Goal: Contribute content

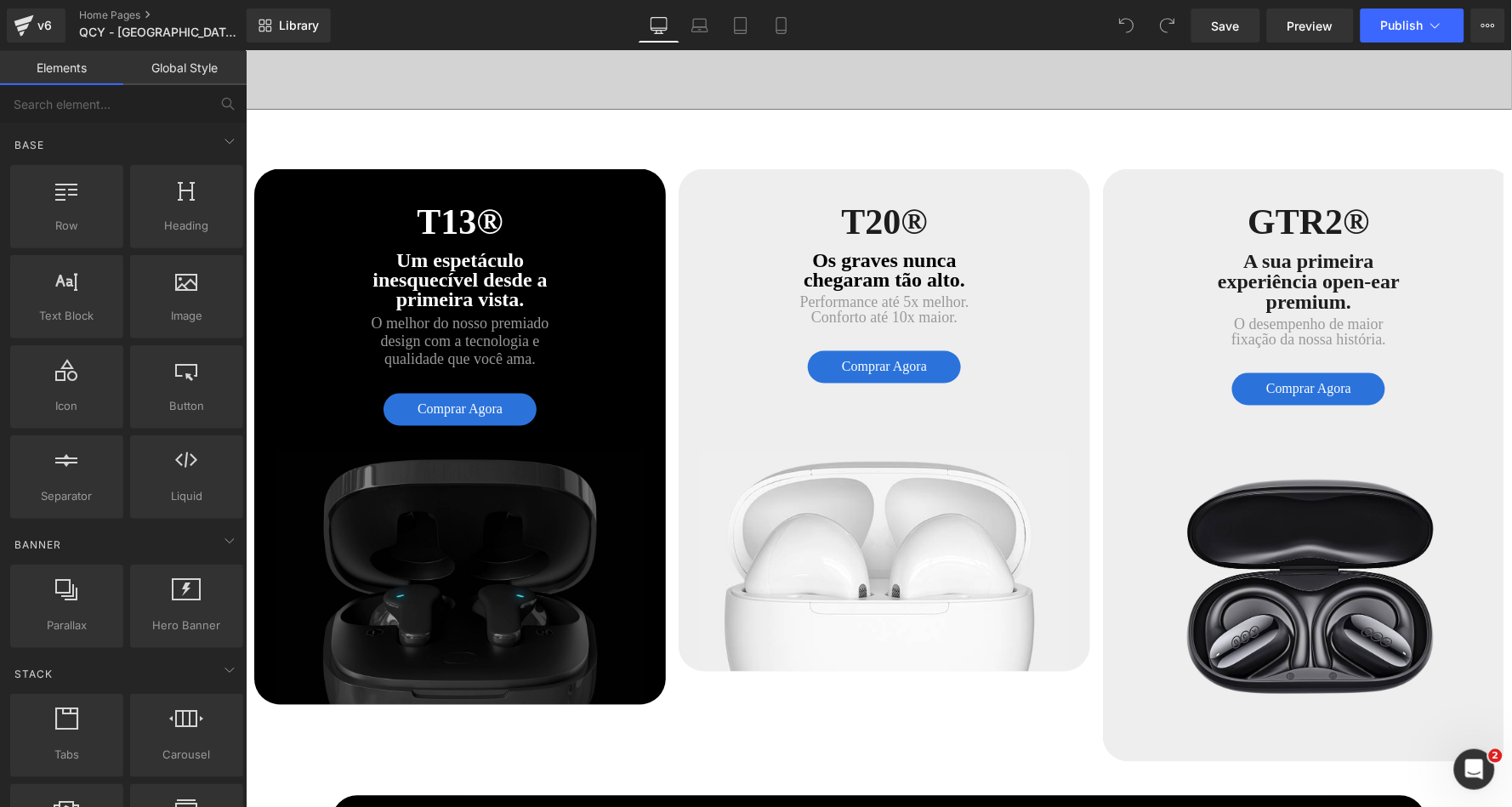
scroll to position [4406, 0]
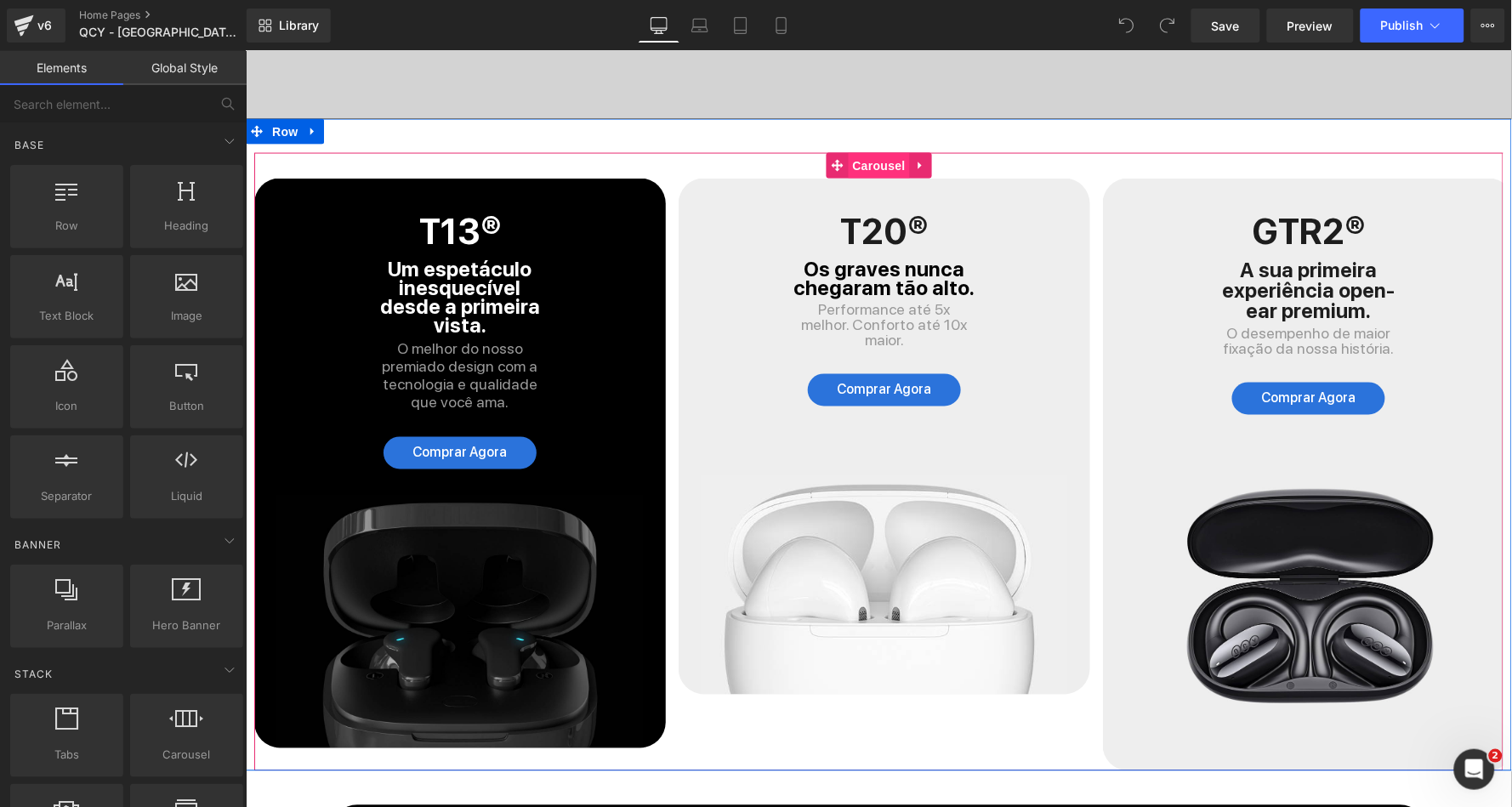
click at [876, 152] on span "Carousel" at bounding box center [878, 165] width 62 height 26
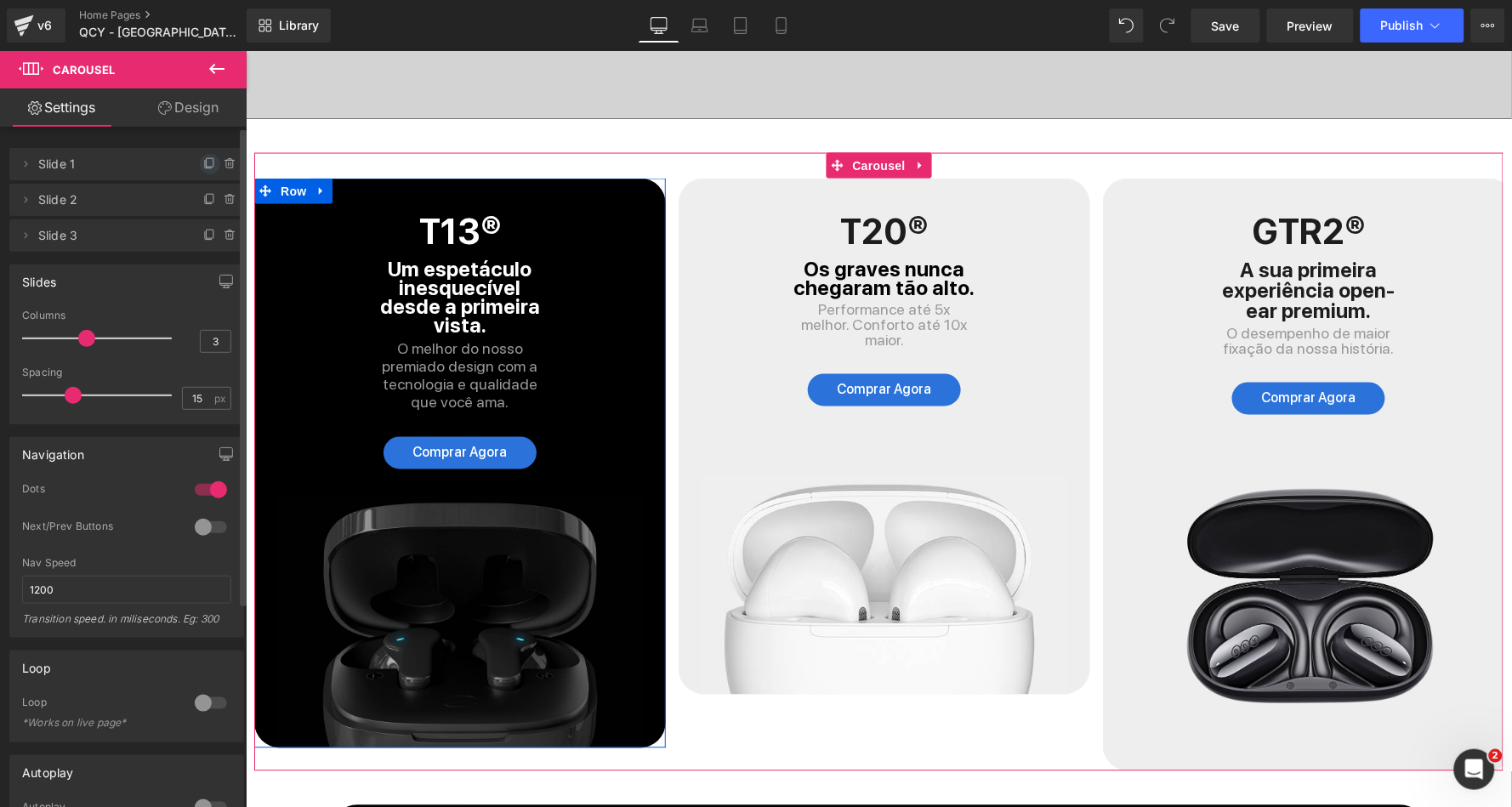
click at [204, 163] on icon at bounding box center [211, 164] width 14 height 14
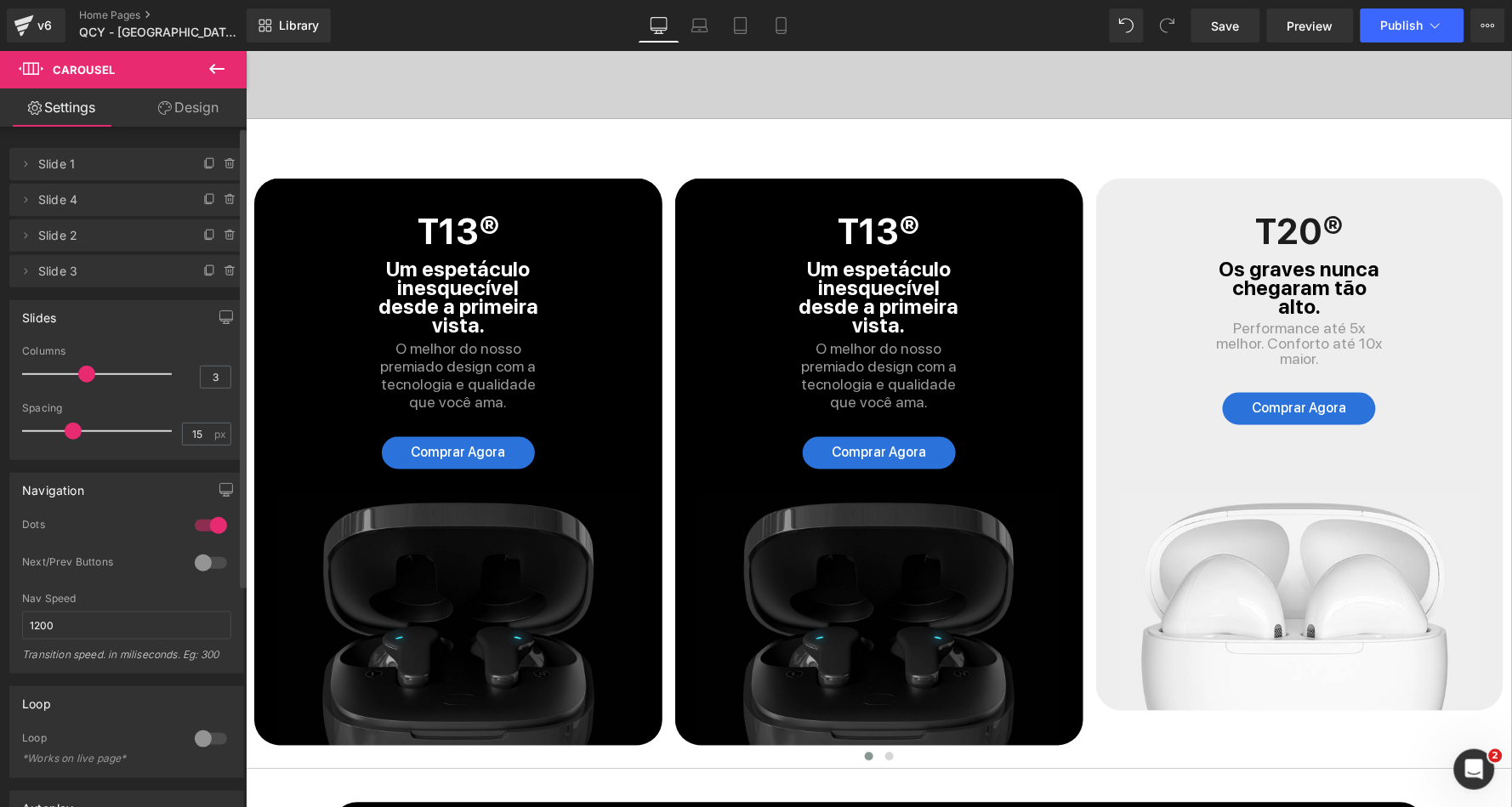
click at [204, 163] on icon at bounding box center [211, 164] width 14 height 14
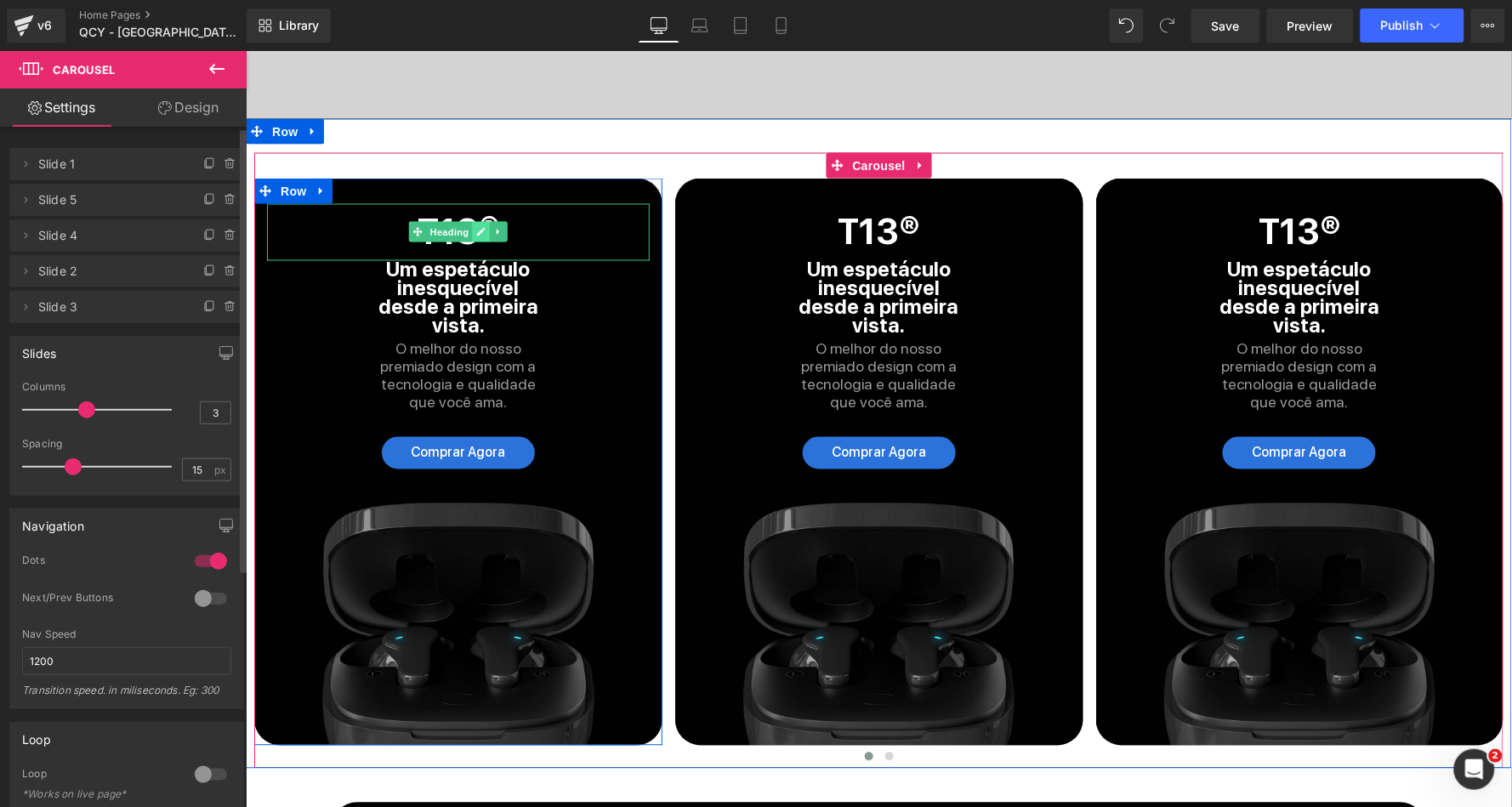
click at [476, 227] on icon at bounding box center [480, 232] width 9 height 10
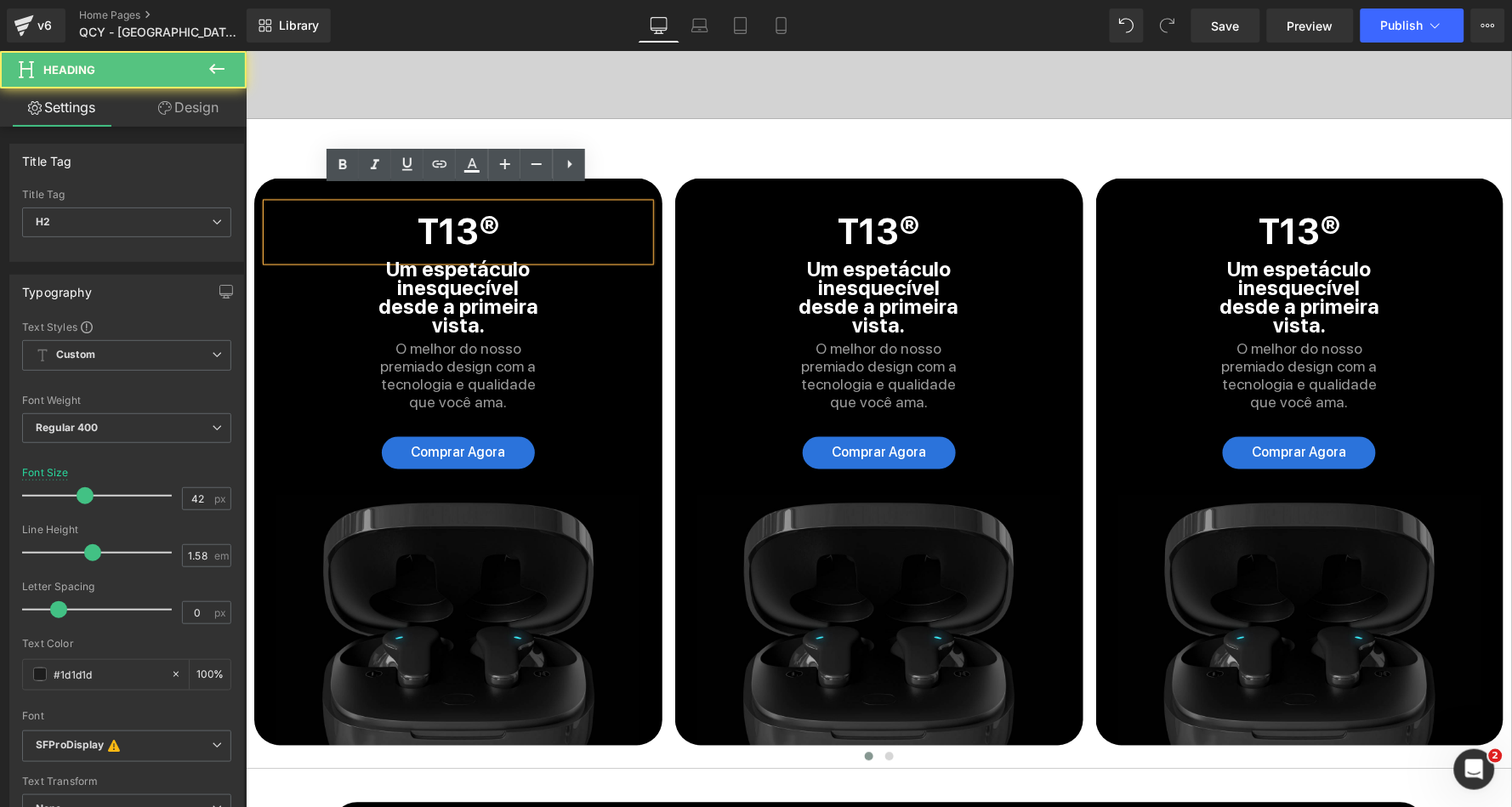
click at [473, 214] on strong "T13®" at bounding box center [457, 231] width 81 height 43
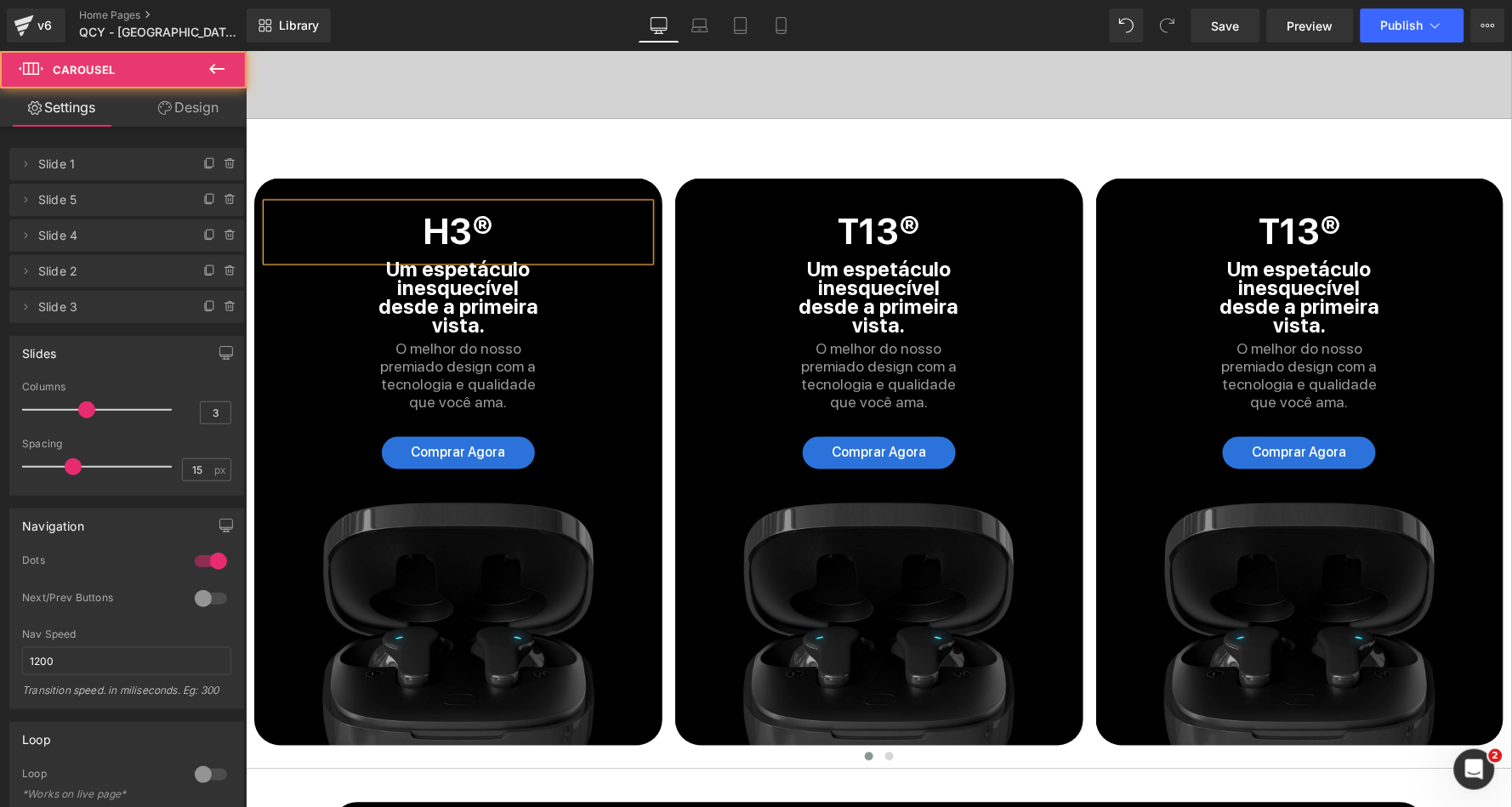
click at [670, 152] on div "H3® Heading Um espetáculo inesquecível desde a primeira vista. Text Block O mel…" at bounding box center [878, 460] width 1250 height 616
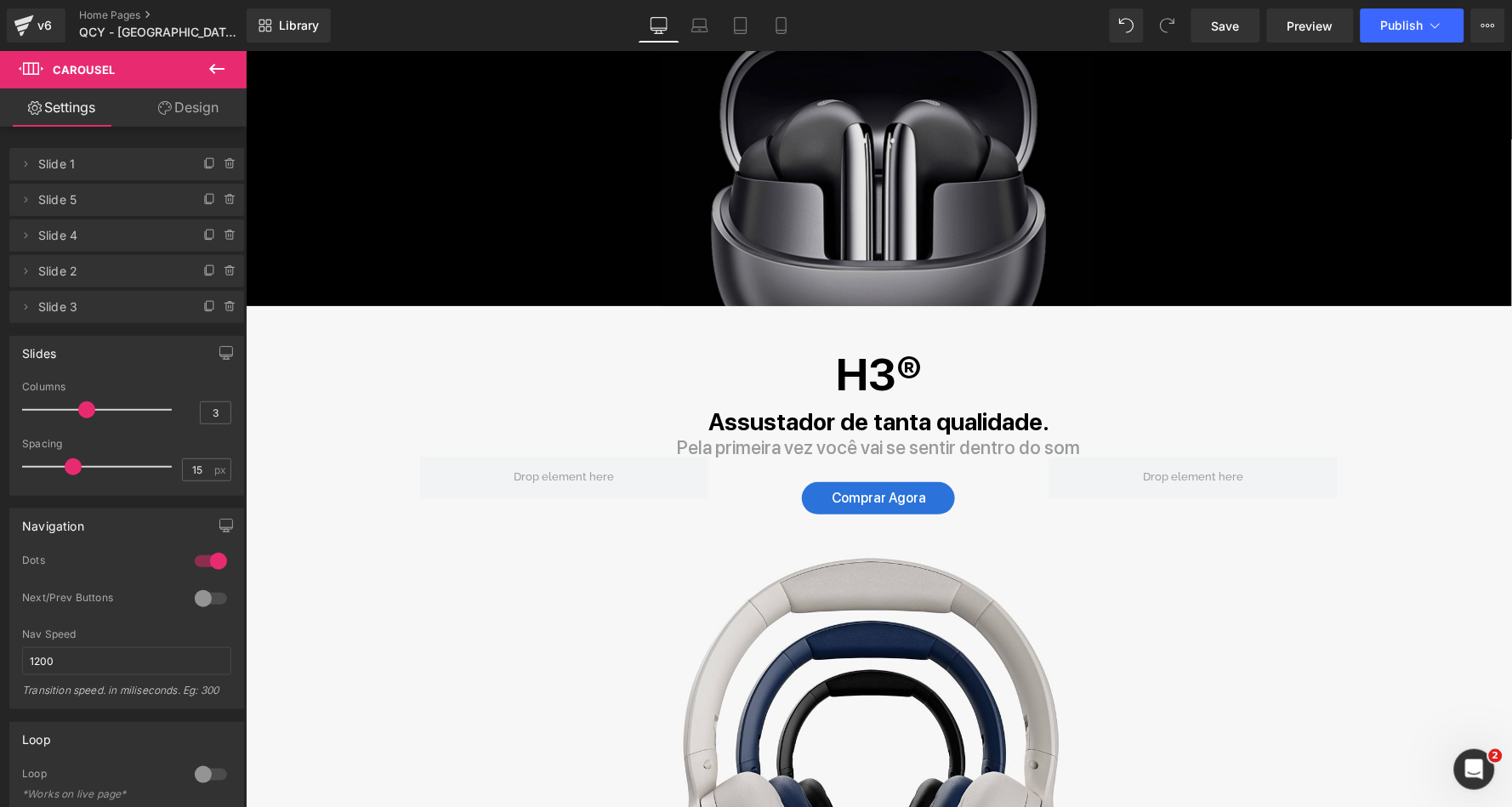
scroll to position [1724, 0]
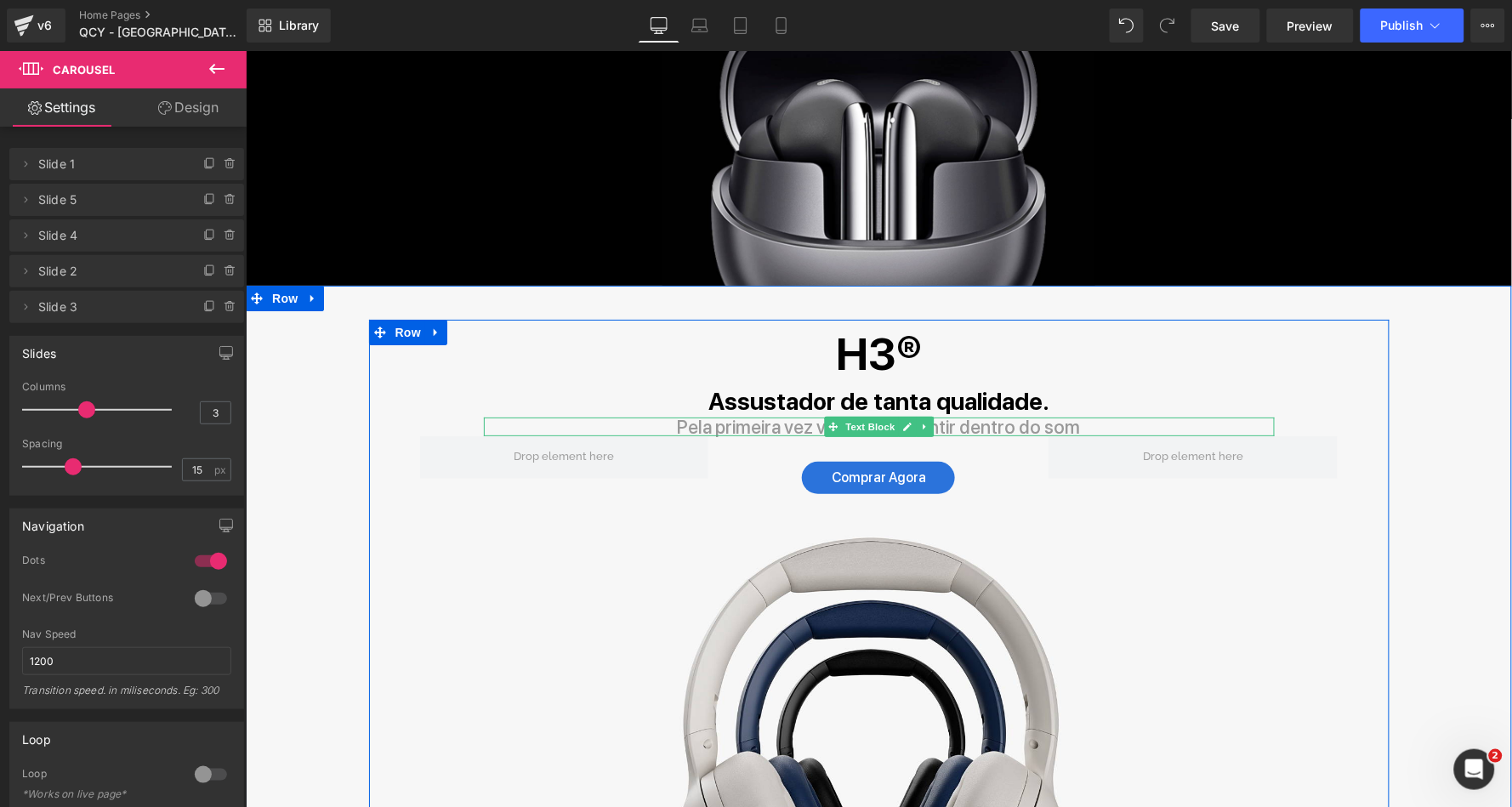
click at [727, 416] on p "Pela primeira vez você vai se sentir dentro do som" at bounding box center [878, 425] width 791 height 19
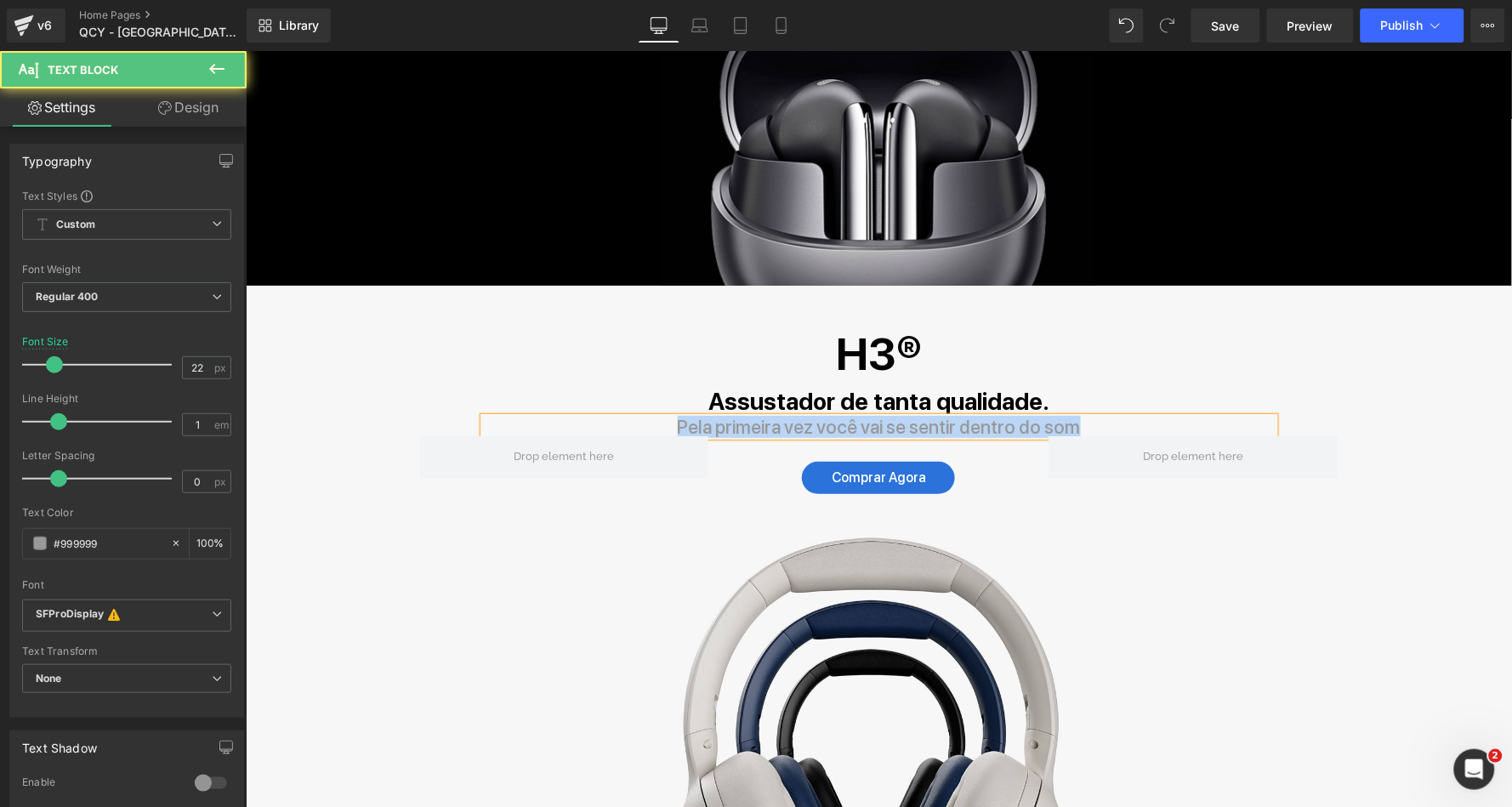
copy p "Pela primeira vez você vai se sentir dentro do som"
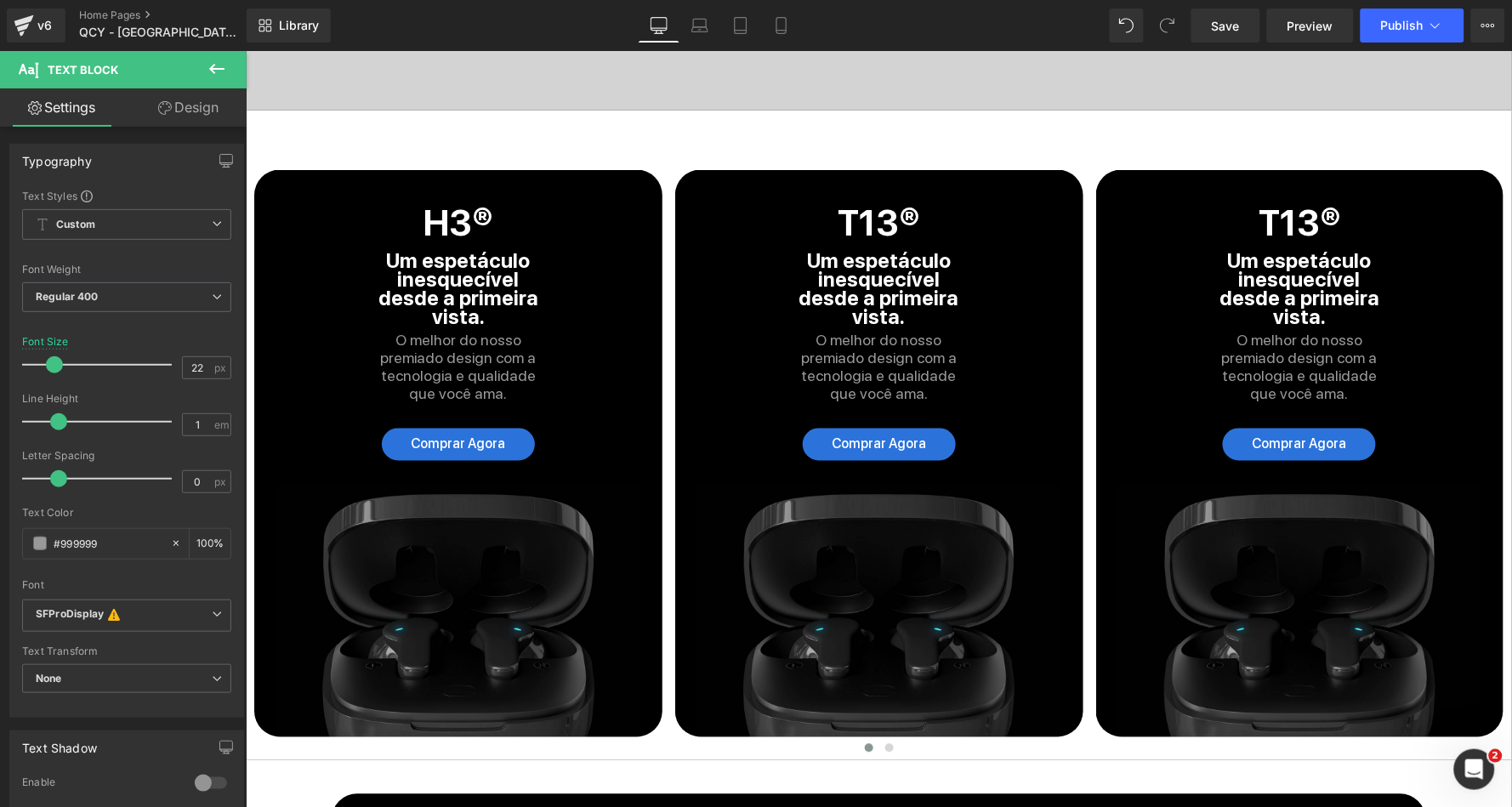
scroll to position [4371, 0]
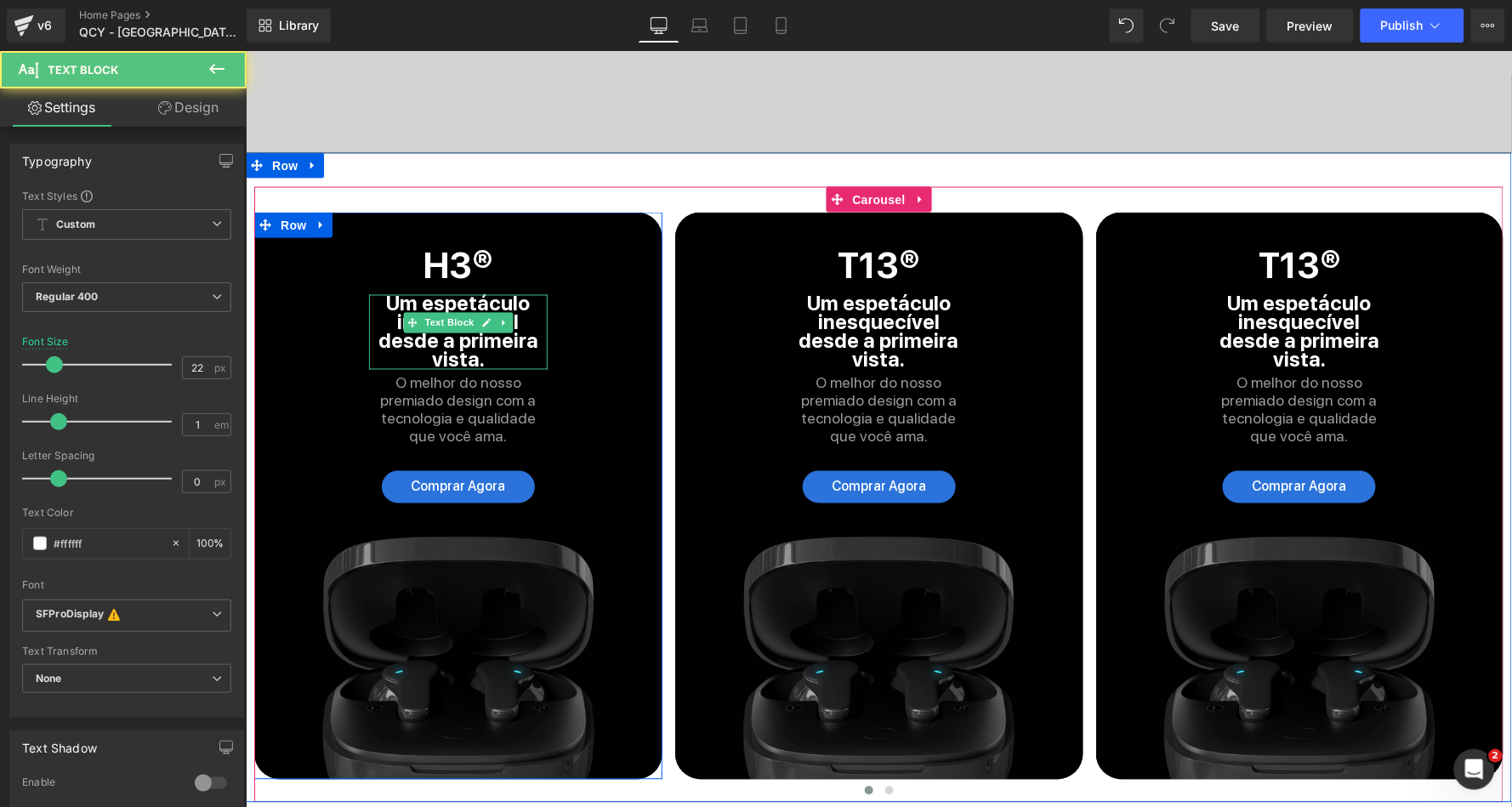
click at [422, 291] on strong "Um espetáculo inesquecível desde a primeira vista." at bounding box center [457, 331] width 160 height 81
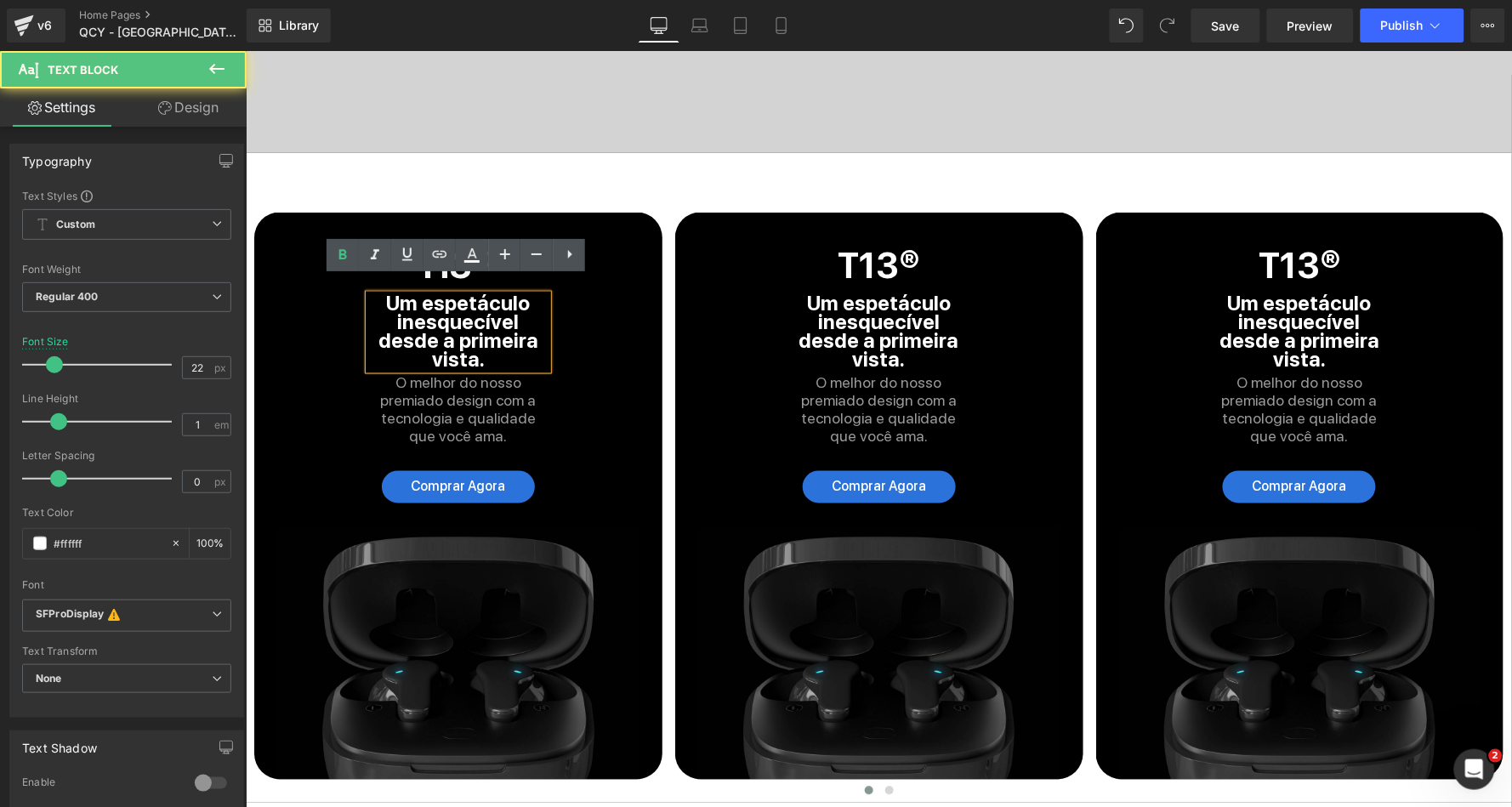
click at [422, 294] on strong "Um espetáculo inesquecível desde a primeira vista." at bounding box center [457, 331] width 160 height 81
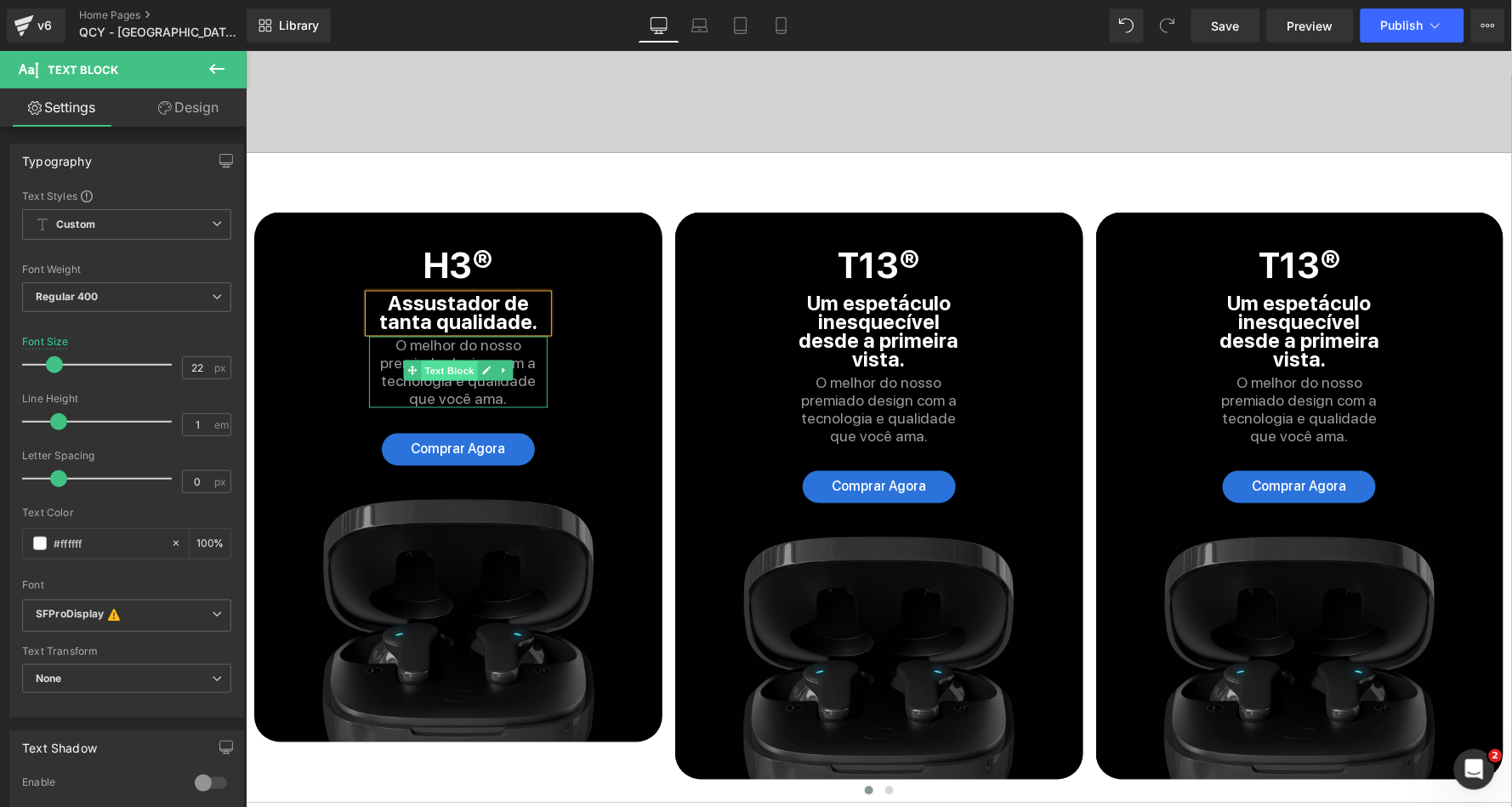
click at [459, 360] on span "Text Block" at bounding box center [448, 370] width 56 height 21
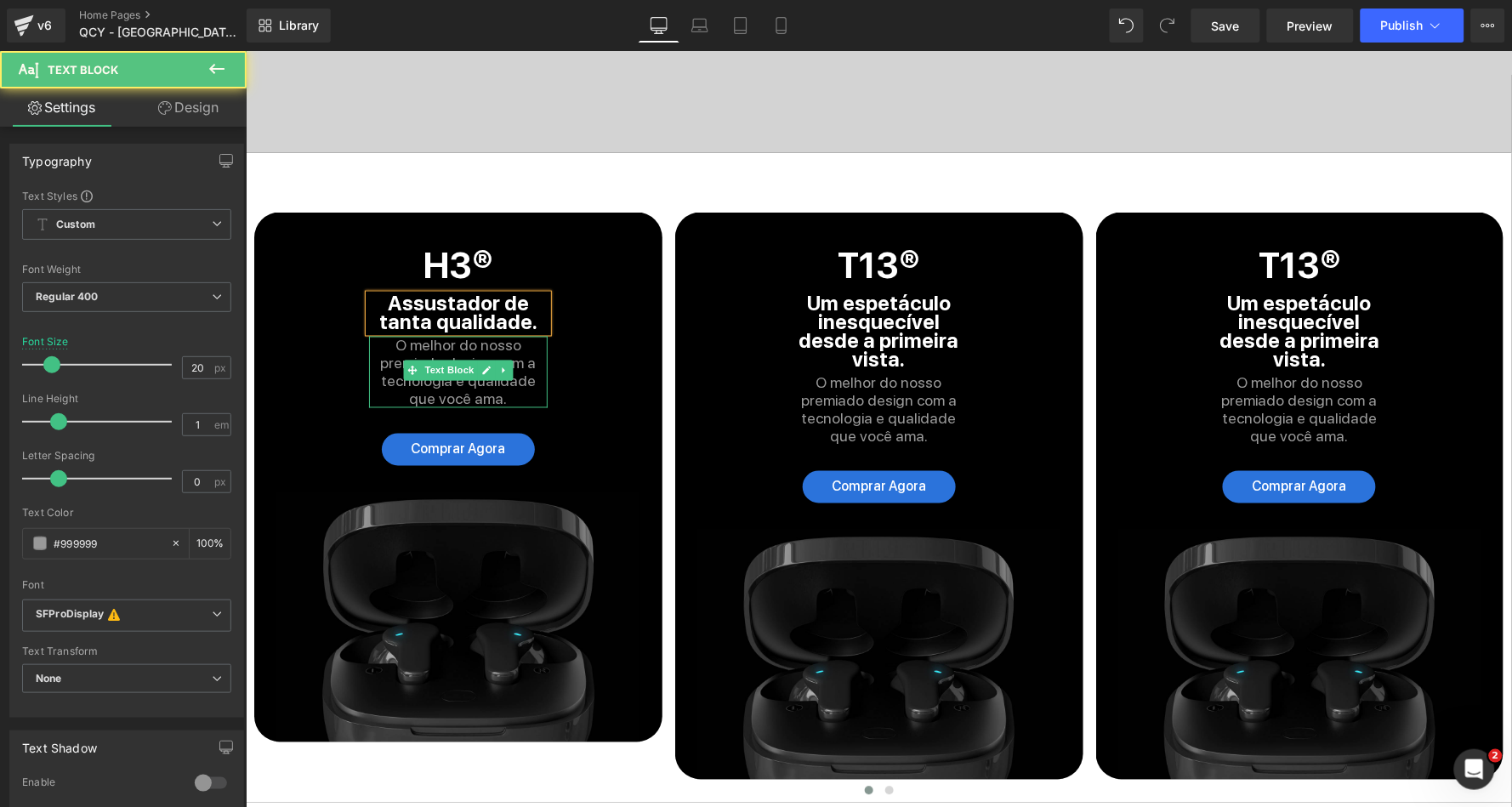
click at [439, 336] on span "O melhor do nosso premiado design com a tecnologia e qualidade que você ama." at bounding box center [457, 372] width 156 height 72
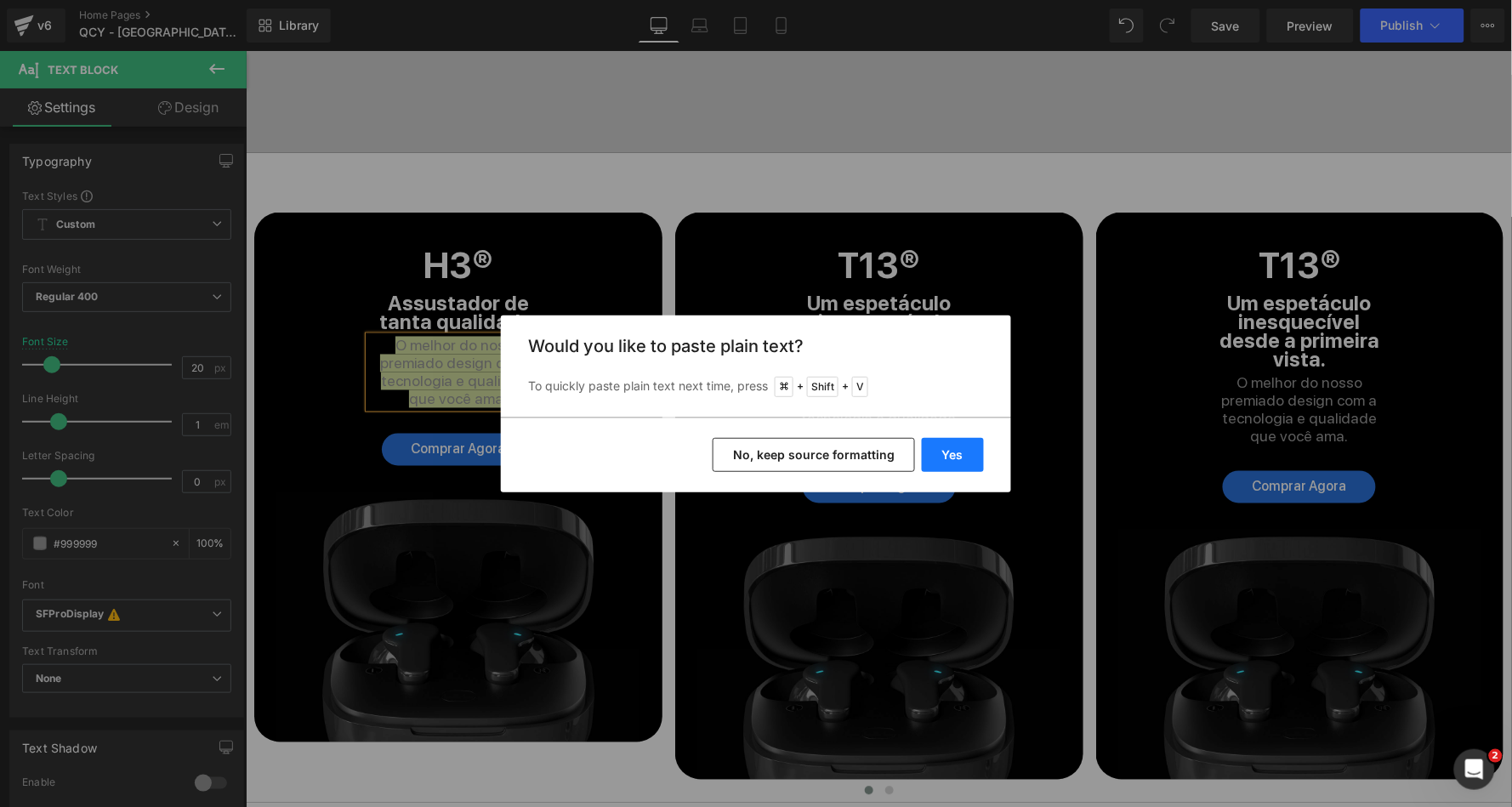
click at [952, 446] on button "Yes" at bounding box center [953, 455] width 62 height 34
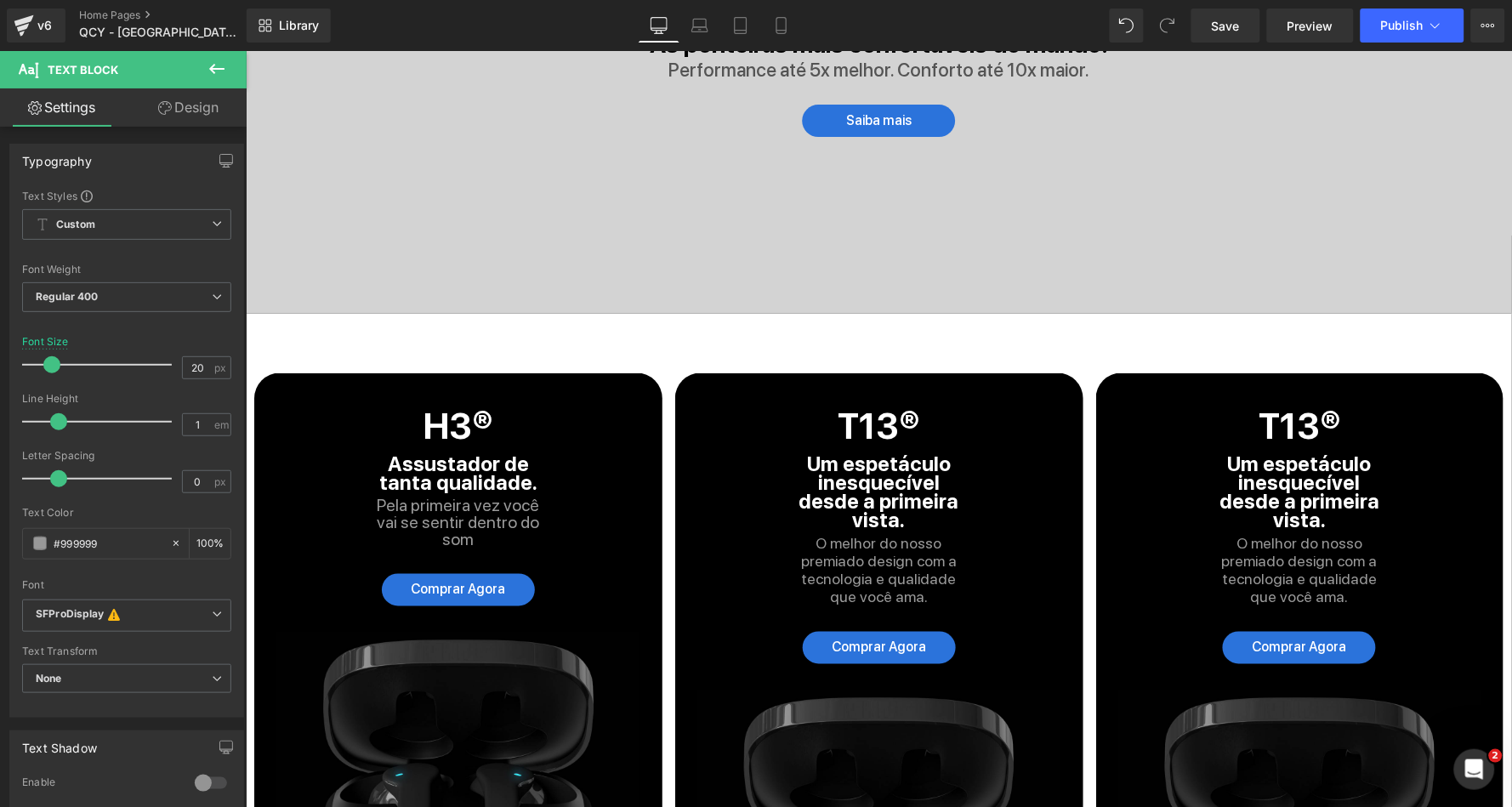
scroll to position [4410, 0]
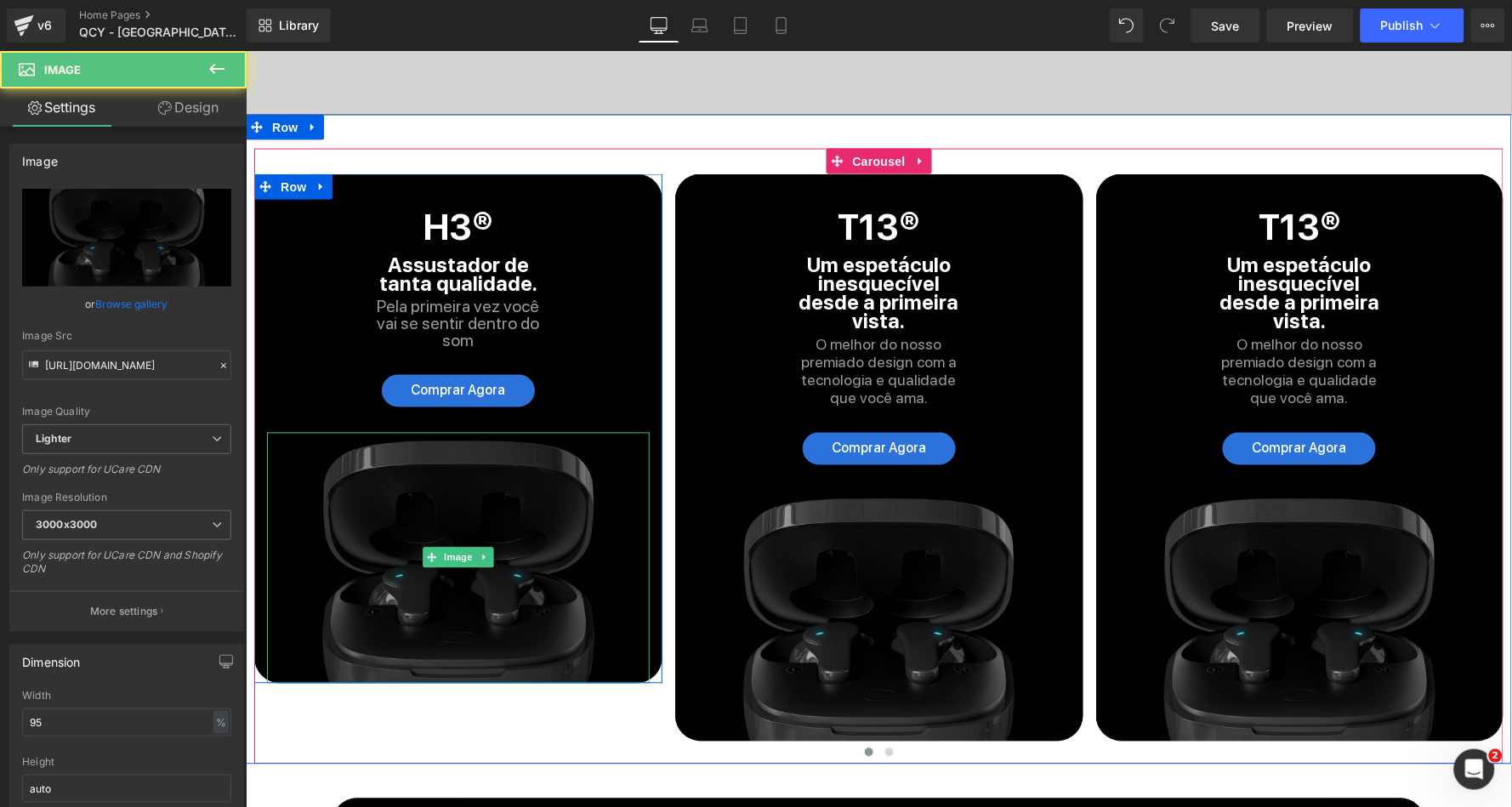
click at [452, 551] on div "Image" at bounding box center [457, 558] width 382 height 251
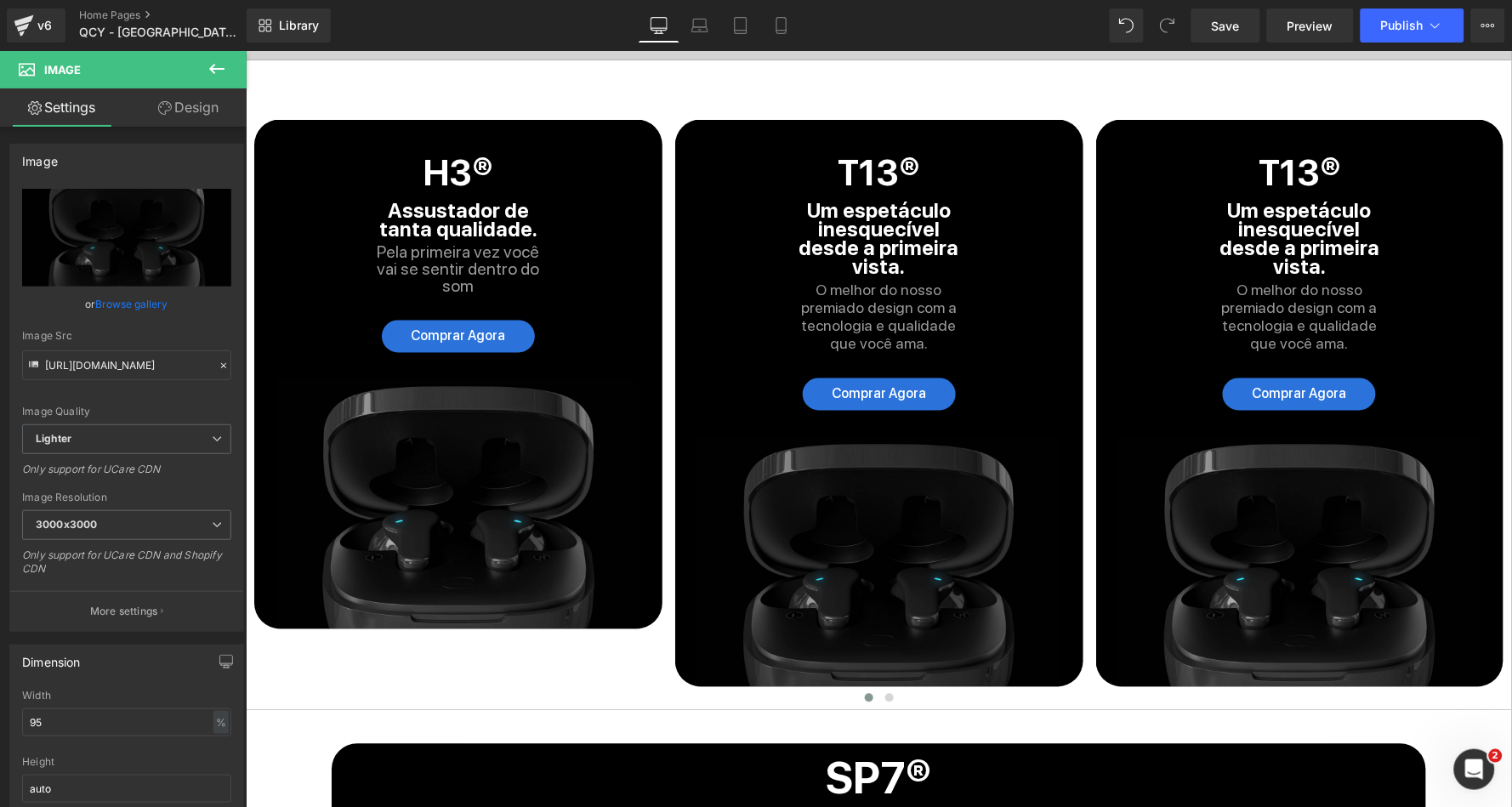
scroll to position [4450, 0]
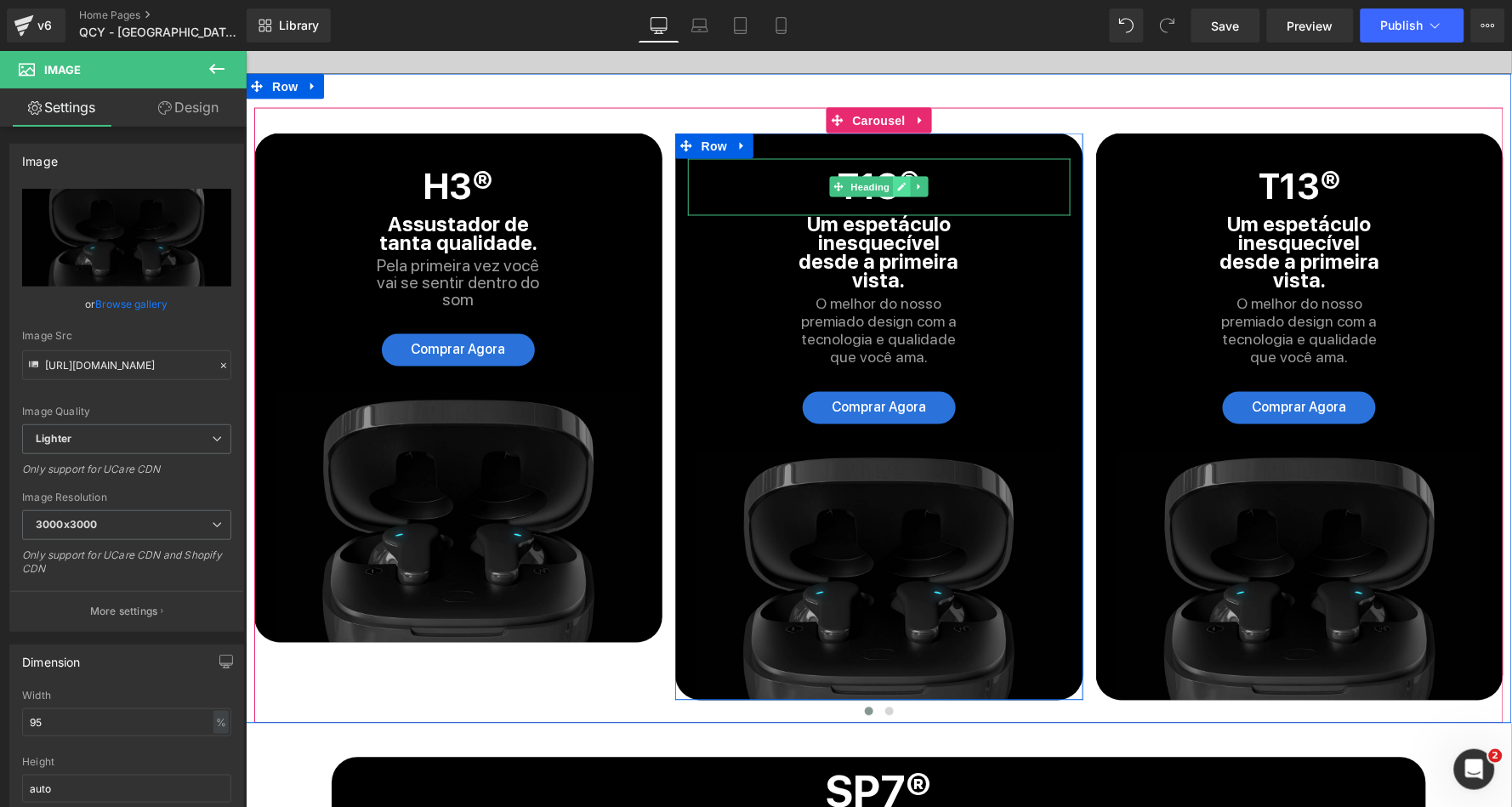
click at [901, 176] on link at bounding box center [901, 186] width 18 height 21
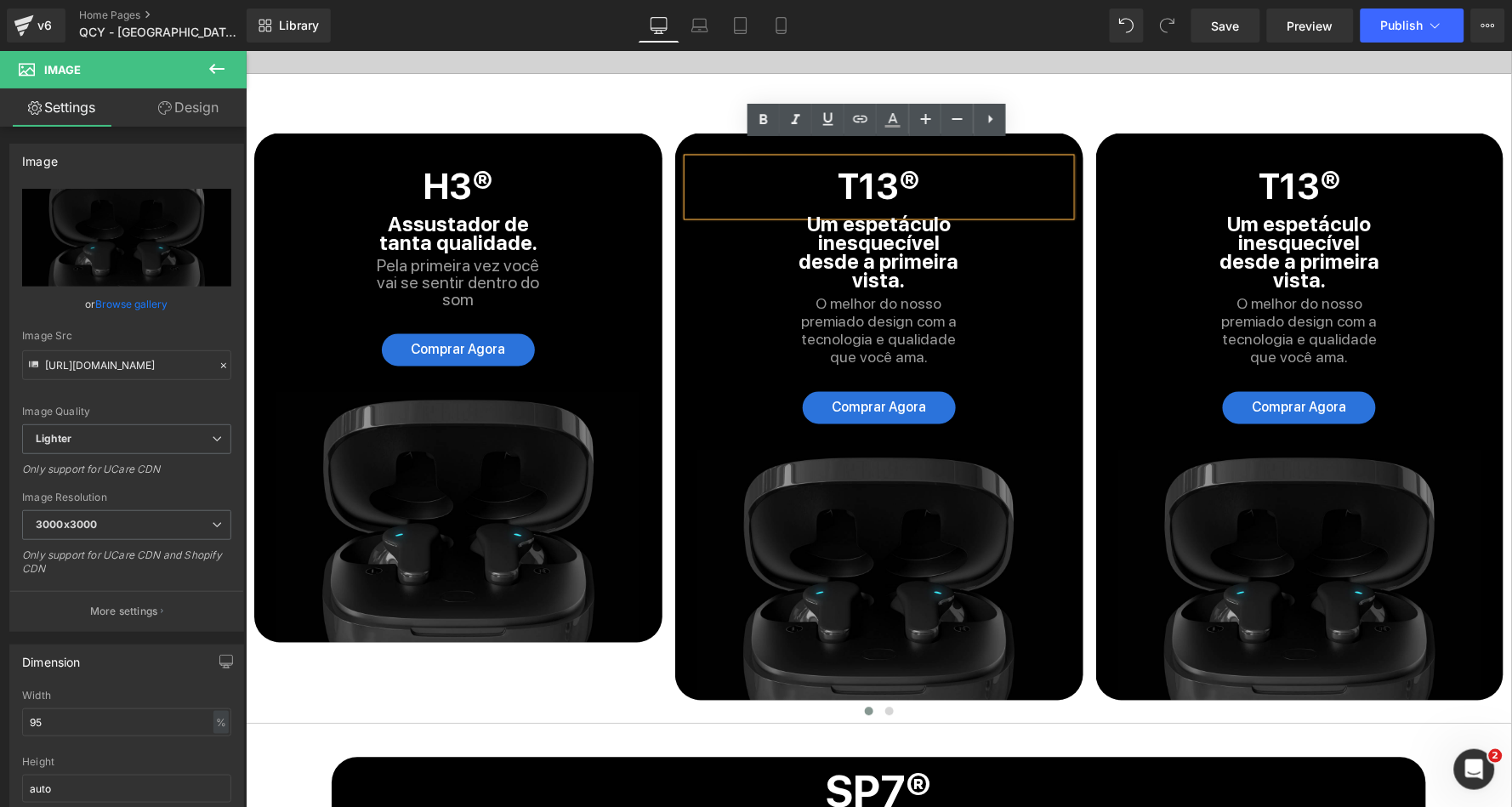
click at [870, 175] on strong "T13®" at bounding box center [878, 186] width 81 height 43
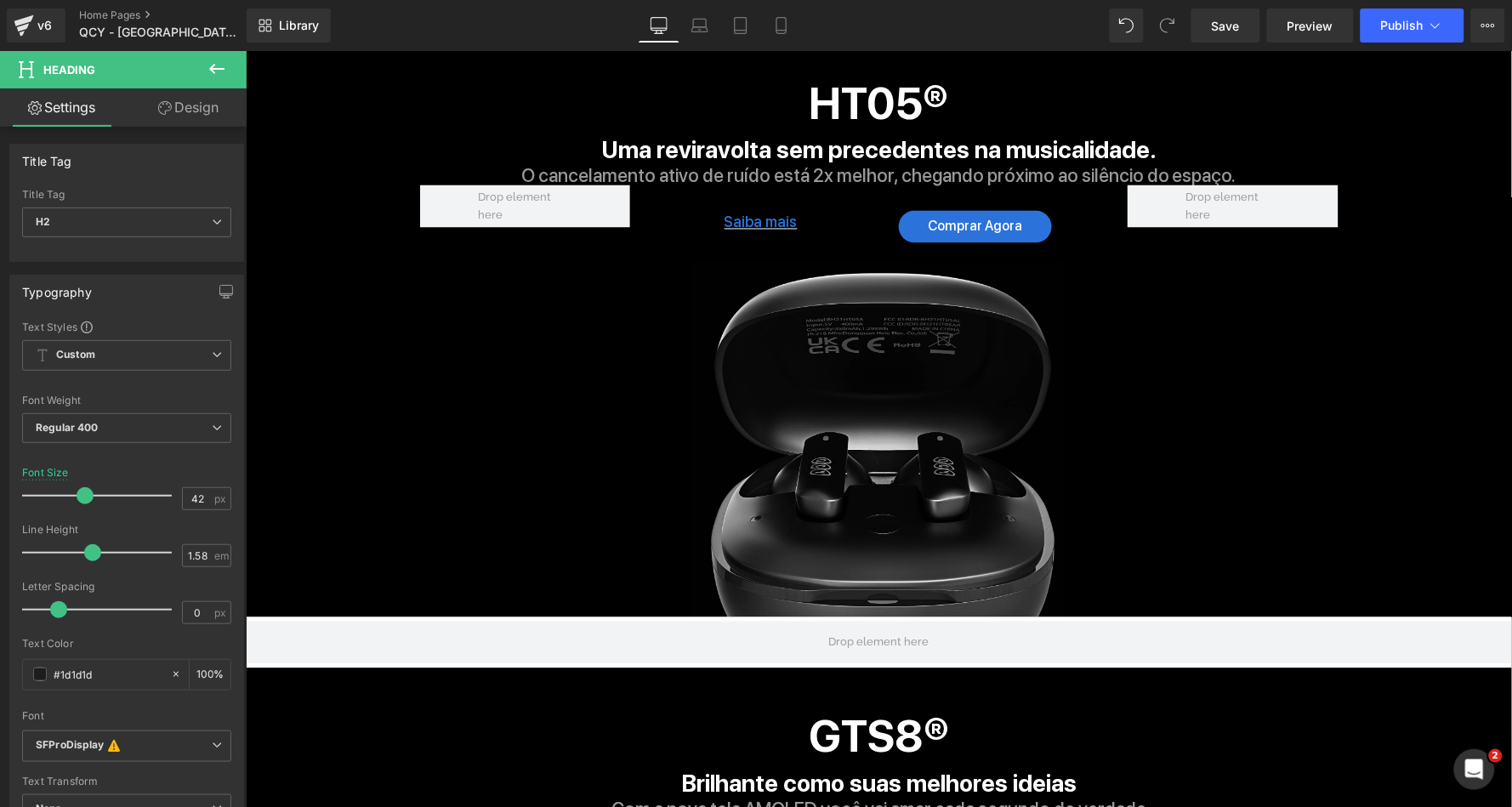
scroll to position [2520, 0]
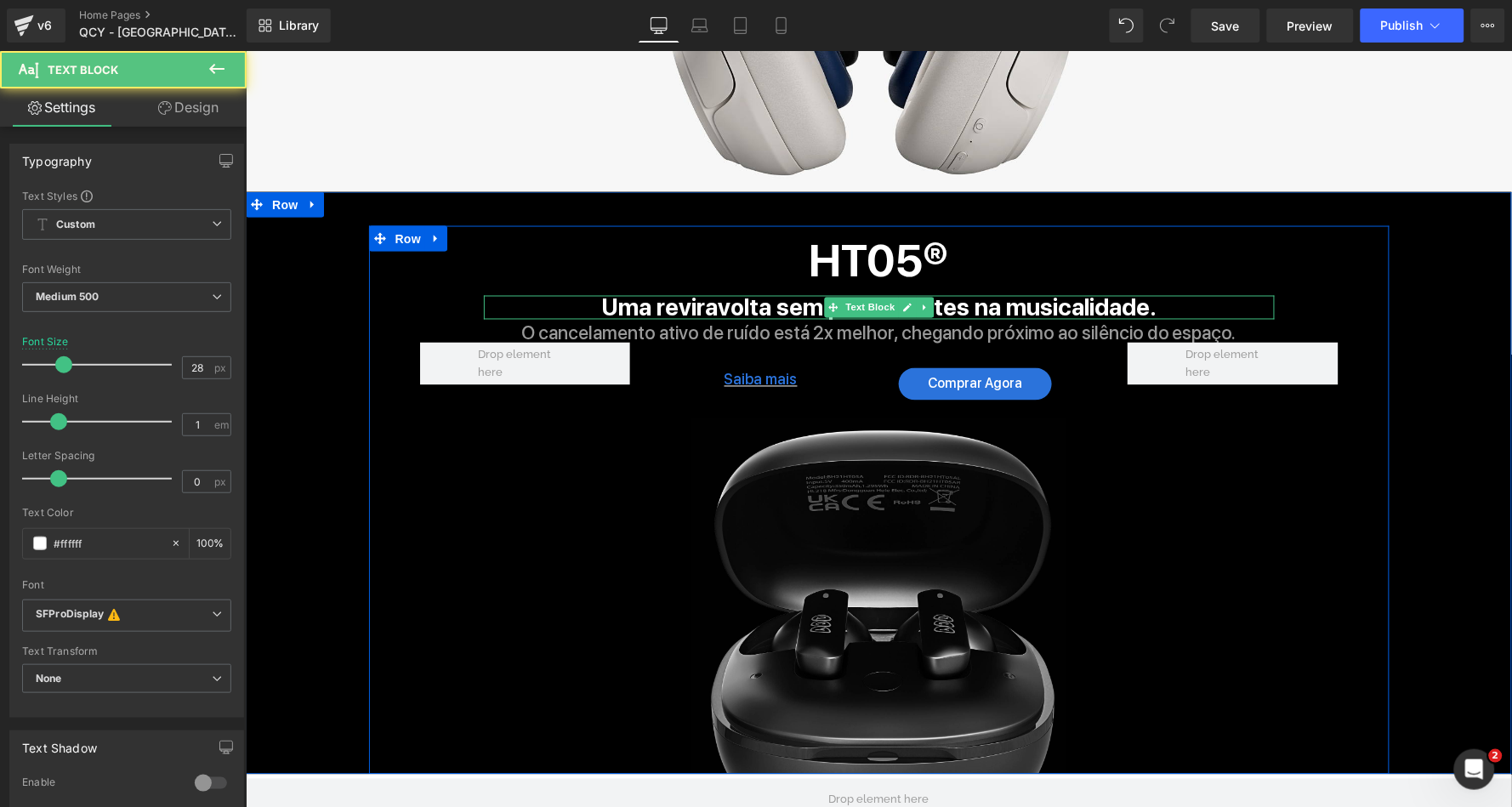
click at [759, 296] on span "Uma reviravolta sem precedentes na musicalidade." at bounding box center [877, 306] width 555 height 29
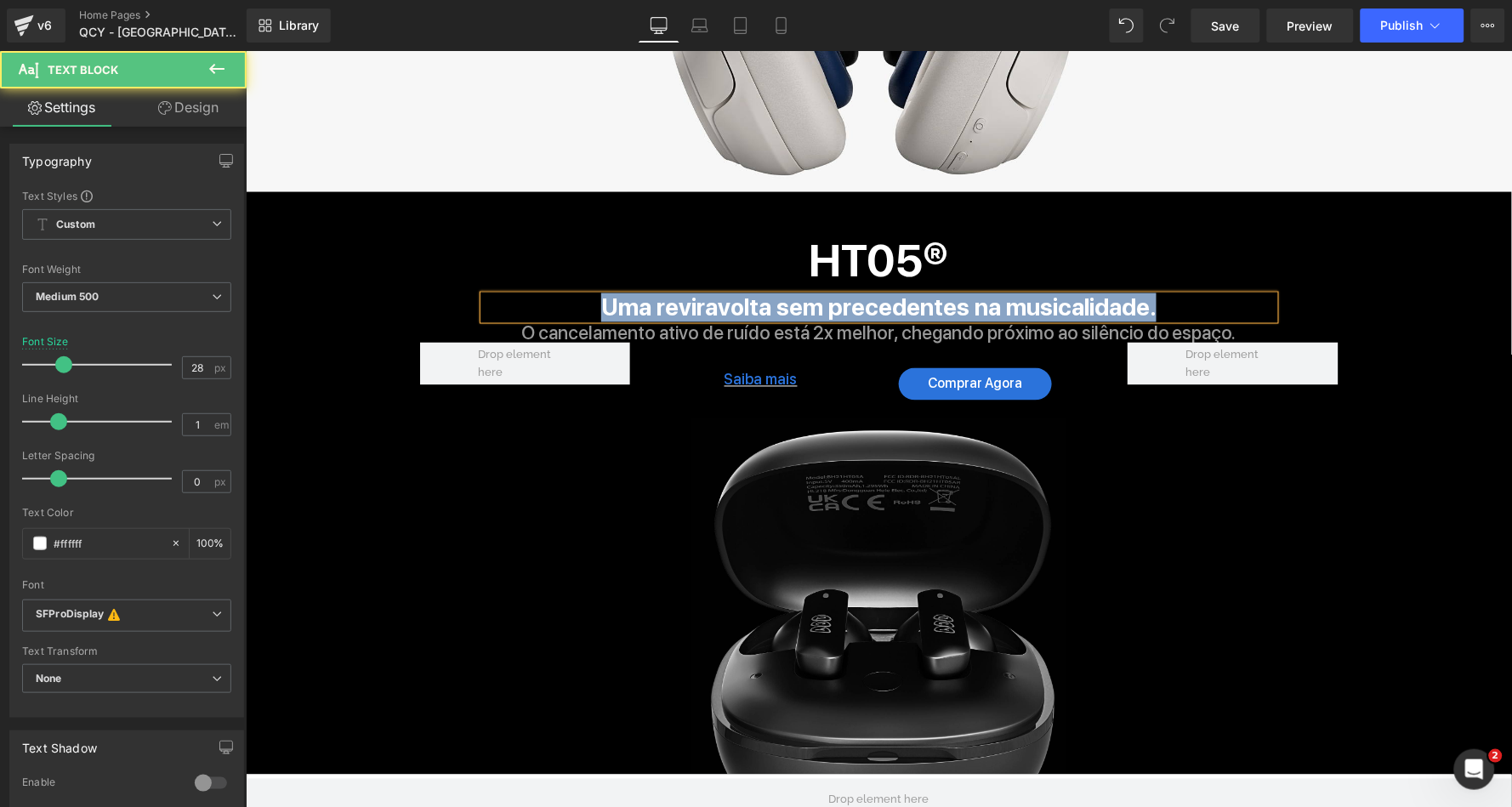
copy span "Uma reviravolta sem precedentes na musicalidade."
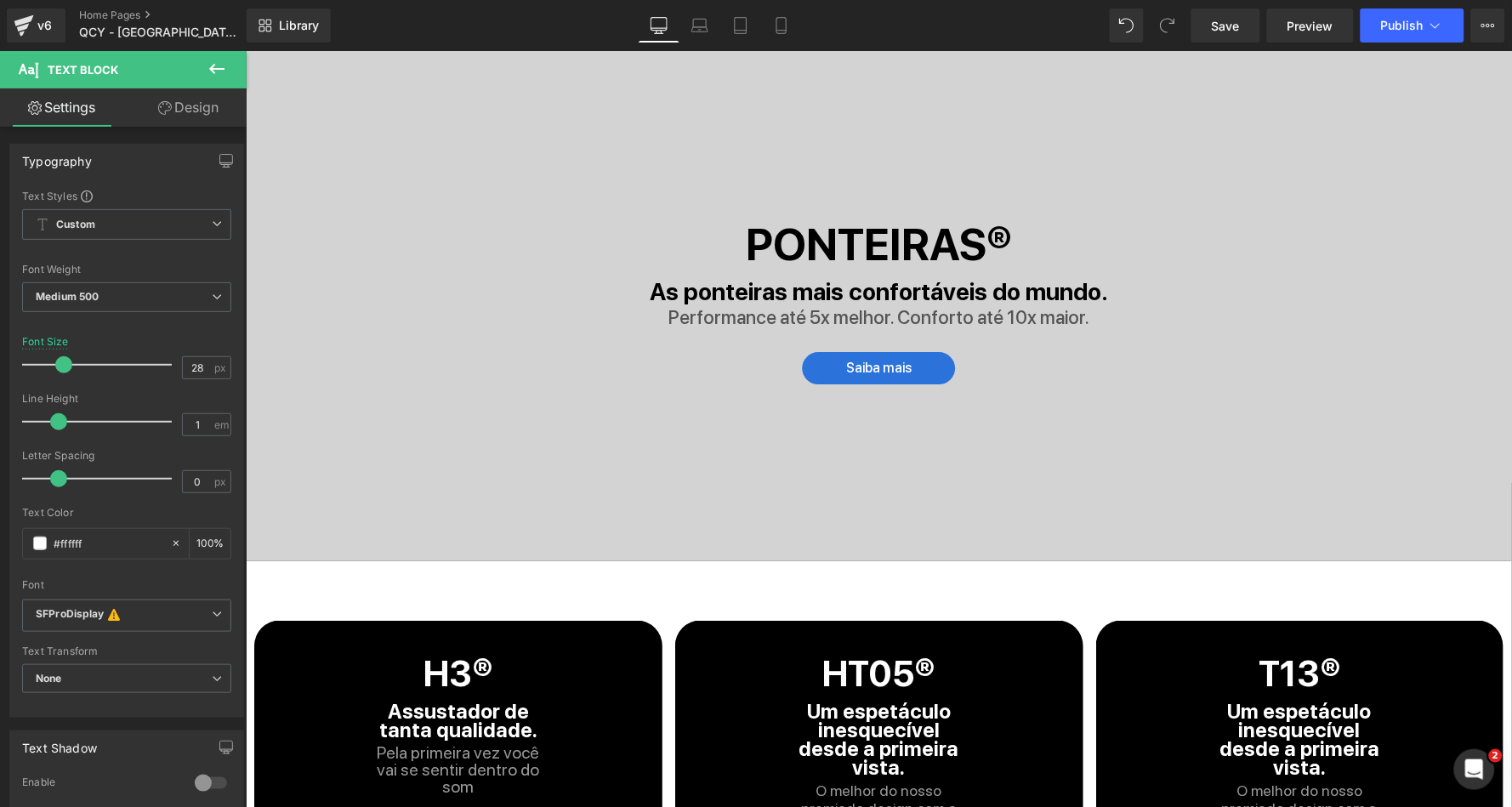
scroll to position [4238, 0]
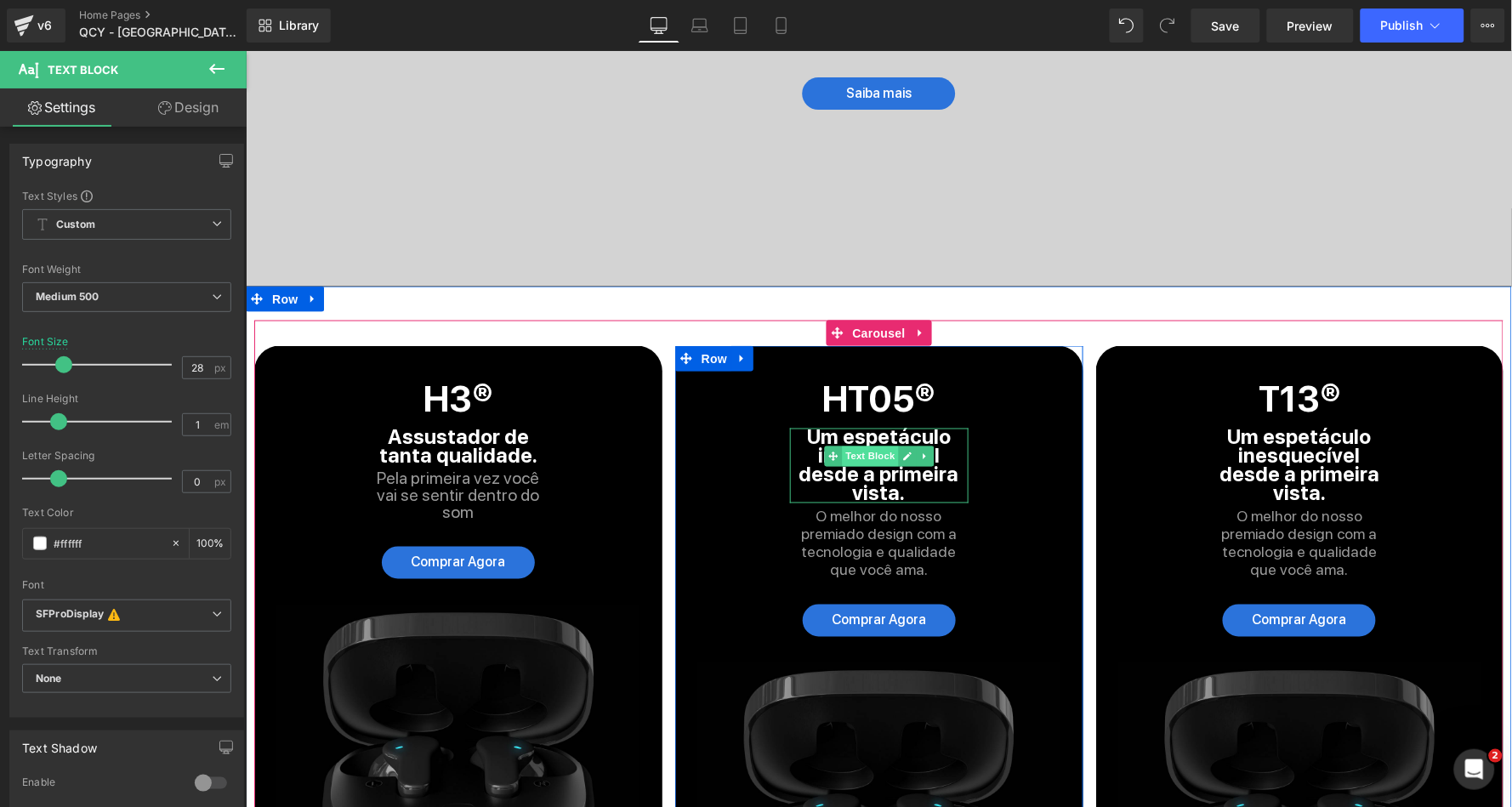
click at [846, 446] on span "Text Block" at bounding box center [869, 456] width 56 height 21
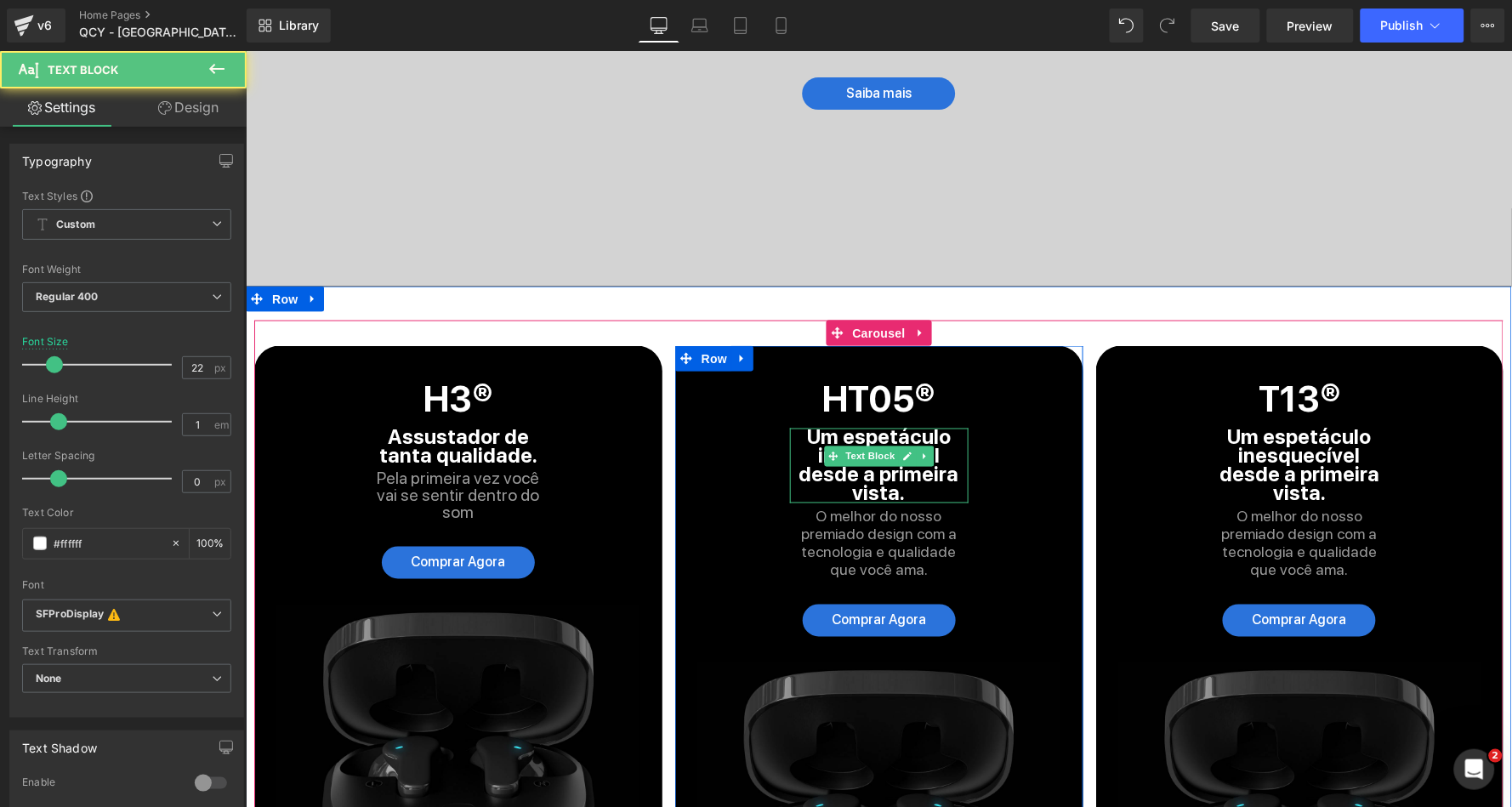
click at [807, 432] on strong "Um espetáculo inesquecível desde a primeira vista." at bounding box center [878, 464] width 160 height 81
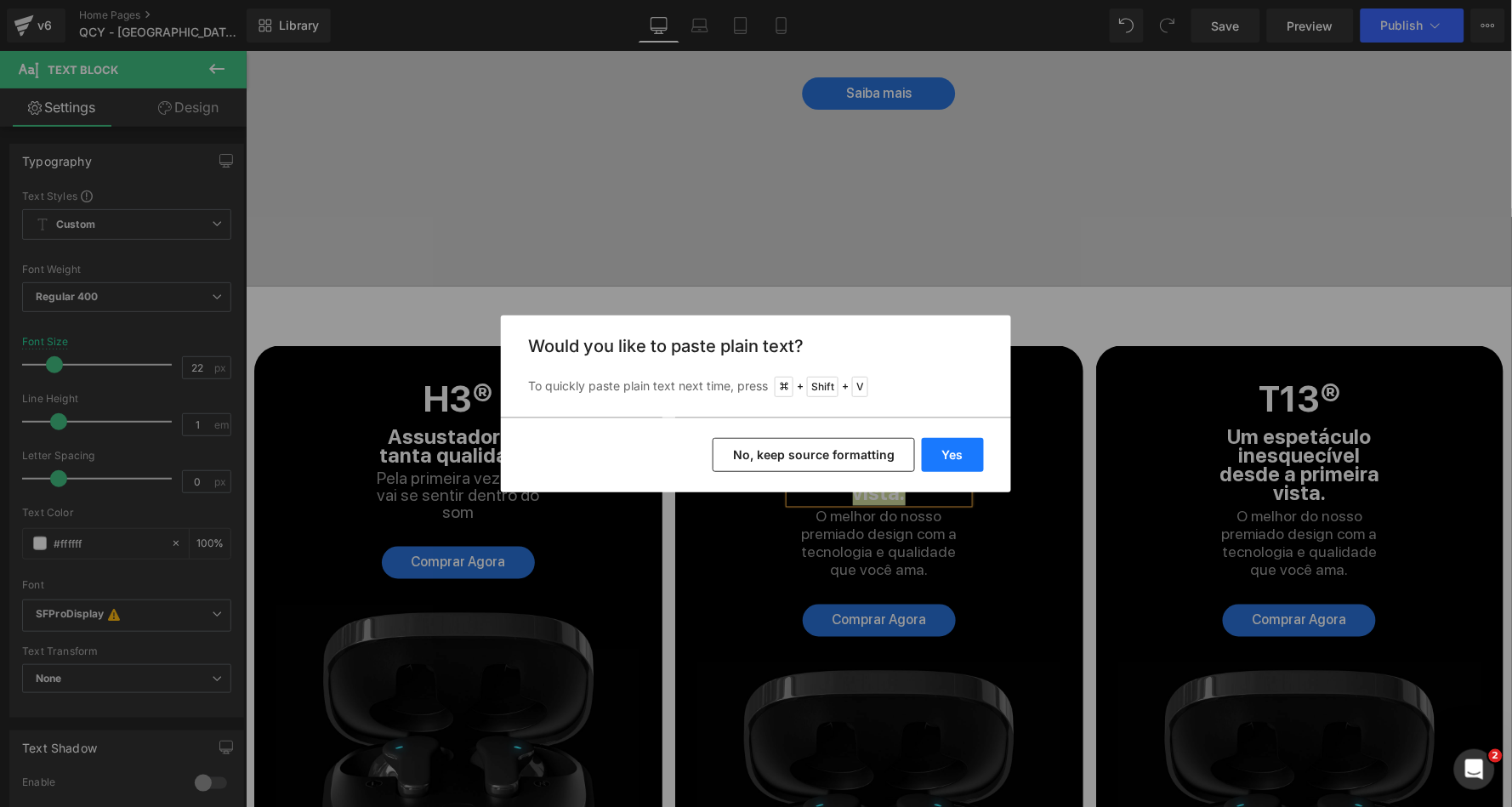
click at [954, 457] on button "Yes" at bounding box center [953, 455] width 62 height 34
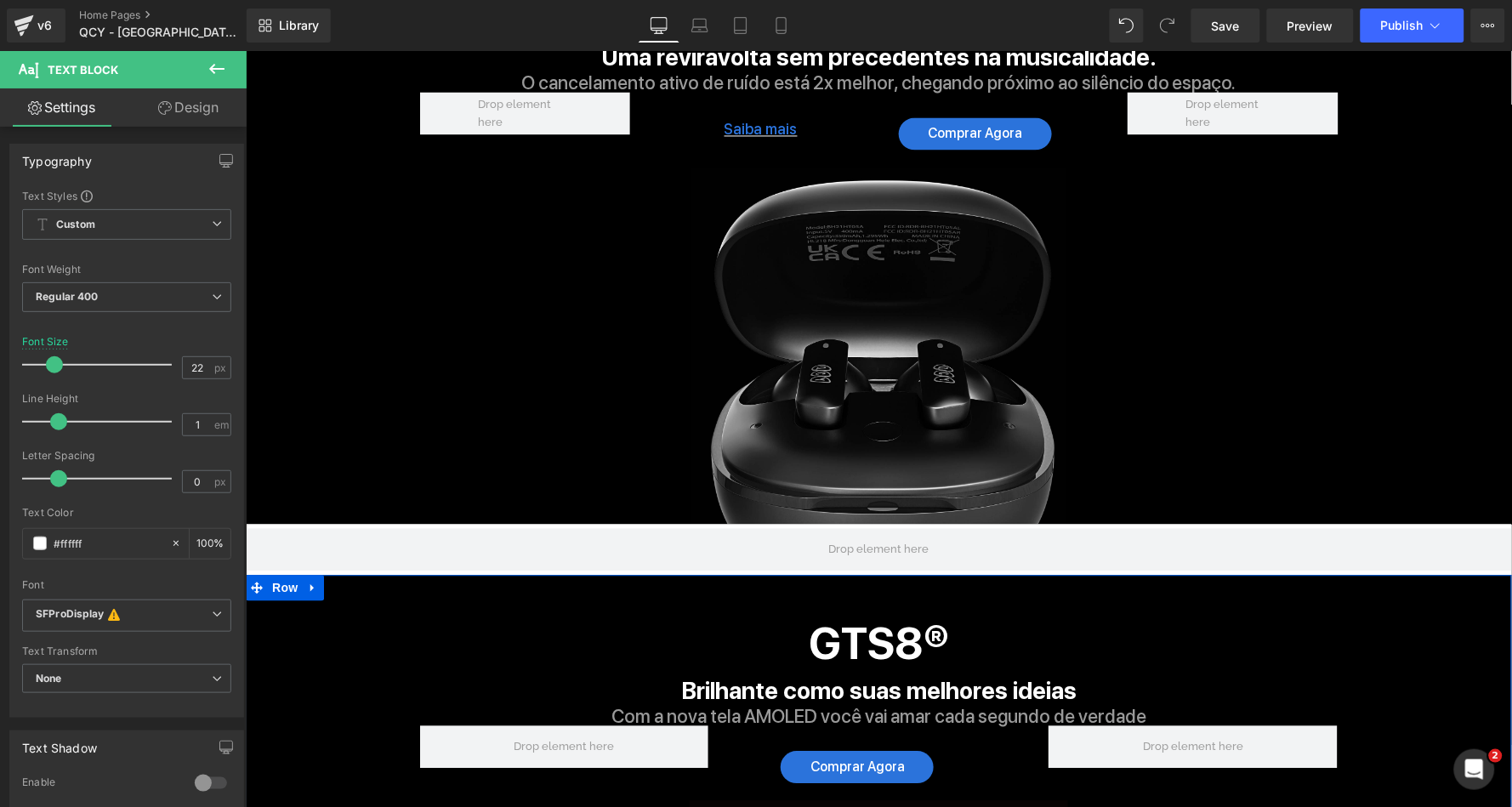
scroll to position [2553, 0]
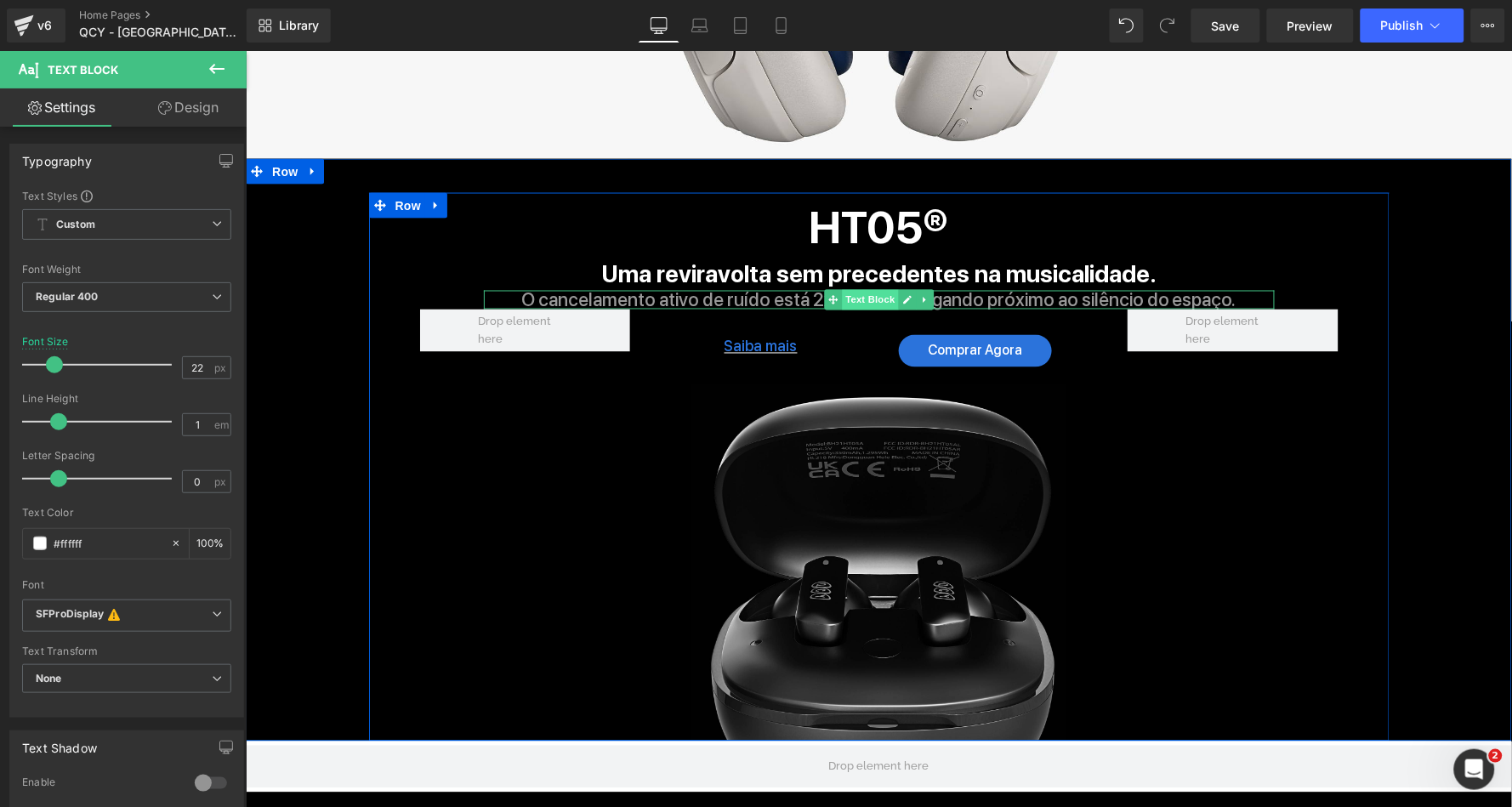
click at [863, 289] on span "Text Block" at bounding box center [869, 299] width 56 height 21
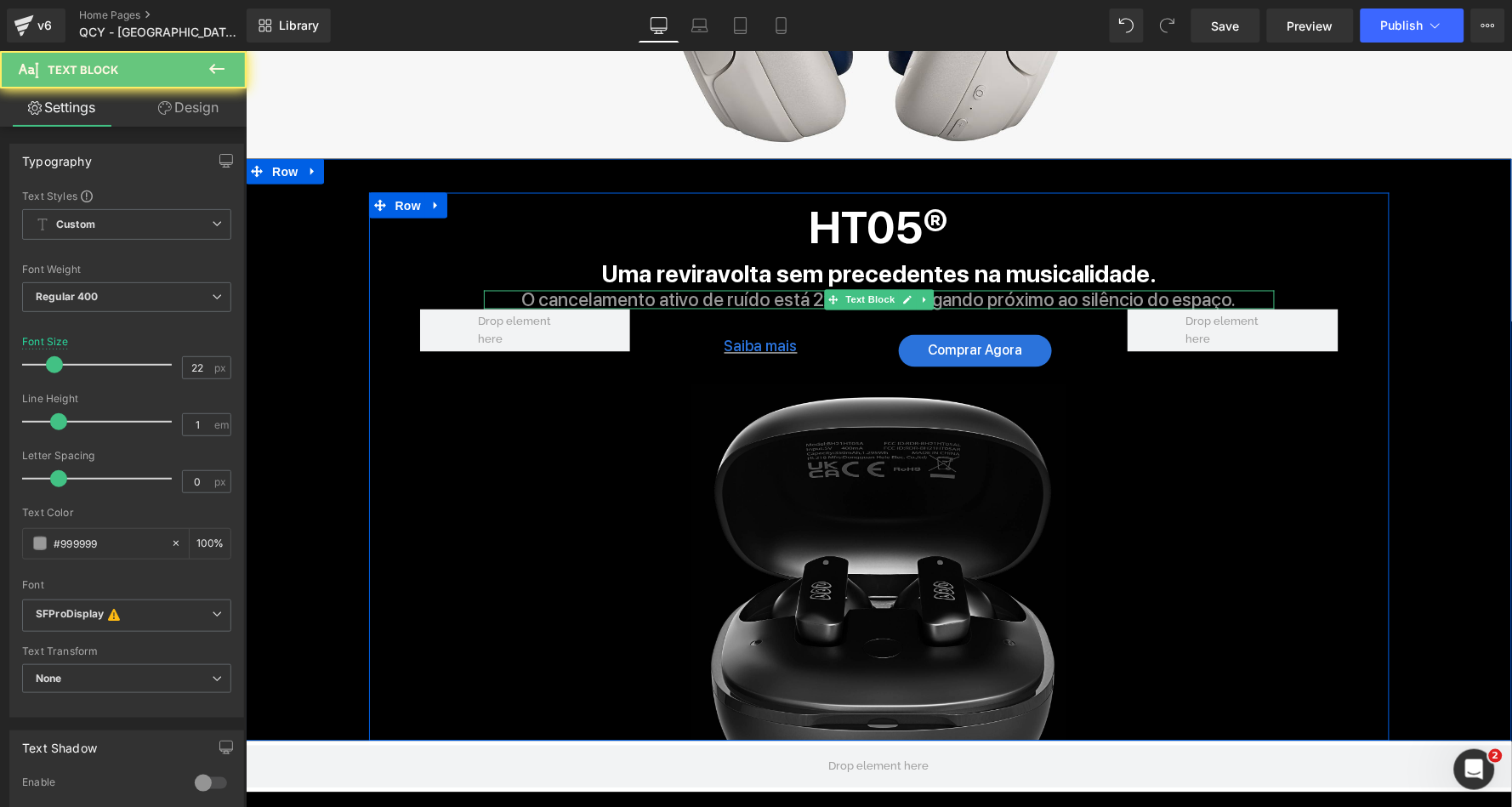
click at [762, 290] on p "O cancelamento ativo de ruído está 2x melhor, chegando próximo ao silêncio do e…" at bounding box center [878, 299] width 791 height 19
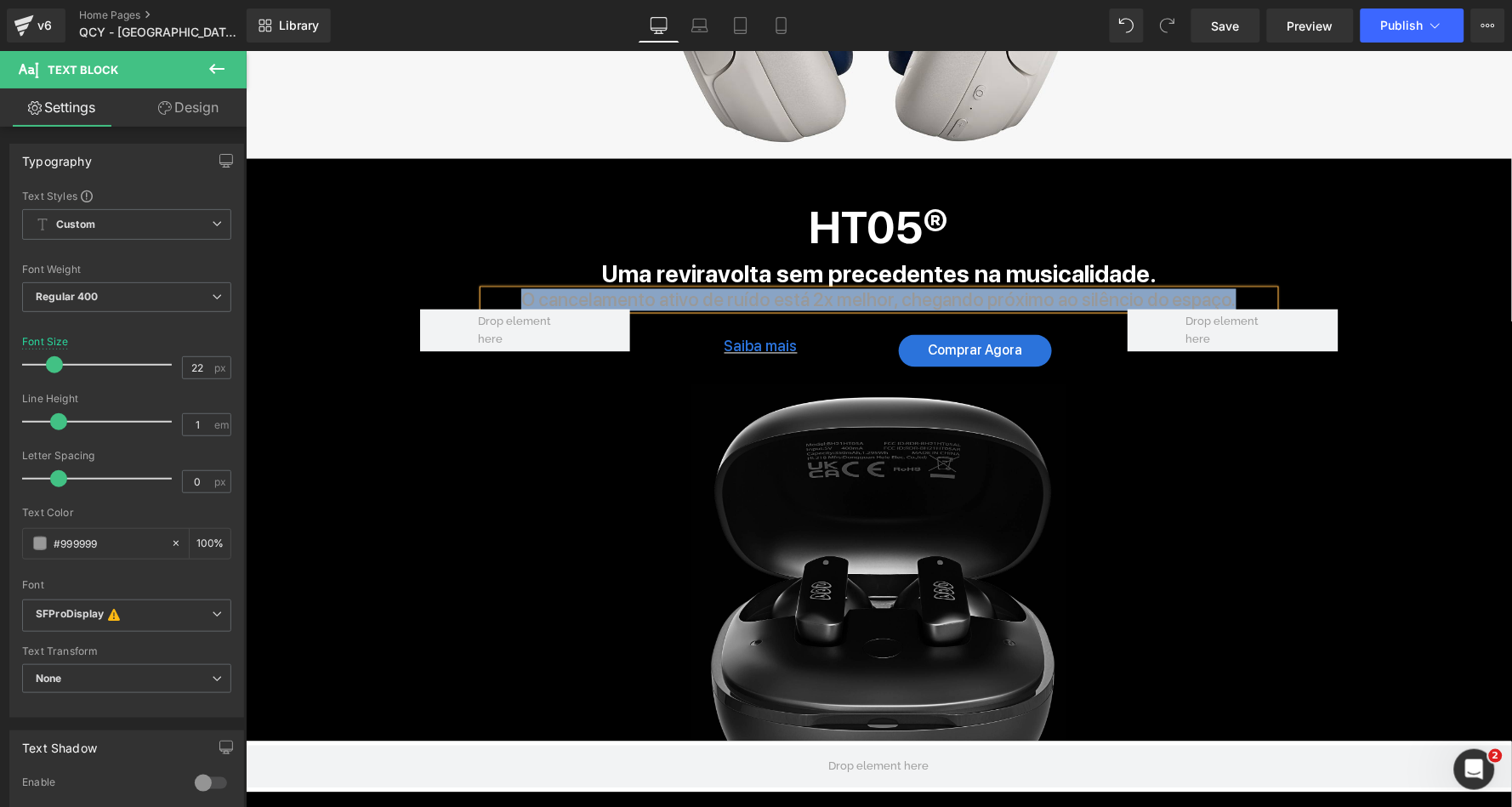
copy p "O cancelamento ativo de ruído está 2x melhor, chegando próximo ao silêncio do e…"
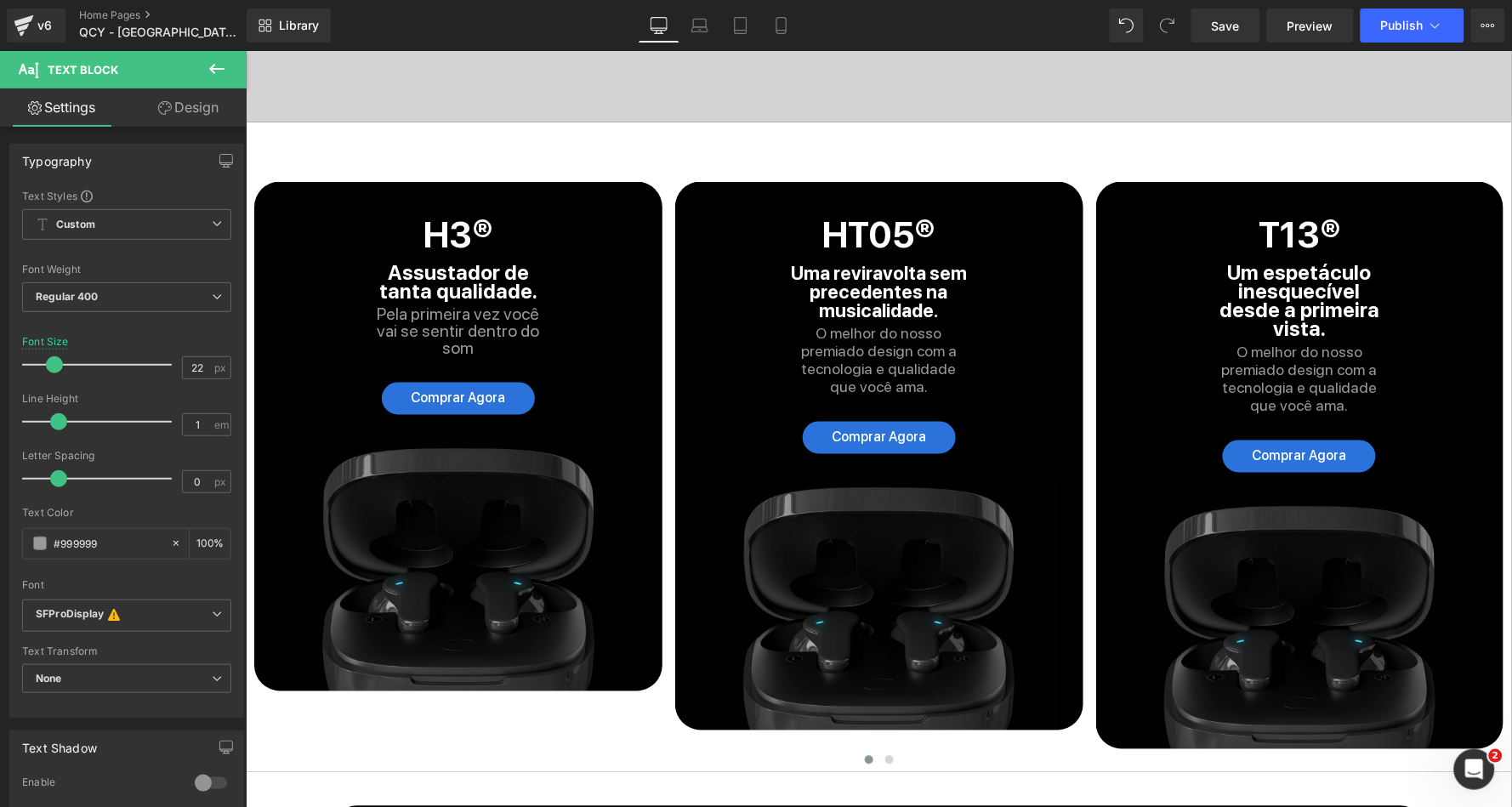
scroll to position [4364, 0]
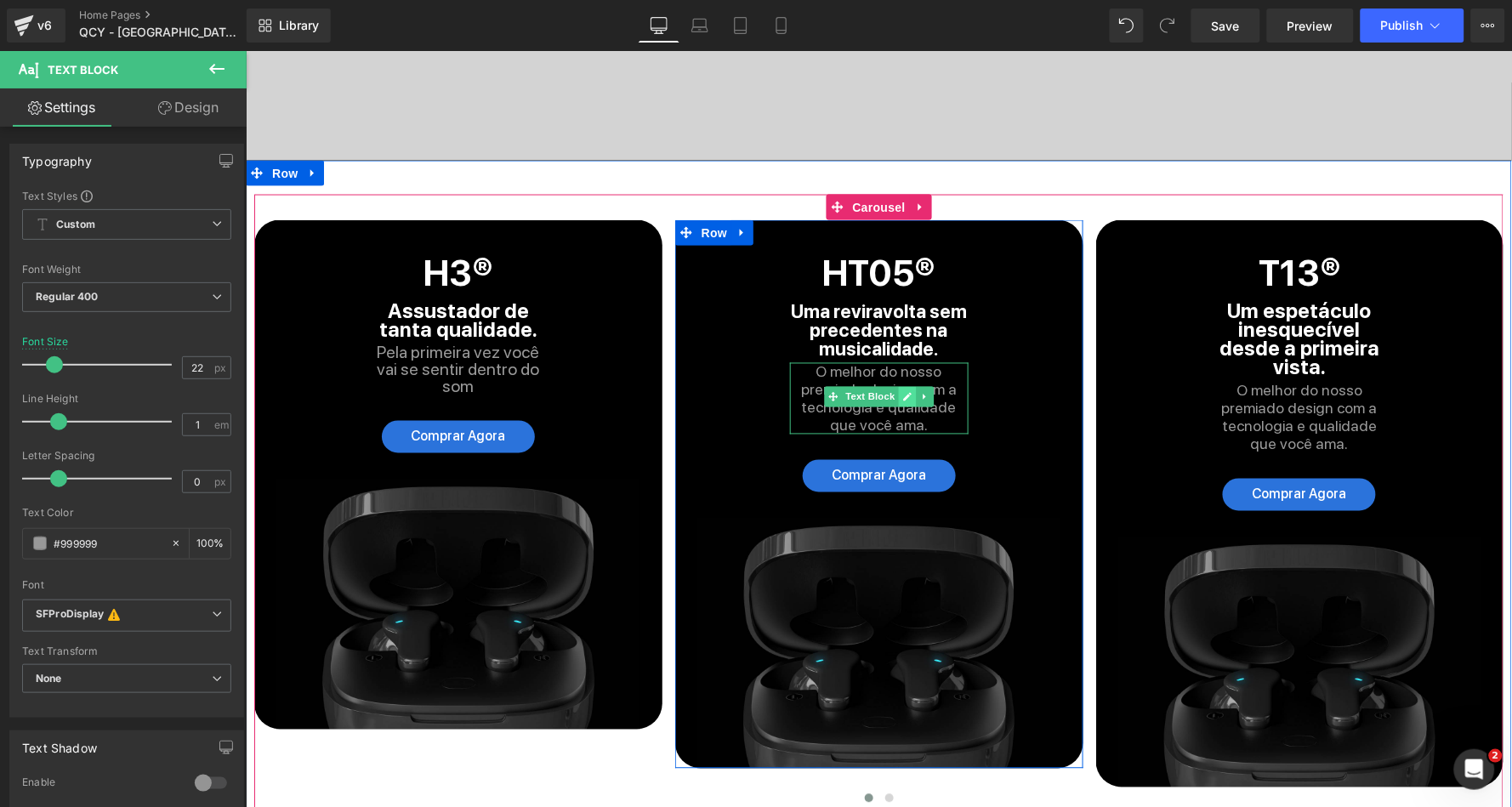
click at [904, 393] on icon at bounding box center [906, 397] width 9 height 9
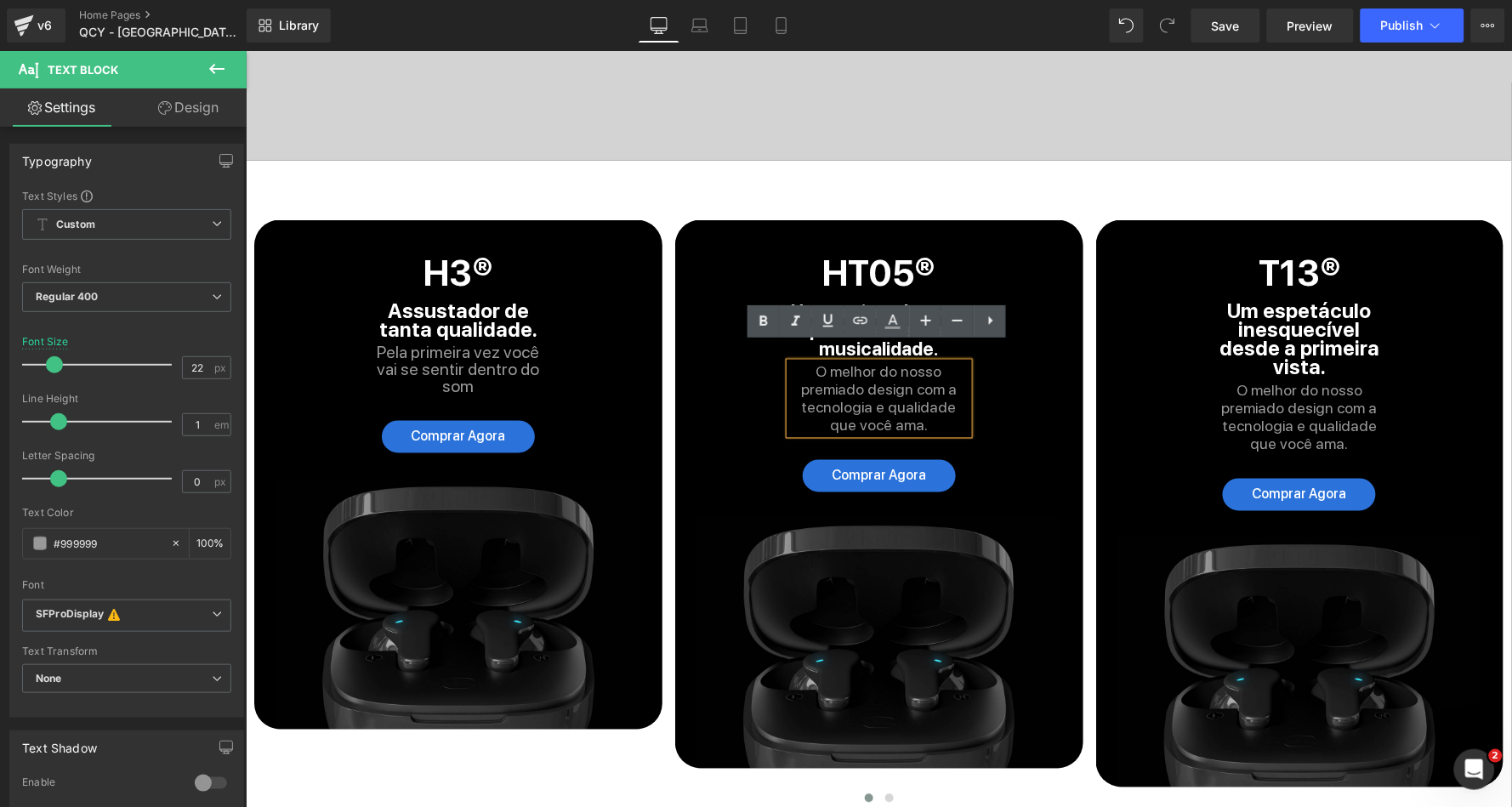
click at [871, 376] on span "O melhor do nosso premiado design com a tecnologia e qualidade que você ama." at bounding box center [878, 399] width 156 height 72
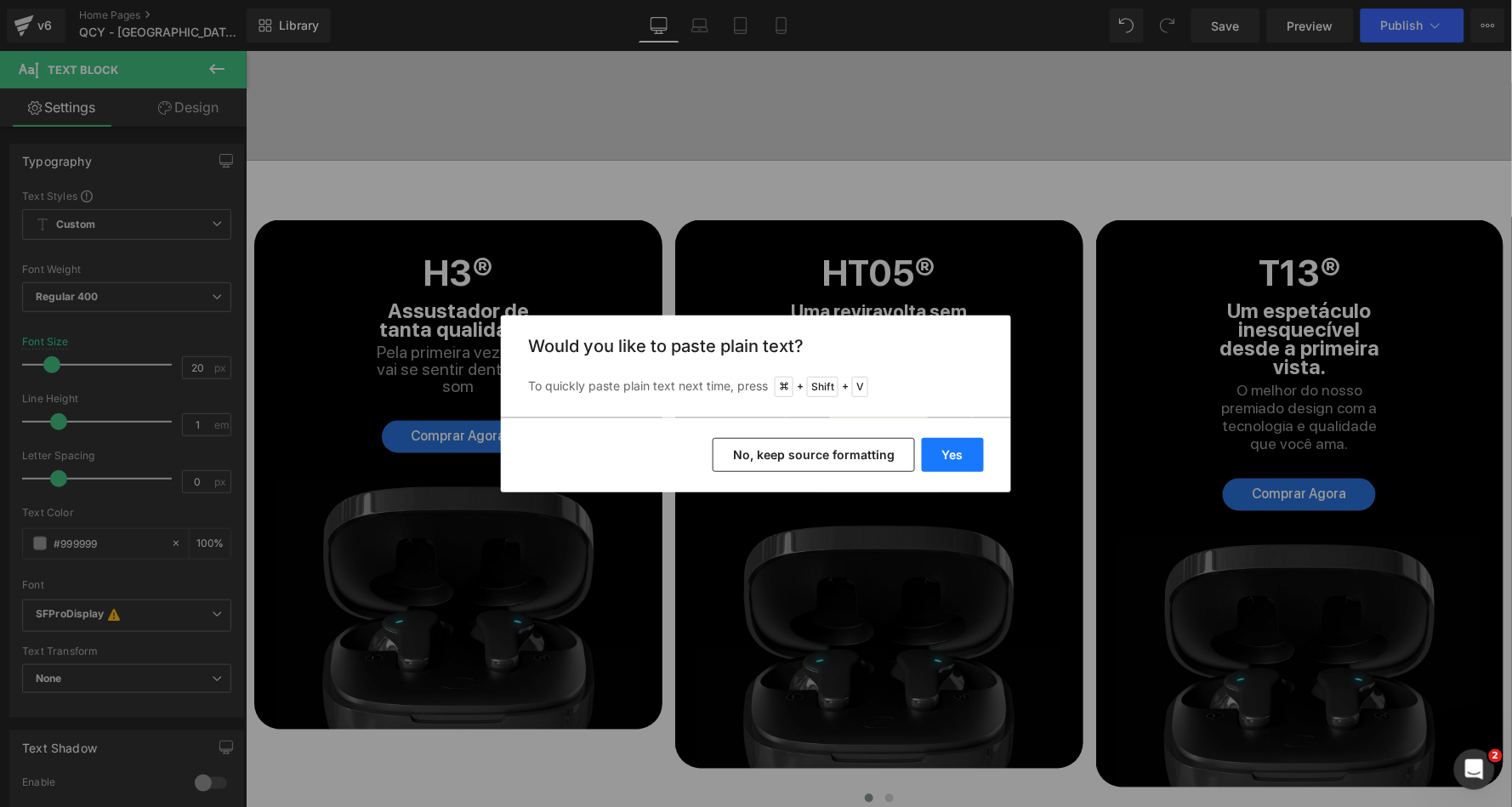
click at [949, 450] on button "Yes" at bounding box center [953, 455] width 62 height 34
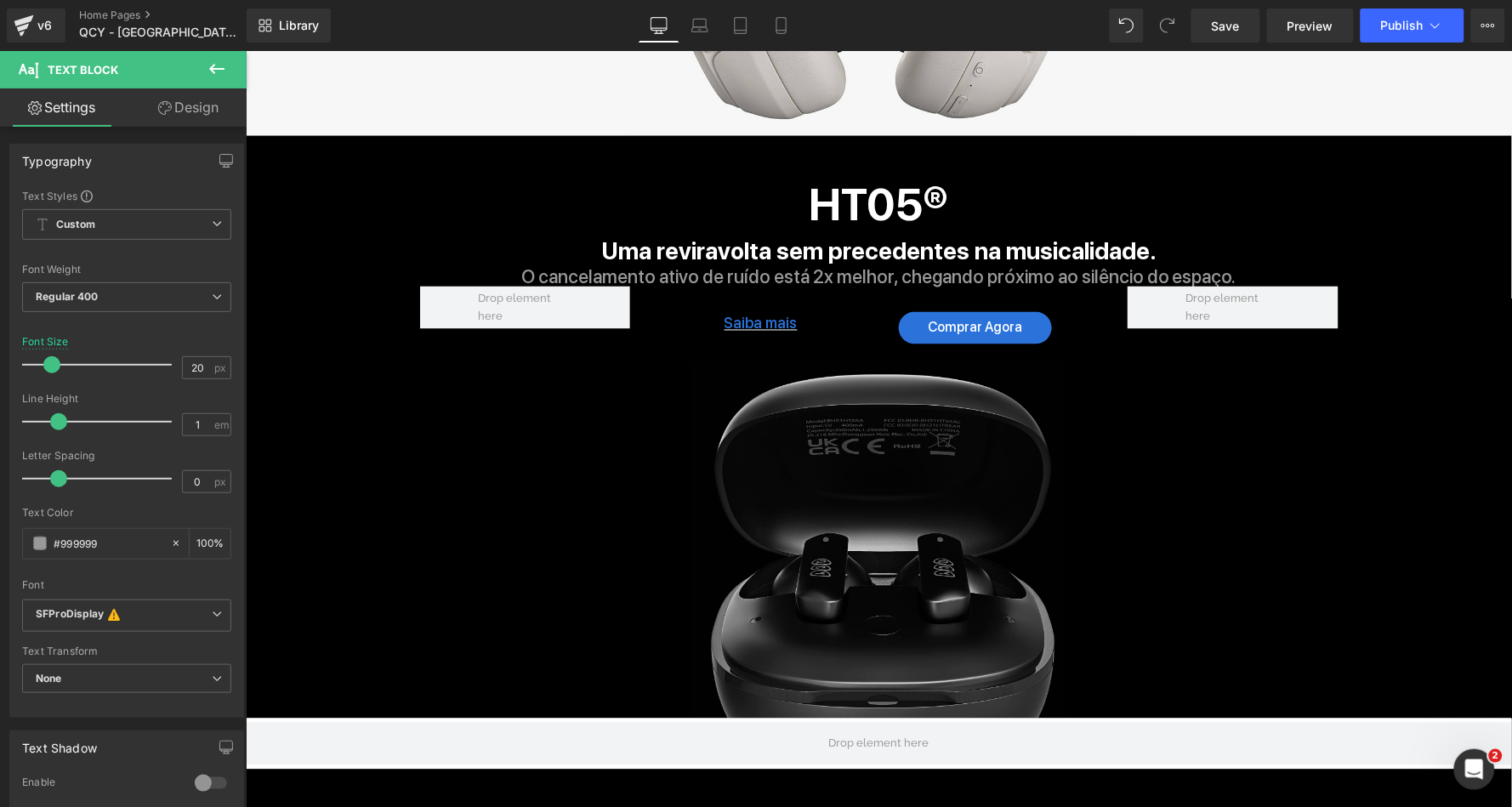
scroll to position [2663, 0]
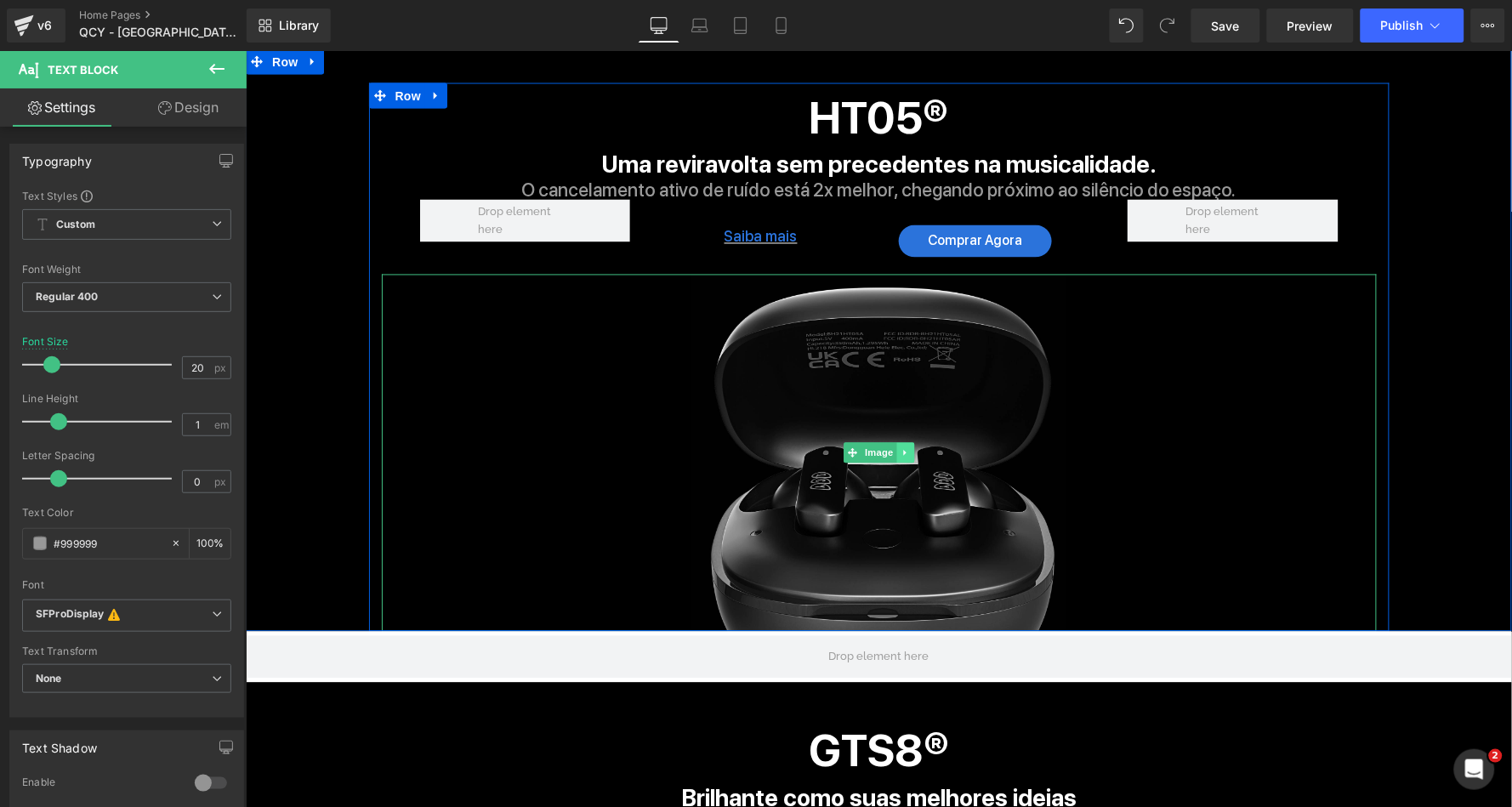
click at [900, 447] on icon at bounding box center [904, 452] width 9 height 10
click at [895, 448] on icon at bounding box center [895, 452] width 9 height 9
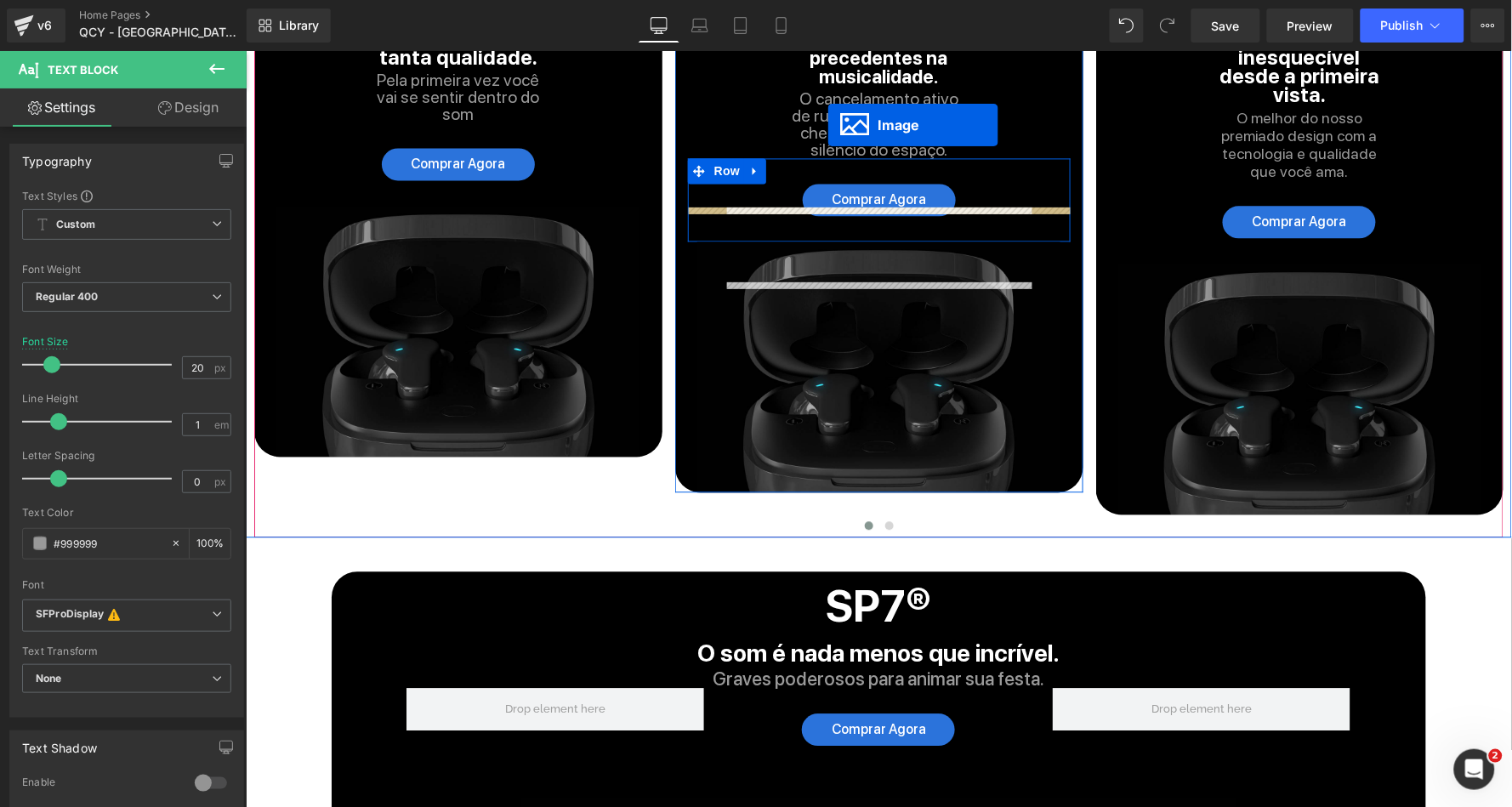
scroll to position [4509, 0]
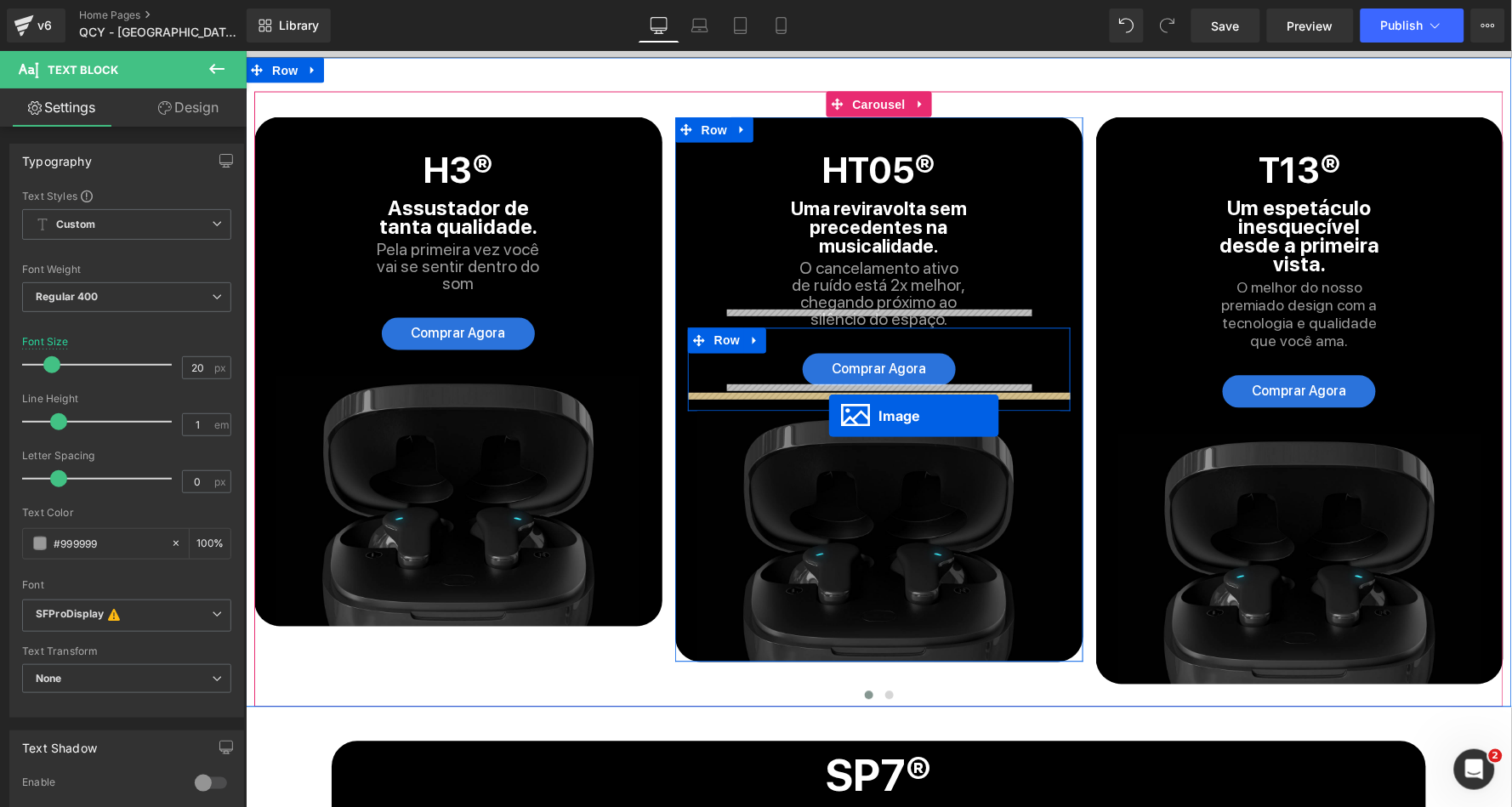
drag, startPoint x: 848, startPoint y: 292, endPoint x: 828, endPoint y: 415, distance: 124.6
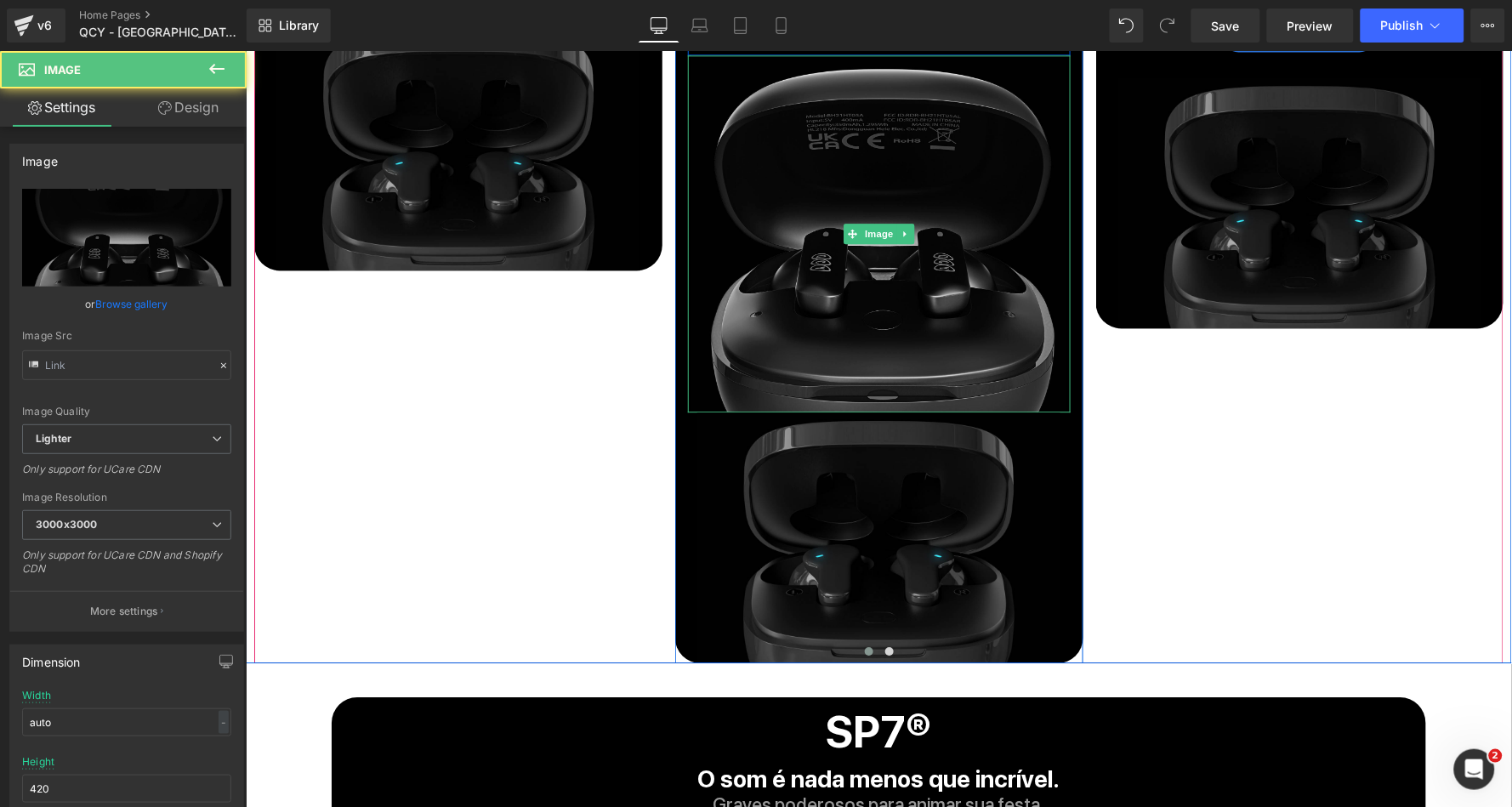
scroll to position [4847, 0]
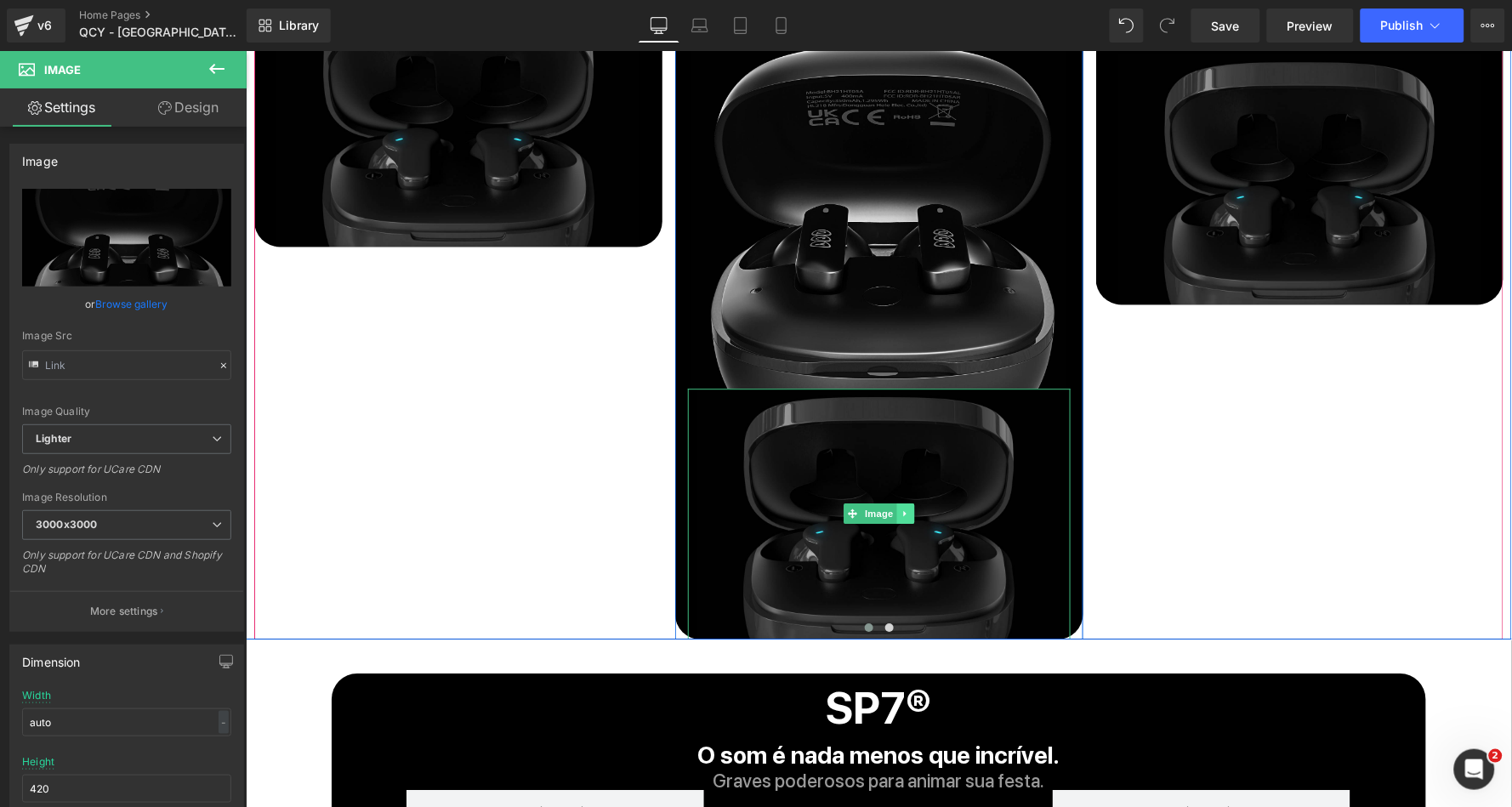
click at [907, 503] on link at bounding box center [904, 513] width 18 height 21
click at [909, 509] on icon at bounding box center [913, 513] width 9 height 9
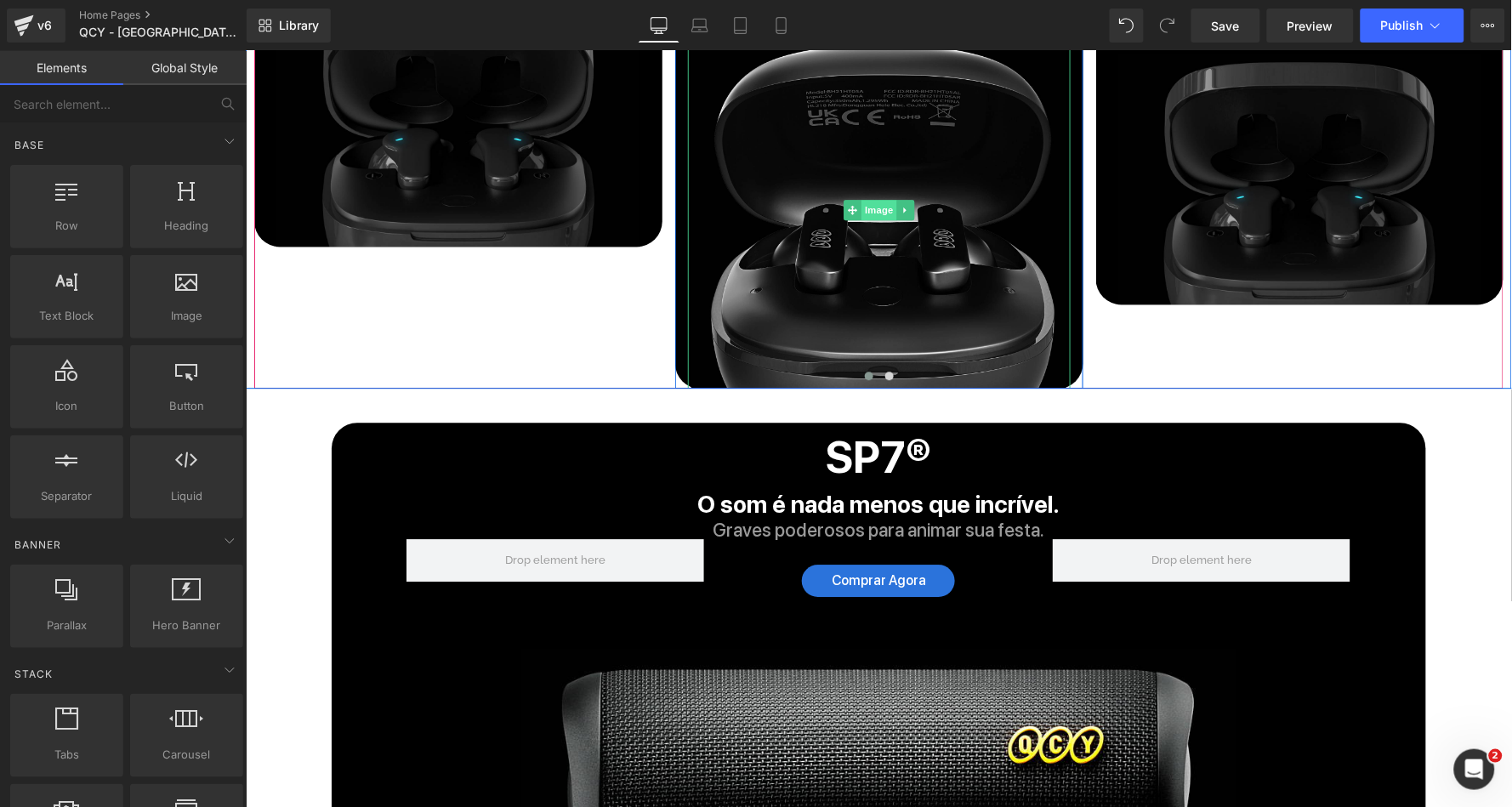
click at [880, 199] on span "Image" at bounding box center [878, 209] width 36 height 21
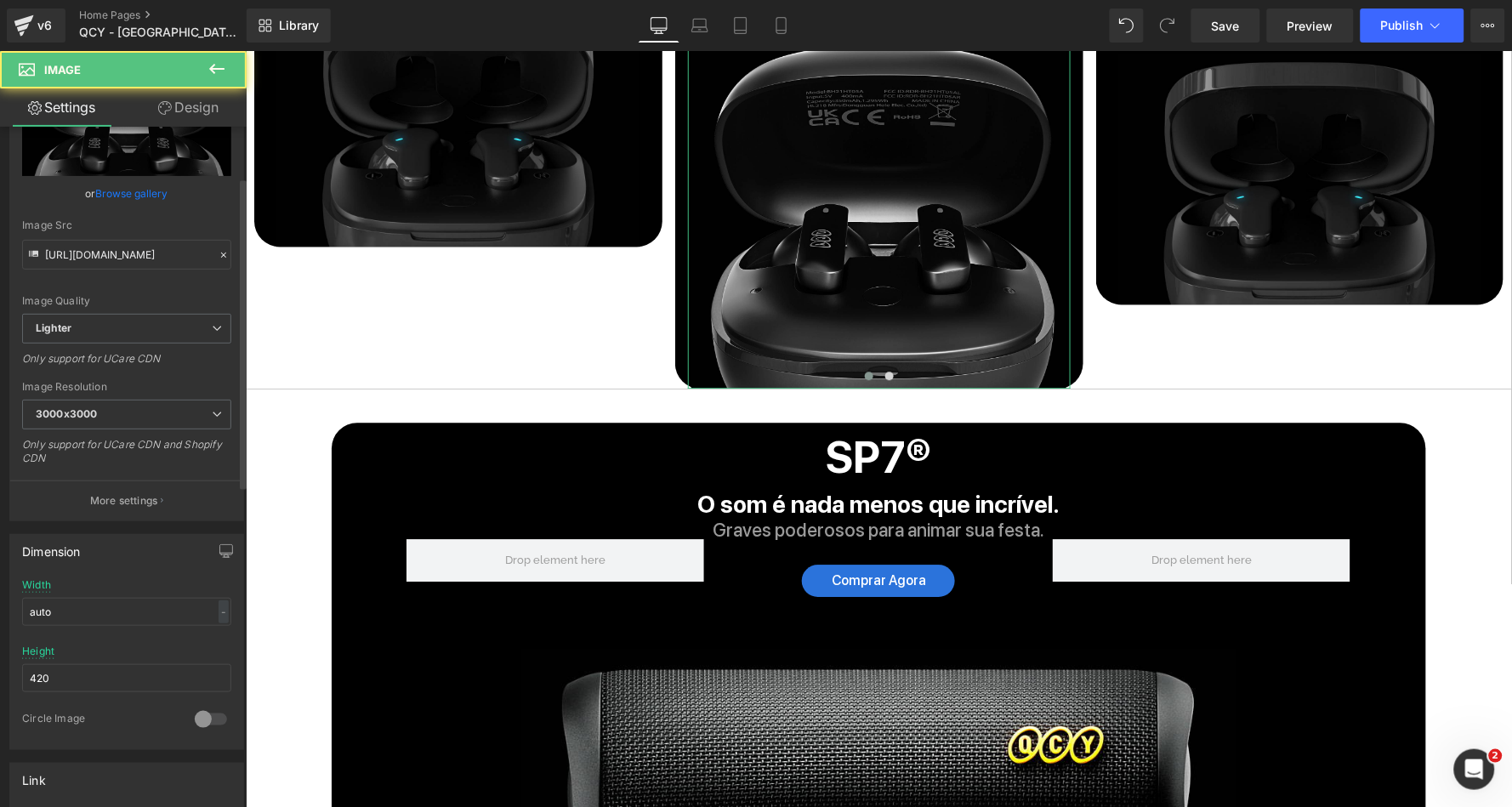
scroll to position [205, 0]
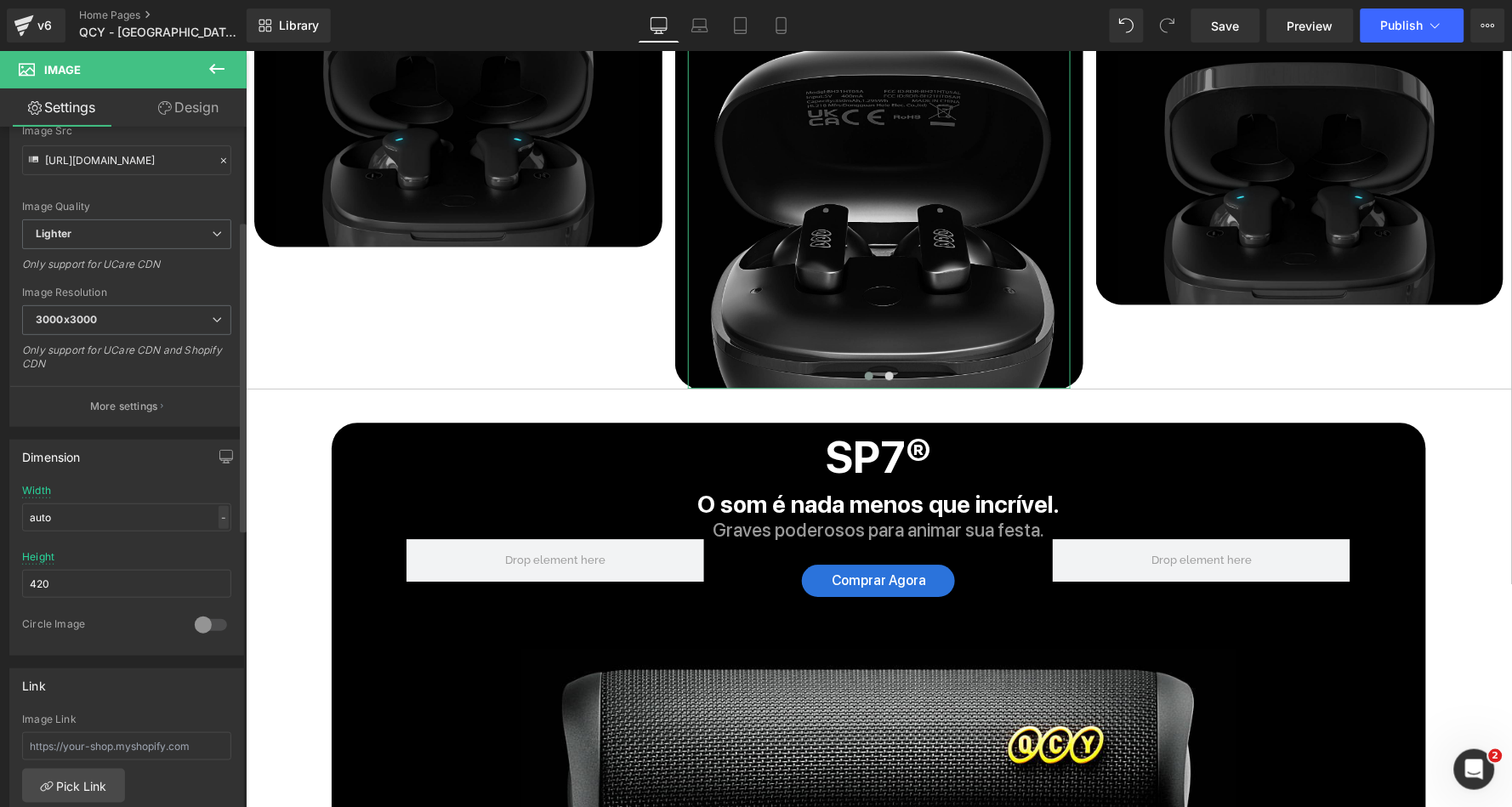
click at [219, 507] on div "-" at bounding box center [224, 517] width 10 height 23
click at [210, 540] on li "%" at bounding box center [220, 544] width 21 height 25
drag, startPoint x: 116, startPoint y: 577, endPoint x: 2, endPoint y: 568, distance: 114.4
click at [2, 568] on div "Dimension auto Width auto % % px 420px Height 420 0 Circle Image" at bounding box center [127, 542] width 254 height 229
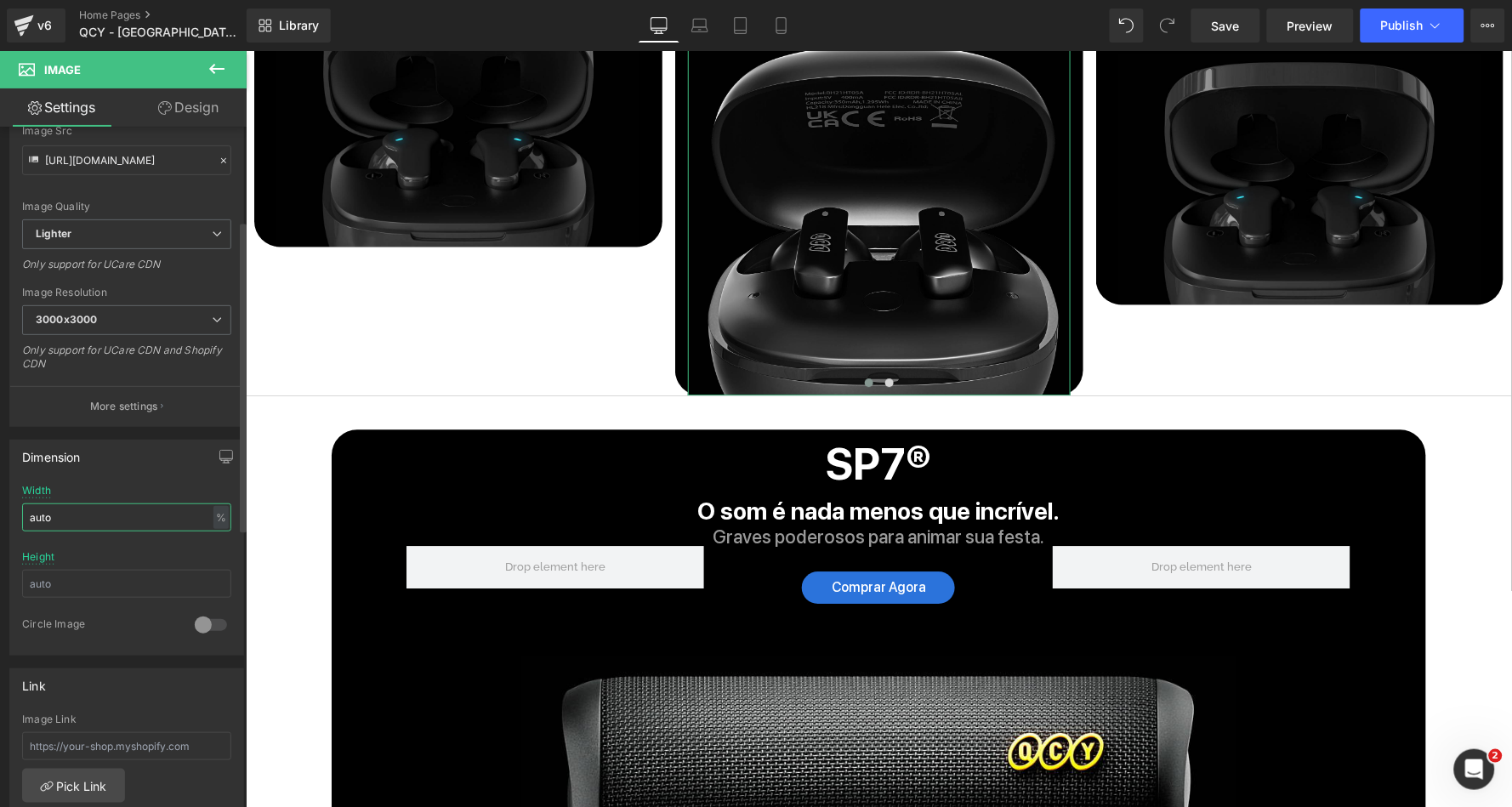
click at [106, 508] on input "auto" at bounding box center [126, 518] width 210 height 28
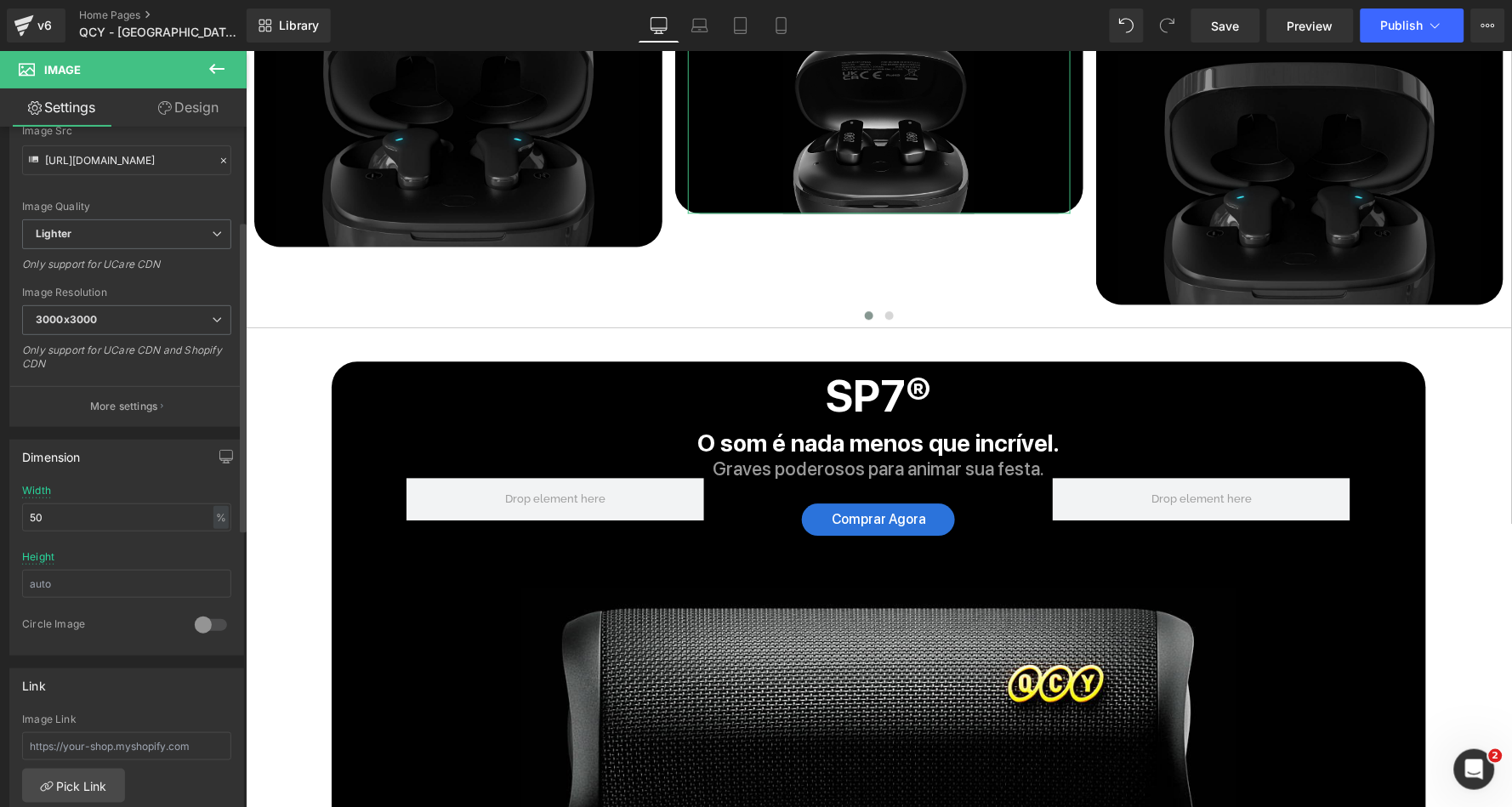
click at [148, 467] on div "Dimension auto Width 50 % % px 420px Height 0 Circle Image" at bounding box center [126, 548] width 234 height 216
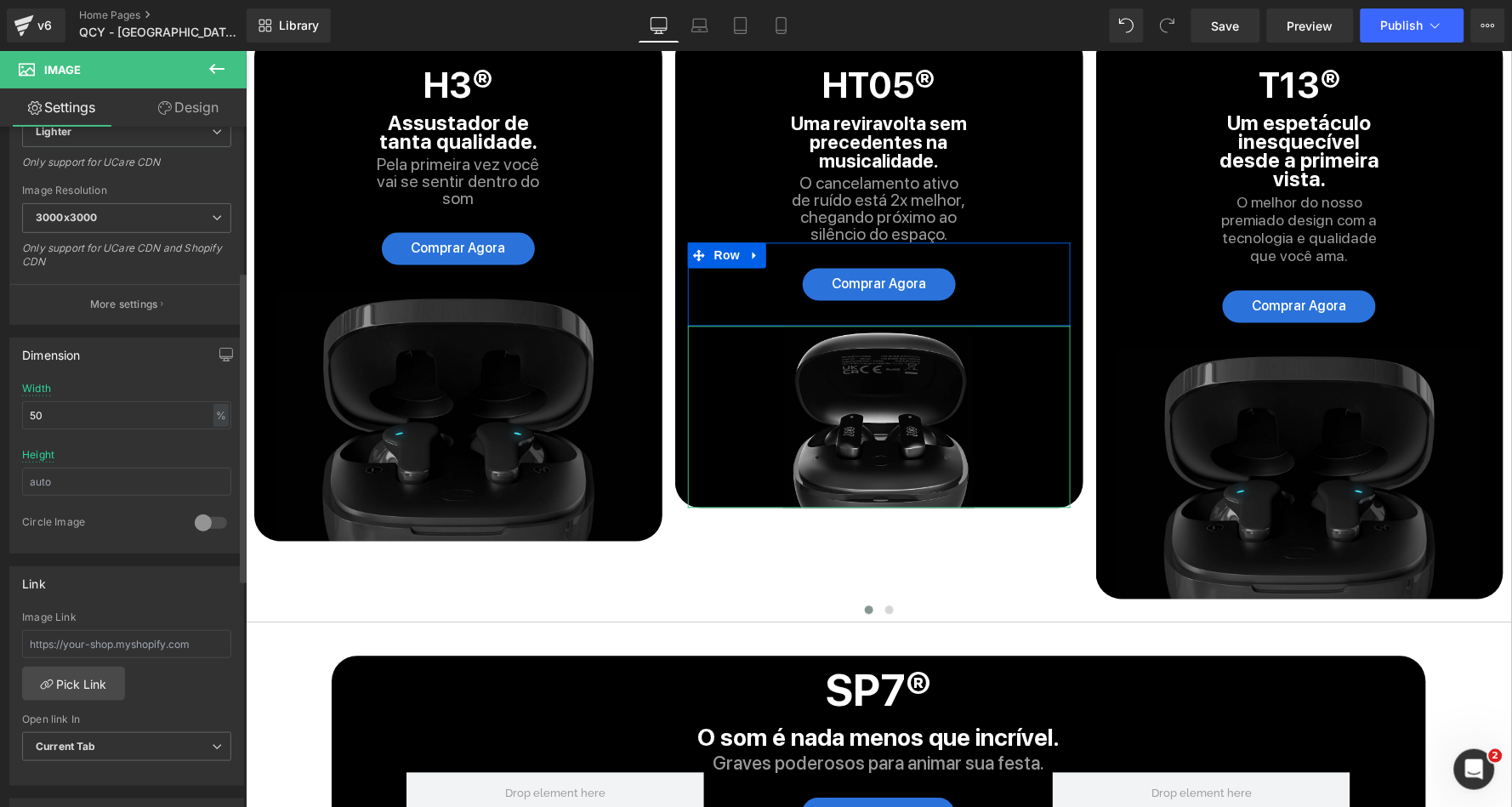
scroll to position [316, 0]
click at [79, 404] on input "50" at bounding box center [126, 406] width 210 height 28
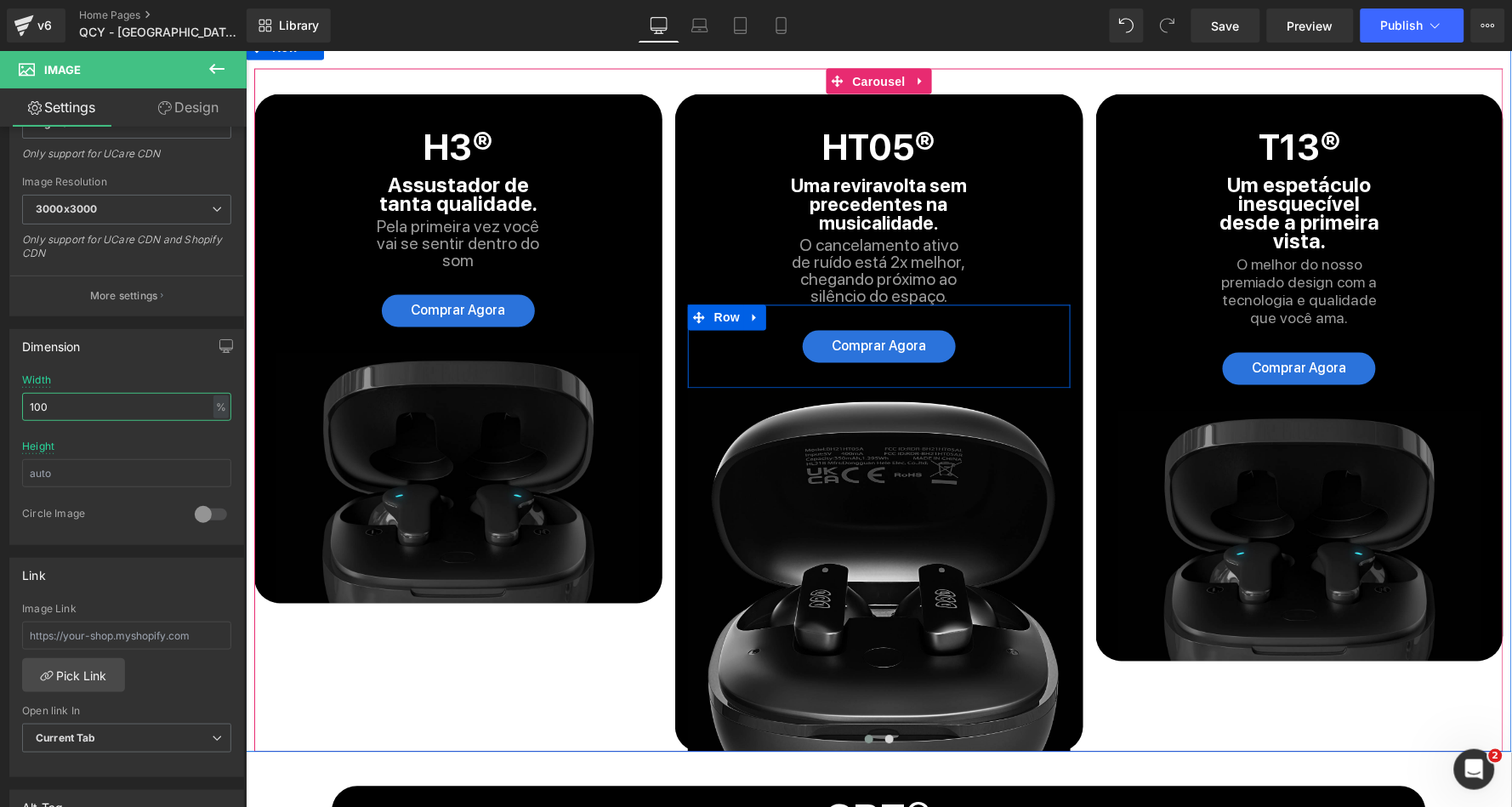
scroll to position [4482, 0]
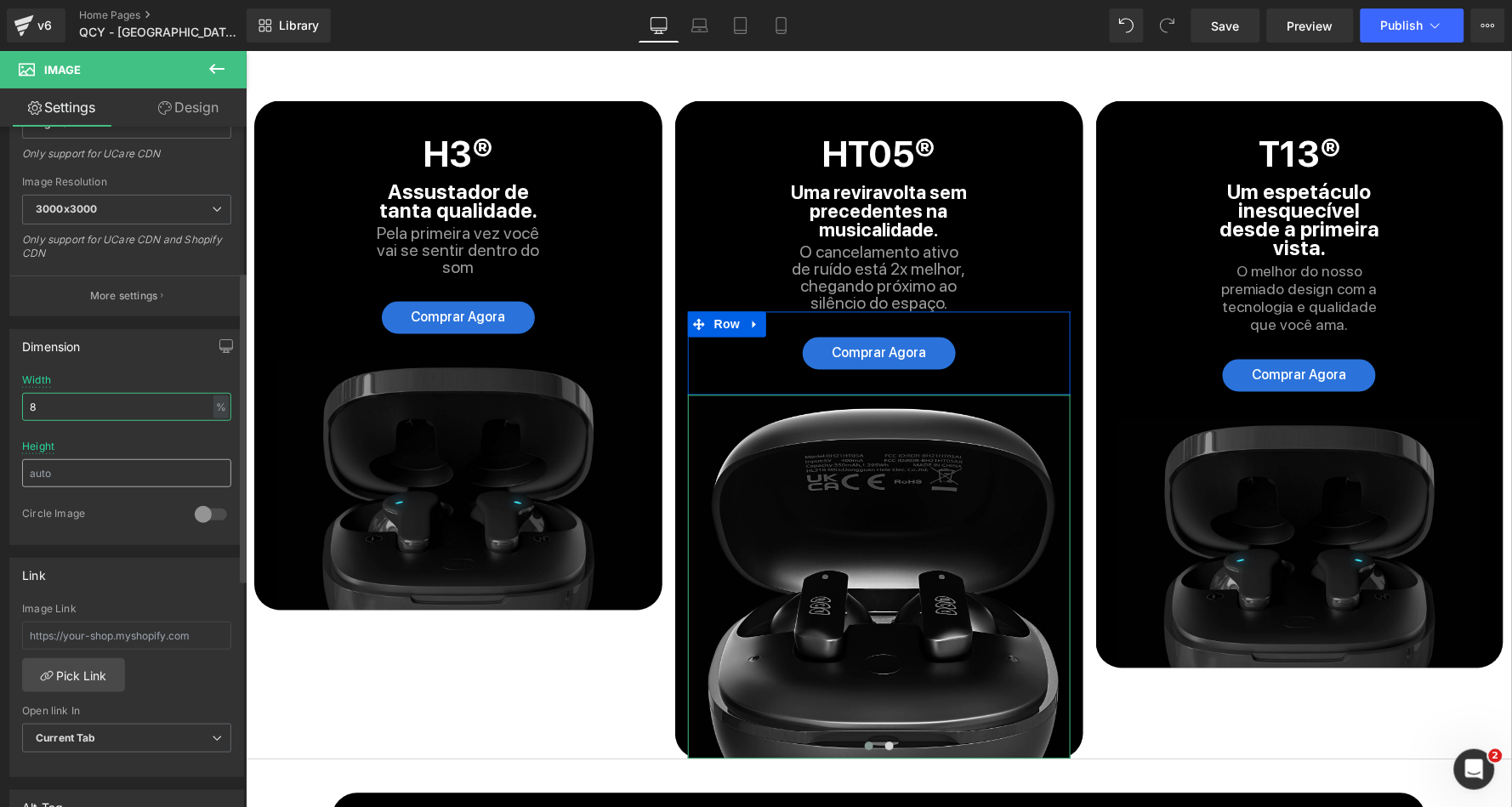
type input "80"
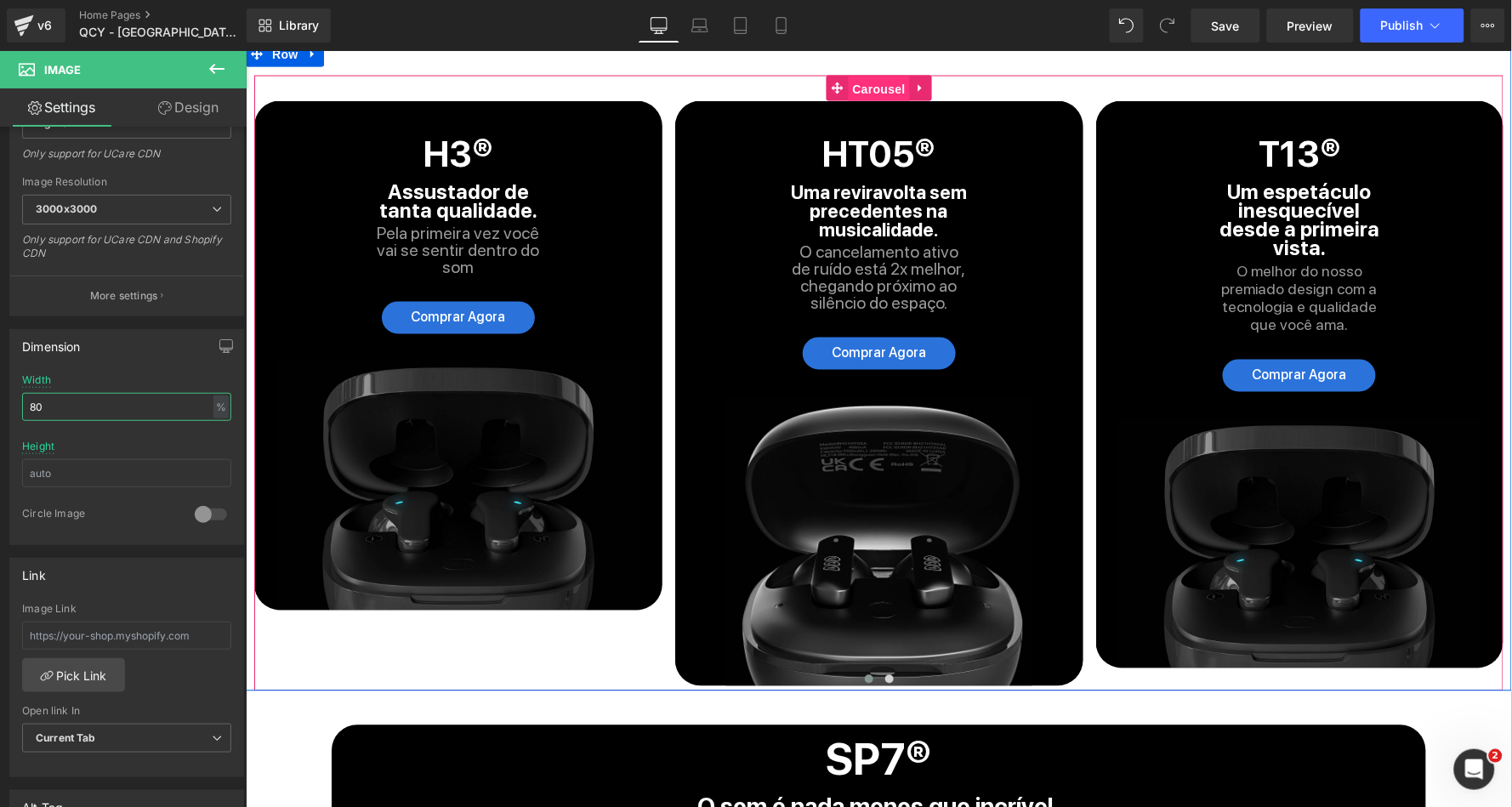
click at [884, 76] on span "Carousel" at bounding box center [878, 88] width 62 height 26
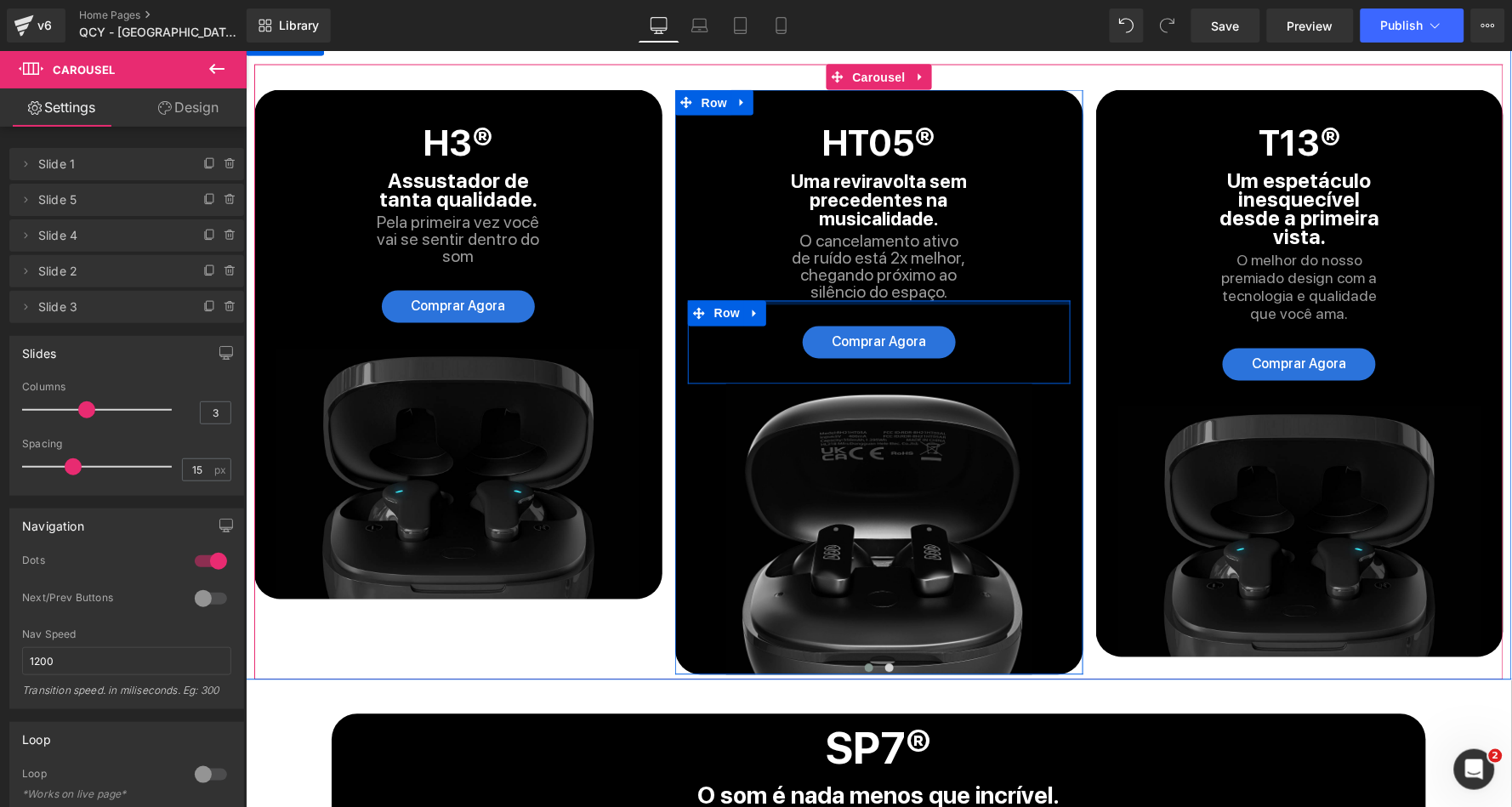
scroll to position [4506, 0]
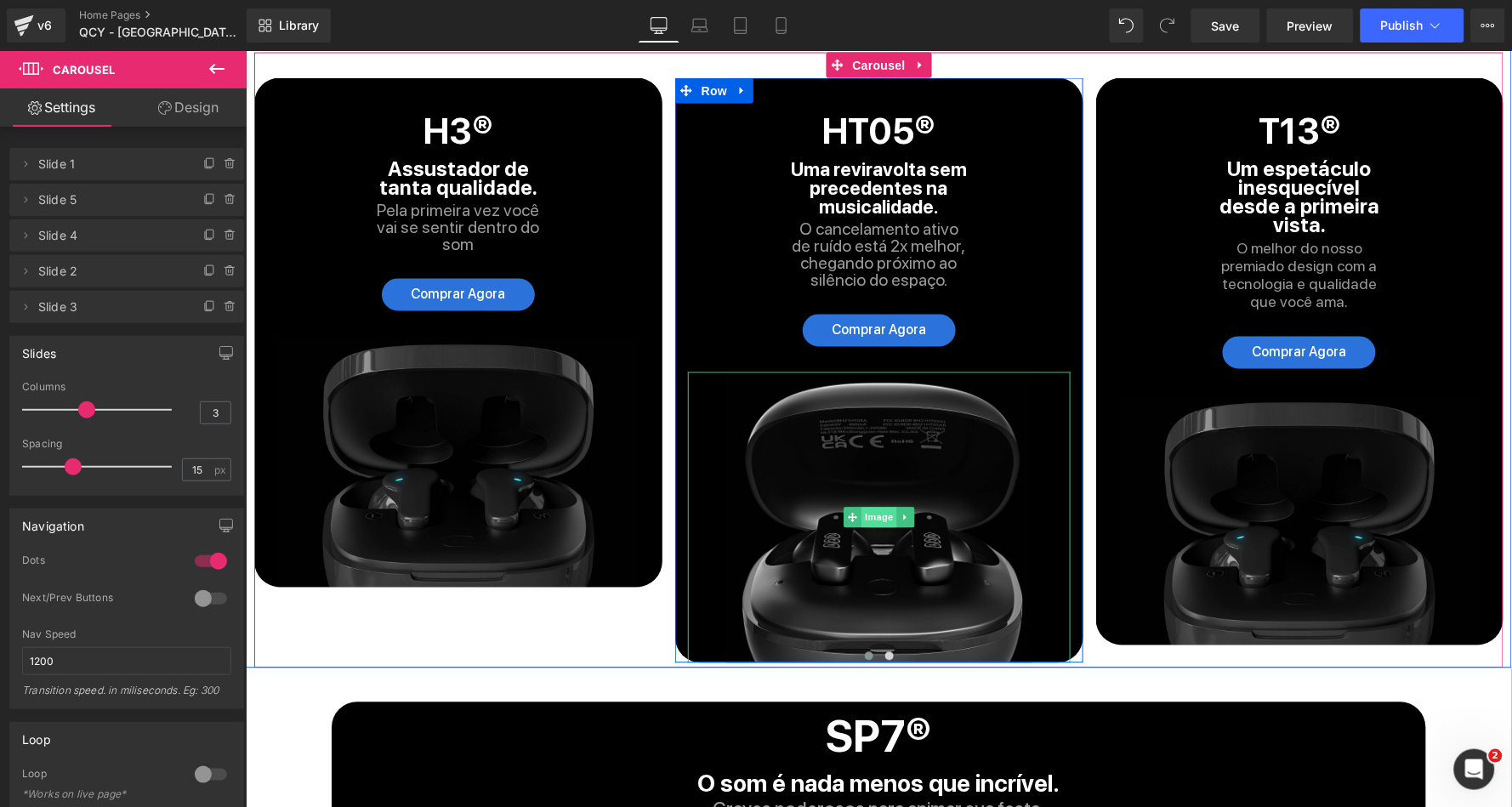
click at [881, 507] on span "Image" at bounding box center [878, 517] width 36 height 21
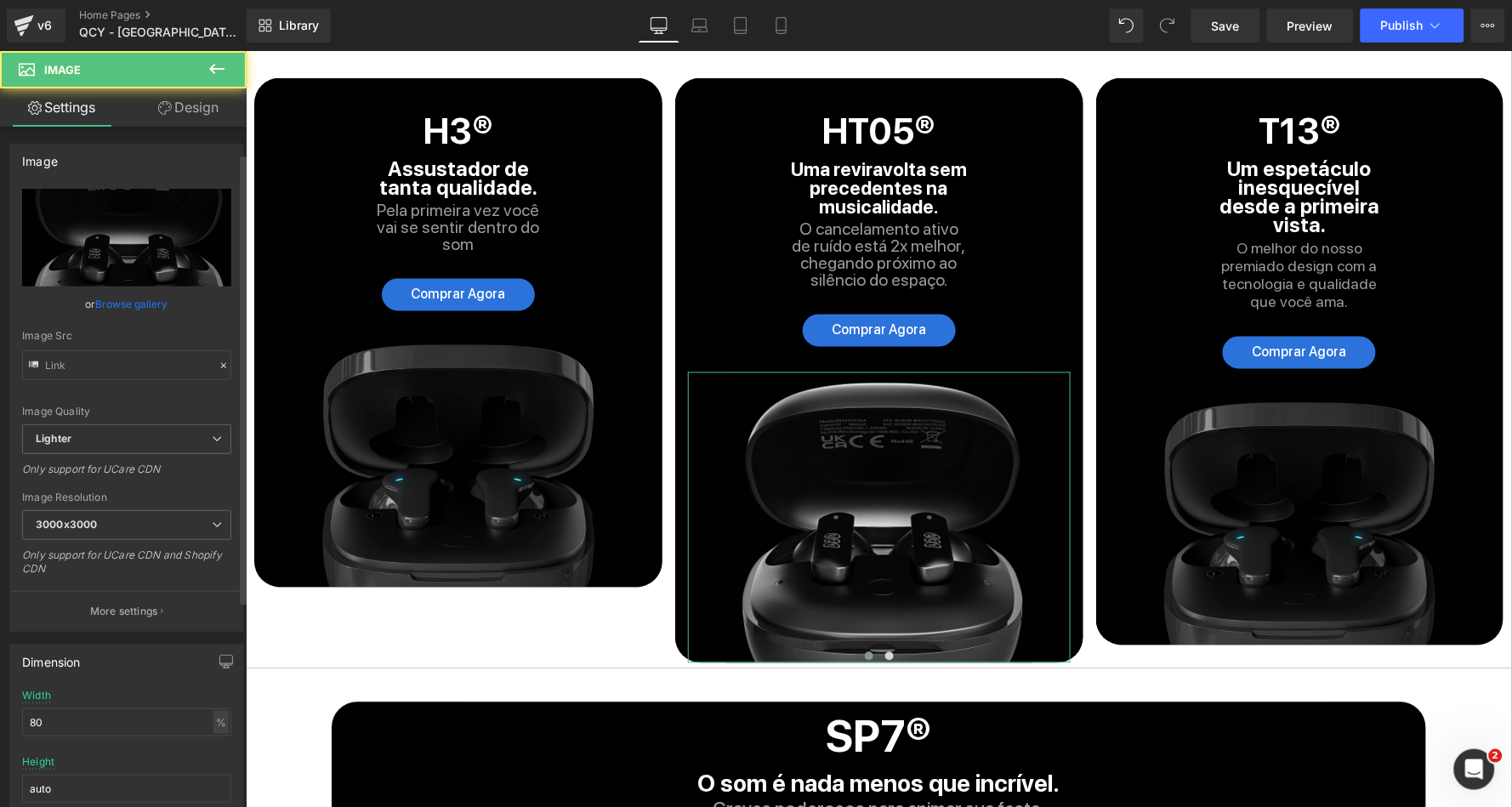
scroll to position [209, 0]
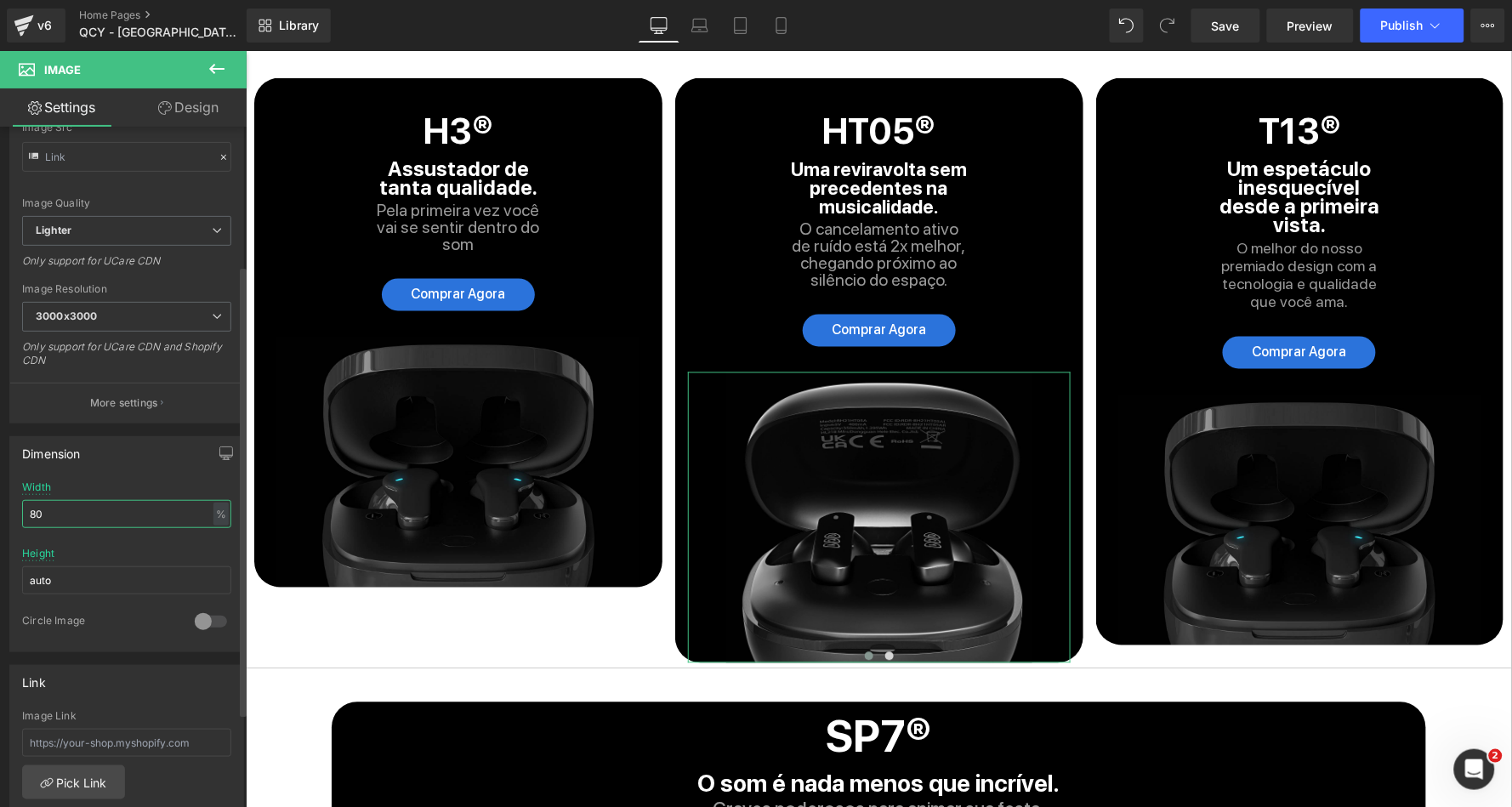
drag, startPoint x: 70, startPoint y: 504, endPoint x: 25, endPoint y: 504, distance: 45.0
click at [25, 504] on input "80" at bounding box center [126, 514] width 210 height 28
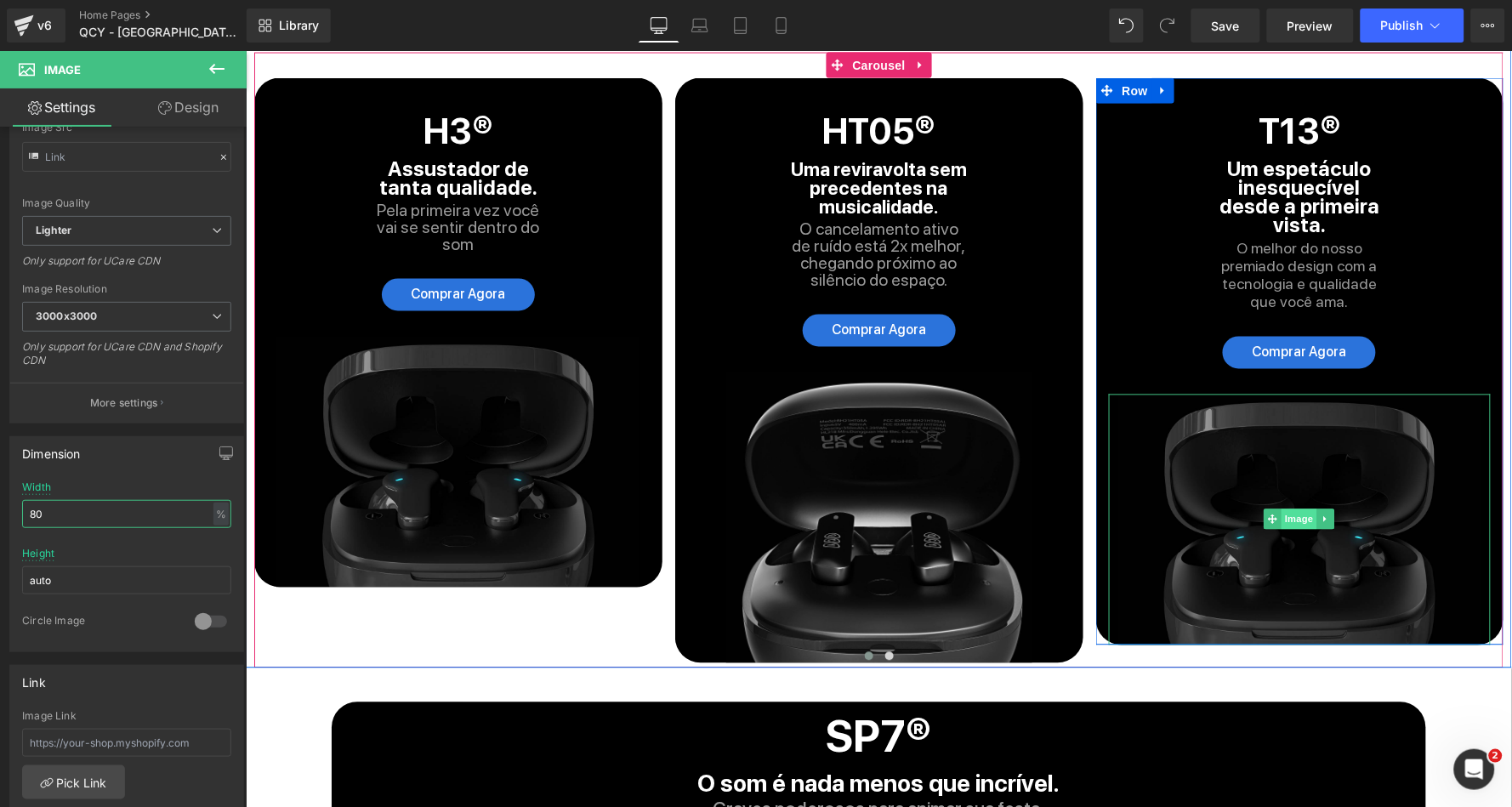
click at [1291, 509] on span "Image" at bounding box center [1299, 519] width 36 height 21
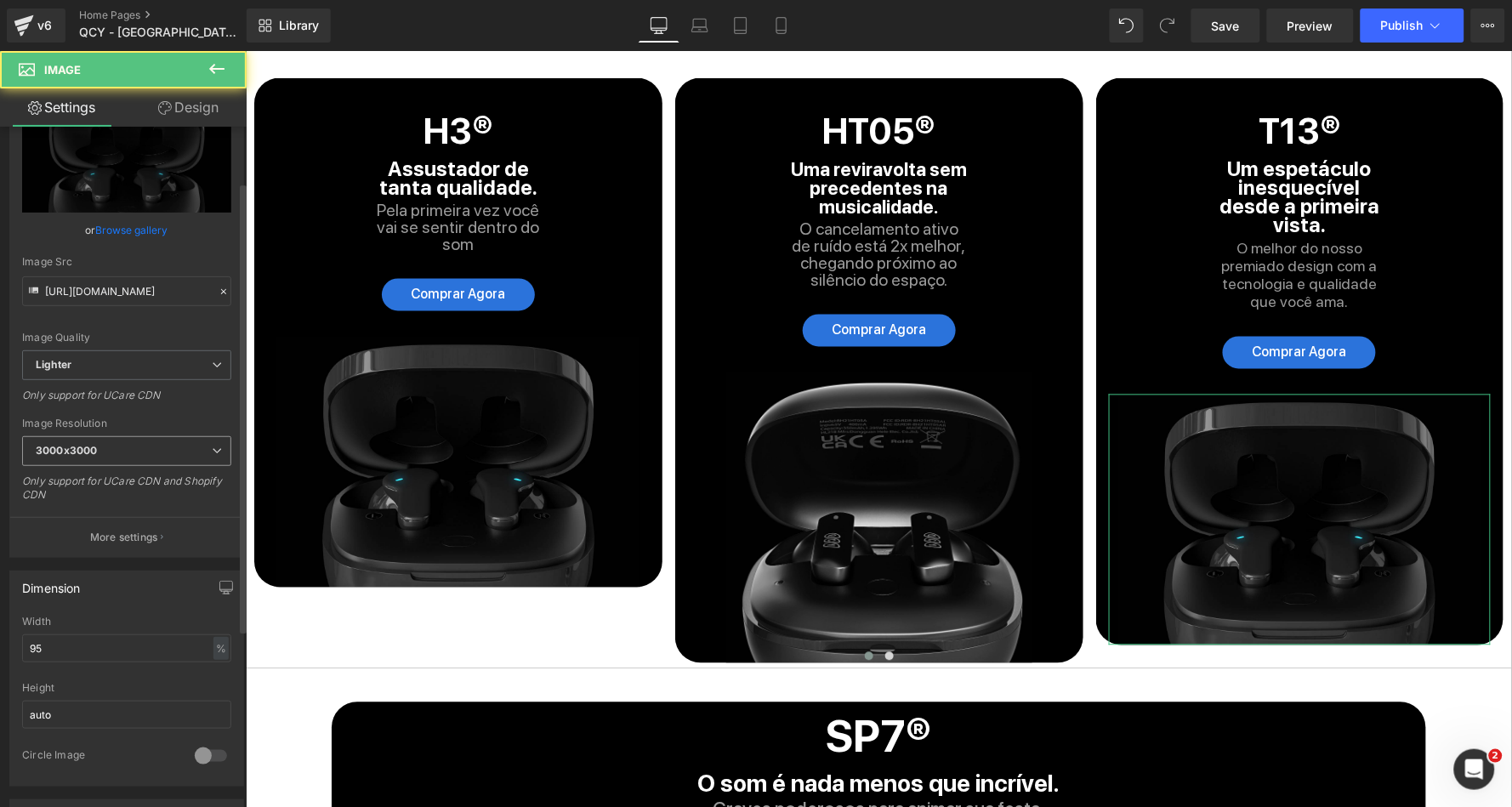
scroll to position [89, 0]
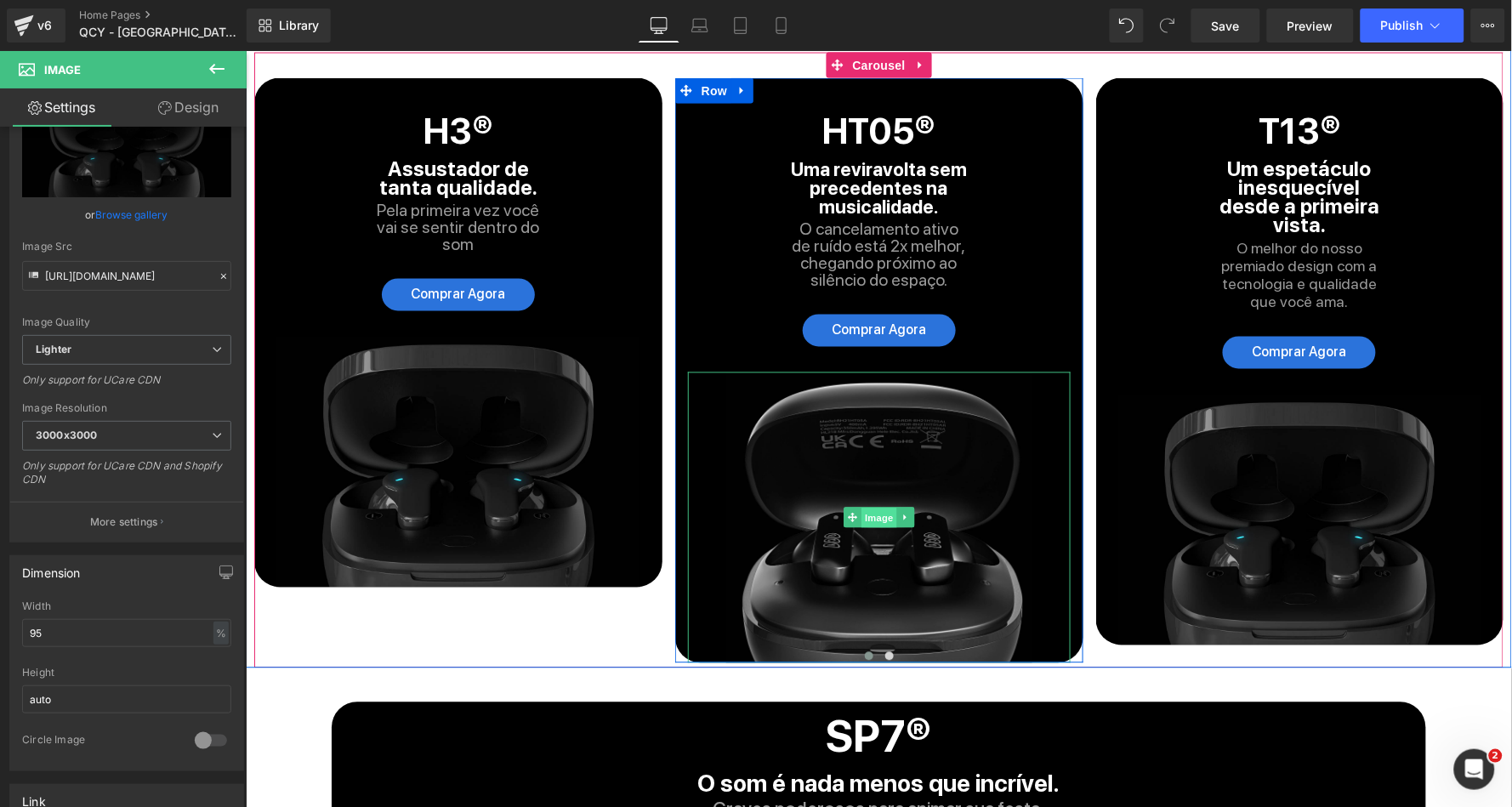
click at [872, 508] on span "Image" at bounding box center [878, 518] width 36 height 21
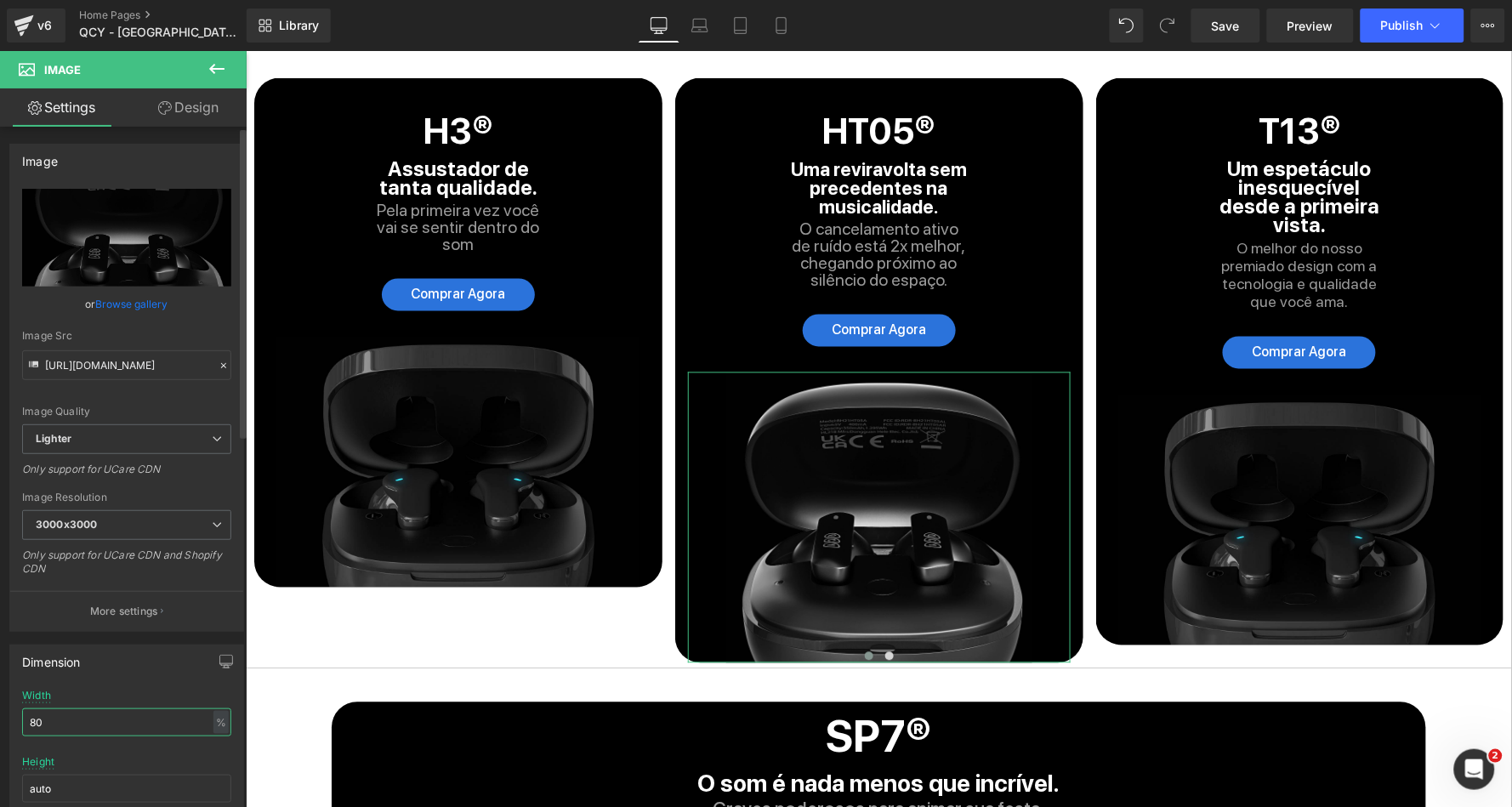
drag, startPoint x: 83, startPoint y: 718, endPoint x: 15, endPoint y: 718, distance: 68.0
click at [15, 718] on div "80% Width 80 % % px auto Height auto 0 Circle Image" at bounding box center [126, 774] width 233 height 170
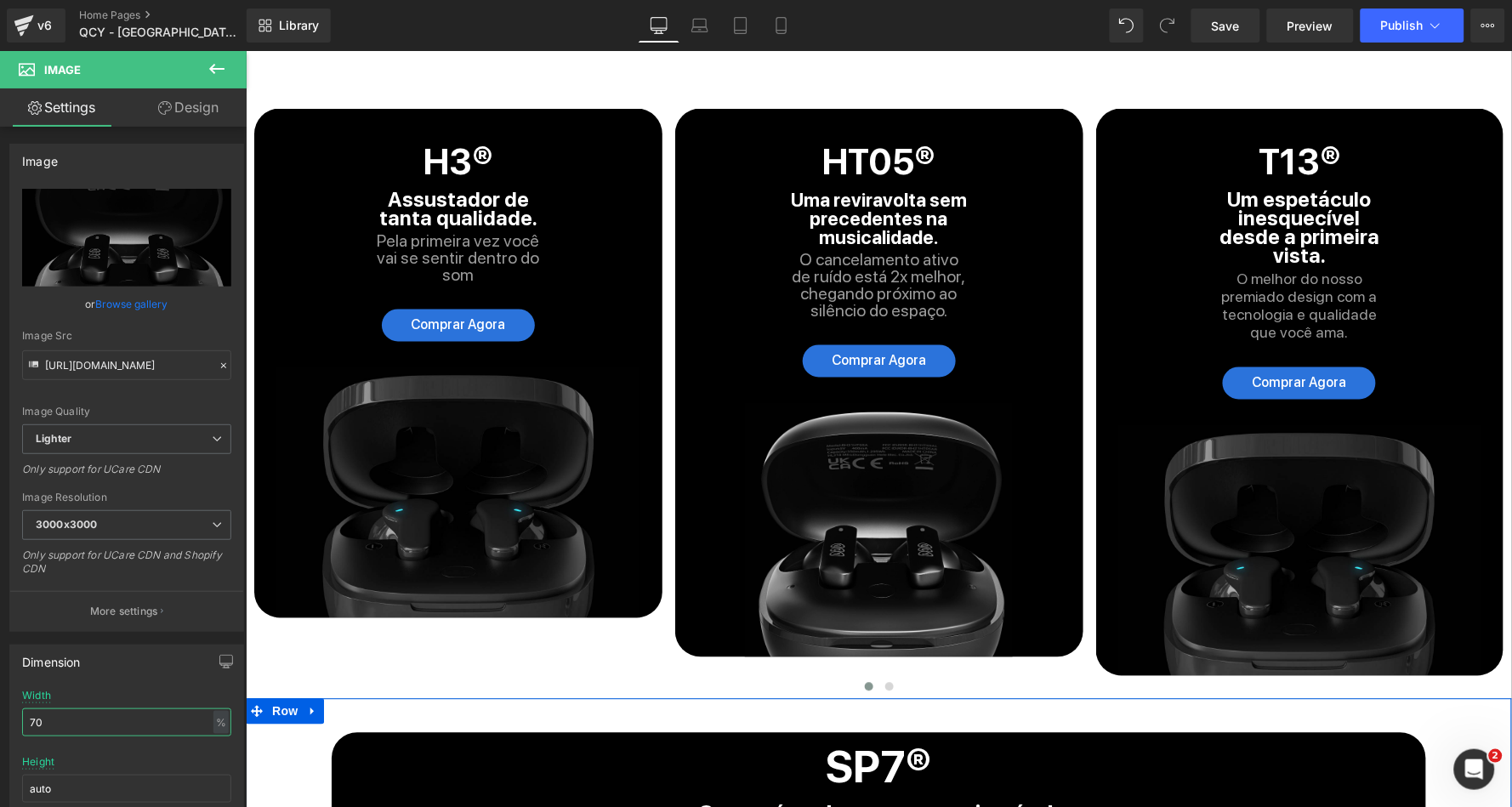
scroll to position [4472, 0]
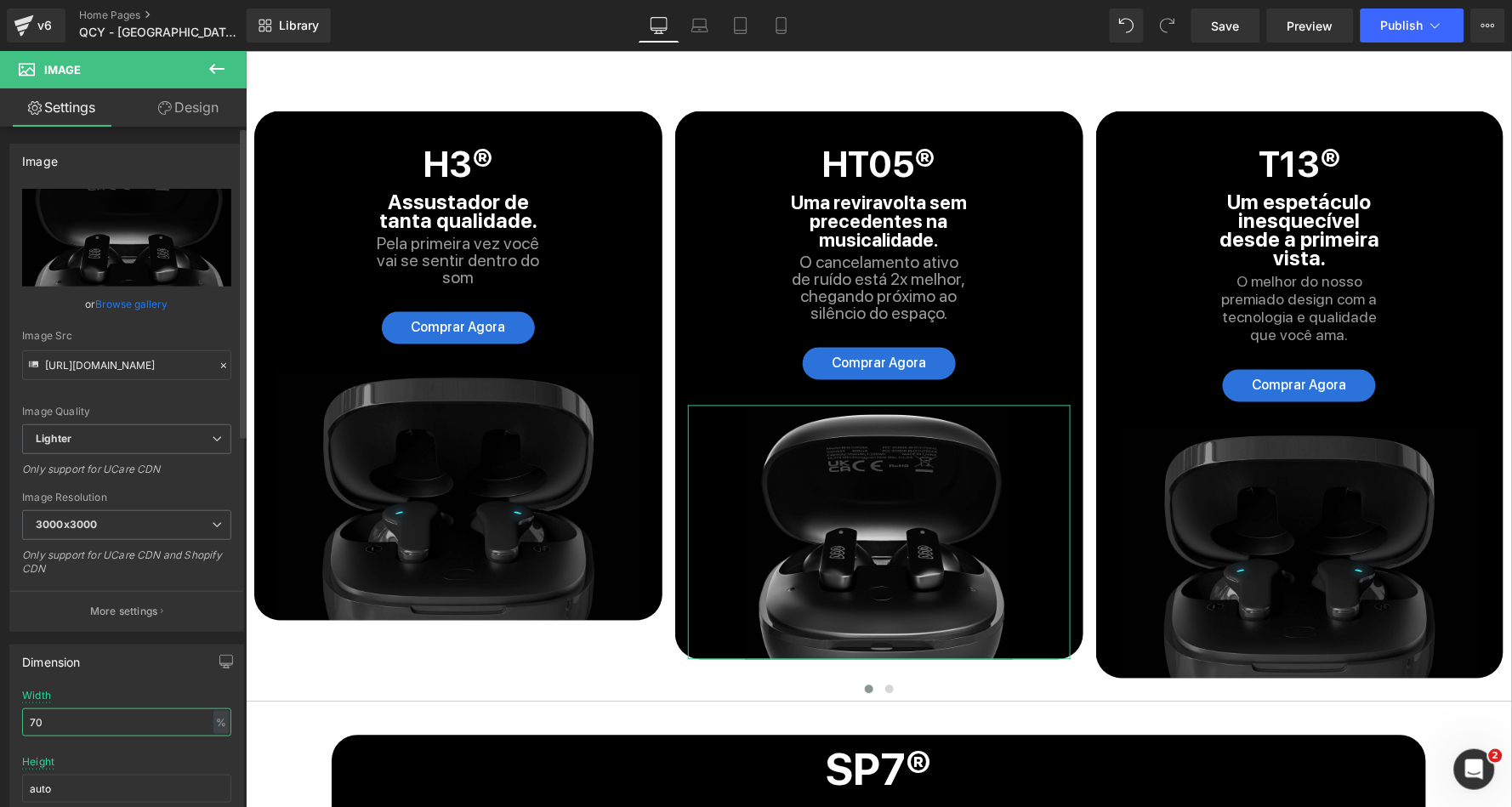
drag, startPoint x: 83, startPoint y: 718, endPoint x: 7, endPoint y: 716, distance: 76.0
click at [7, 716] on div "Dimension 80% Width 70 % % px auto Height auto 0 Circle Image" at bounding box center [127, 746] width 254 height 229
type input "80"
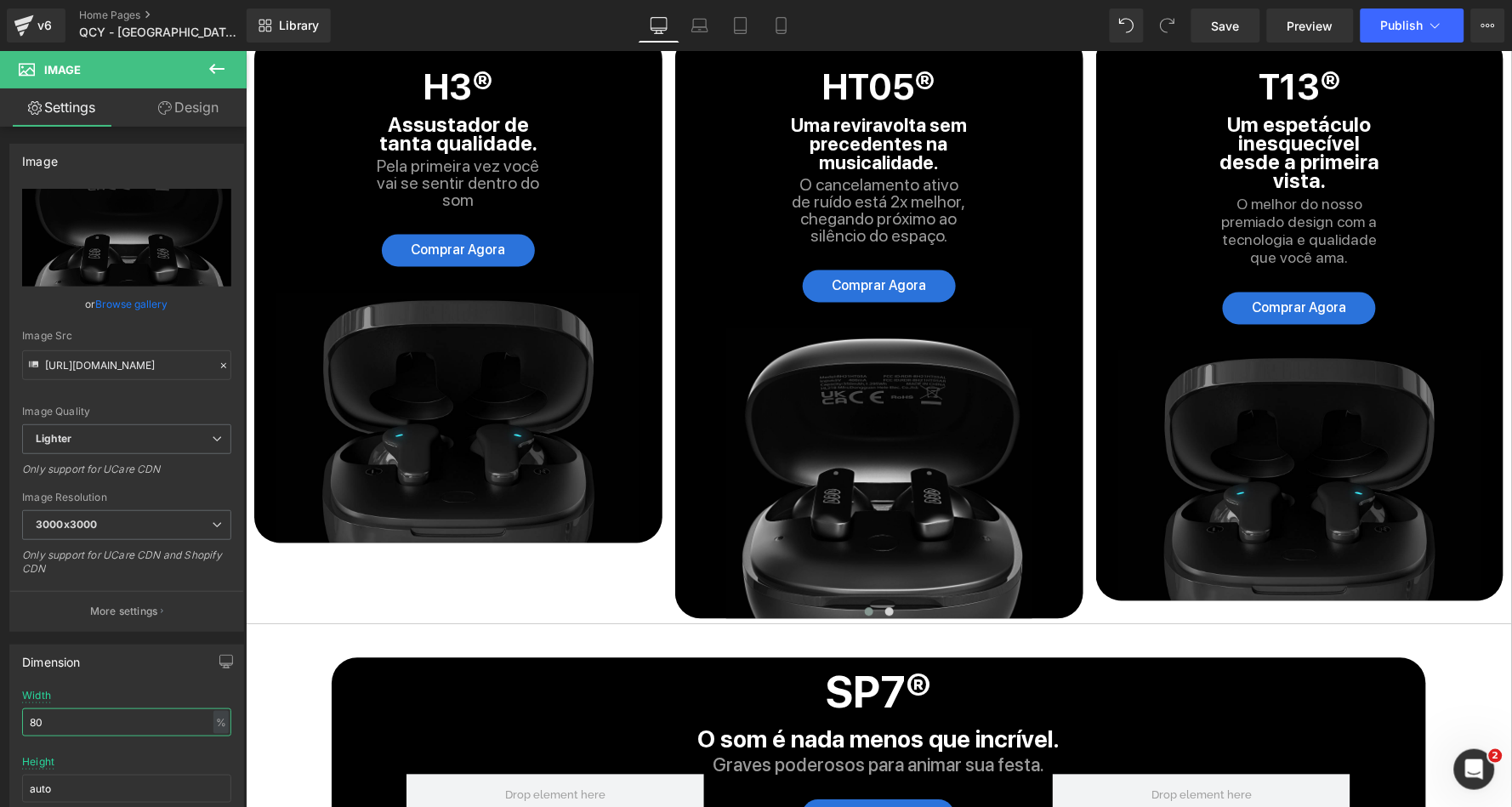
scroll to position [4593, 0]
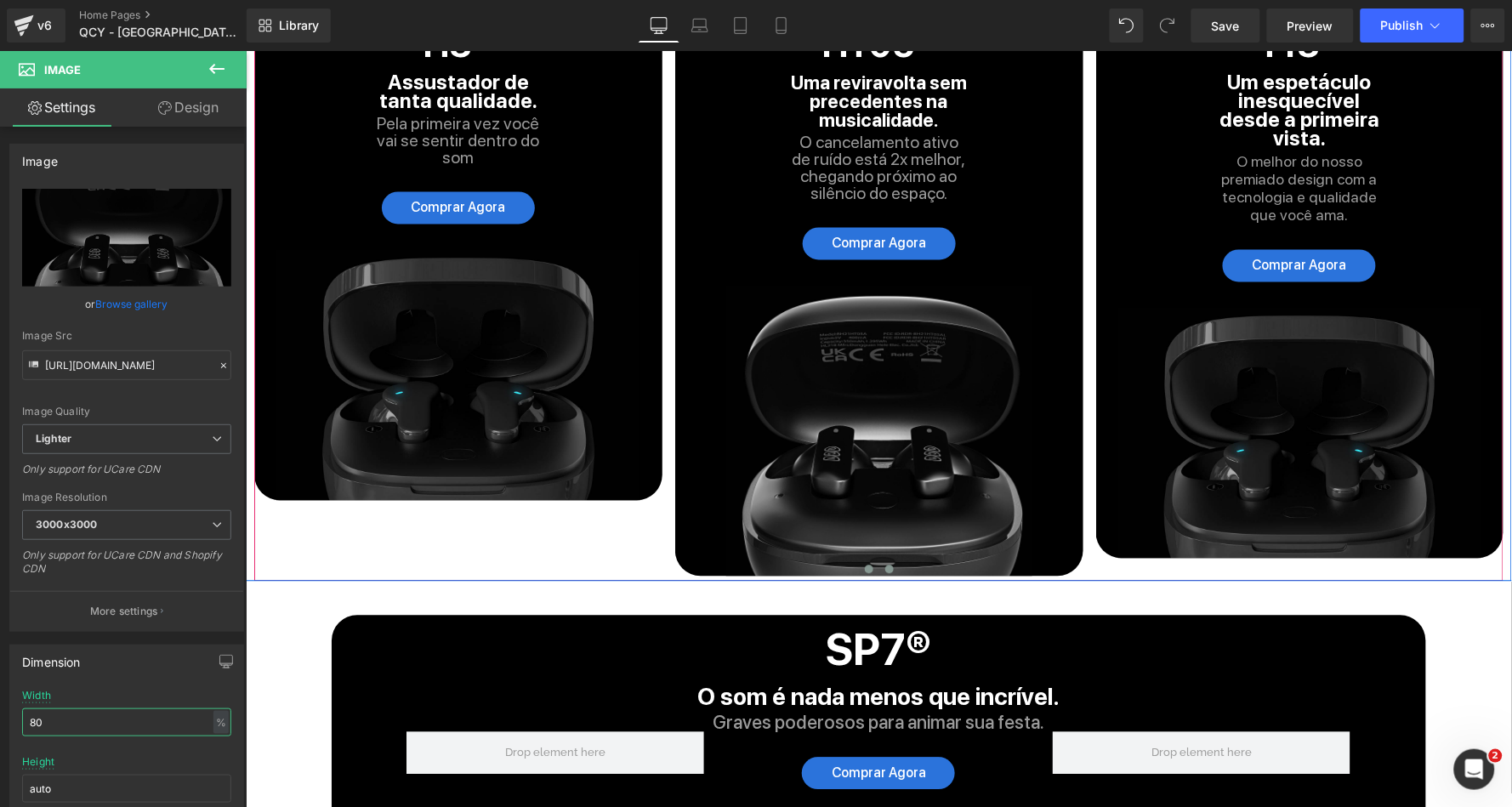
click at [889, 561] on button at bounding box center [888, 568] width 21 height 17
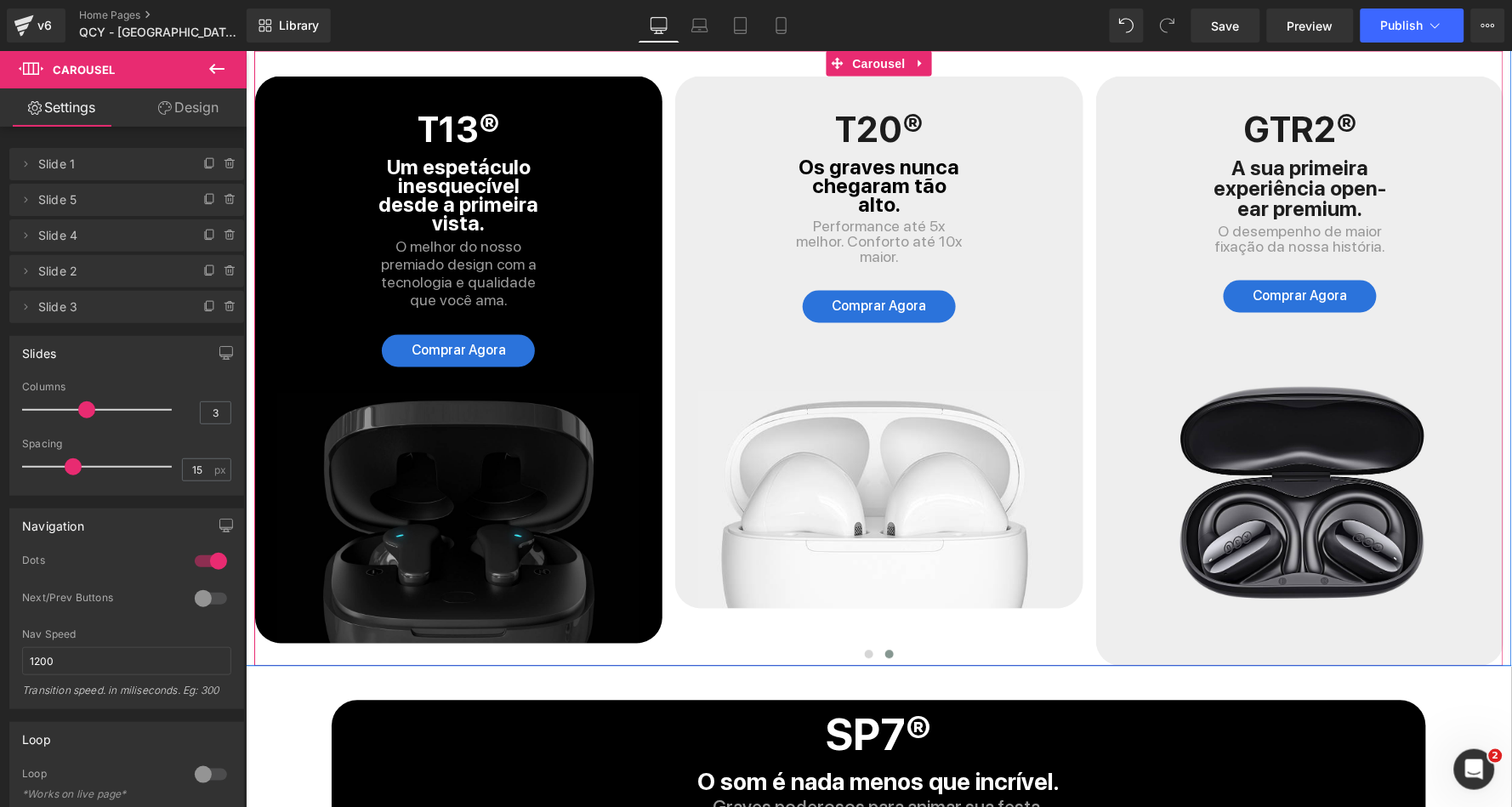
scroll to position [4466, 0]
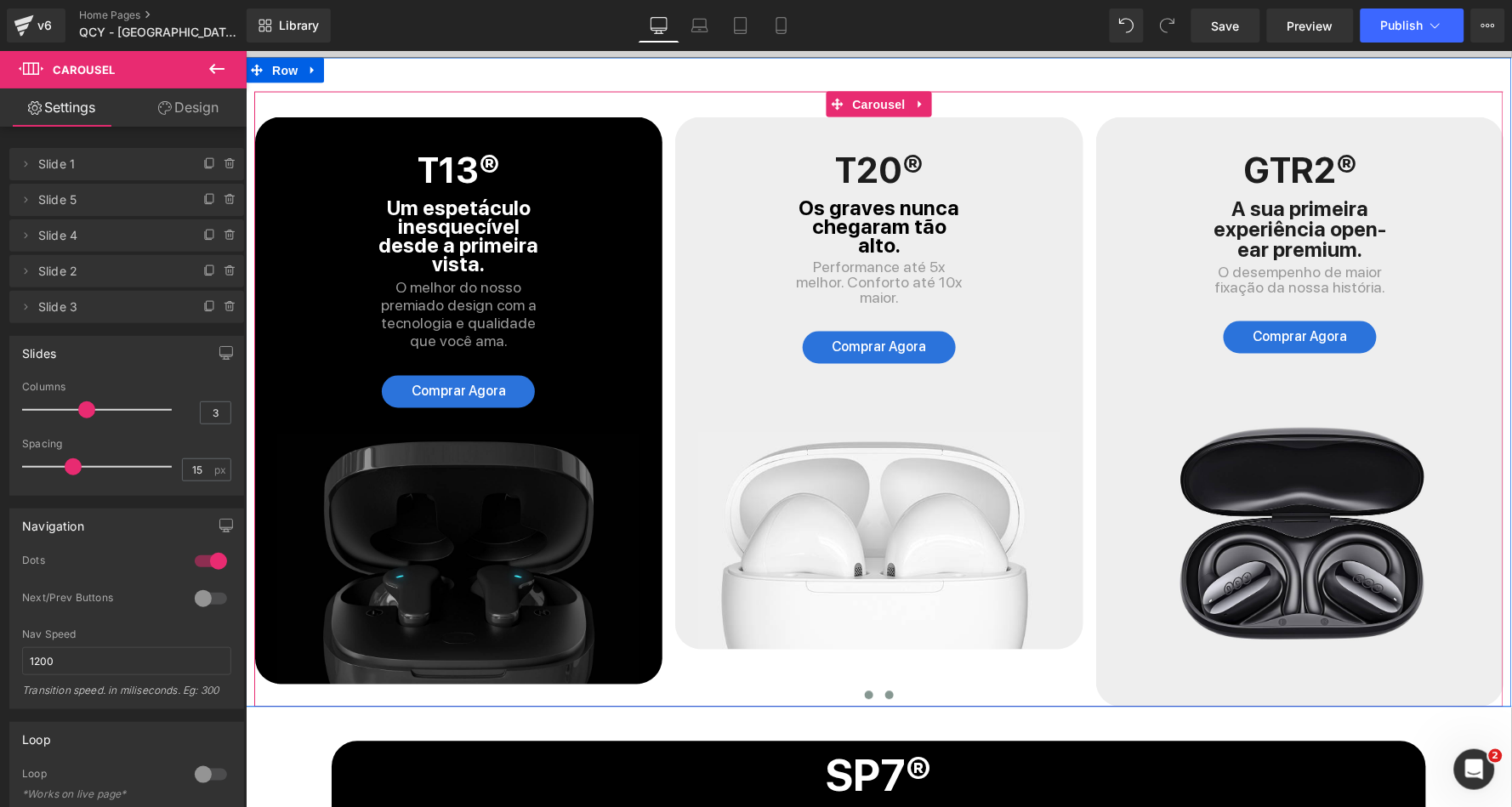
click at [865, 691] on span at bounding box center [868, 695] width 9 height 9
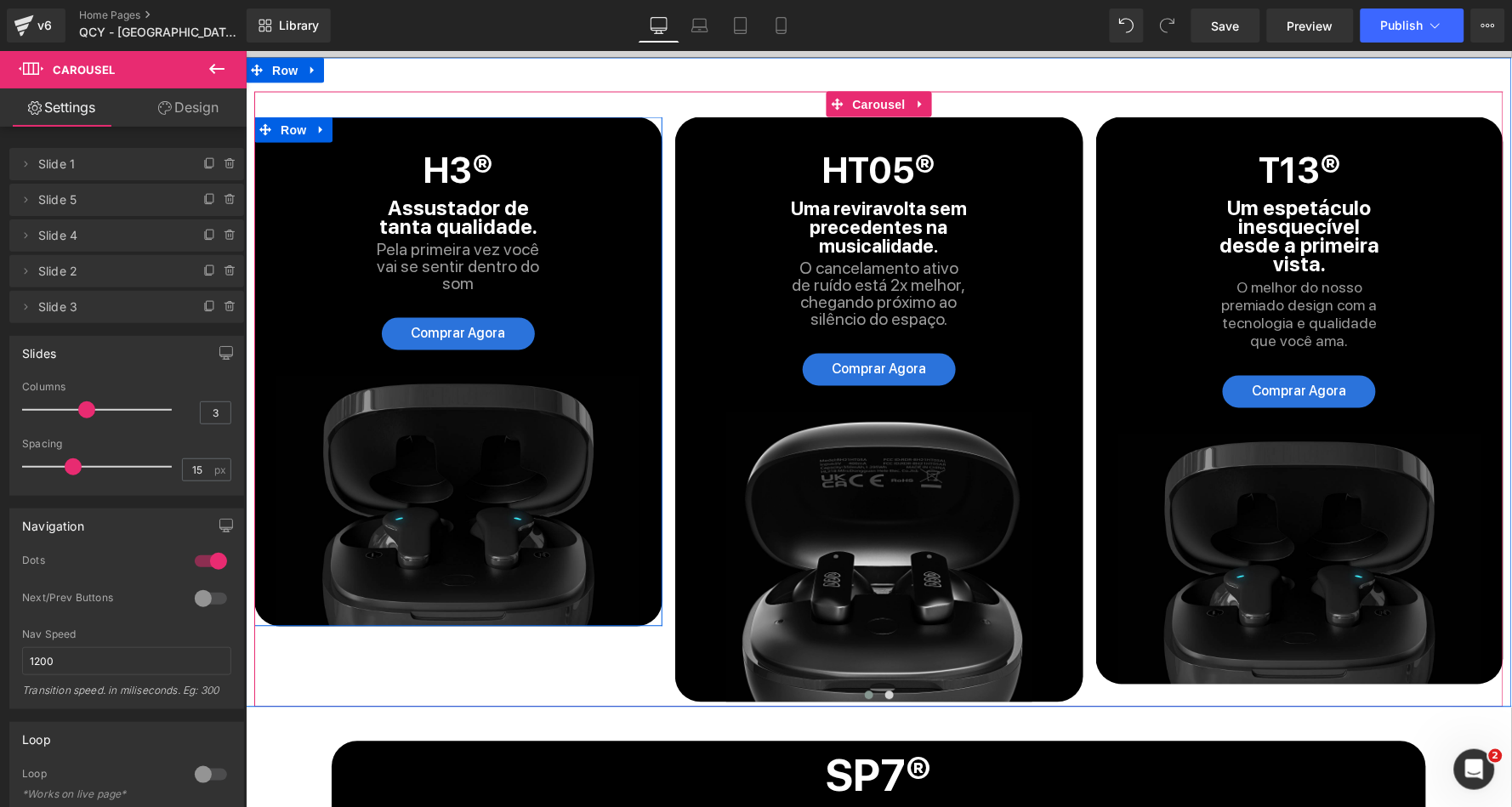
click at [525, 116] on div "H3® Heading Assustador de tanta qualidade. Text Block Pela primeira vez você va…" at bounding box center [457, 371] width 408 height 510
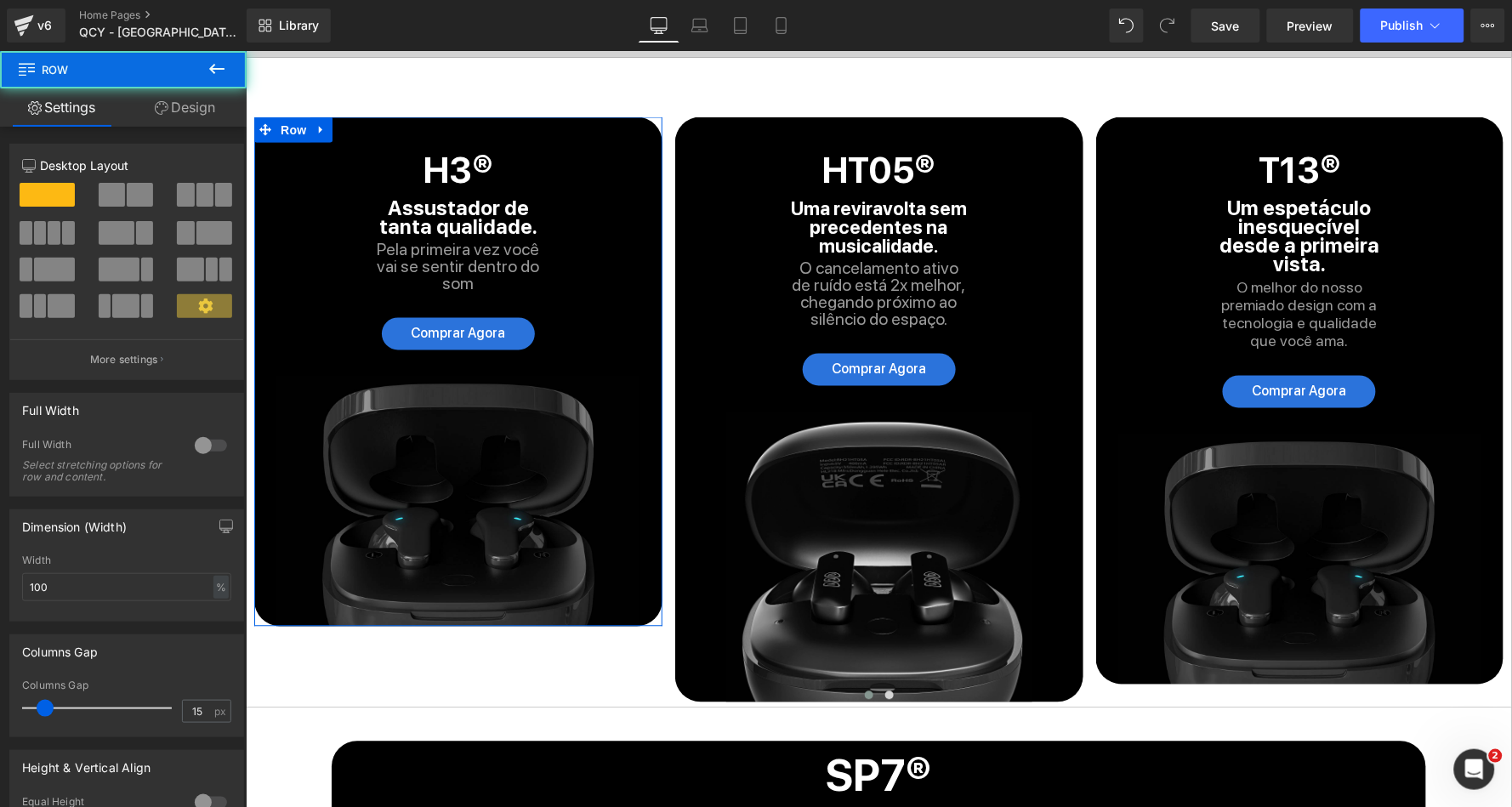
click at [178, 99] on link "Design" at bounding box center [185, 107] width 123 height 39
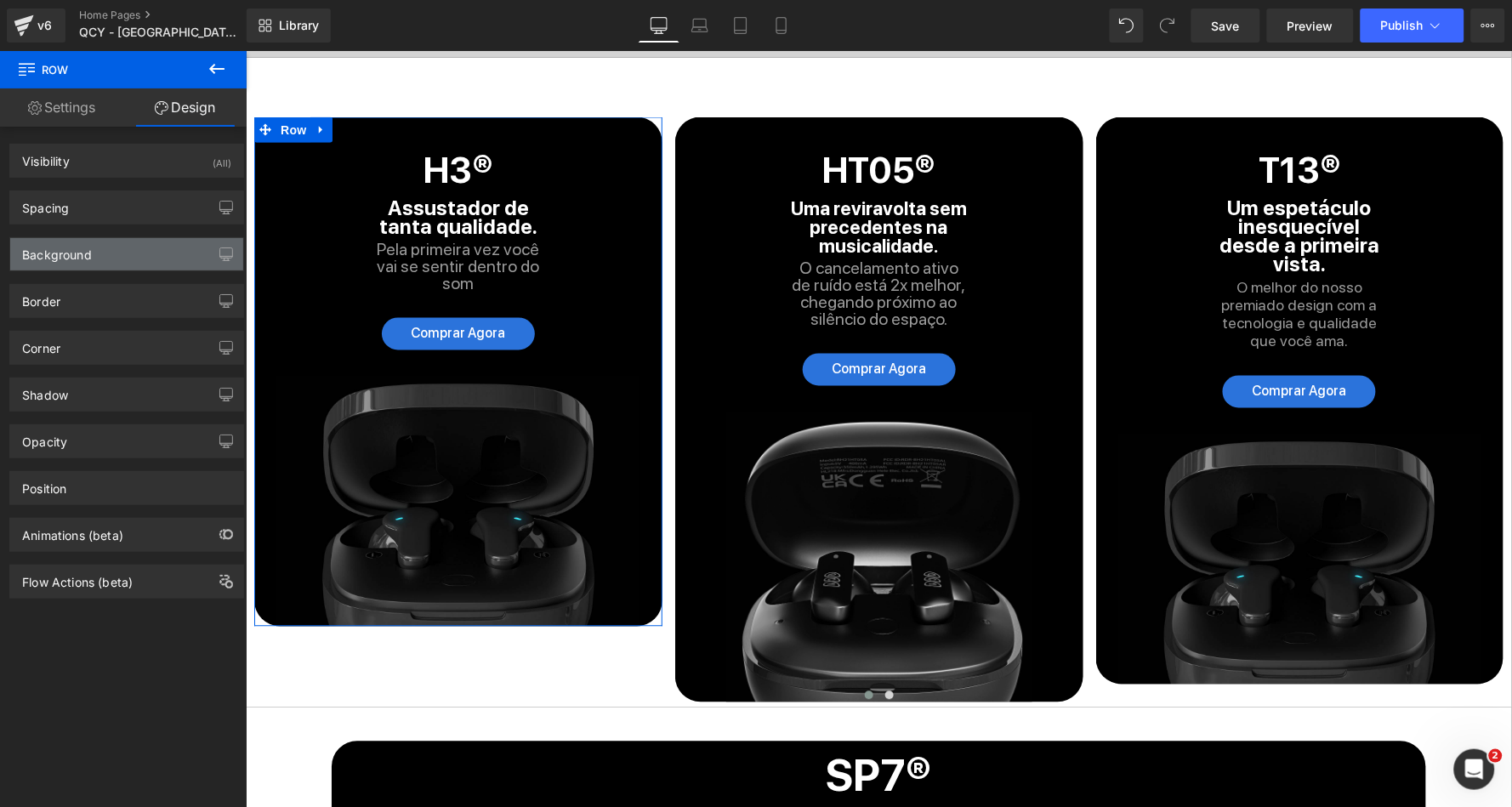
click at [121, 259] on div "Background" at bounding box center [126, 254] width 233 height 33
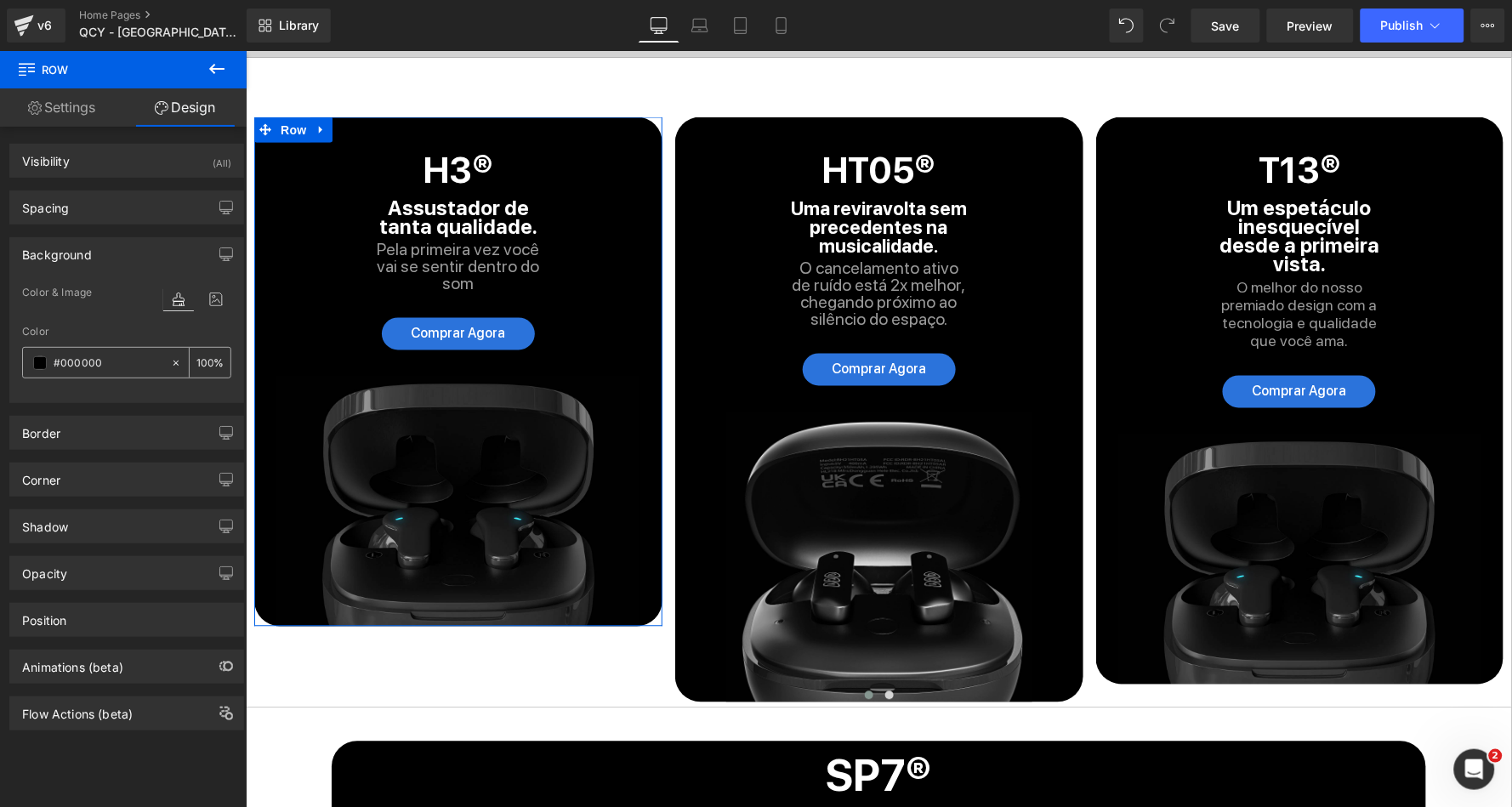
click at [85, 359] on input "#000000" at bounding box center [108, 363] width 109 height 19
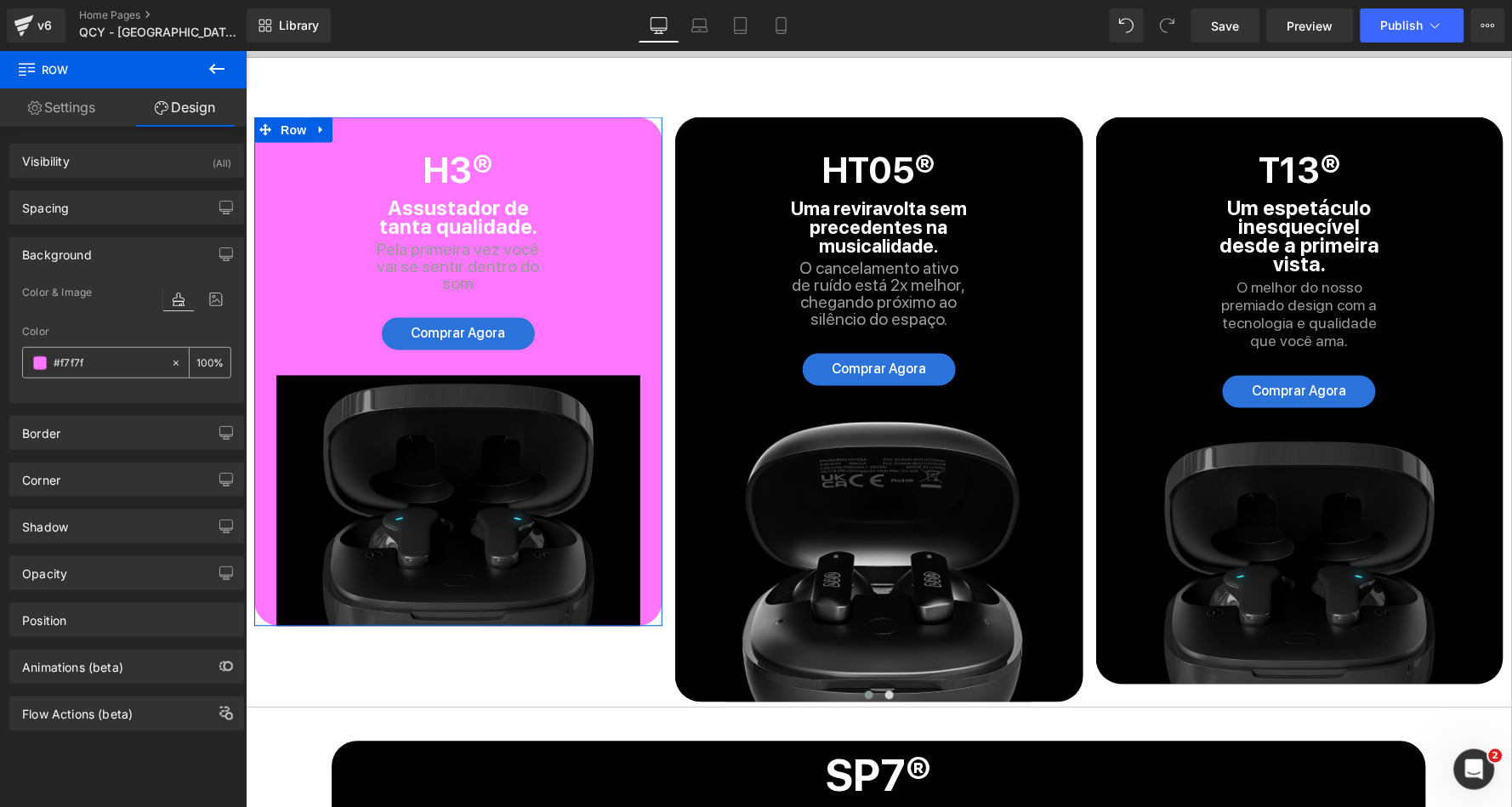
type input "#f7f7f7"
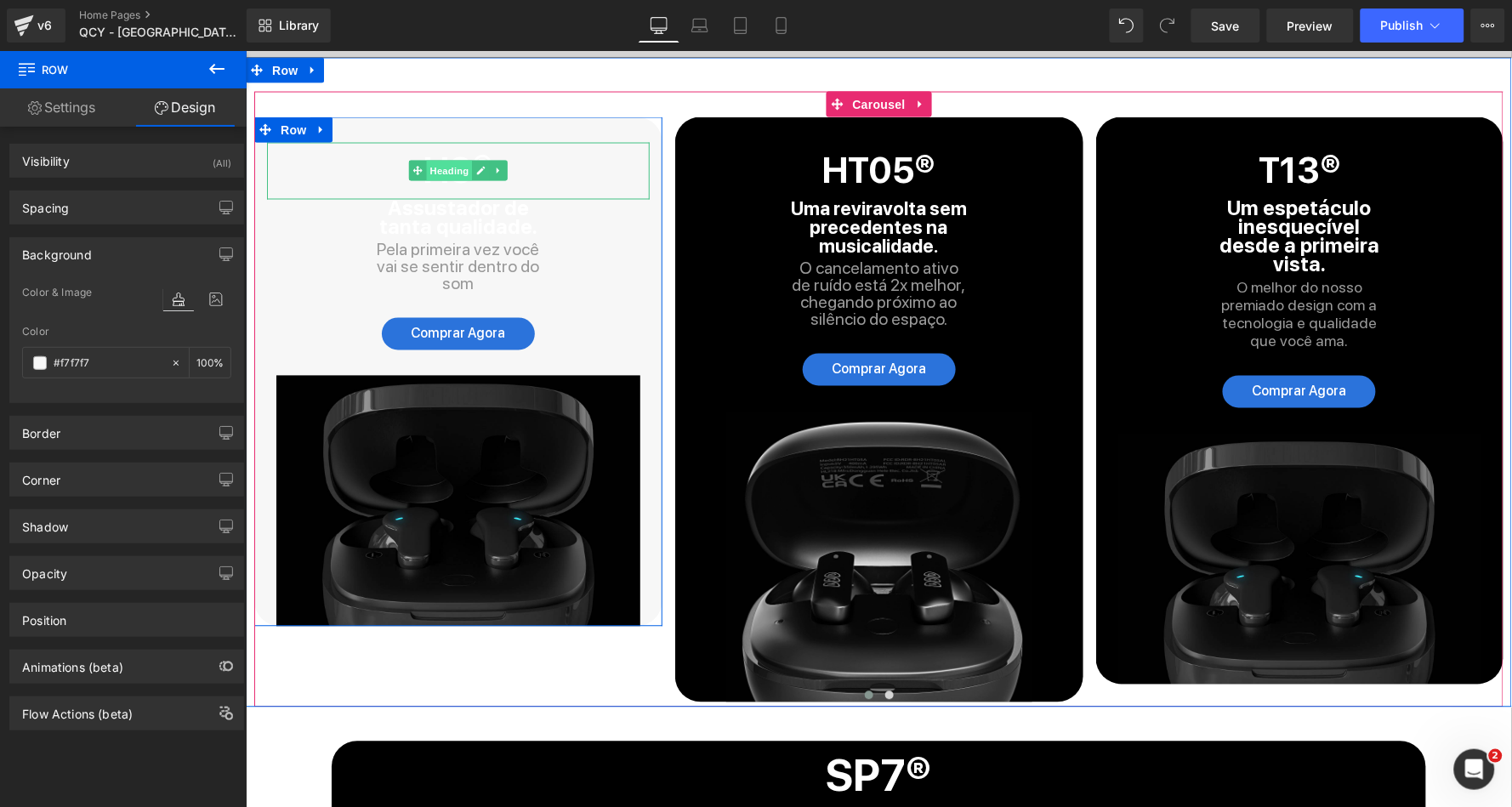
click at [448, 160] on span "Heading" at bounding box center [449, 170] width 46 height 21
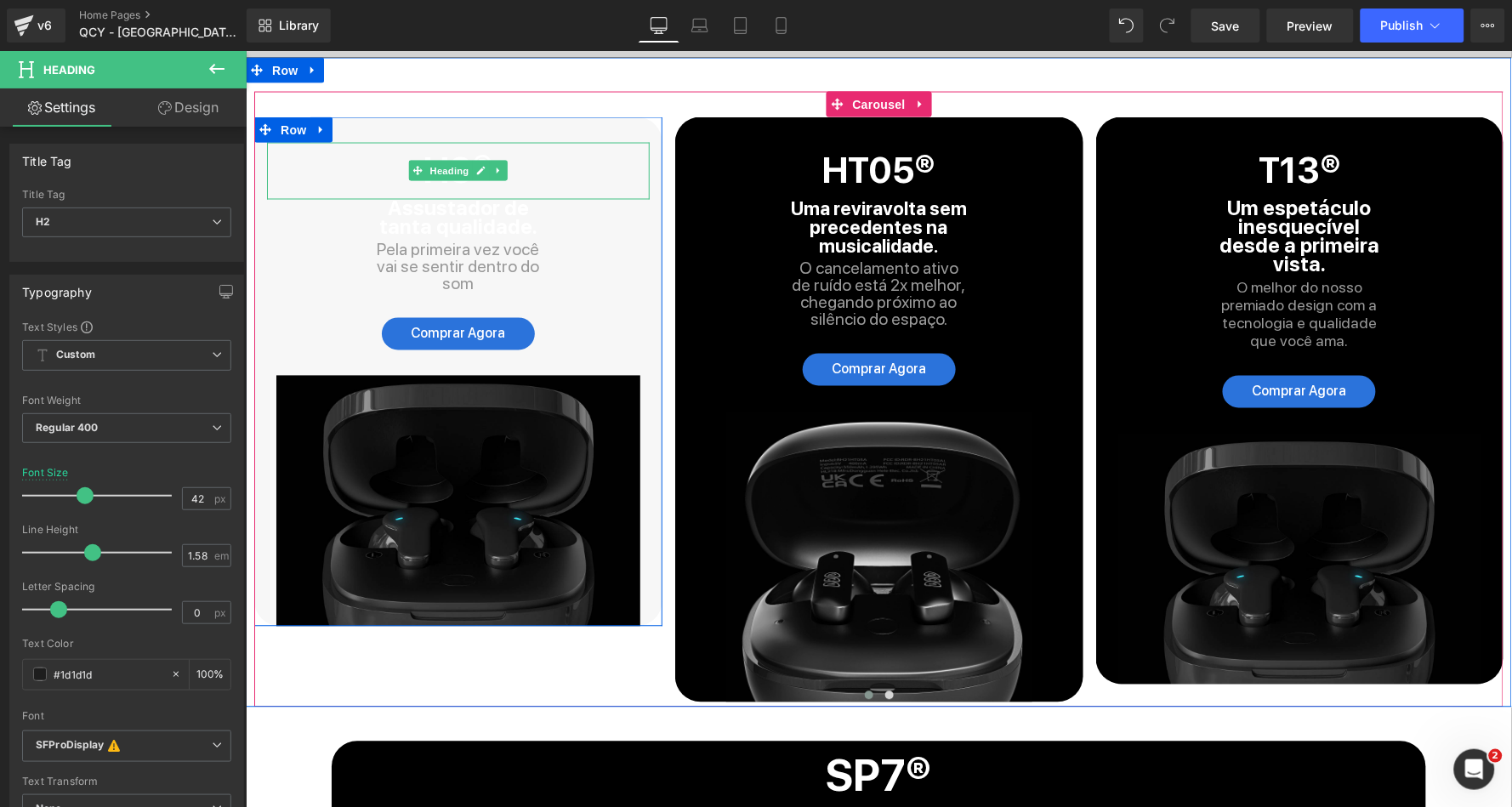
click at [517, 150] on h2 "H3®" at bounding box center [457, 170] width 382 height 56
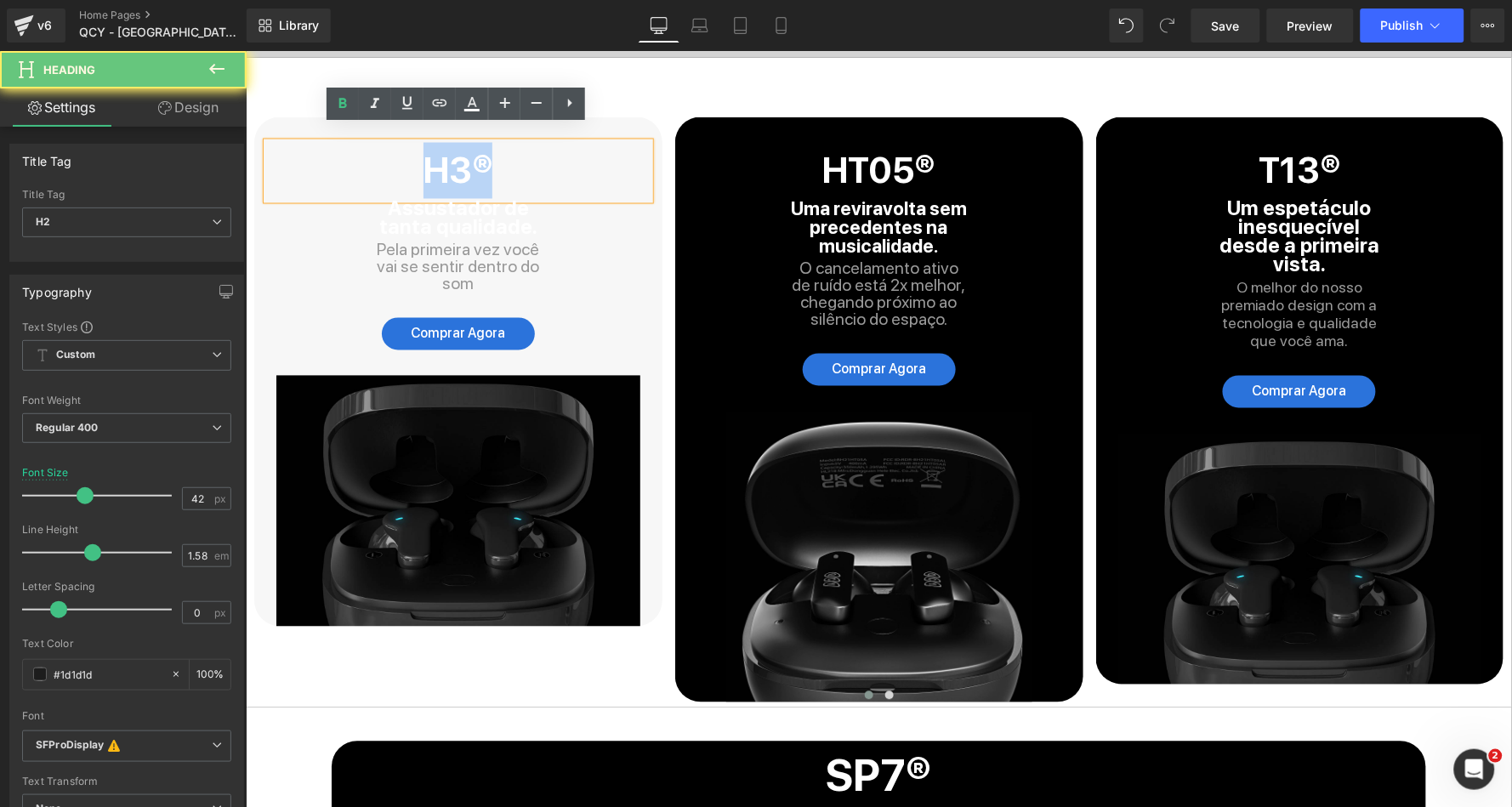
drag, startPoint x: 517, startPoint y: 150, endPoint x: 387, endPoint y: 150, distance: 130.0
click at [387, 150] on h2 "H3®" at bounding box center [457, 170] width 382 height 56
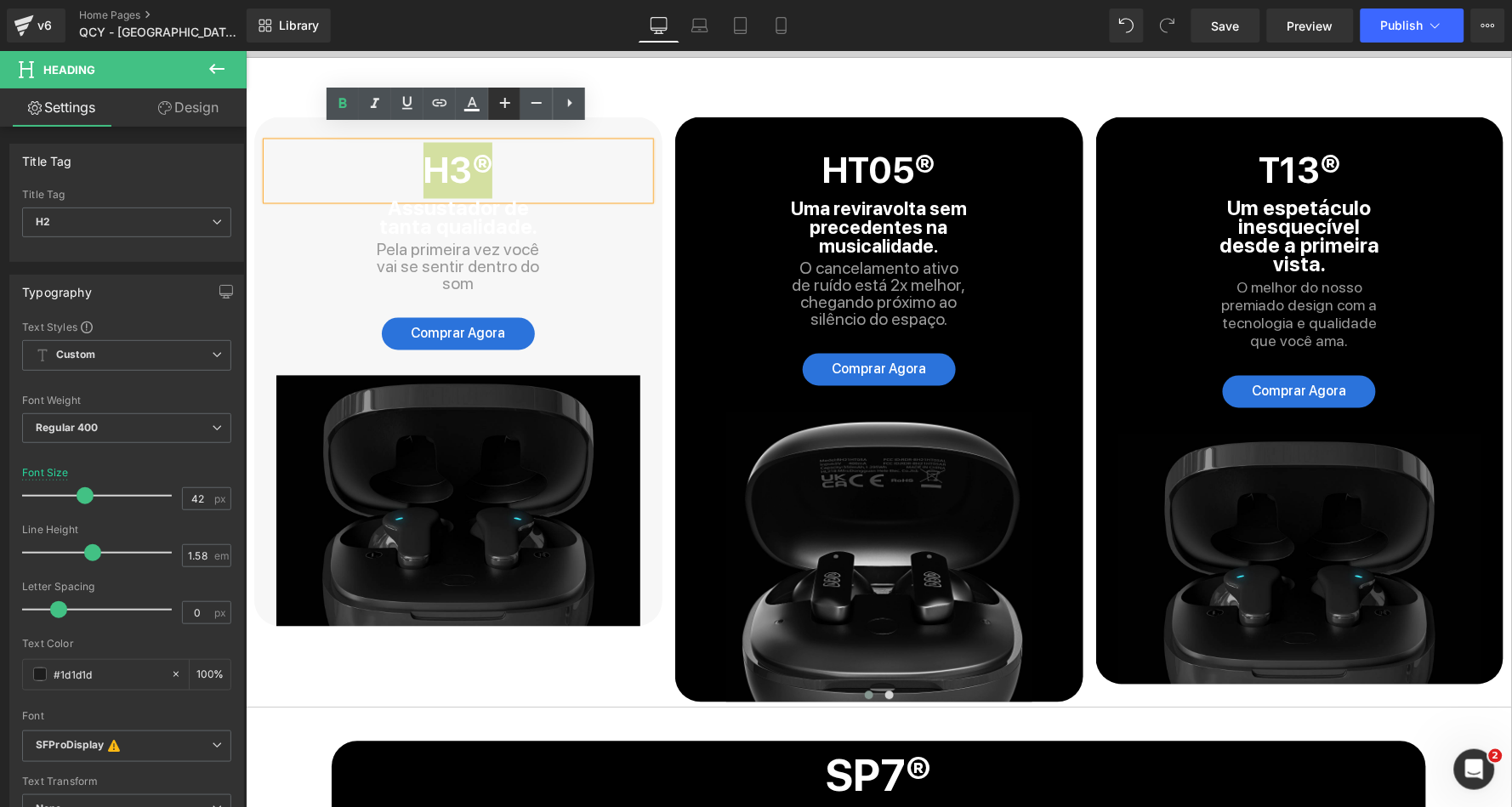
click at [488, 103] on link at bounding box center [504, 103] width 33 height 33
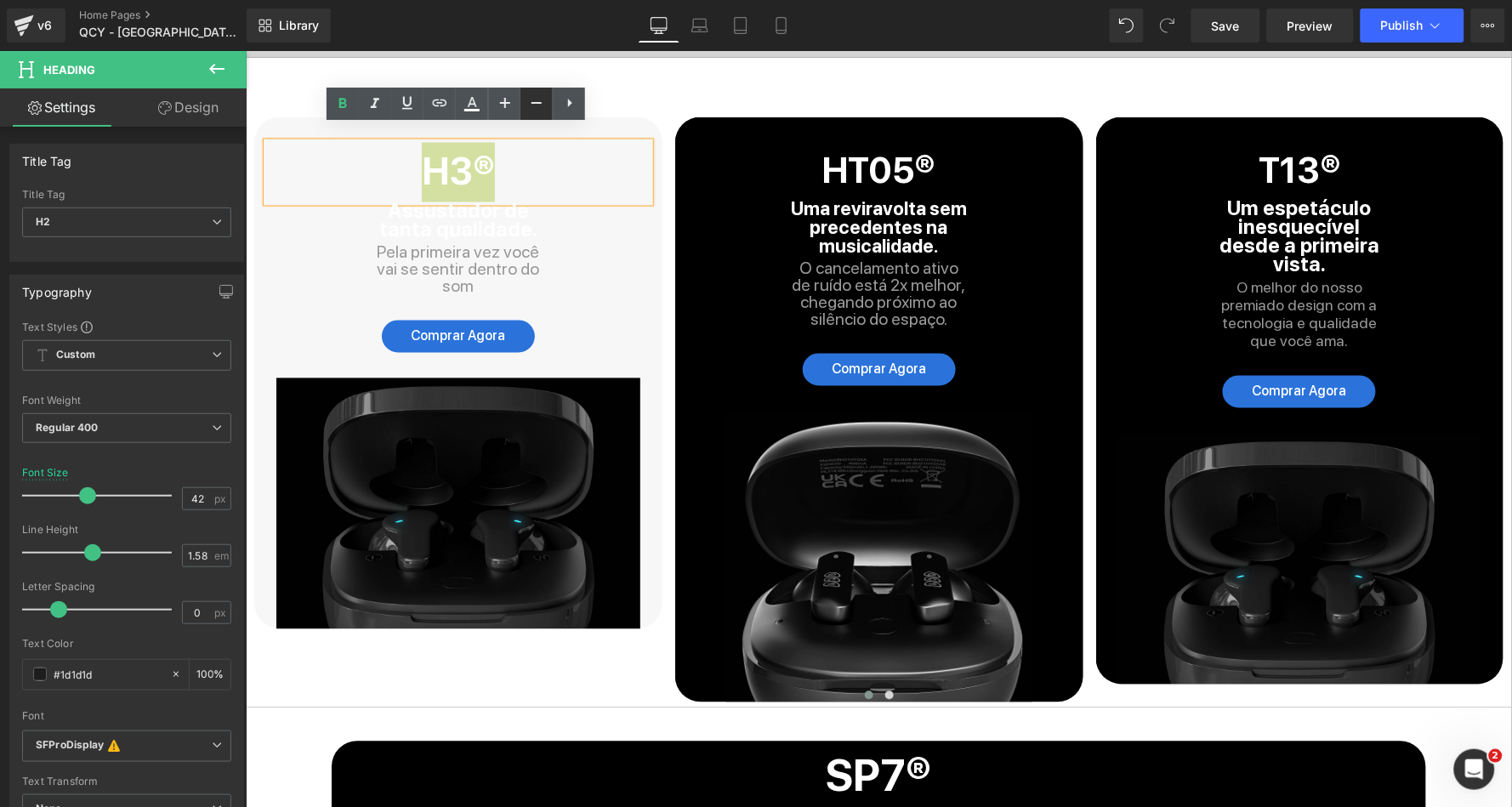
click at [548, 106] on link at bounding box center [536, 103] width 33 height 33
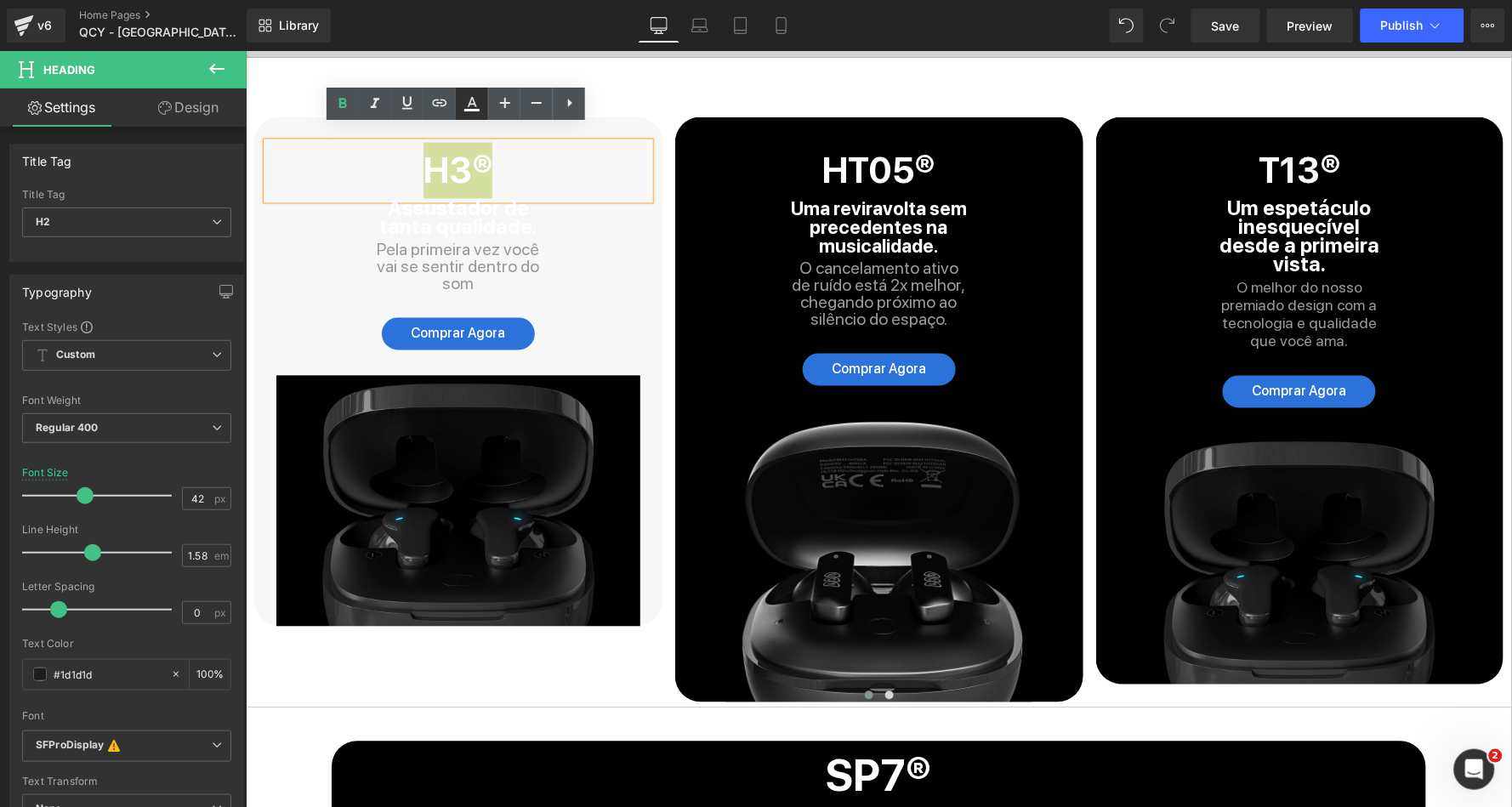
click at [473, 106] on icon at bounding box center [472, 103] width 21 height 21
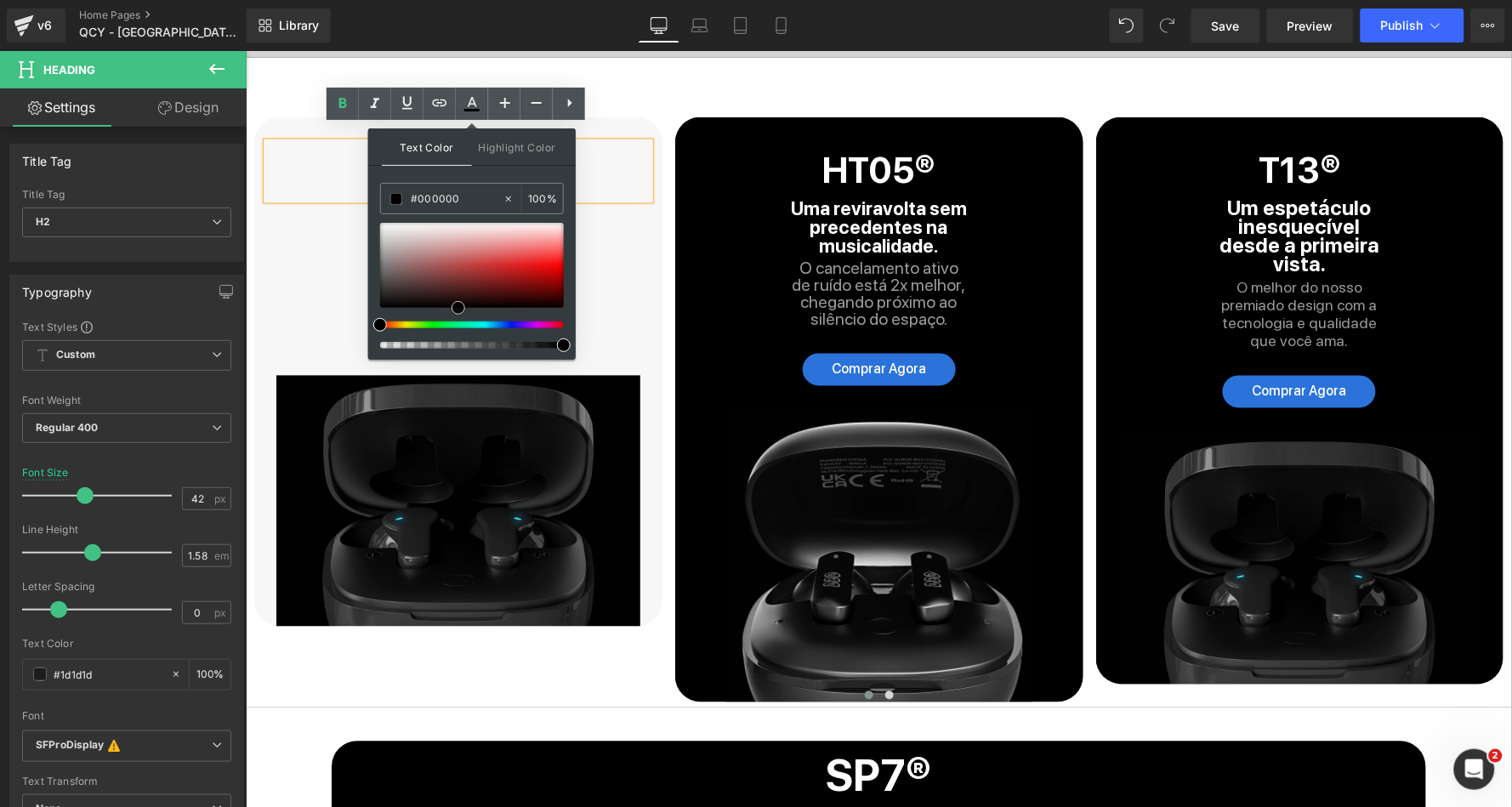
drag, startPoint x: 458, startPoint y: 264, endPoint x: 458, endPoint y: 335, distance: 71.0
click at [458, 335] on div at bounding box center [472, 285] width 184 height 126
click at [331, 180] on h2 "H3®" at bounding box center [457, 170] width 382 height 56
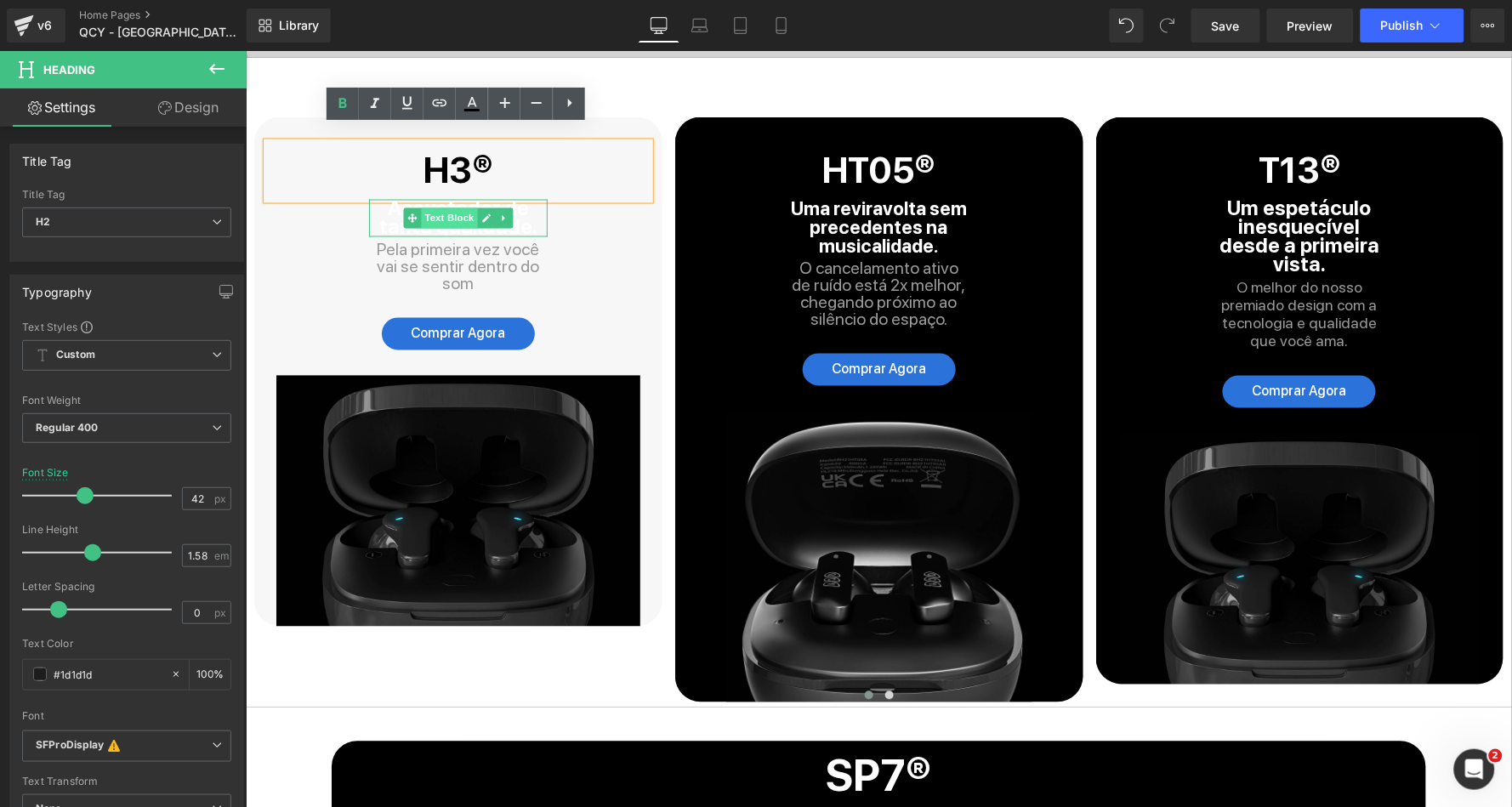
click at [457, 210] on span "Text Block" at bounding box center [448, 218] width 56 height 21
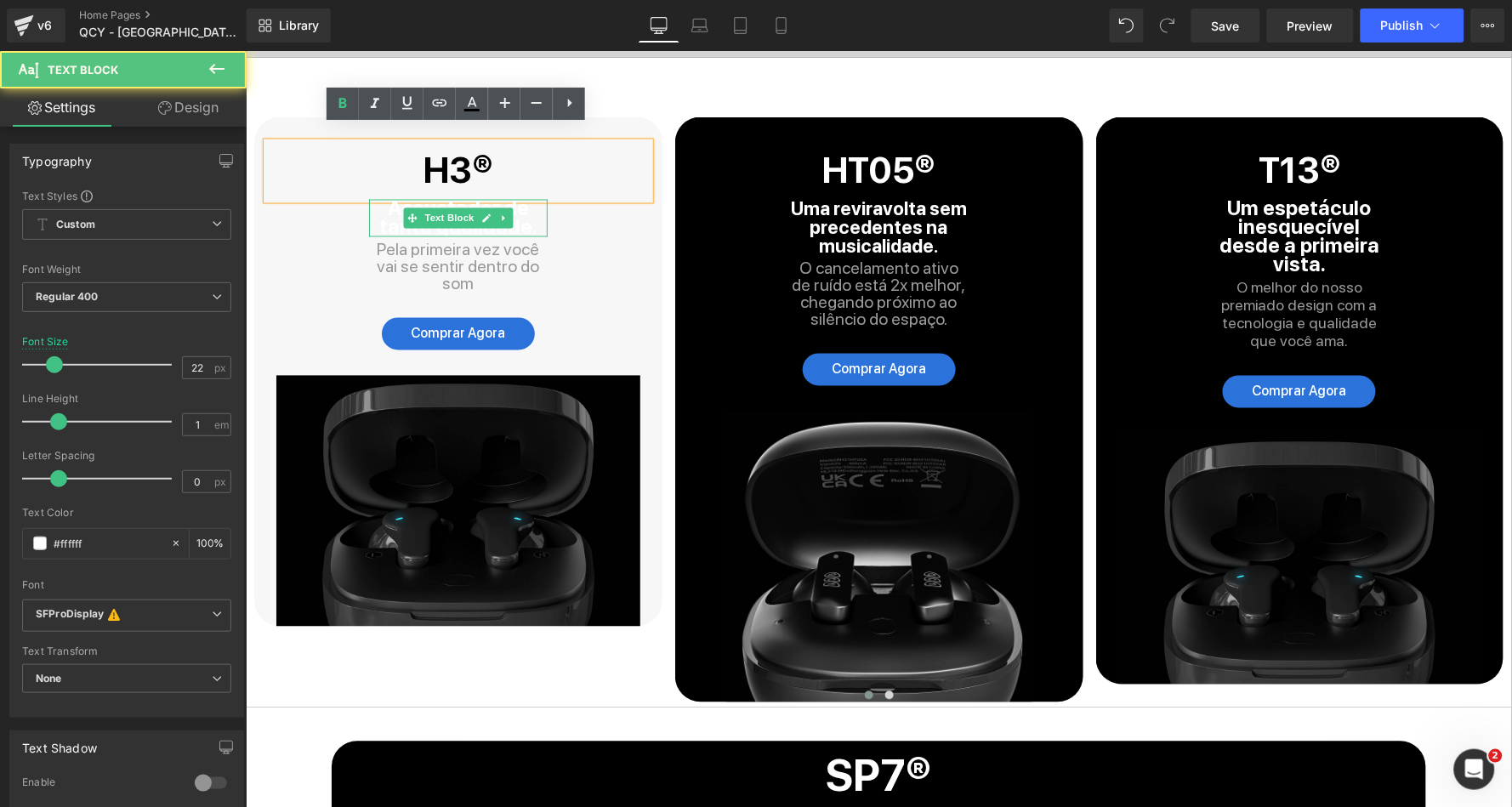
click at [392, 210] on strong "Assustador de tanta qualidade." at bounding box center [457, 218] width 158 height 44
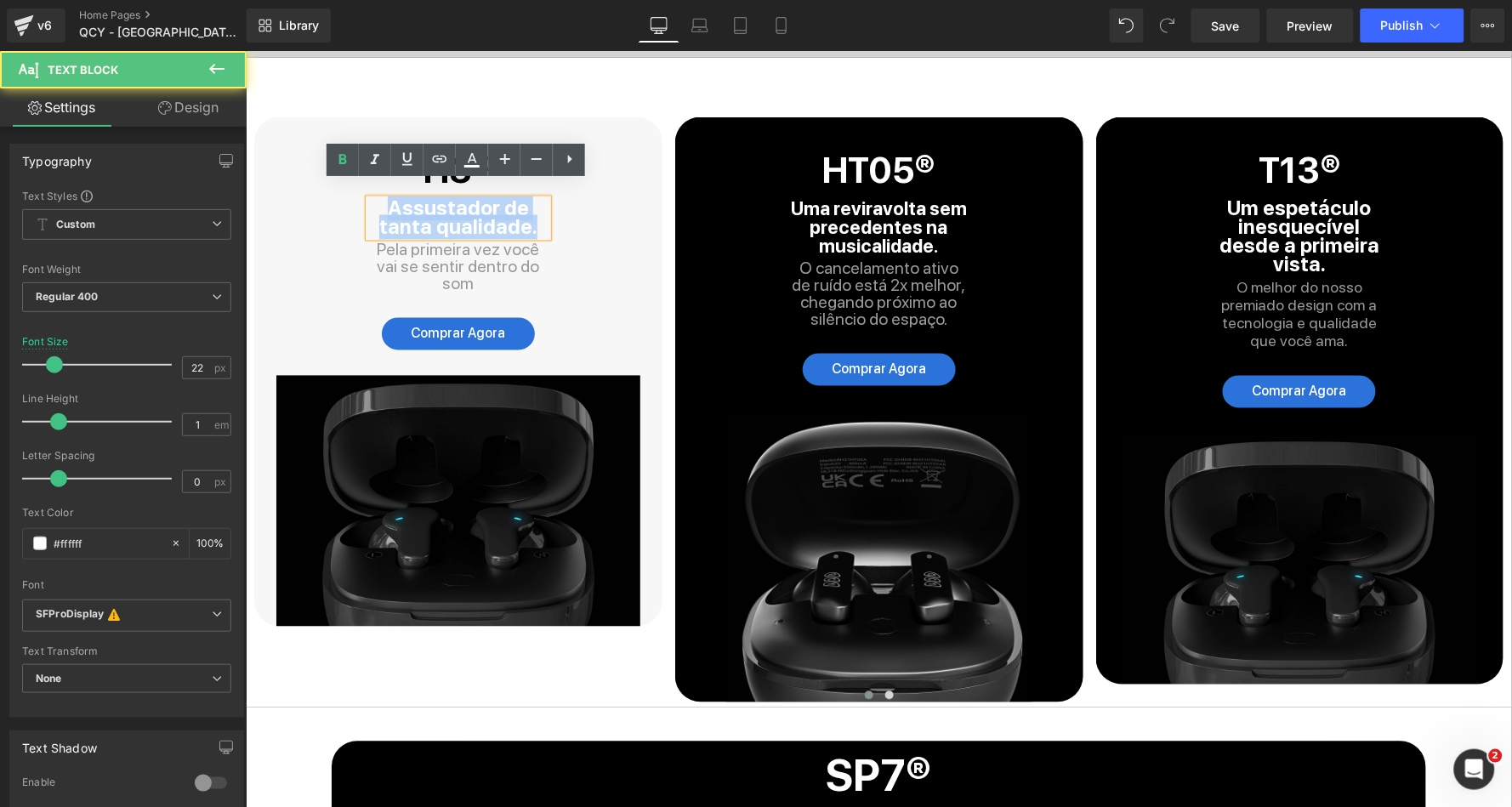
drag, startPoint x: 533, startPoint y: 216, endPoint x: 359, endPoint y: 189, distance: 176.1
click at [359, 189] on div "H3® Heading Assustador de tanta qualidade. Text Block Pela primeira vez você va…" at bounding box center [457, 384] width 408 height 484
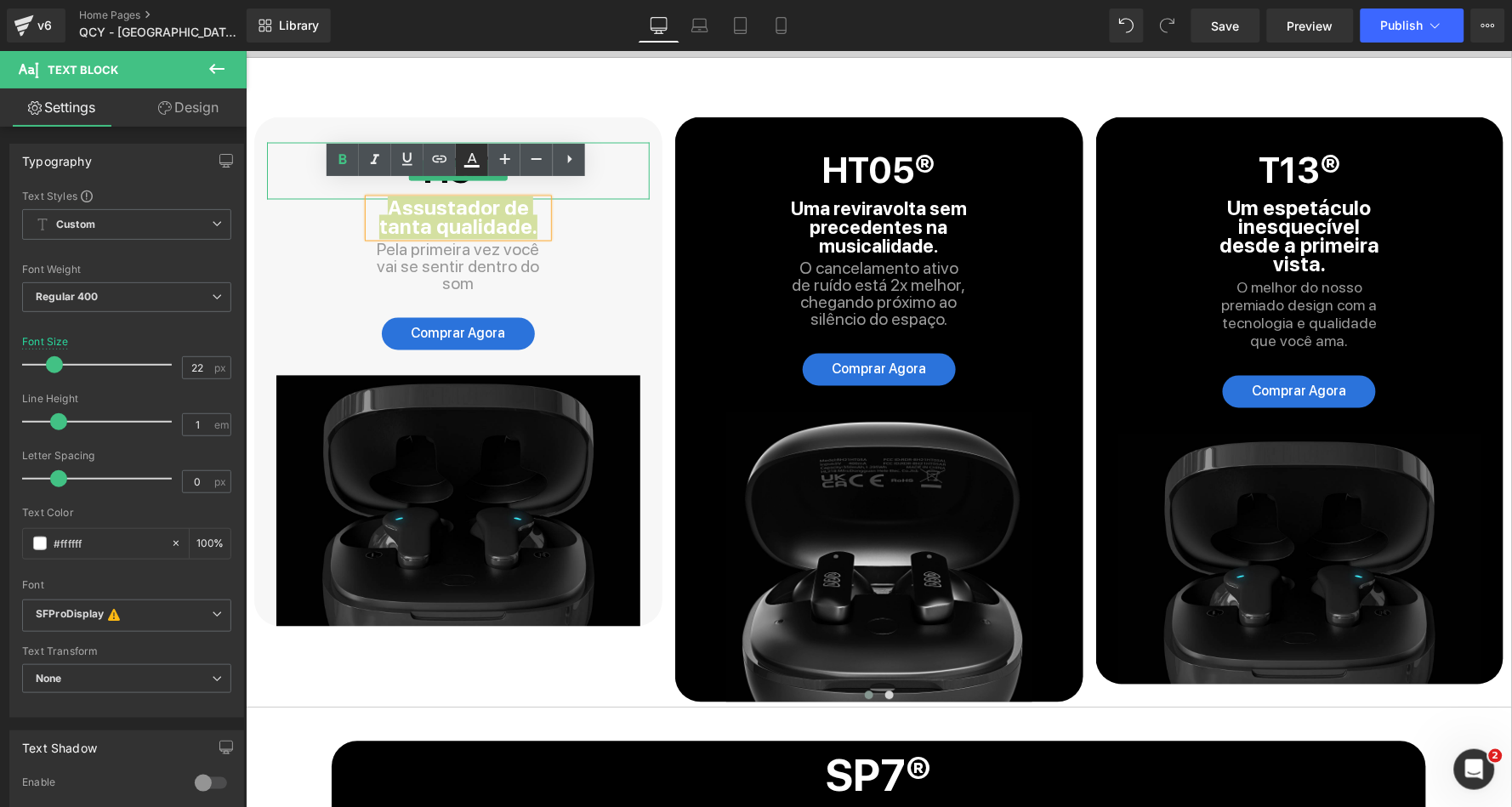
click at [471, 168] on icon at bounding box center [472, 160] width 21 height 21
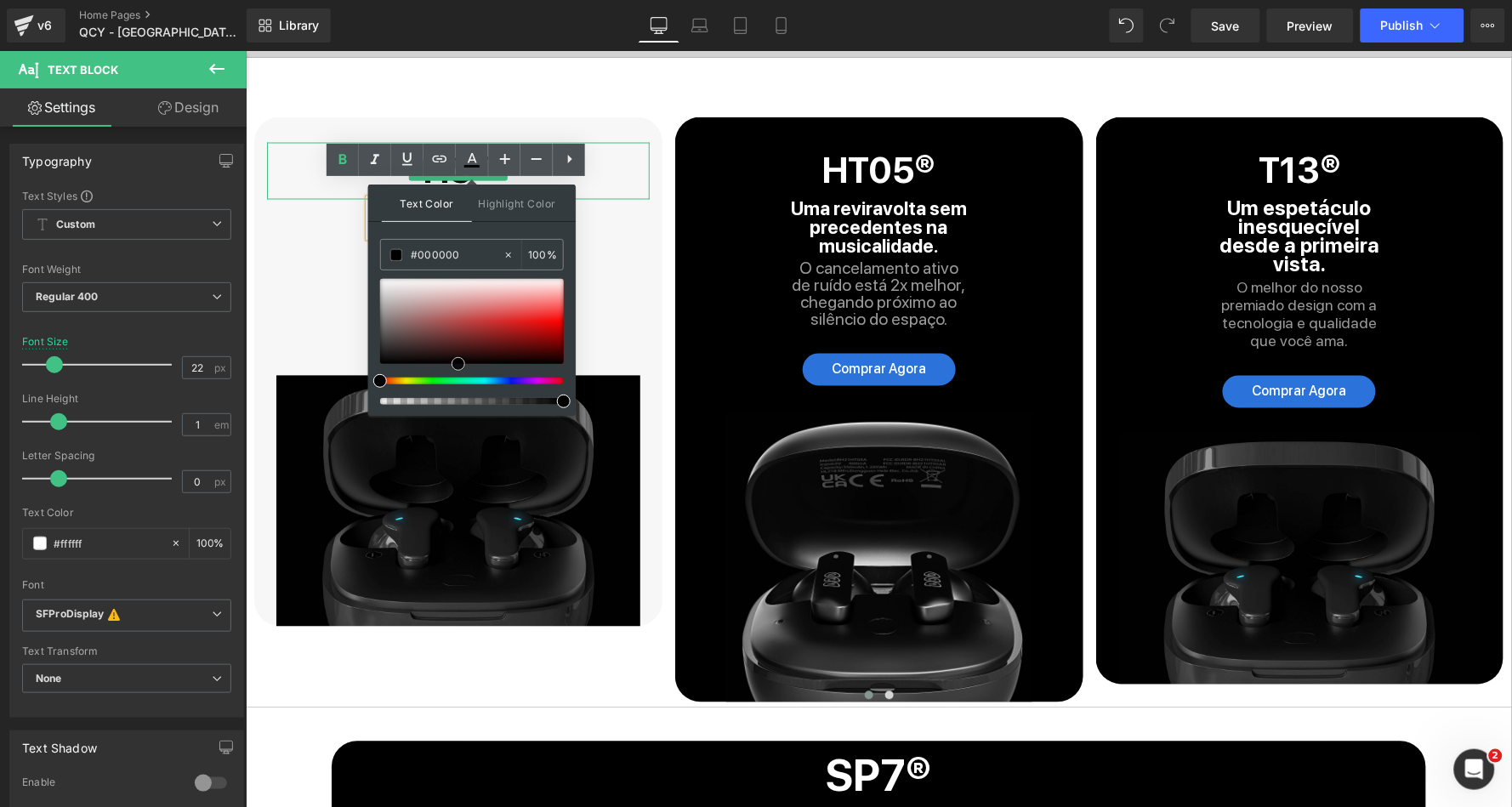
drag, startPoint x: 458, startPoint y: 310, endPoint x: 458, endPoint y: 370, distance: 60.0
click at [458, 364] on div at bounding box center [472, 322] width 184 height 85
click at [600, 292] on div "Comprar Agora Button" at bounding box center [458, 329] width 332 height 75
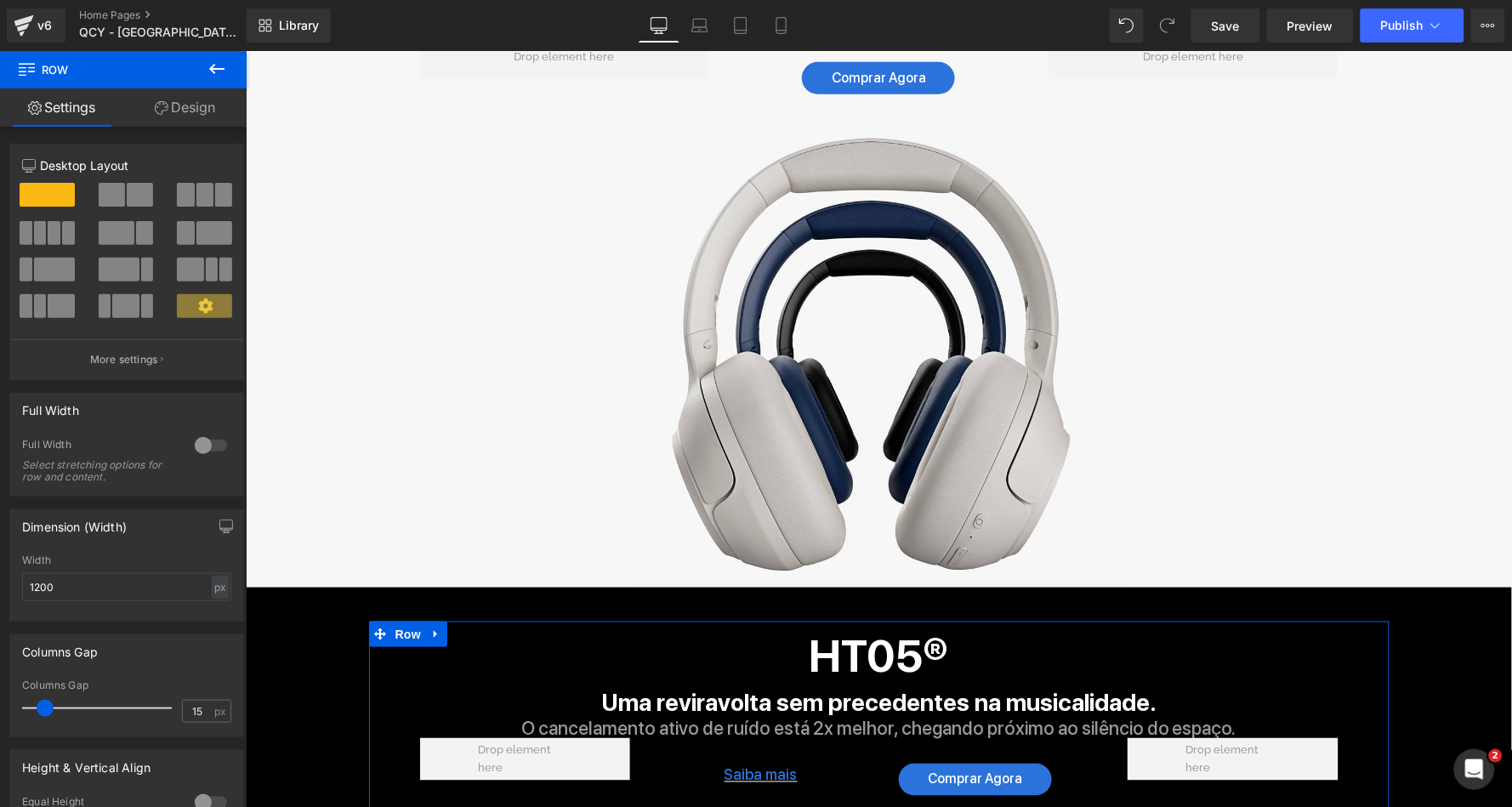
scroll to position [2012, 0]
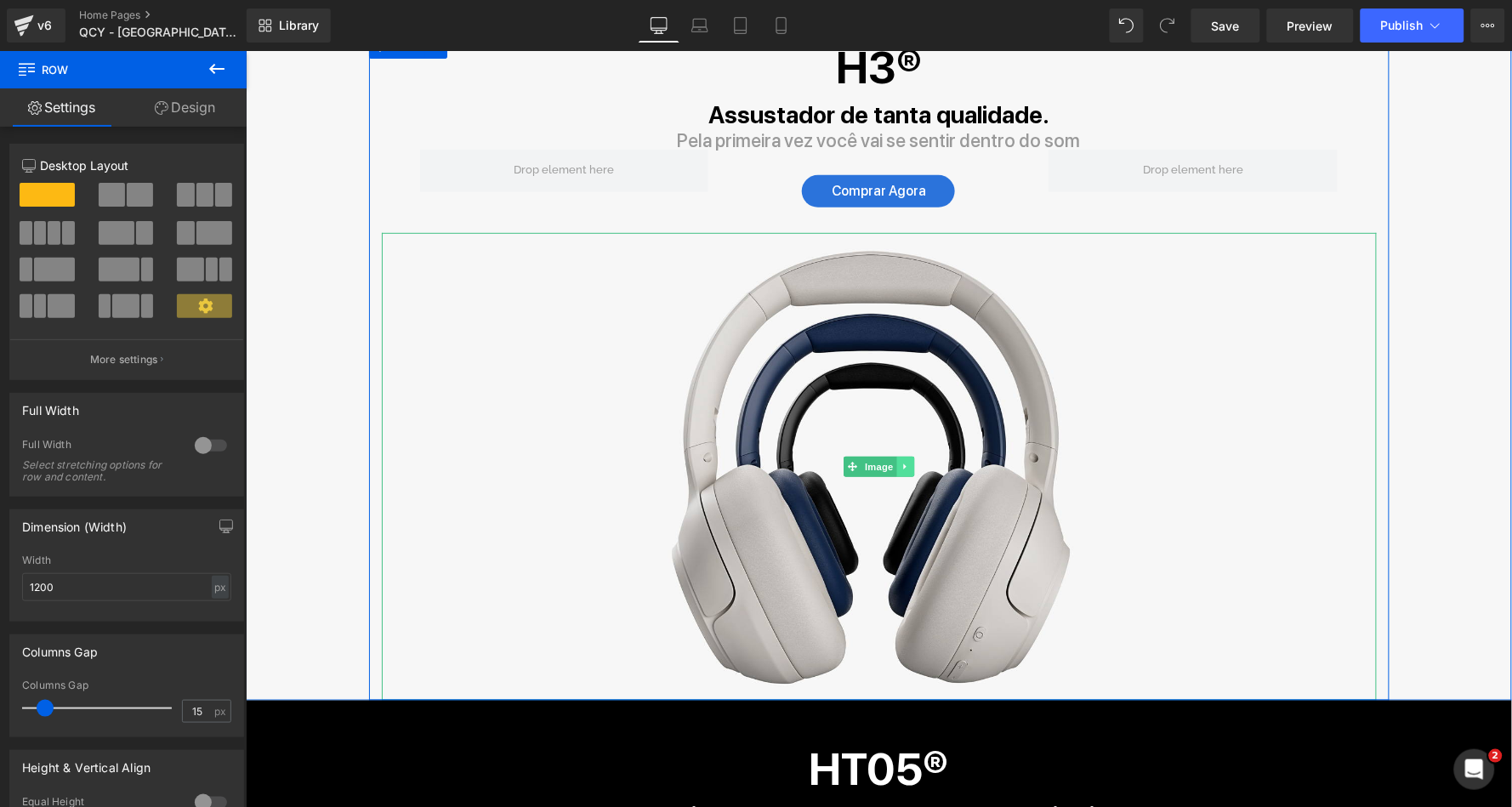
click at [905, 461] on icon at bounding box center [904, 466] width 9 height 10
click at [897, 461] on icon at bounding box center [895, 466] width 9 height 10
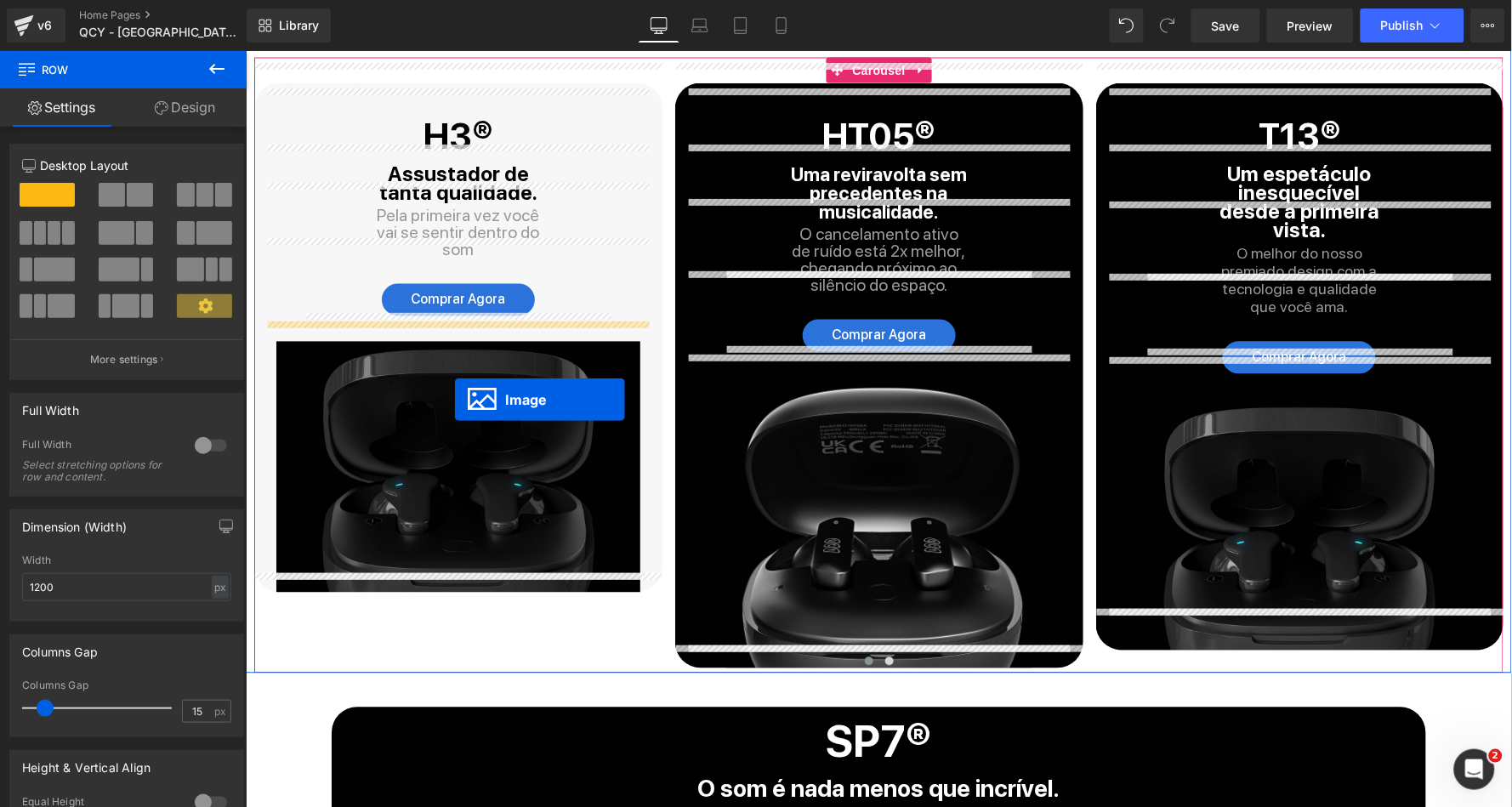
scroll to position [4551, 0]
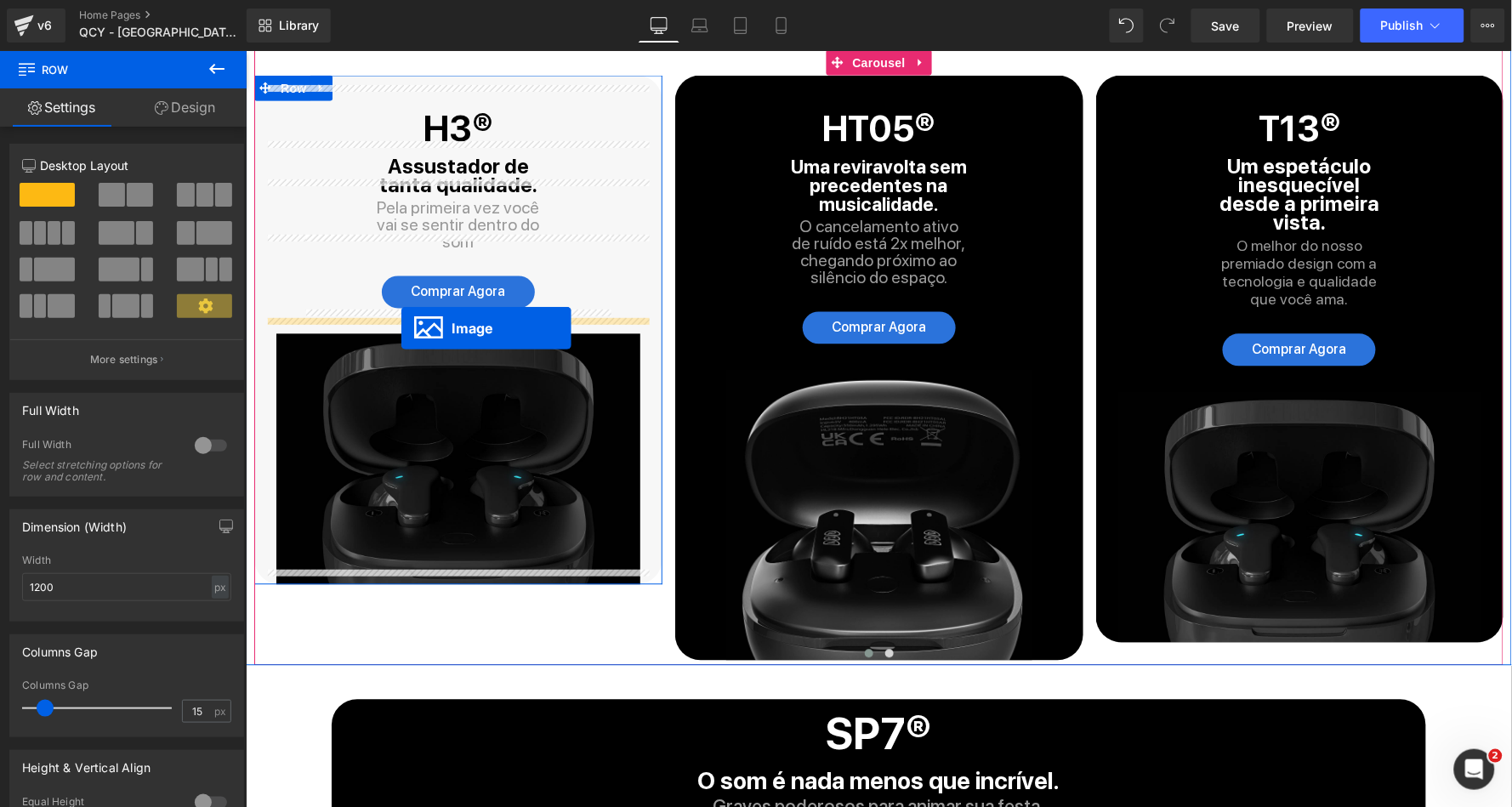
drag, startPoint x: 843, startPoint y: 467, endPoint x: 399, endPoint y: 327, distance: 465.5
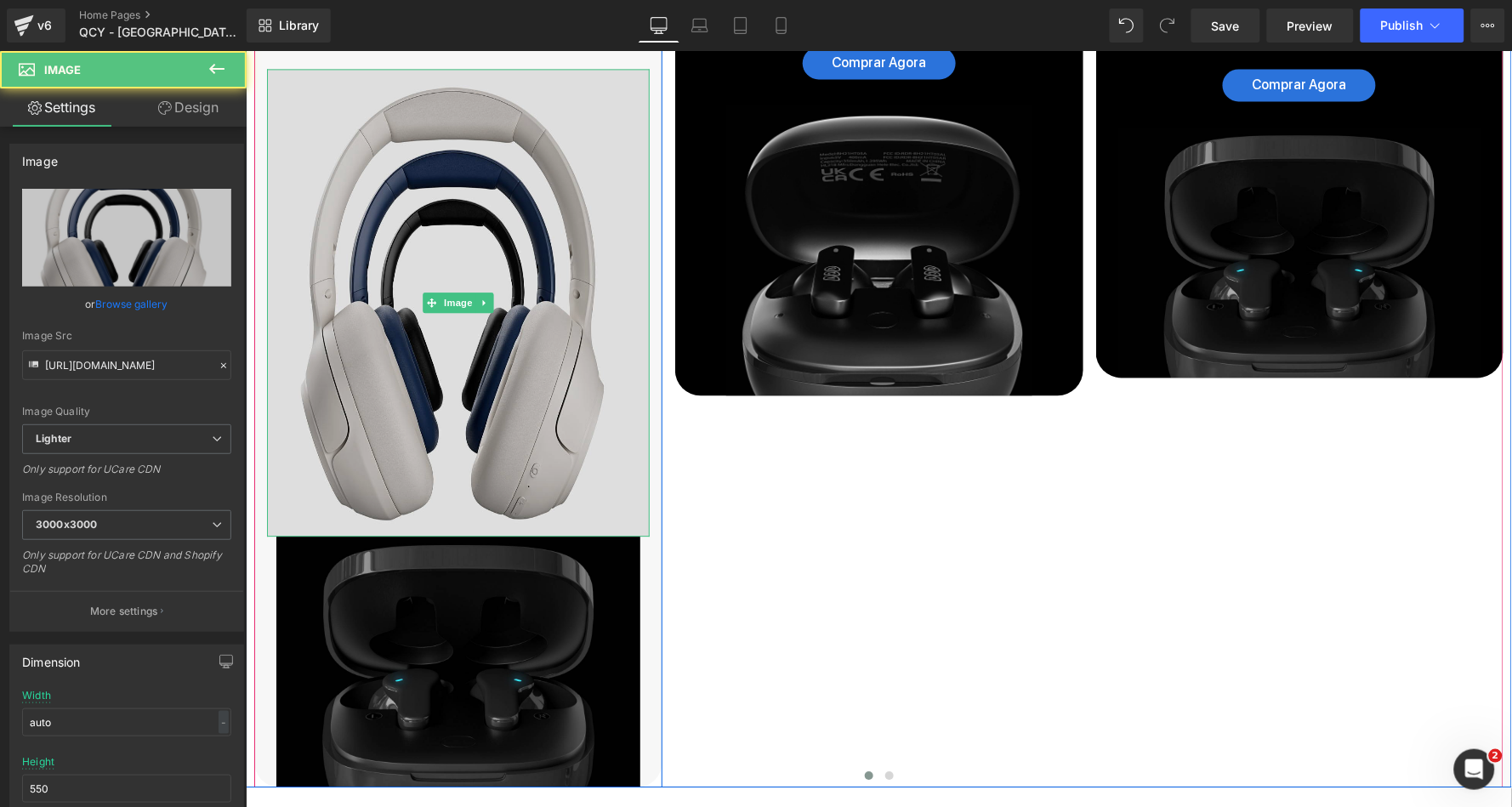
scroll to position [4850, 0]
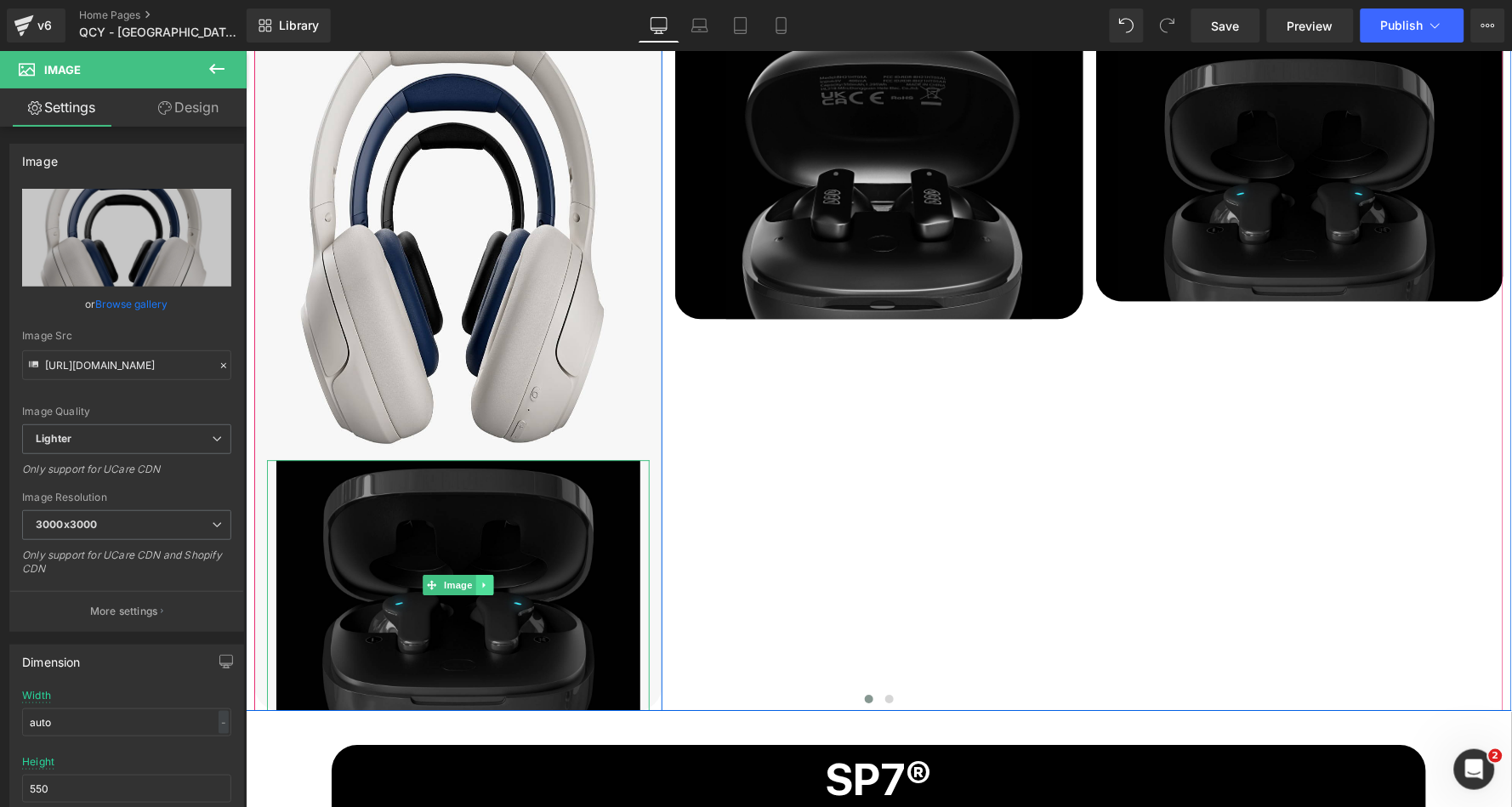
click at [482, 582] on icon at bounding box center [483, 585] width 3 height 6
click at [489, 579] on icon at bounding box center [492, 584] width 9 height 10
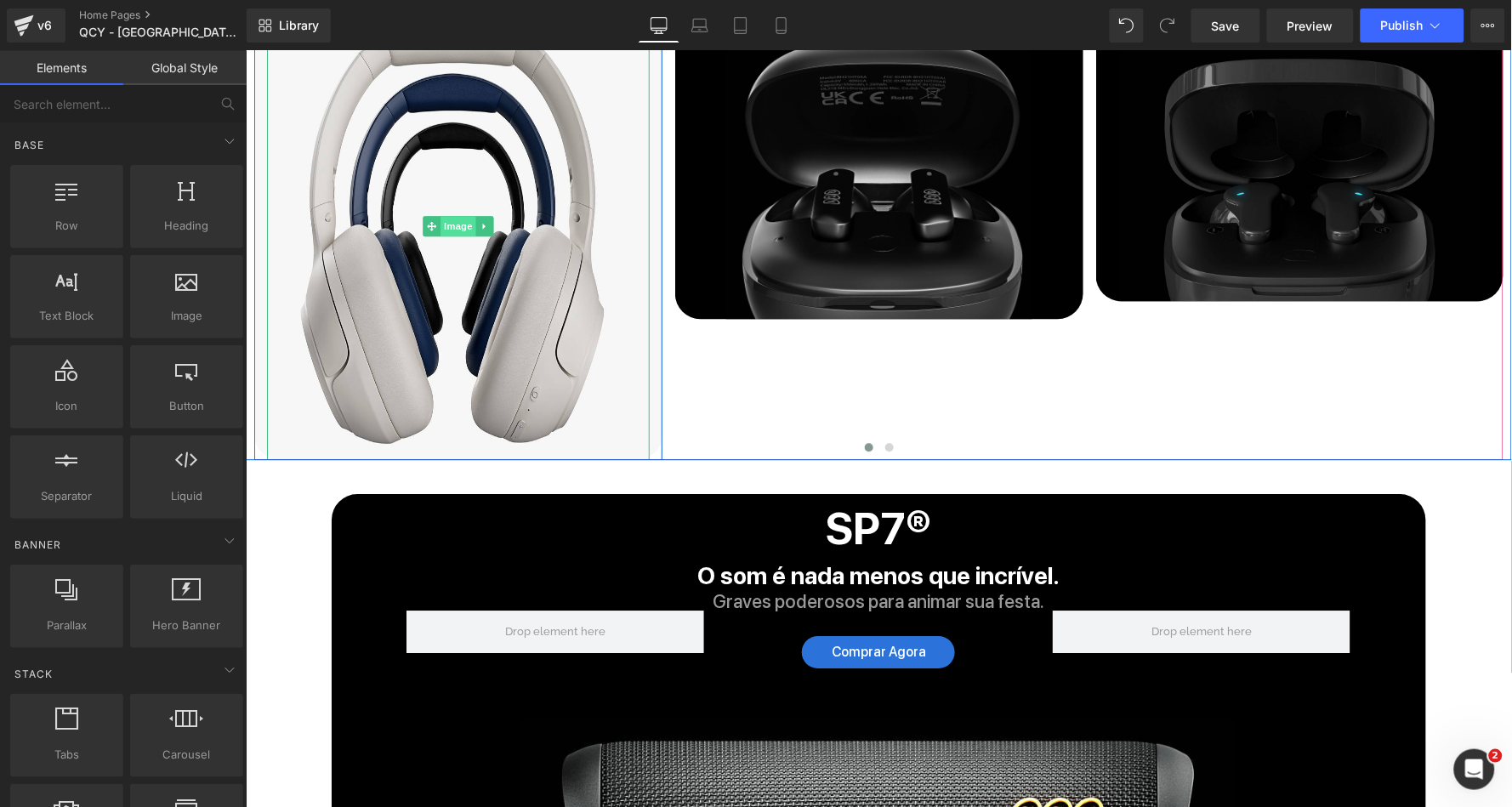
click at [458, 216] on span "Image" at bounding box center [458, 226] width 36 height 21
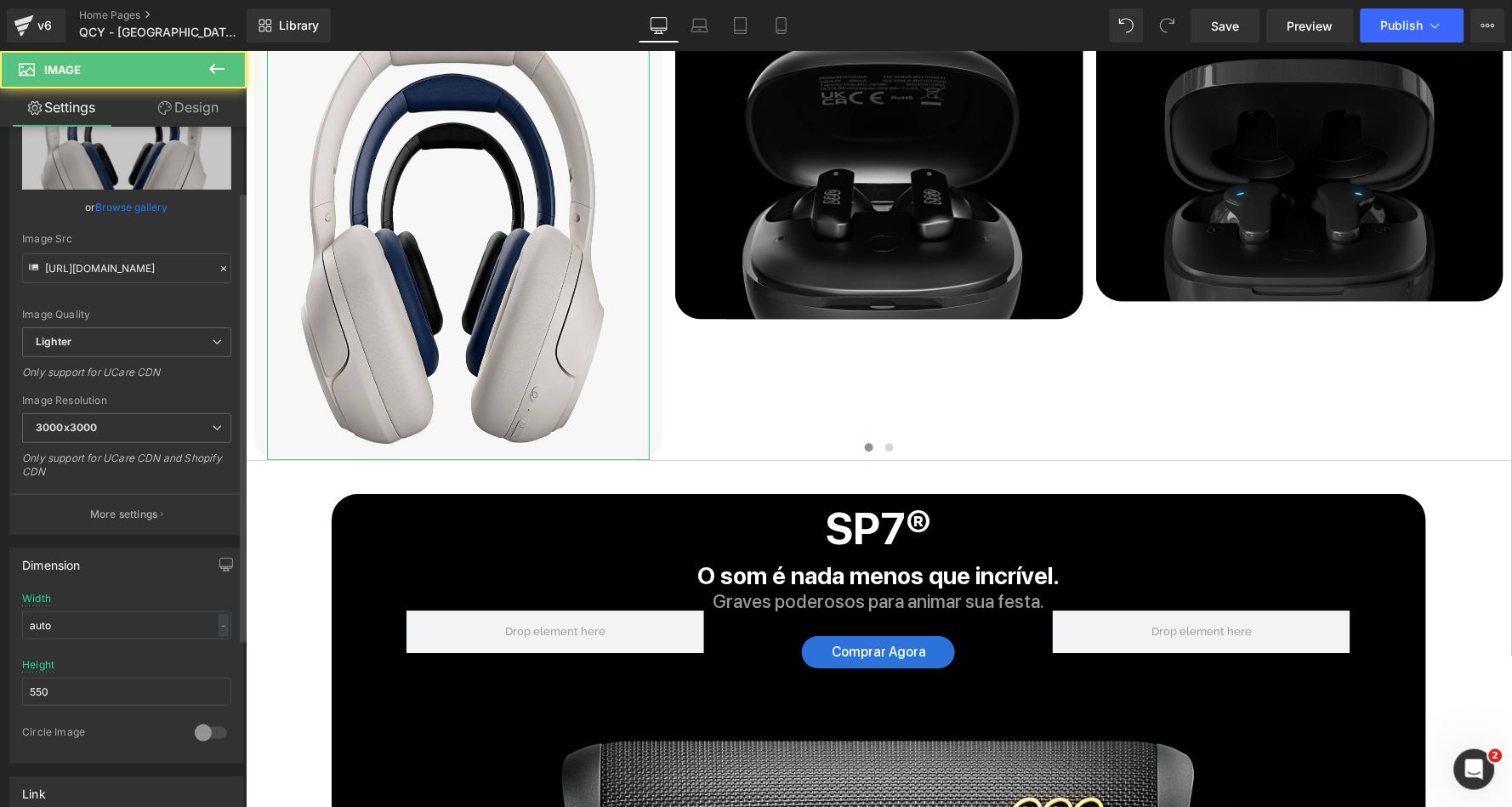
scroll to position [214, 0]
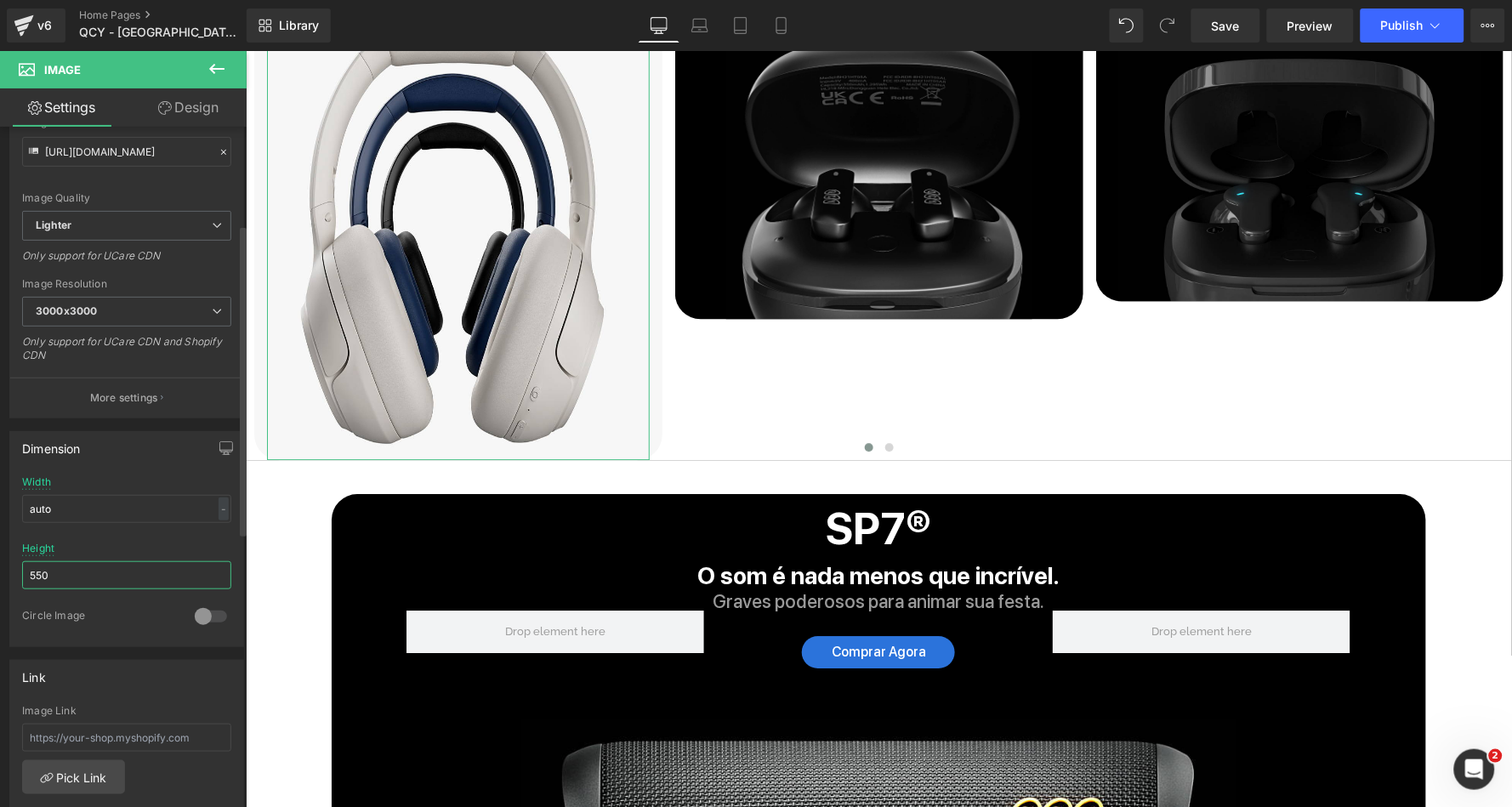
click at [76, 562] on input "550" at bounding box center [126, 575] width 210 height 28
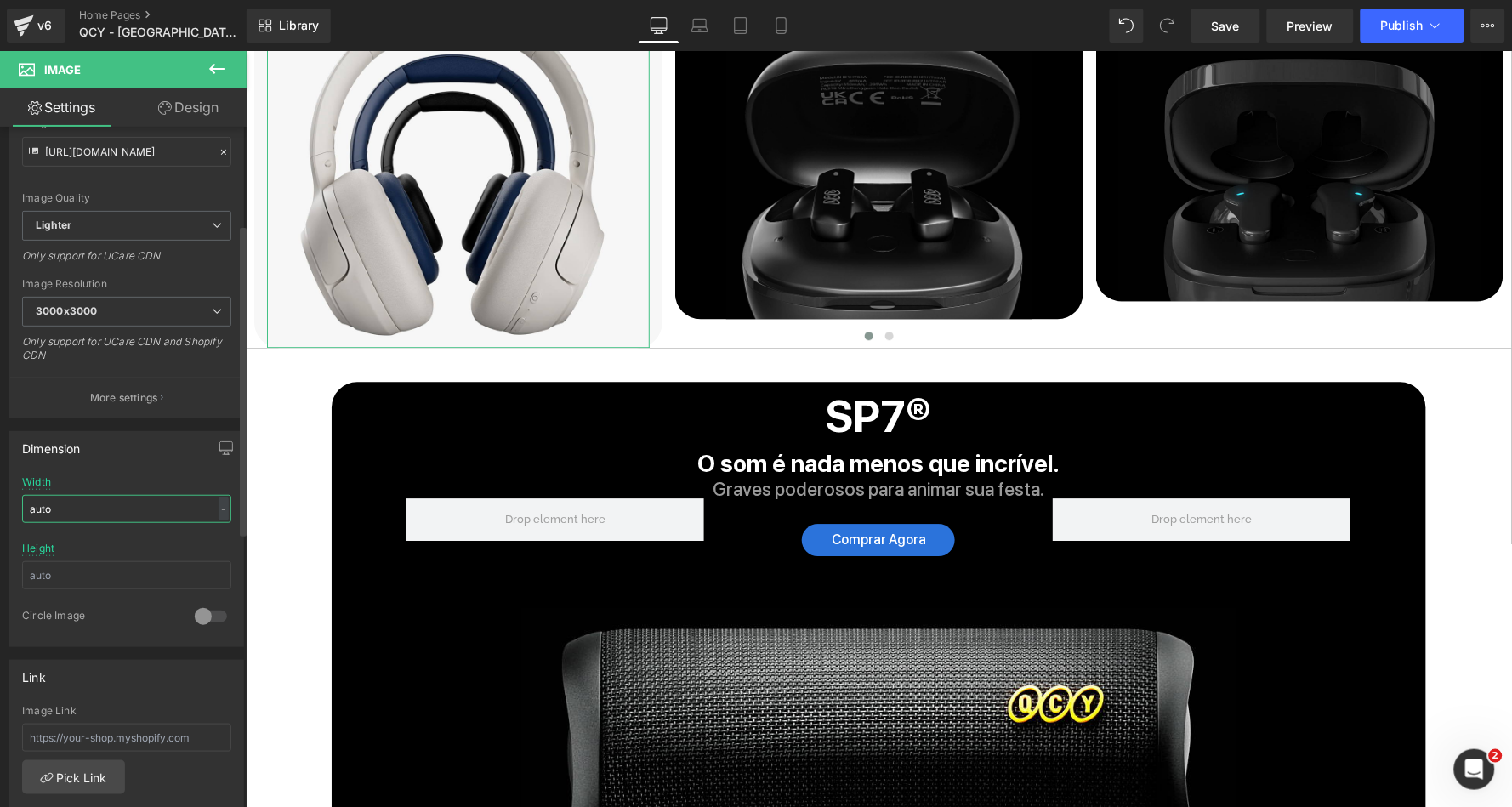
click at [165, 499] on input "auto" at bounding box center [126, 509] width 210 height 28
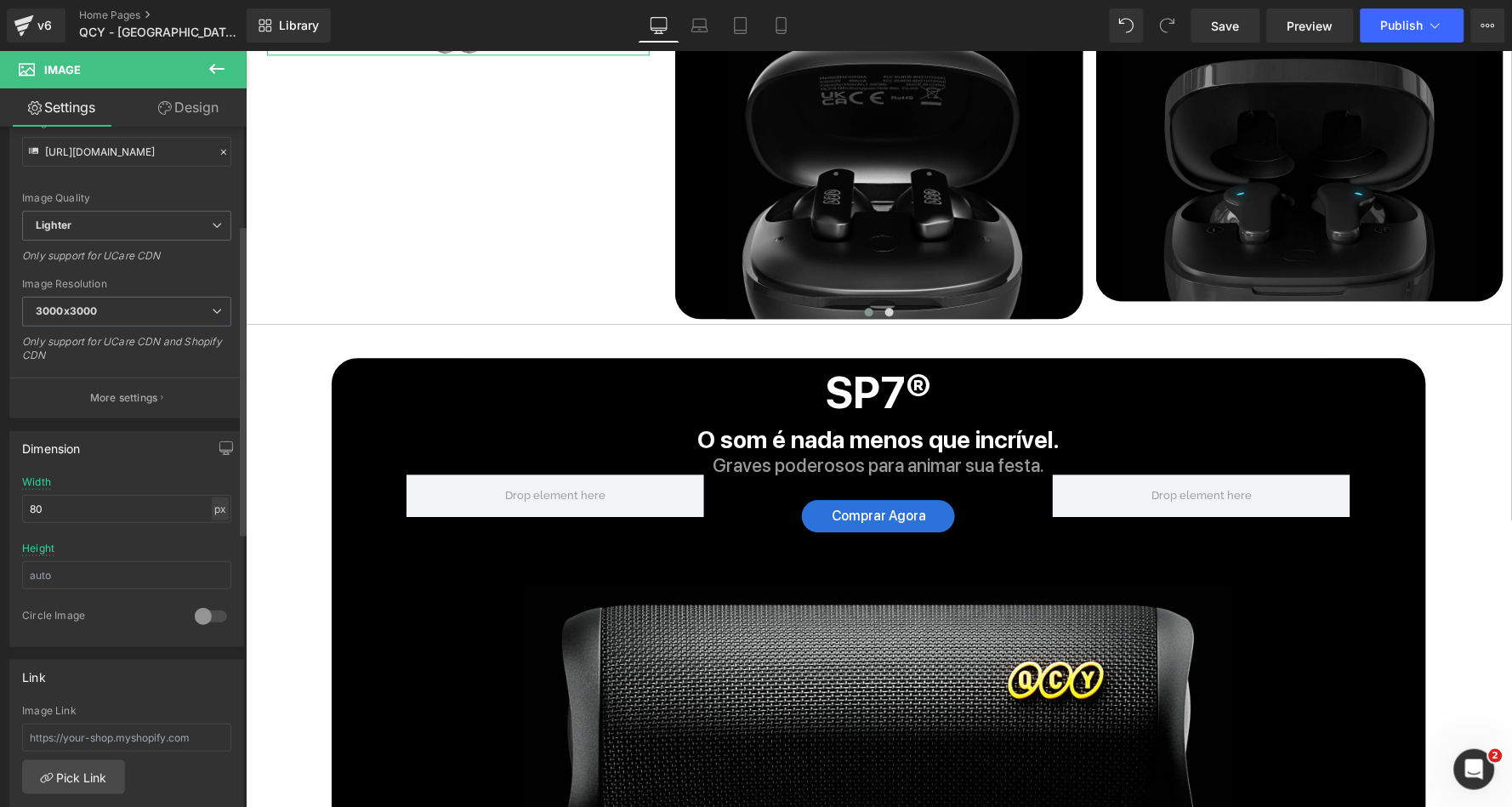
click at [212, 498] on div "px" at bounding box center [220, 509] width 17 height 23
click at [211, 523] on li "%" at bounding box center [220, 535] width 21 height 25
drag, startPoint x: 137, startPoint y: 503, endPoint x: -27, endPoint y: 503, distance: 164.0
click at [0, 503] on html "Image You are previewing how the will restyle your page. You can not edit Eleme…" at bounding box center [756, 404] width 1512 height 807
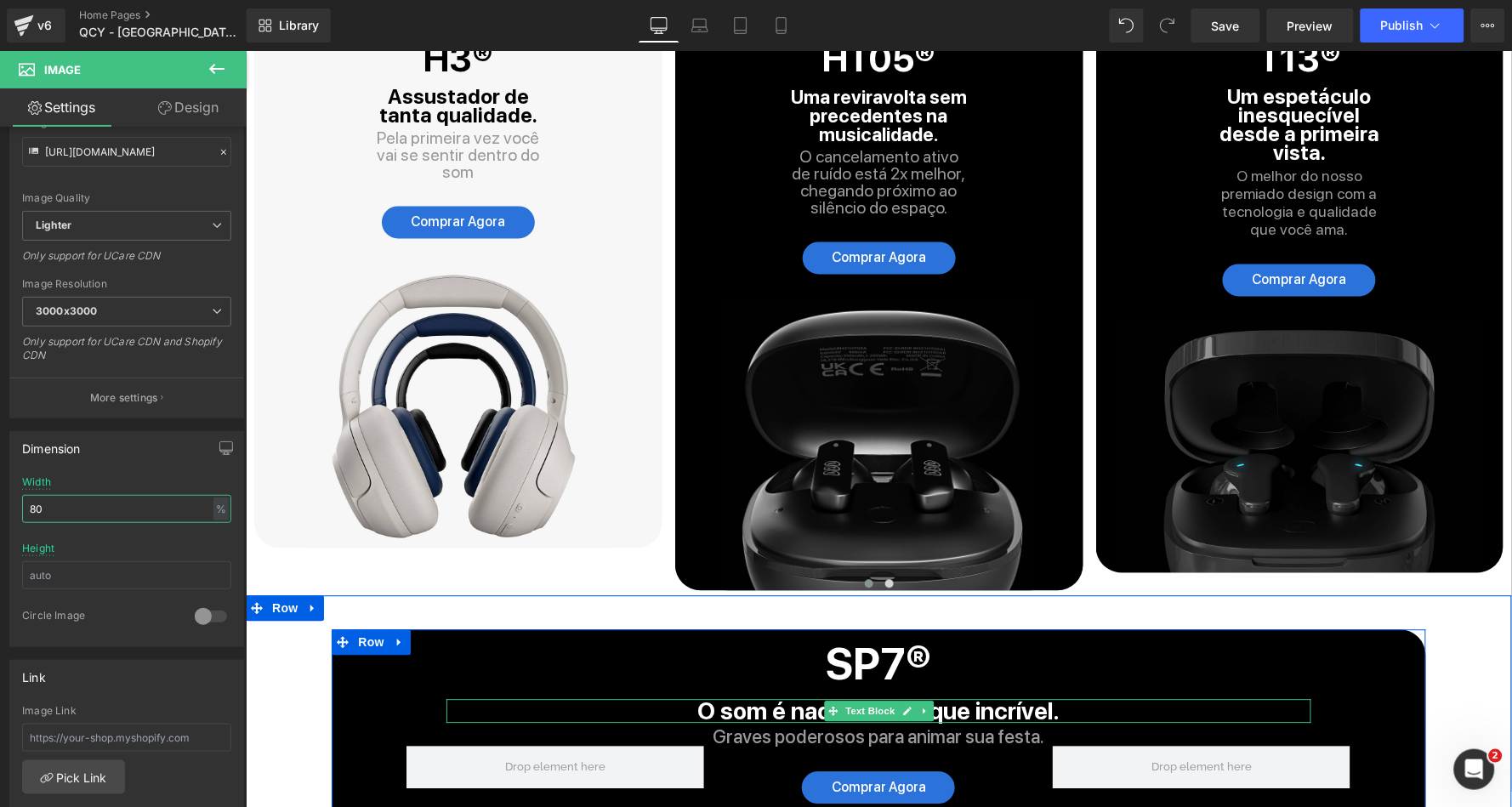
scroll to position [4575, 0]
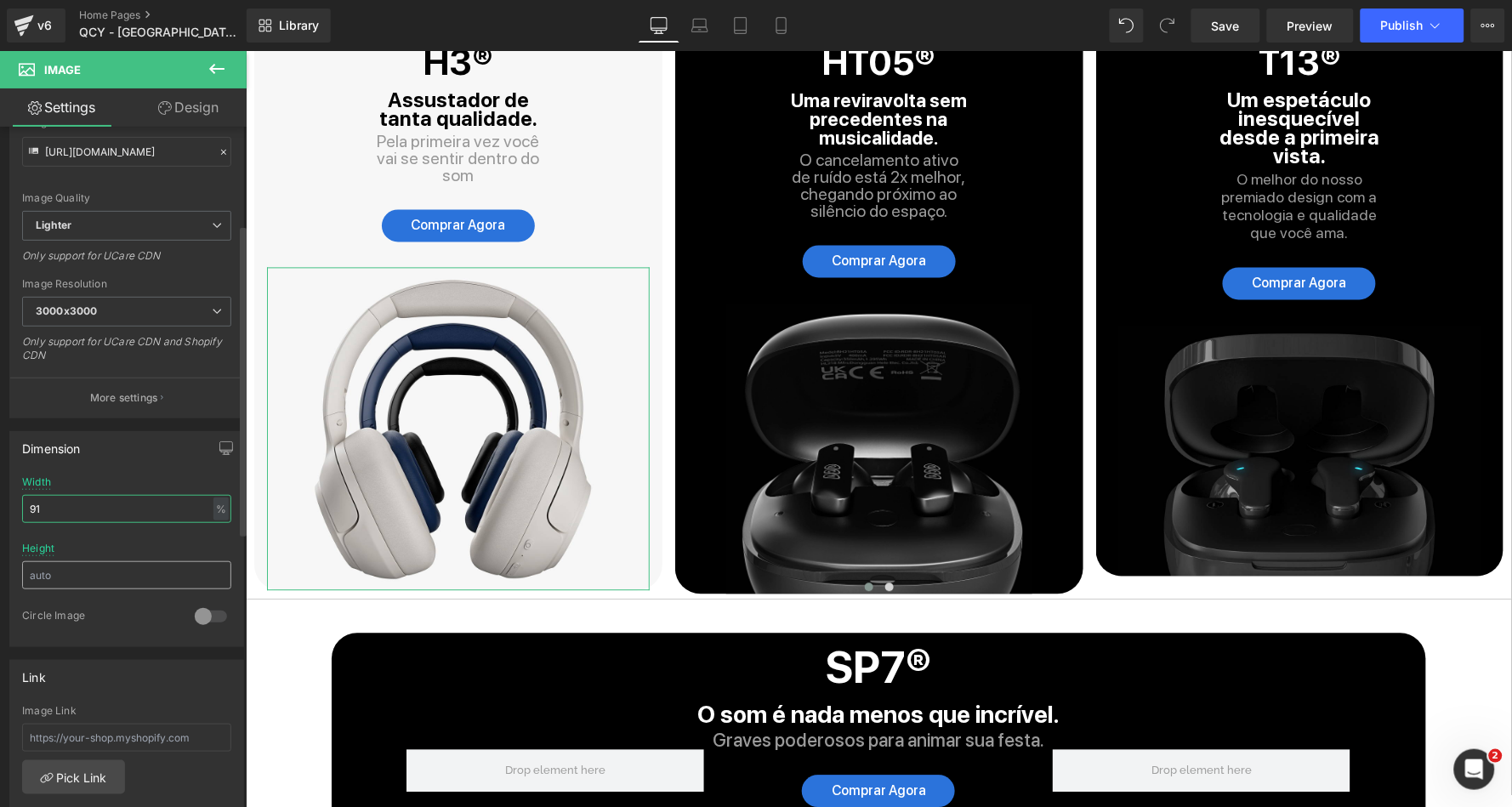
type input "90"
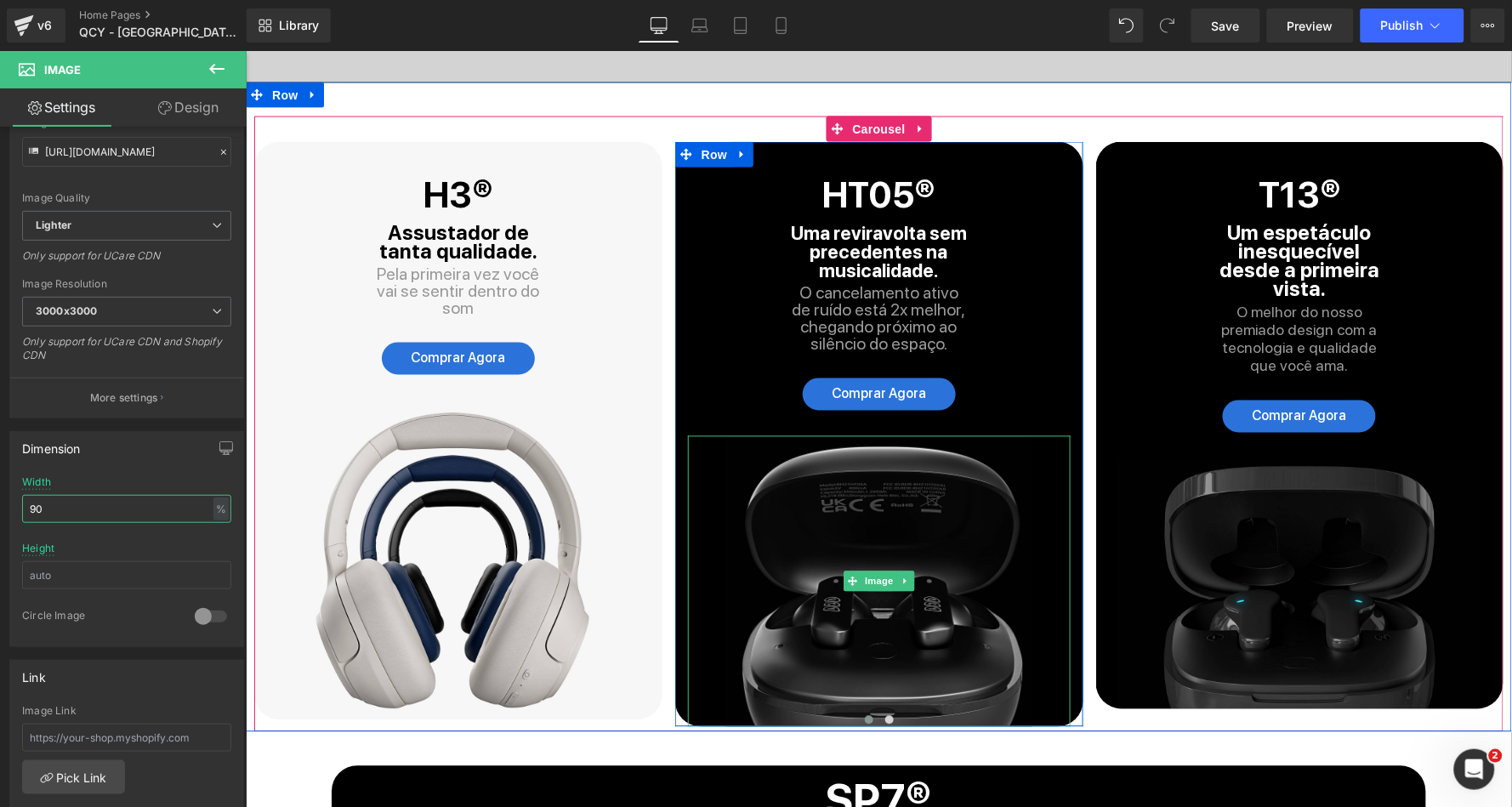
scroll to position [4396, 0]
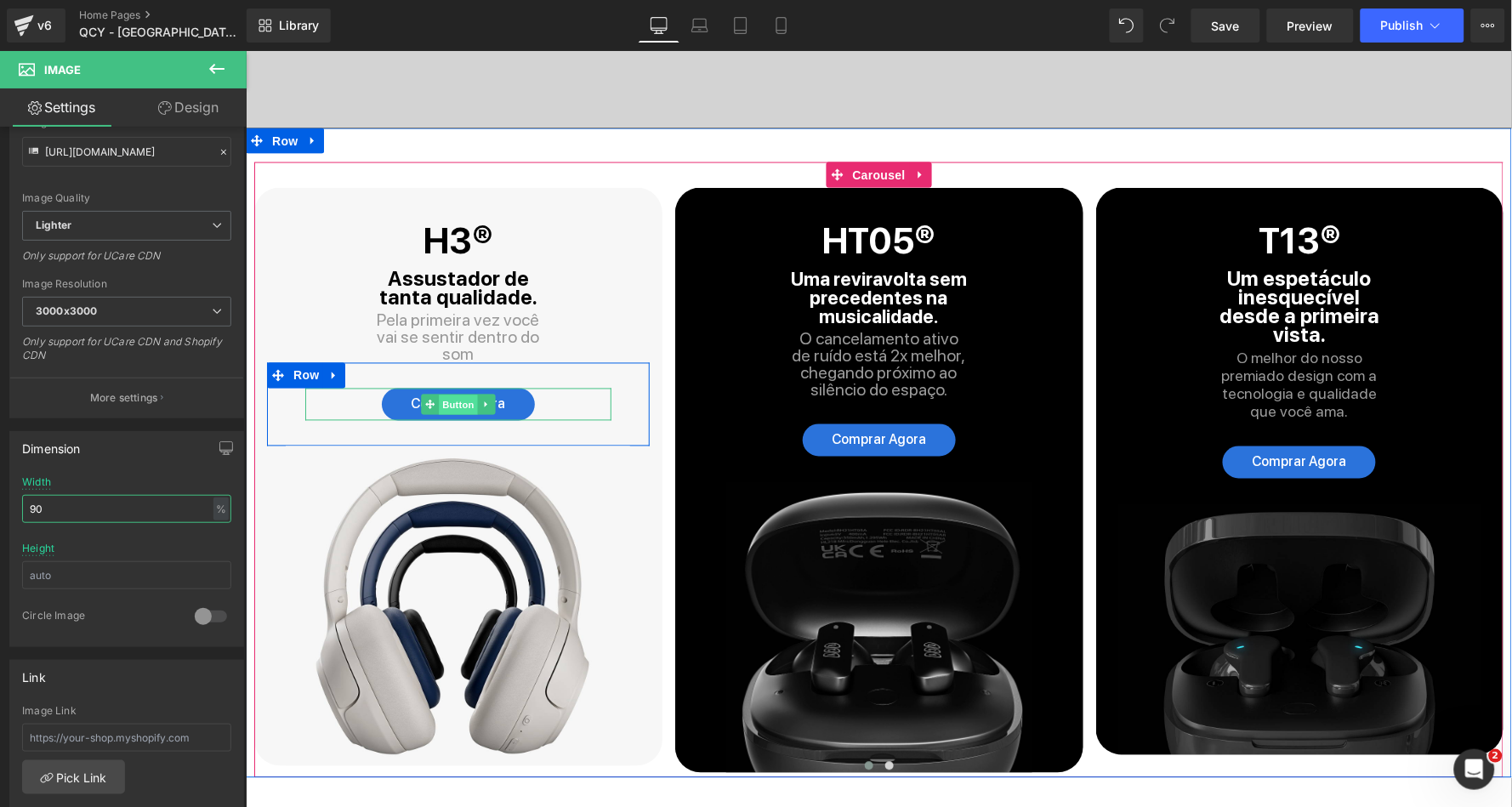
click at [461, 394] on span "Button" at bounding box center [457, 404] width 39 height 21
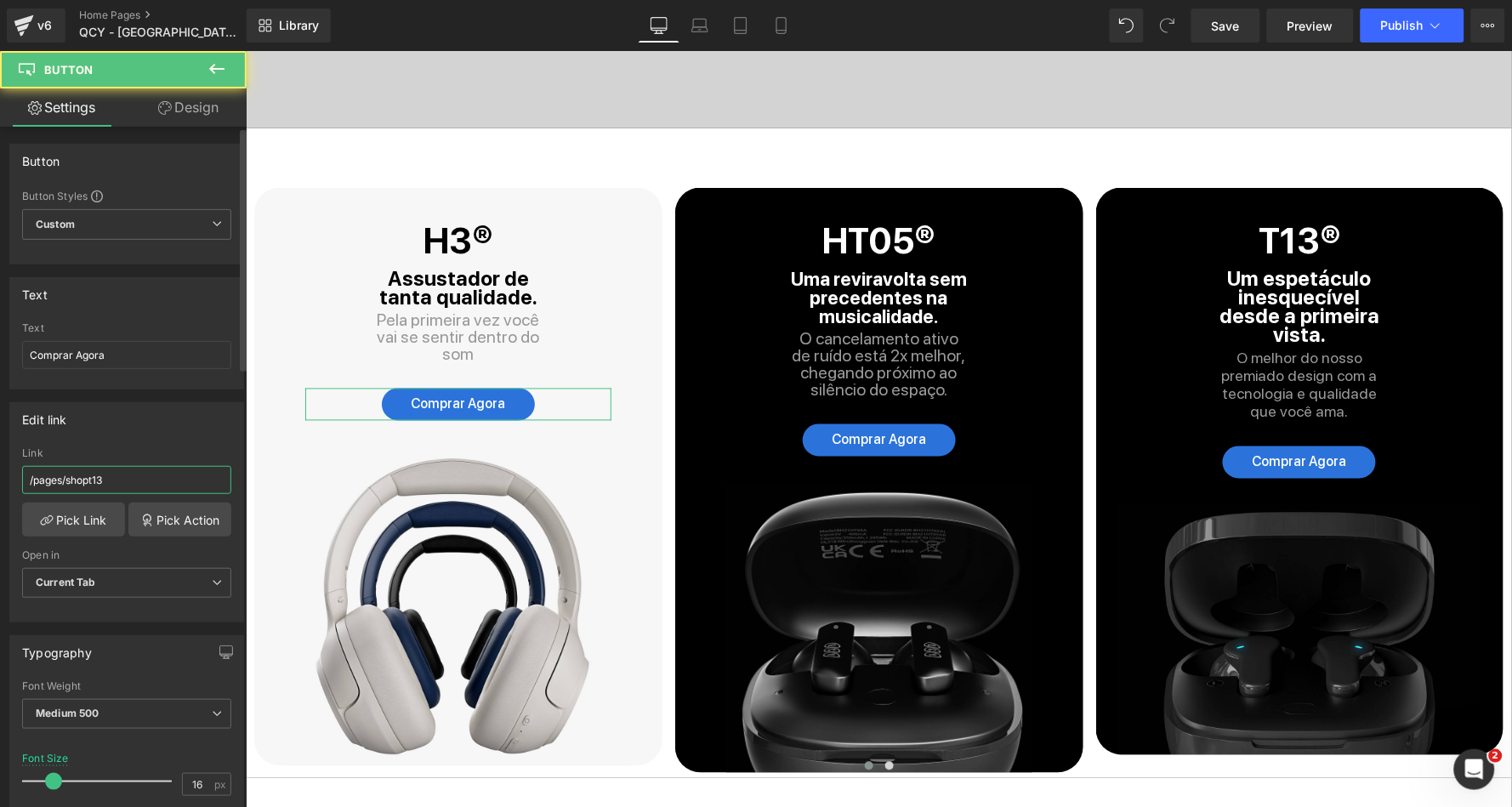
click at [106, 479] on input "/pages/shopt13" at bounding box center [126, 480] width 210 height 28
type input "/pages/shoph3"
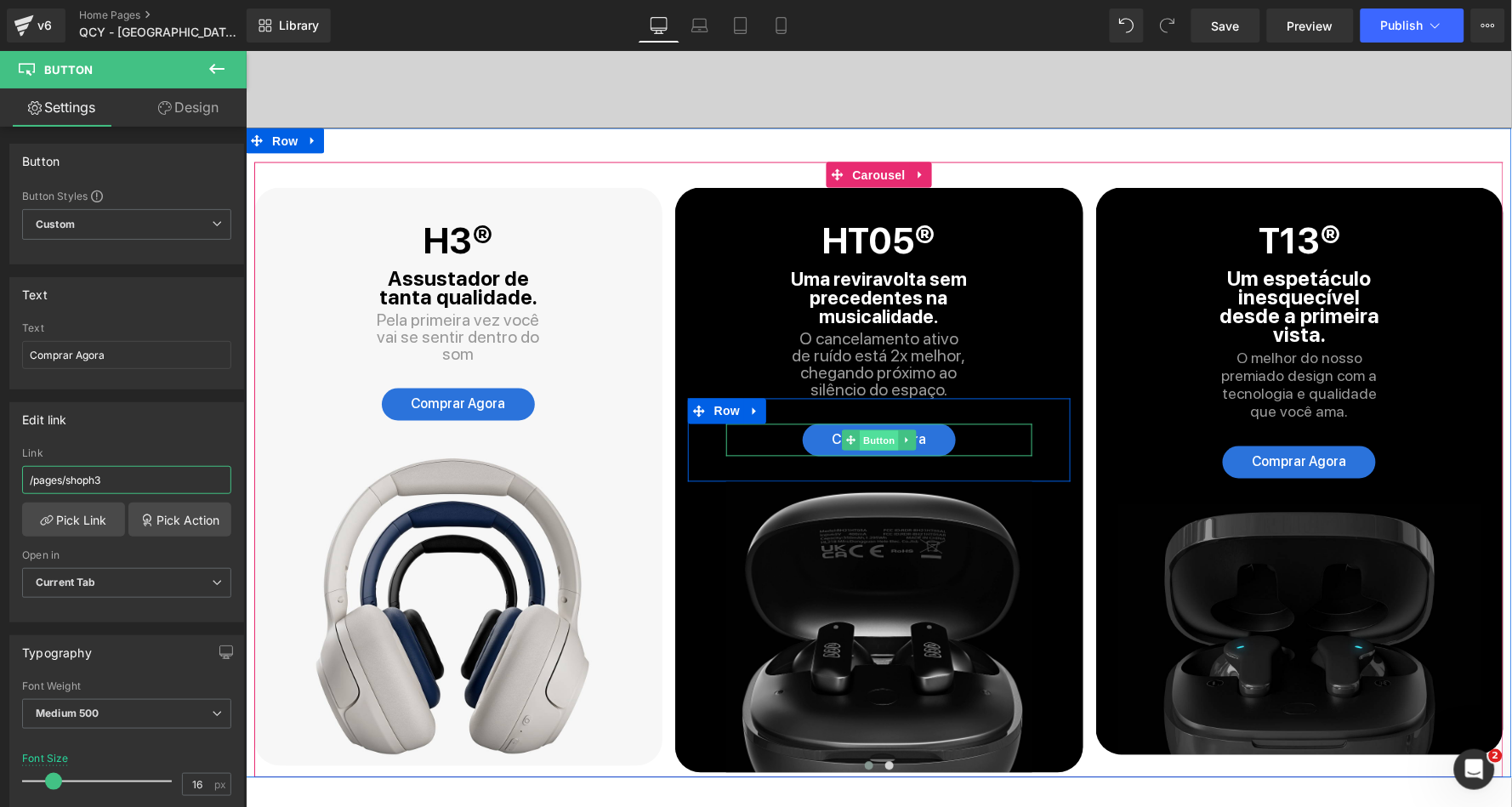
click at [875, 429] on span "Button" at bounding box center [878, 439] width 39 height 21
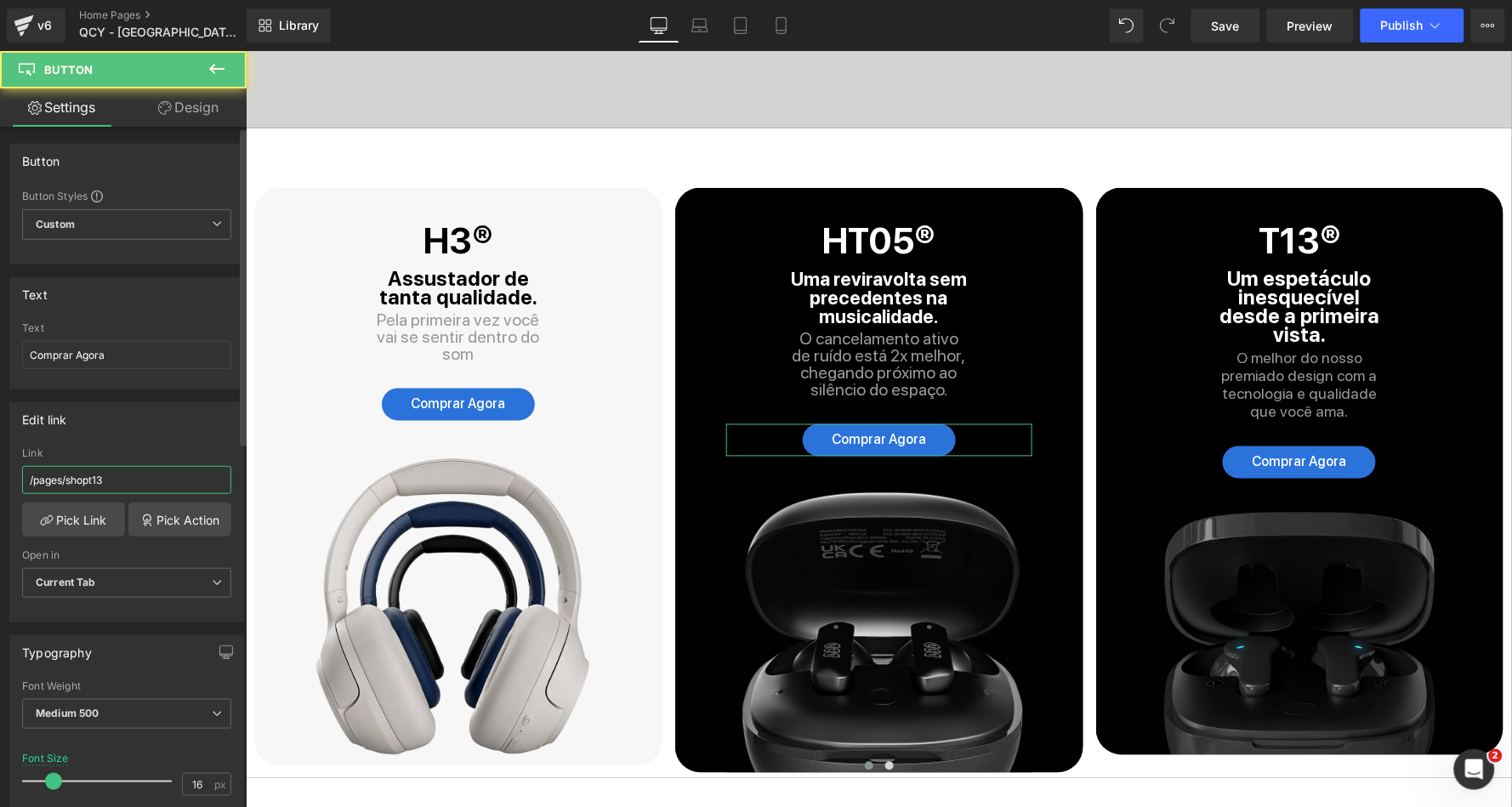
click at [114, 472] on input "/pages/shopt13" at bounding box center [126, 480] width 210 height 28
type input "/pages/shopht05"
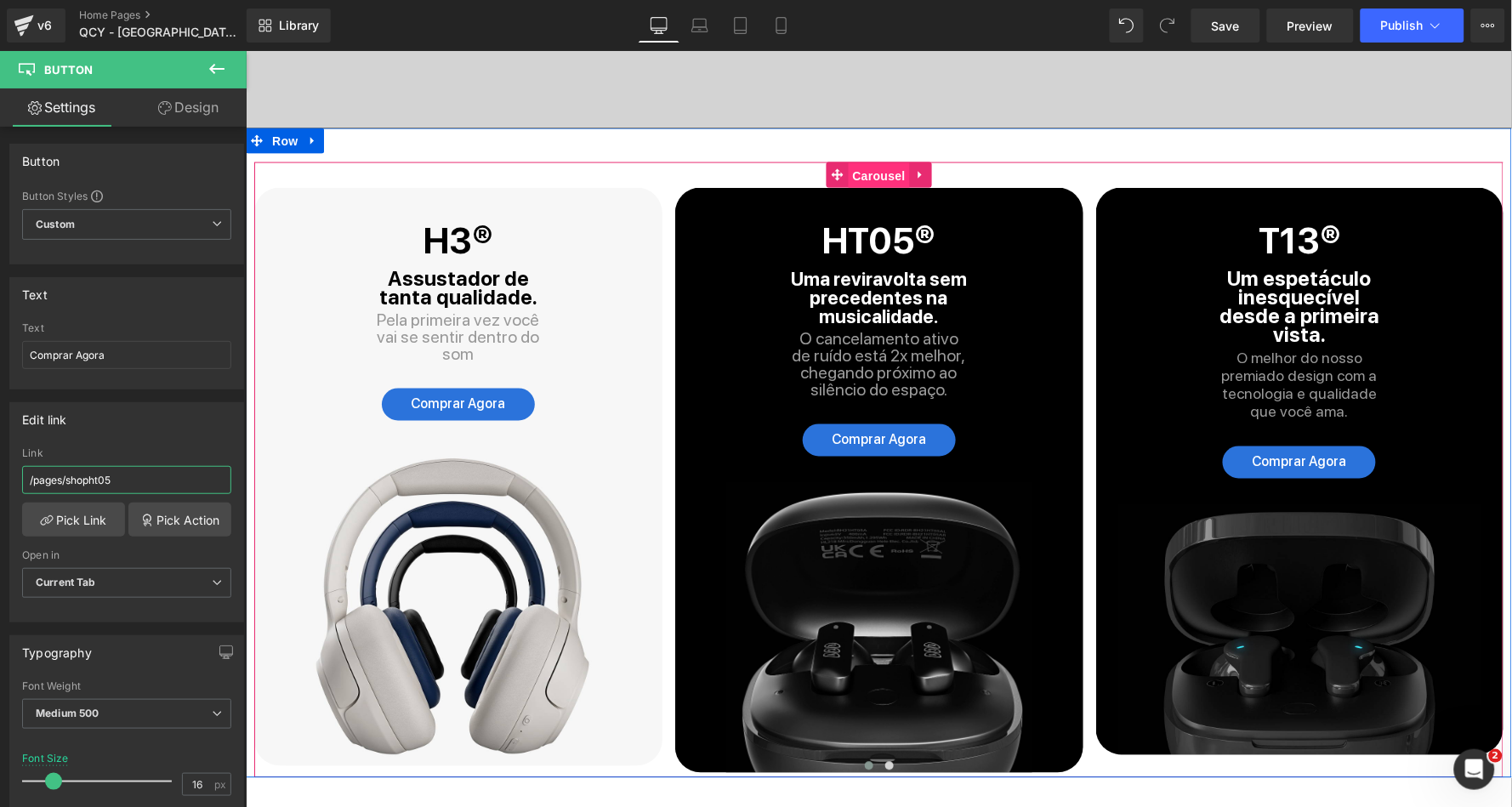
click at [880, 163] on span "Carousel" at bounding box center [878, 176] width 62 height 26
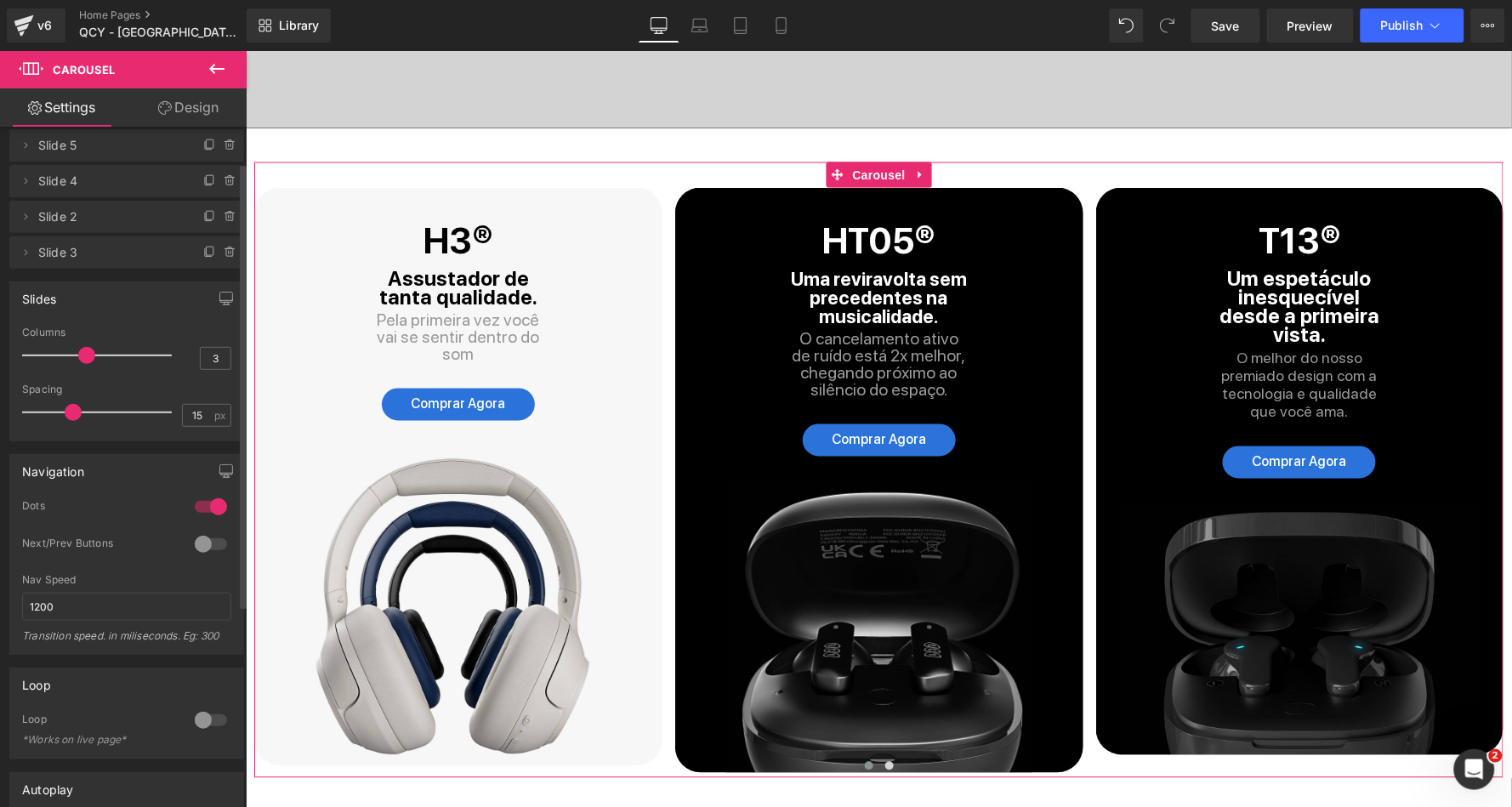
scroll to position [57, 0]
click at [198, 536] on div at bounding box center [211, 542] width 41 height 27
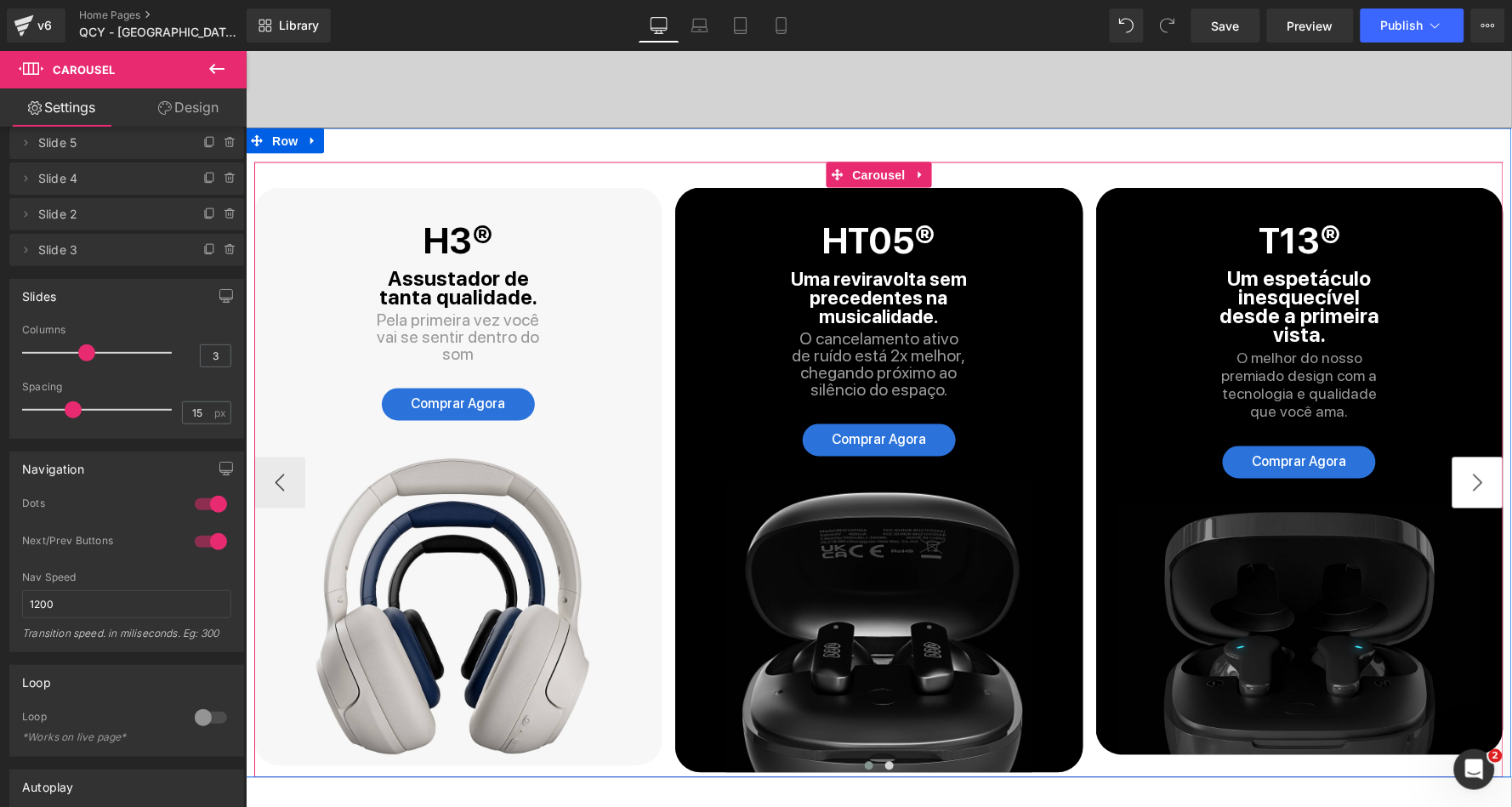
click at [1479, 458] on button "›" at bounding box center [1476, 482] width 51 height 51
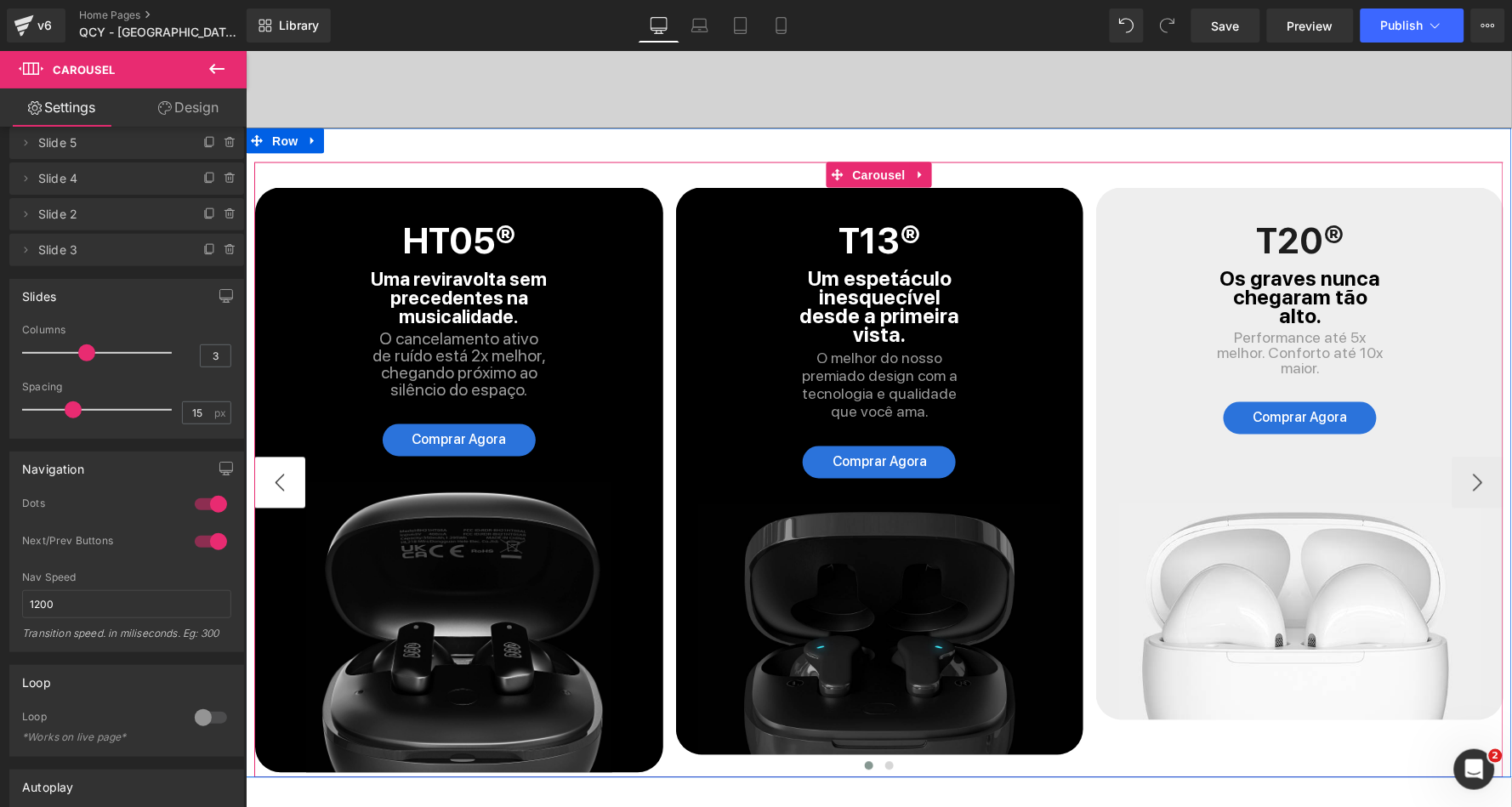
click at [275, 461] on button "‹" at bounding box center [278, 482] width 51 height 51
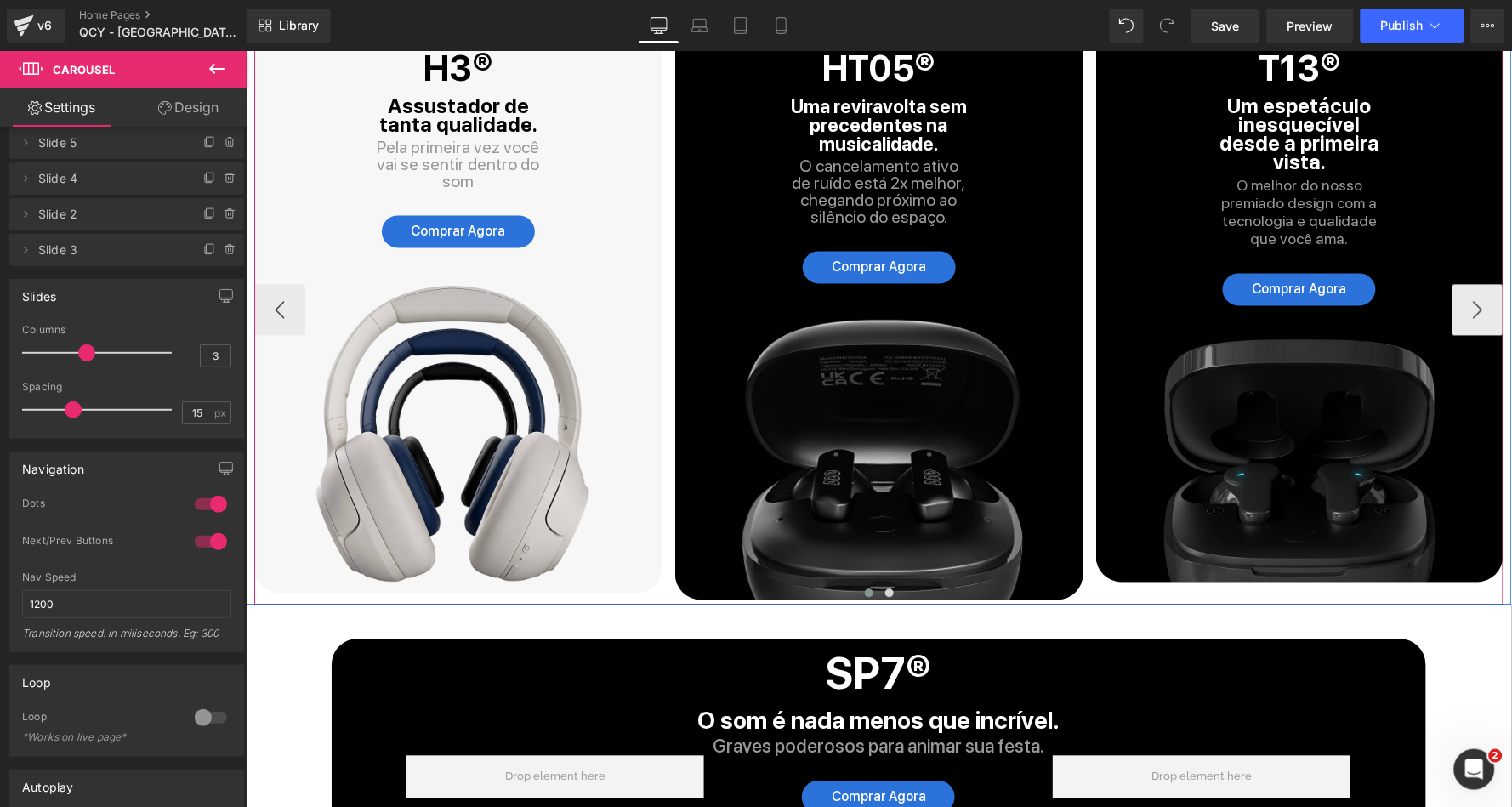
scroll to position [4454, 0]
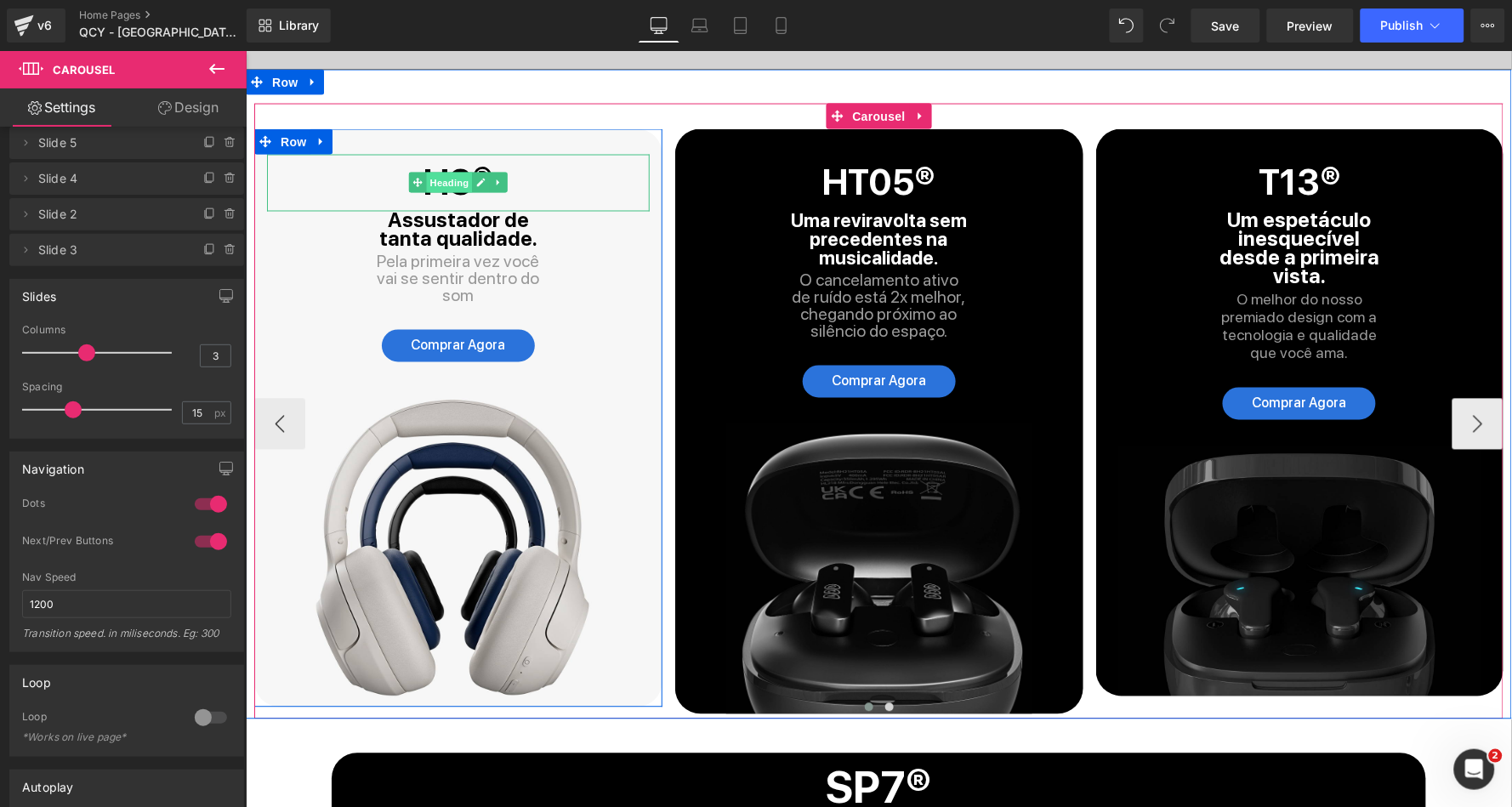
click at [438, 172] on span "Heading" at bounding box center [449, 182] width 46 height 21
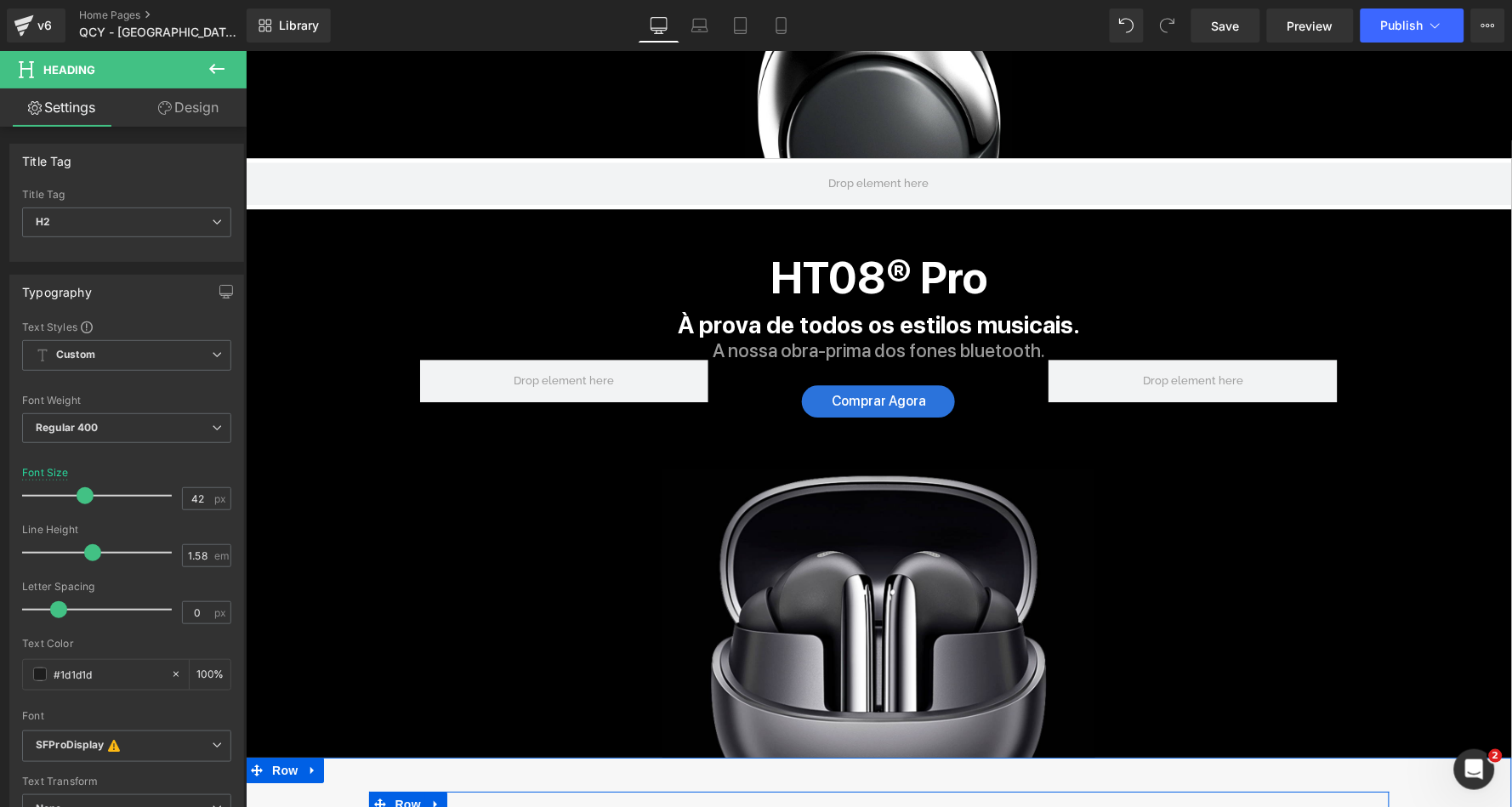
scroll to position [1261, 0]
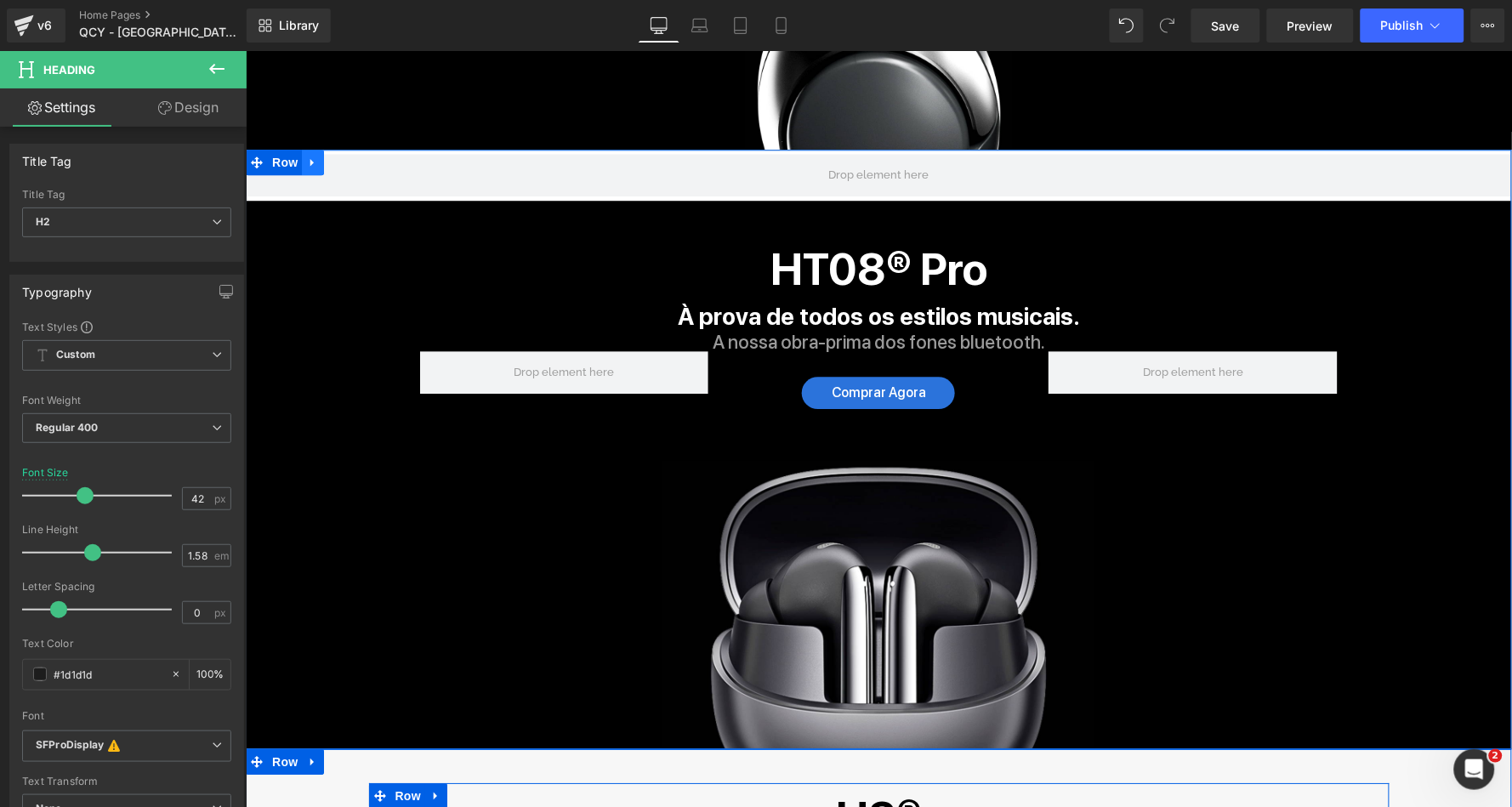
click at [310, 155] on icon at bounding box center [312, 161] width 12 height 13
click at [326, 151] on link at bounding box center [334, 162] width 22 height 26
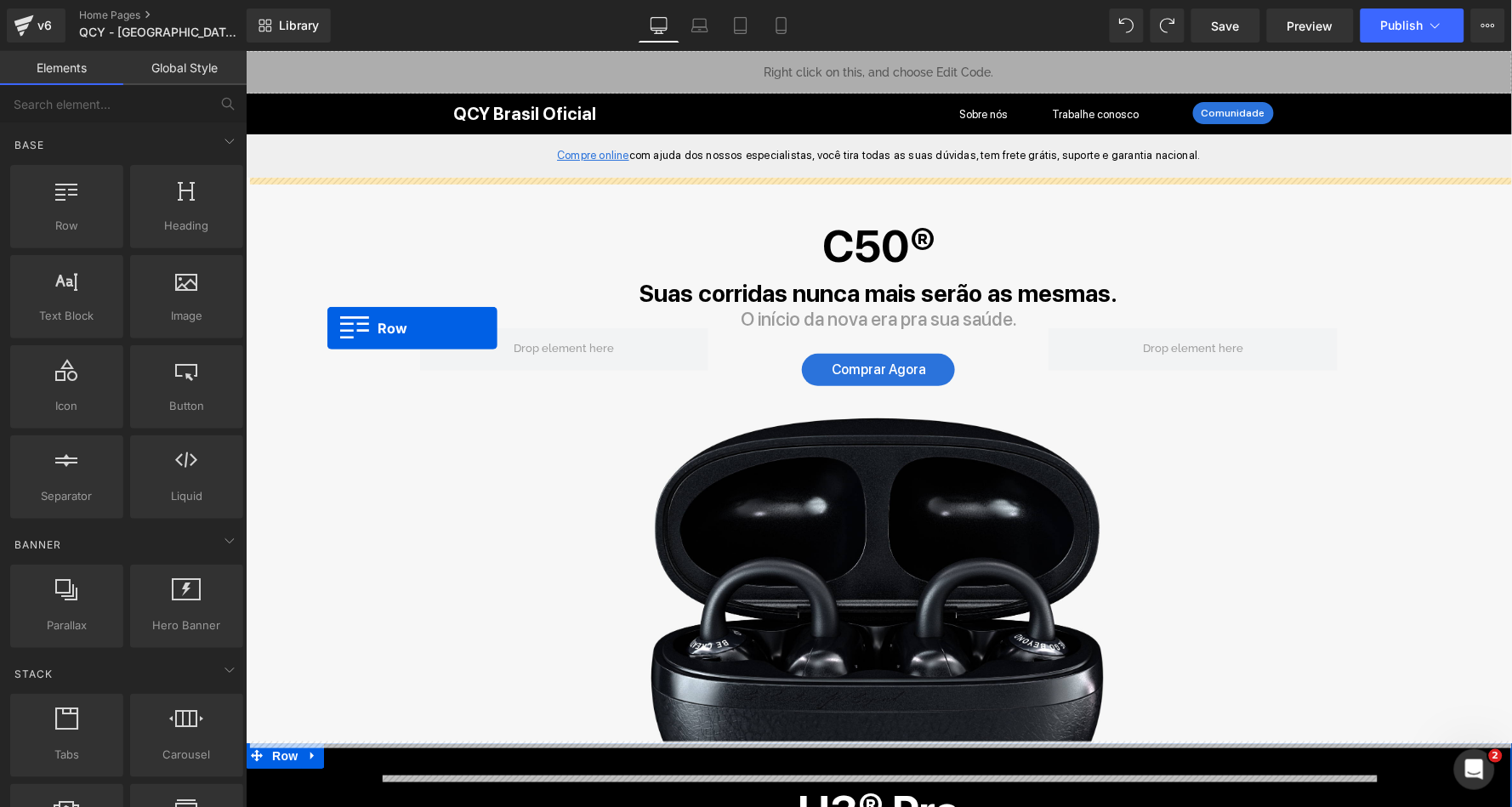
scroll to position [0, 0]
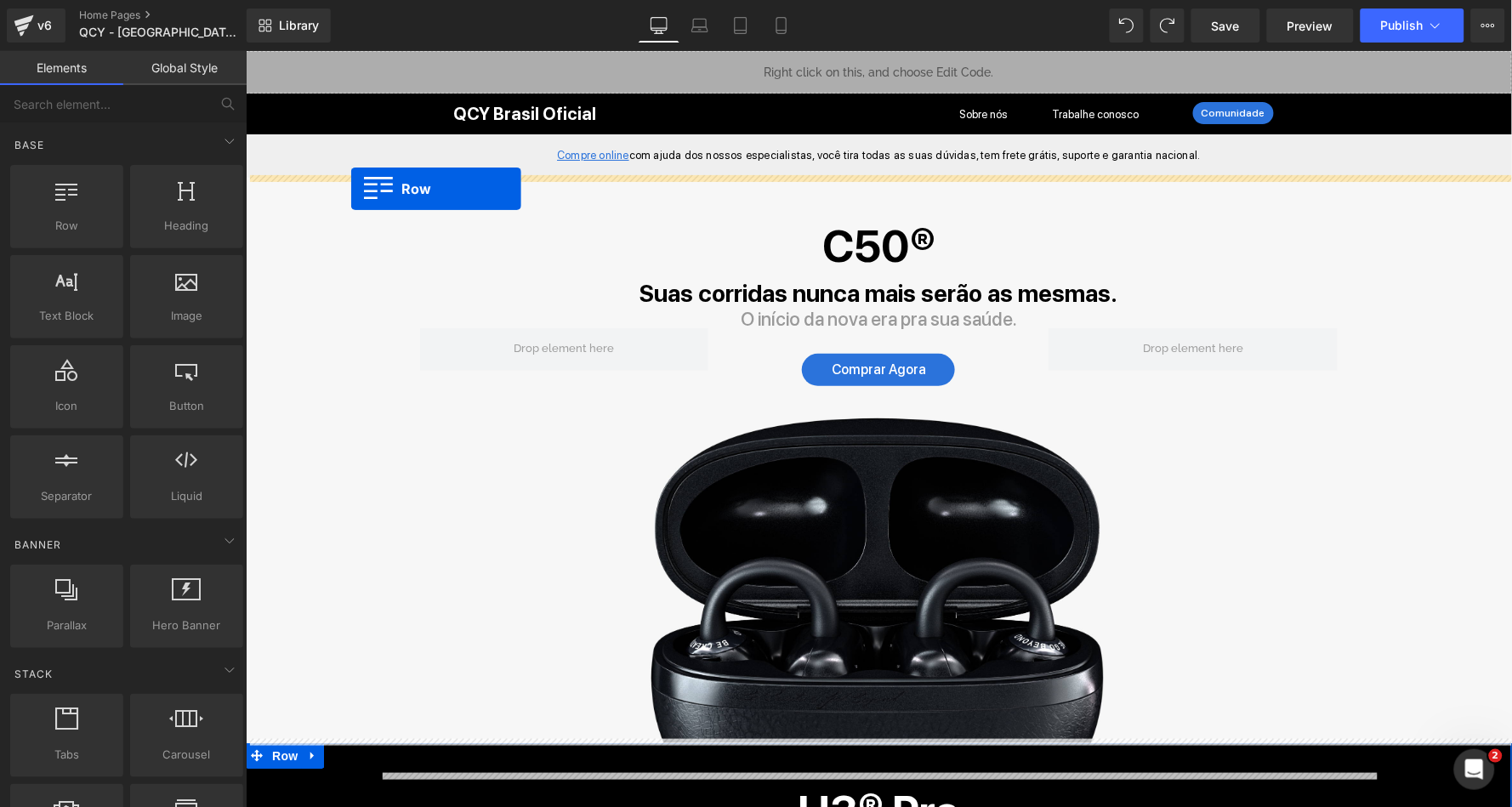
drag, startPoint x: 252, startPoint y: 398, endPoint x: 350, endPoint y: 188, distance: 231.7
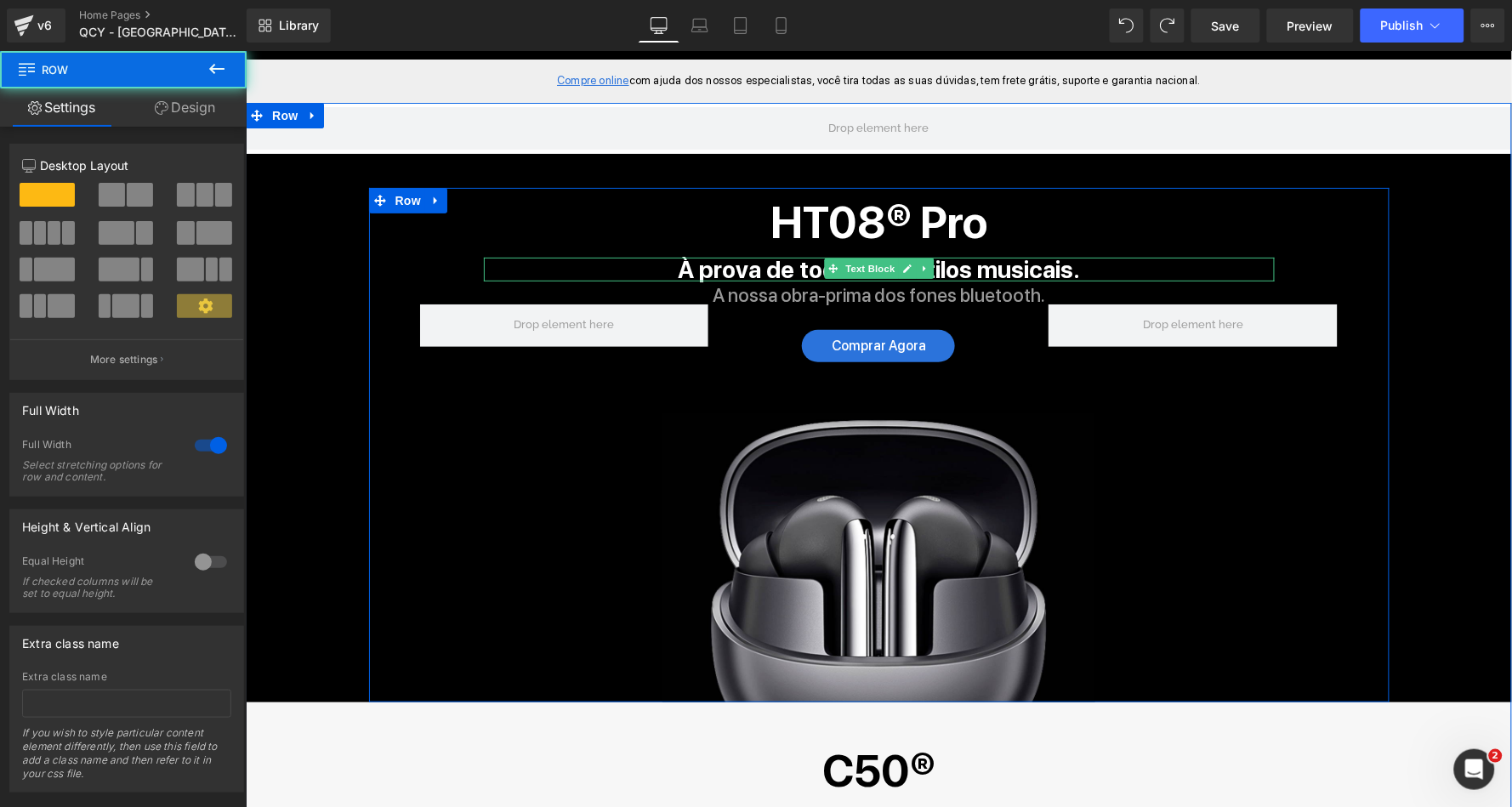
scroll to position [86, 0]
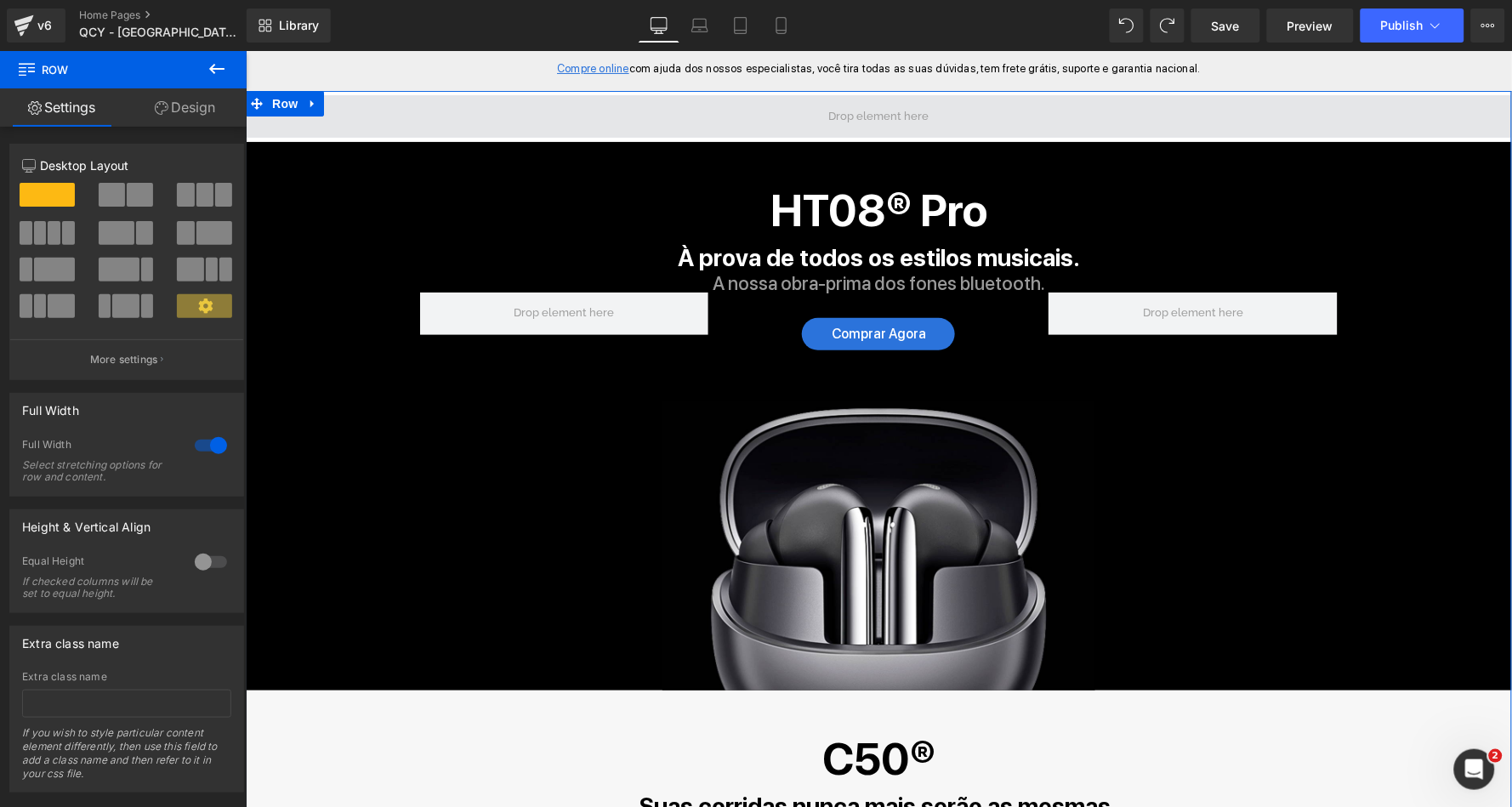
click at [359, 103] on span at bounding box center [878, 115] width 1267 height 43
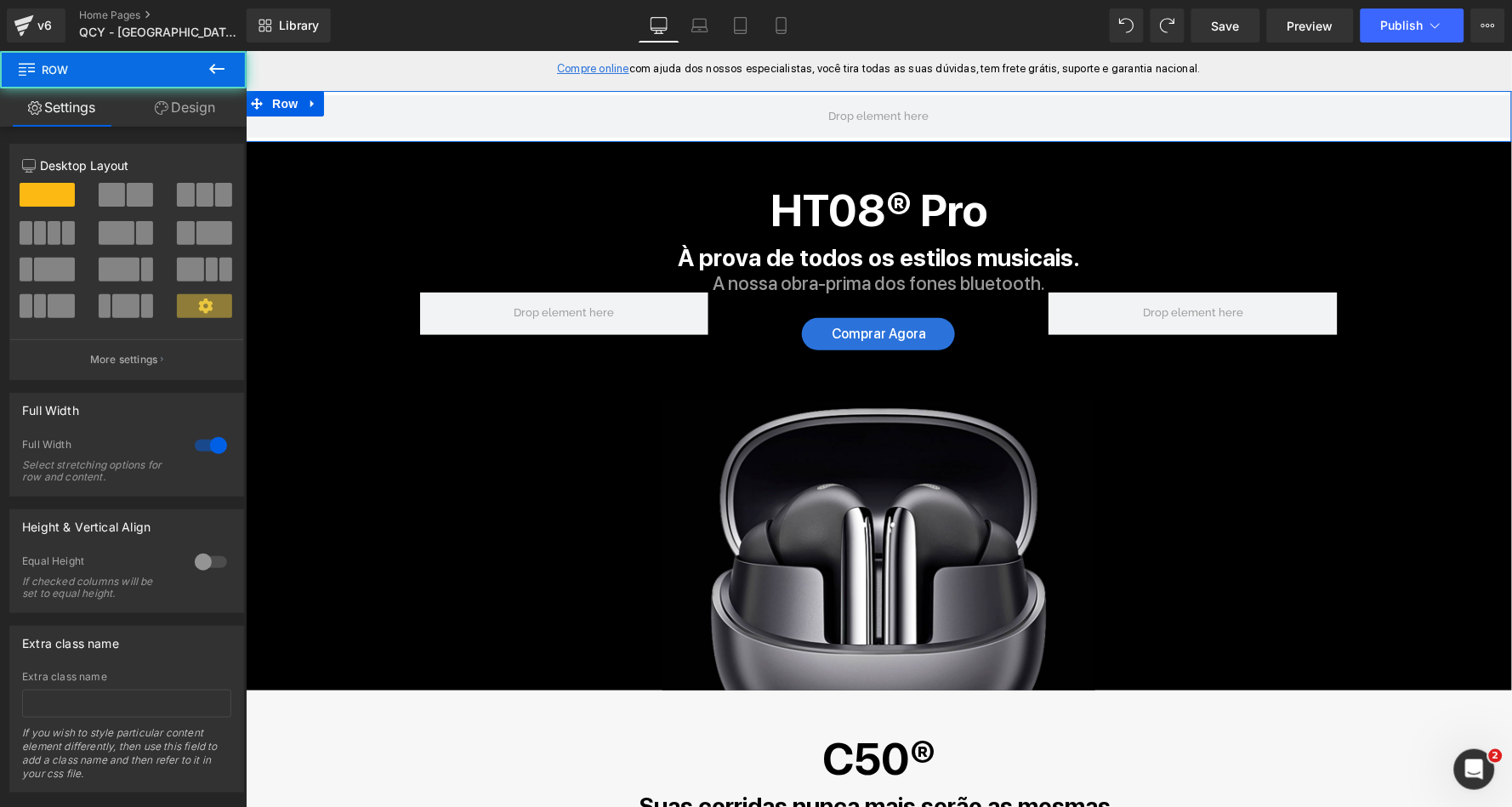
click at [171, 97] on link "Design" at bounding box center [185, 107] width 123 height 39
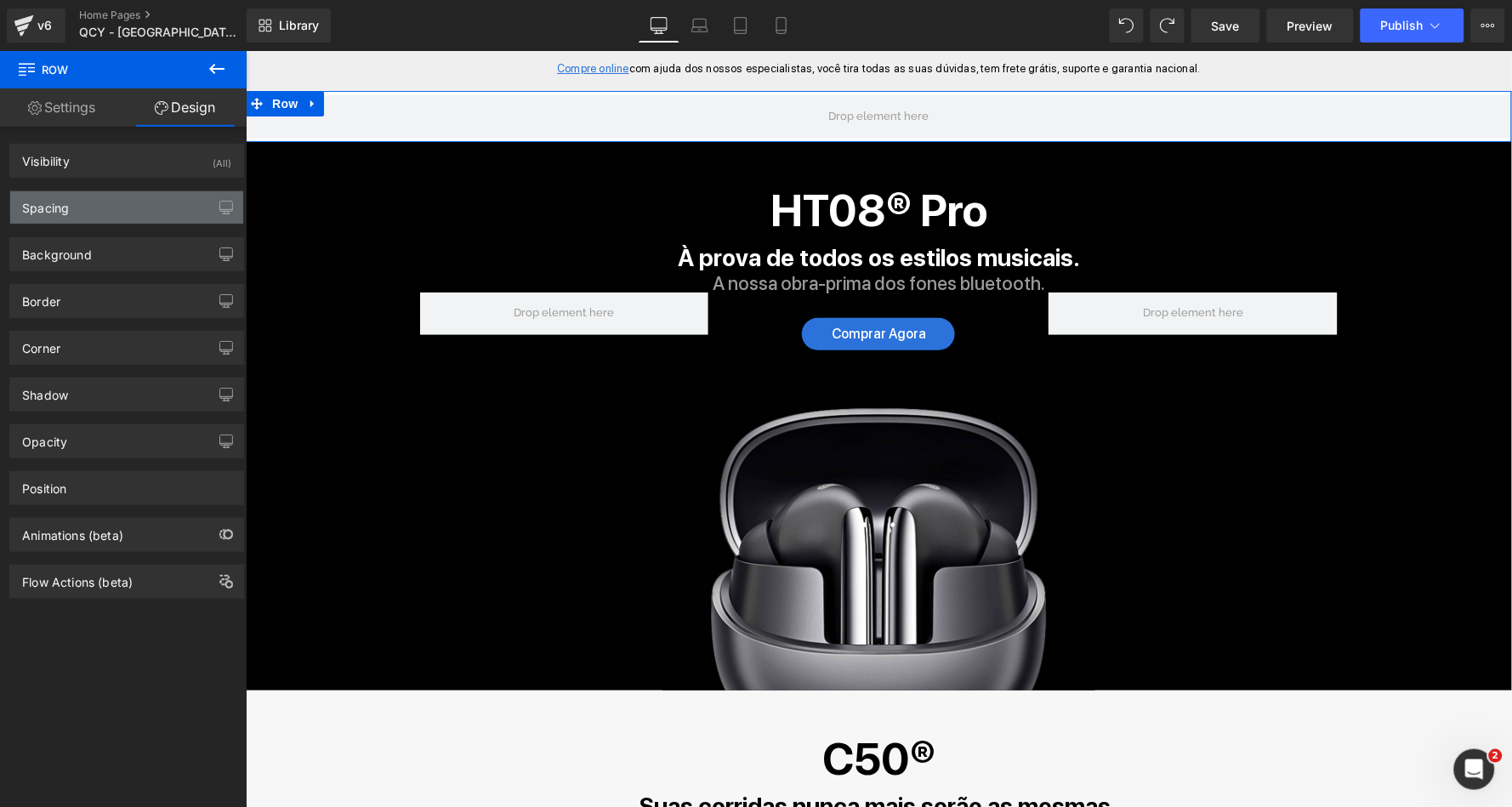
click at [121, 211] on div "Spacing" at bounding box center [126, 208] width 233 height 33
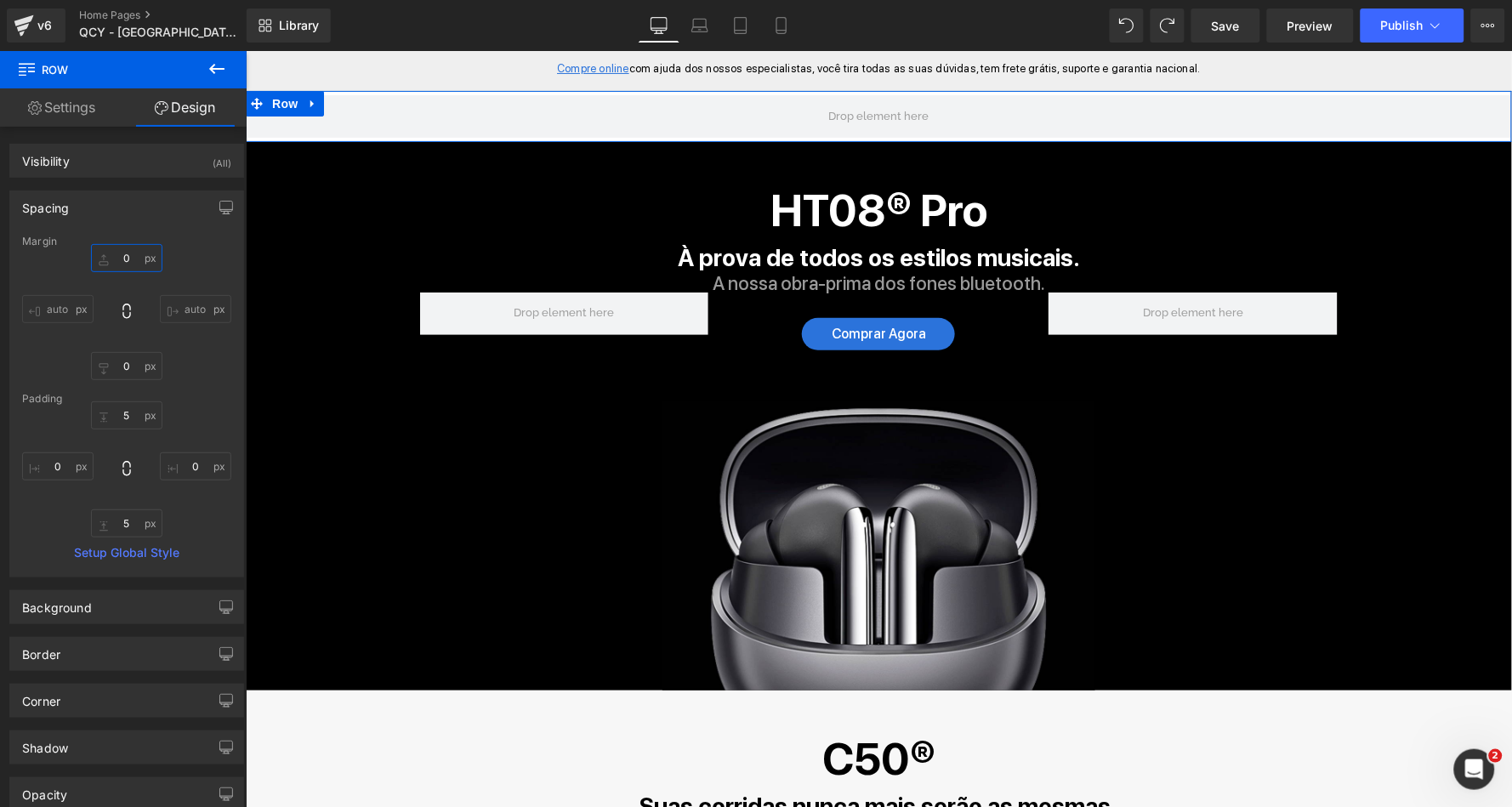
click at [111, 256] on input "0" at bounding box center [127, 258] width 72 height 28
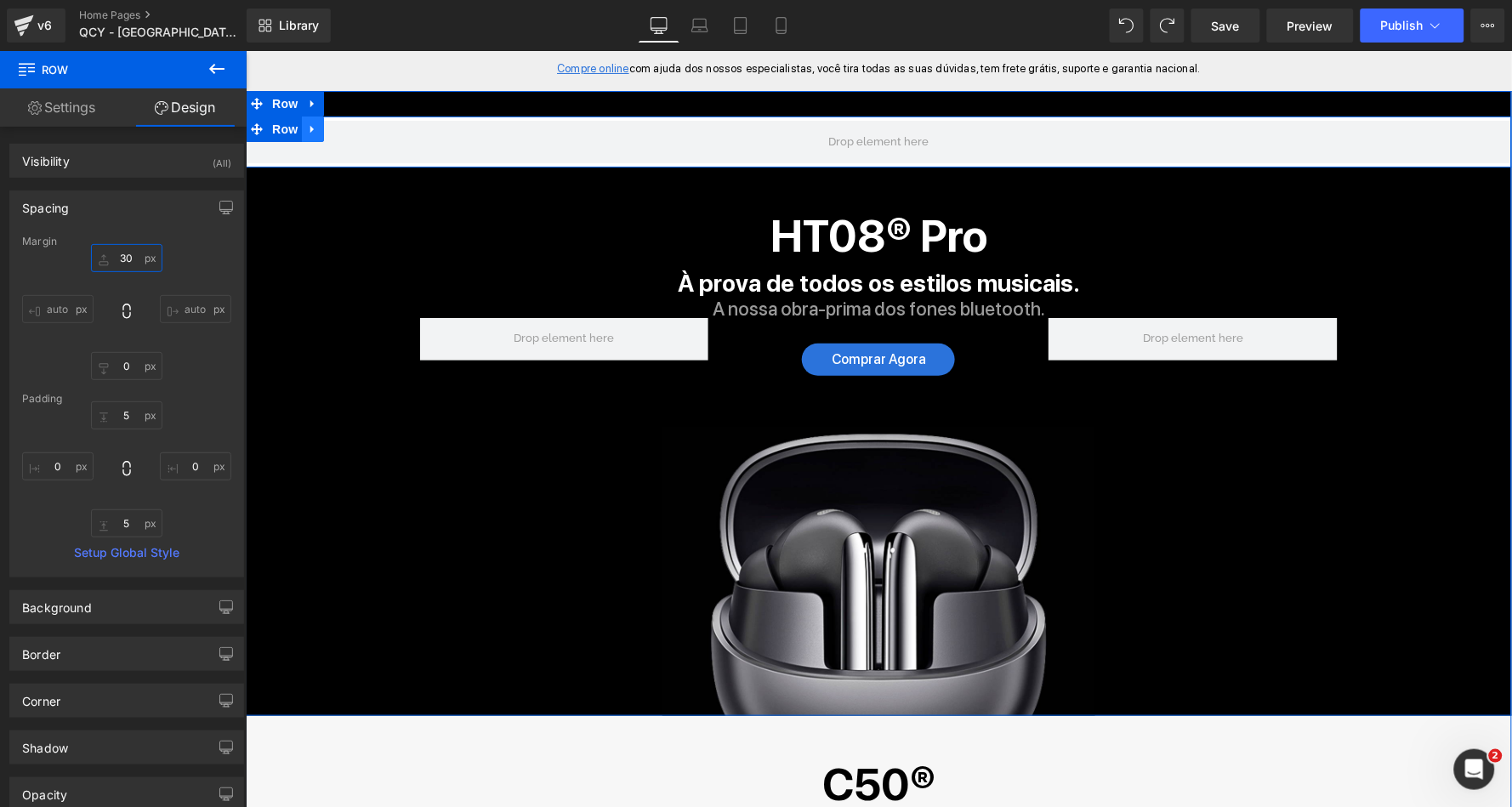
type input "30"
click at [312, 127] on icon at bounding box center [312, 127] width 12 height 13
click at [355, 126] on icon at bounding box center [357, 127] width 12 height 13
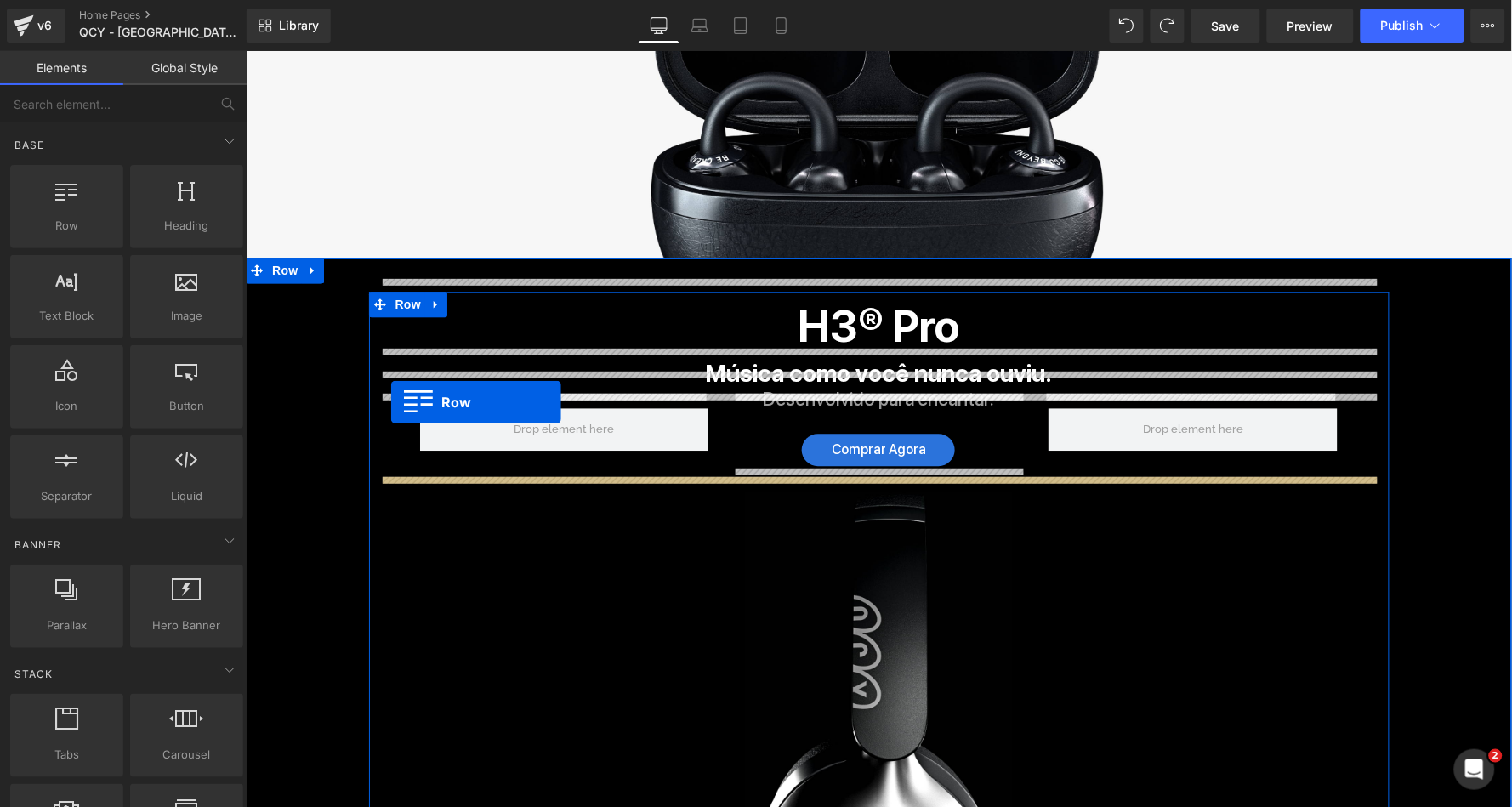
scroll to position [1119, 0]
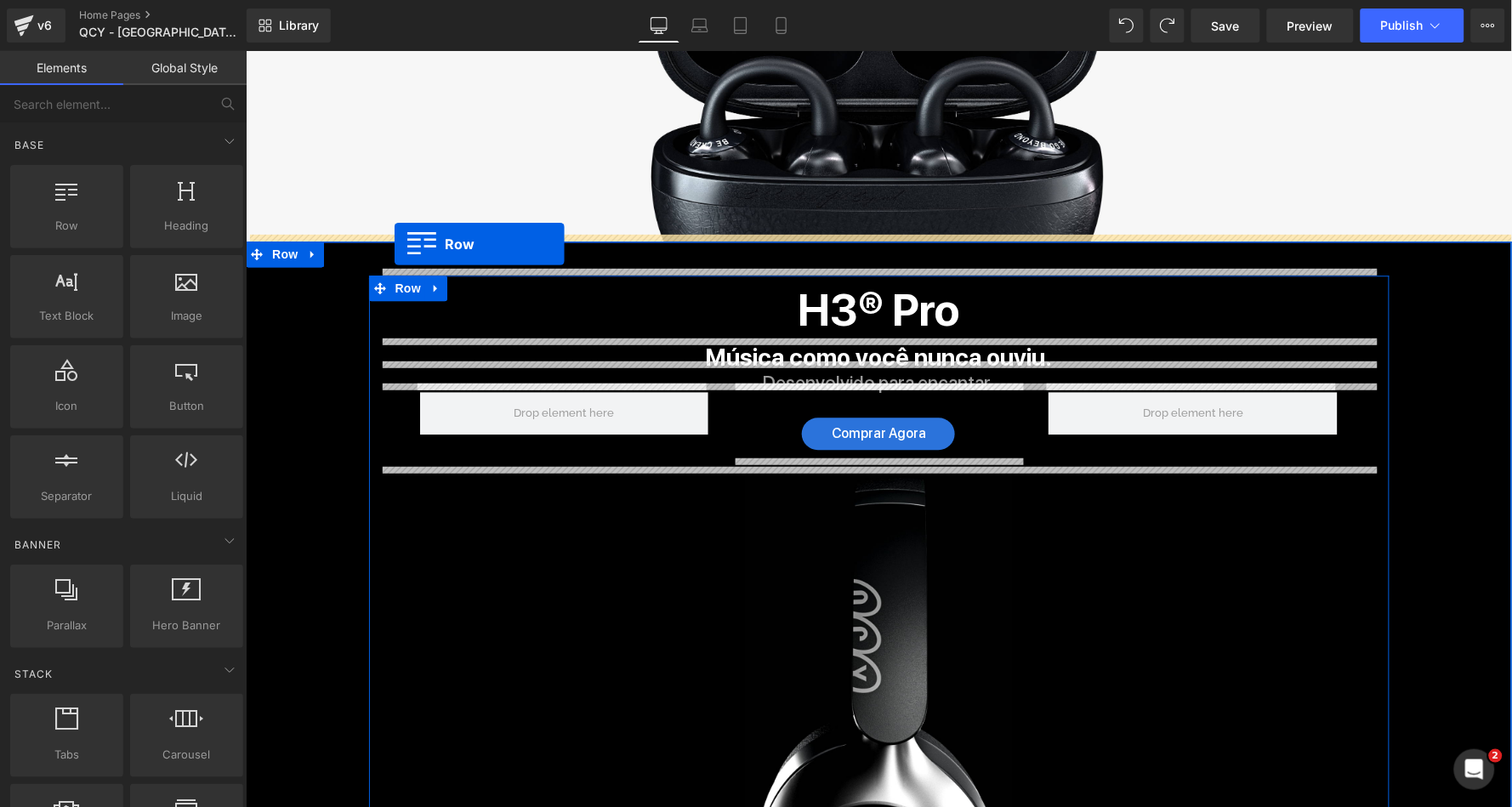
drag, startPoint x: 254, startPoint y: 216, endPoint x: 392, endPoint y: 243, distance: 140.6
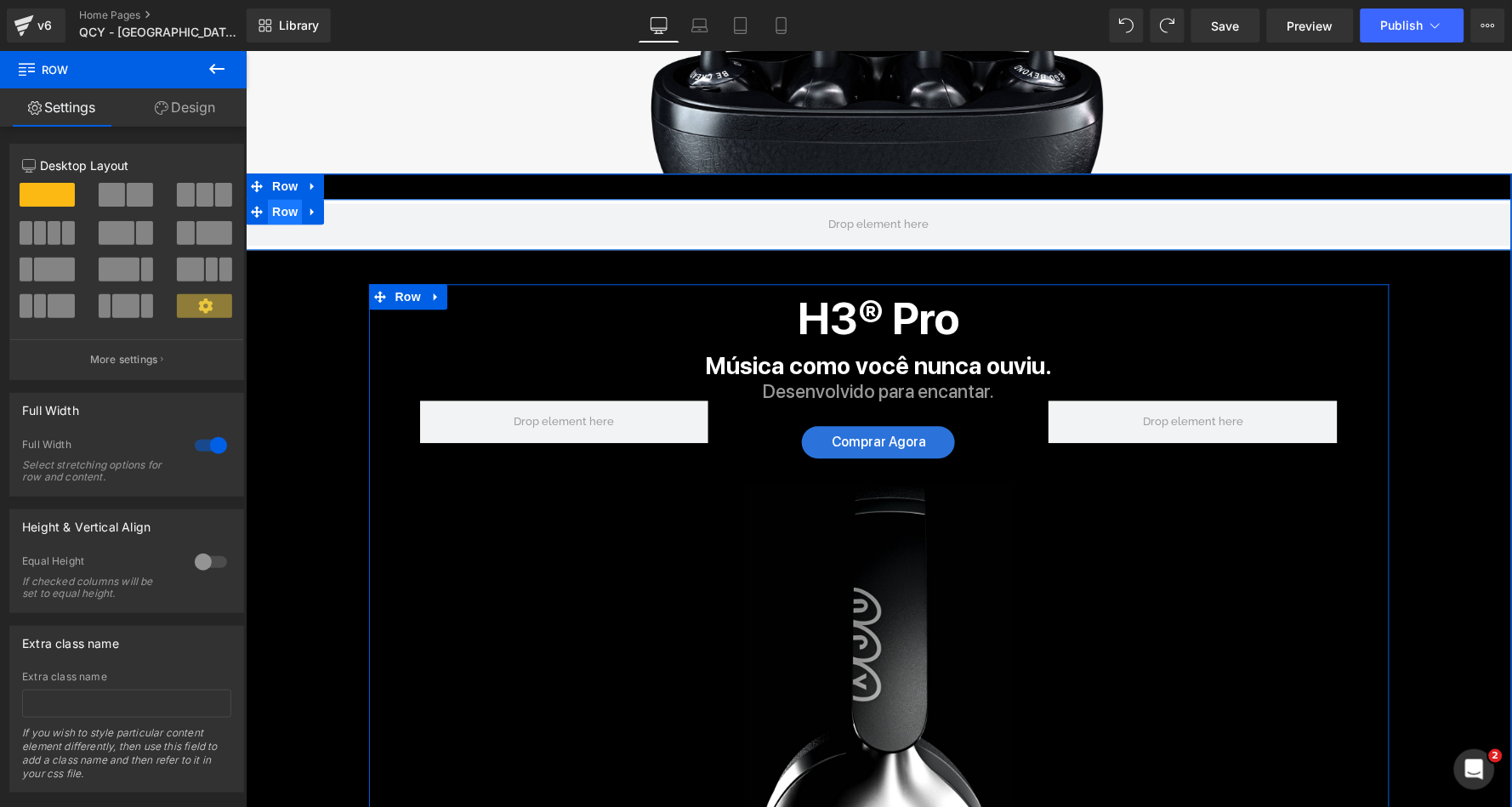
click at [281, 202] on span "Row" at bounding box center [284, 211] width 34 height 26
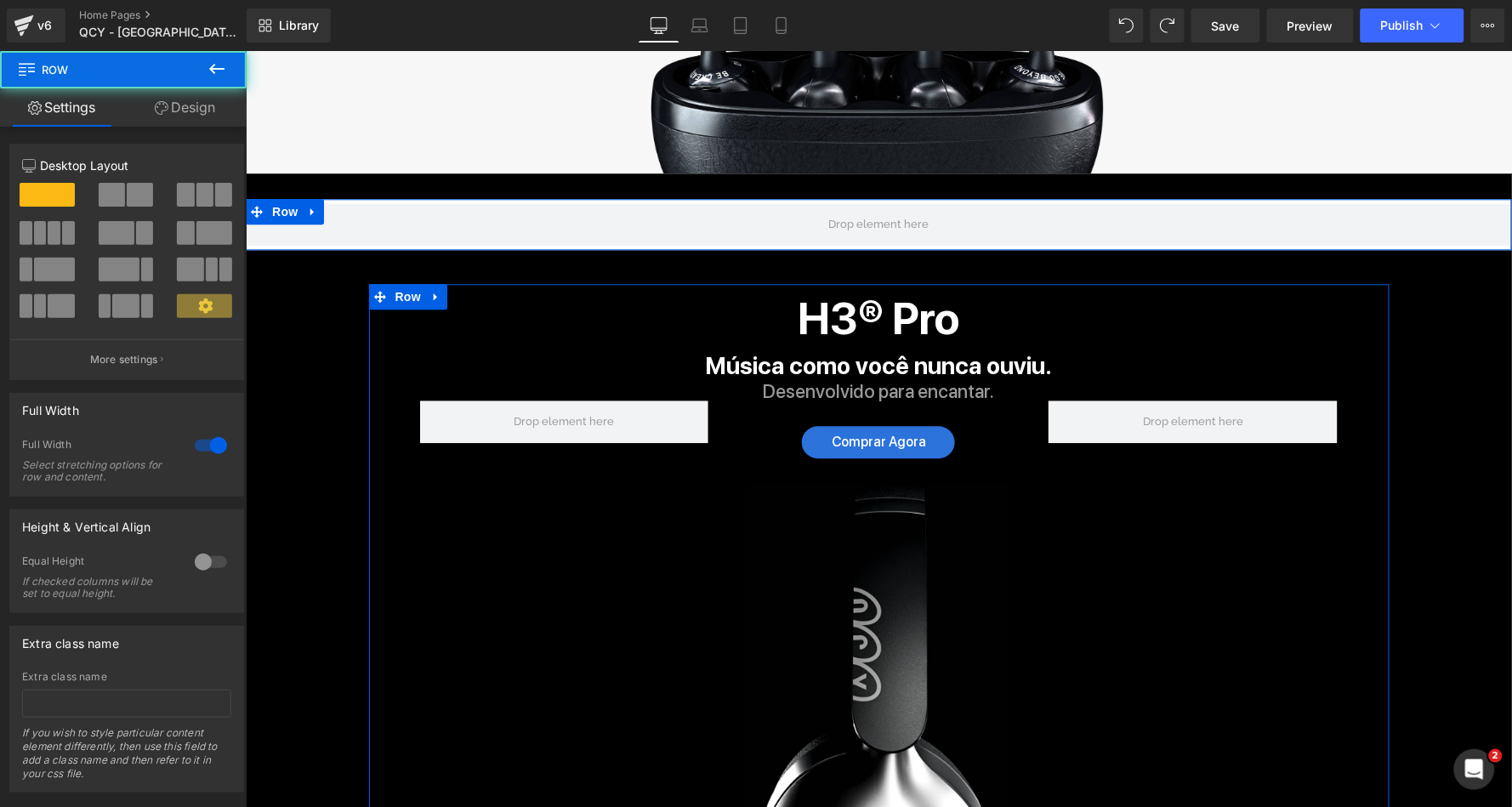
click at [173, 106] on link "Design" at bounding box center [185, 107] width 123 height 39
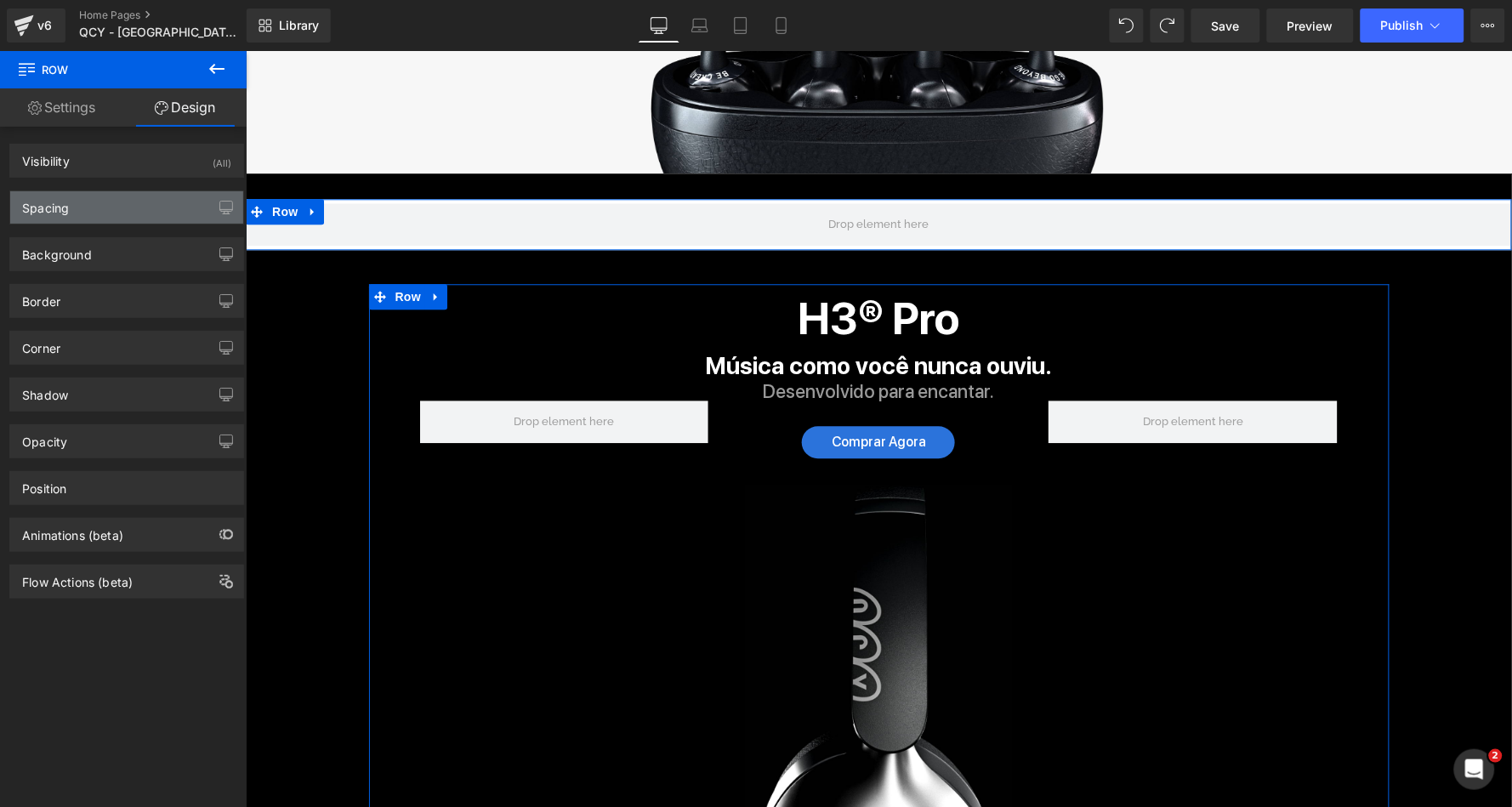
click at [112, 195] on div "Spacing" at bounding box center [126, 208] width 233 height 33
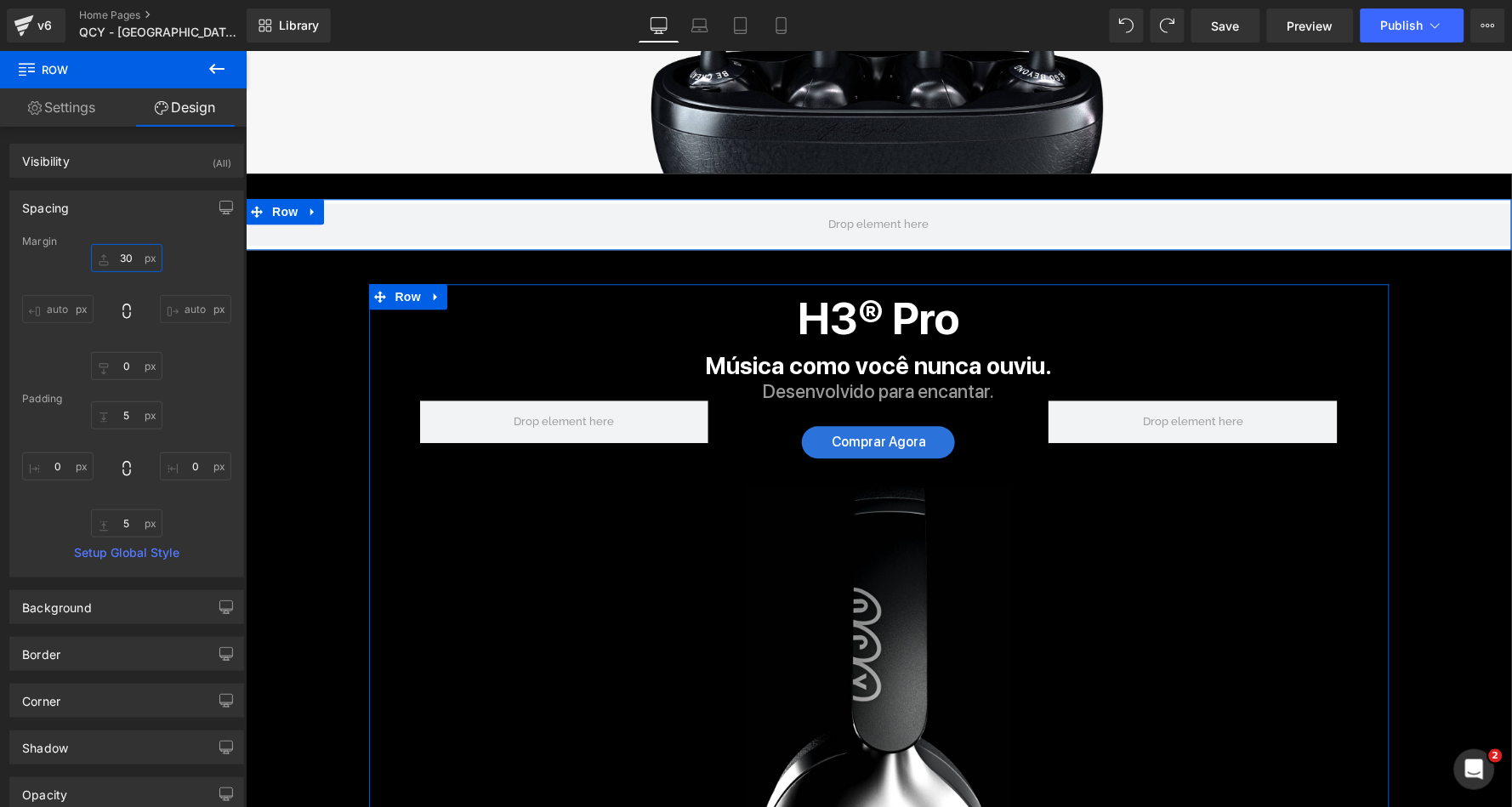
click at [122, 258] on input "30" at bounding box center [127, 258] width 72 height 28
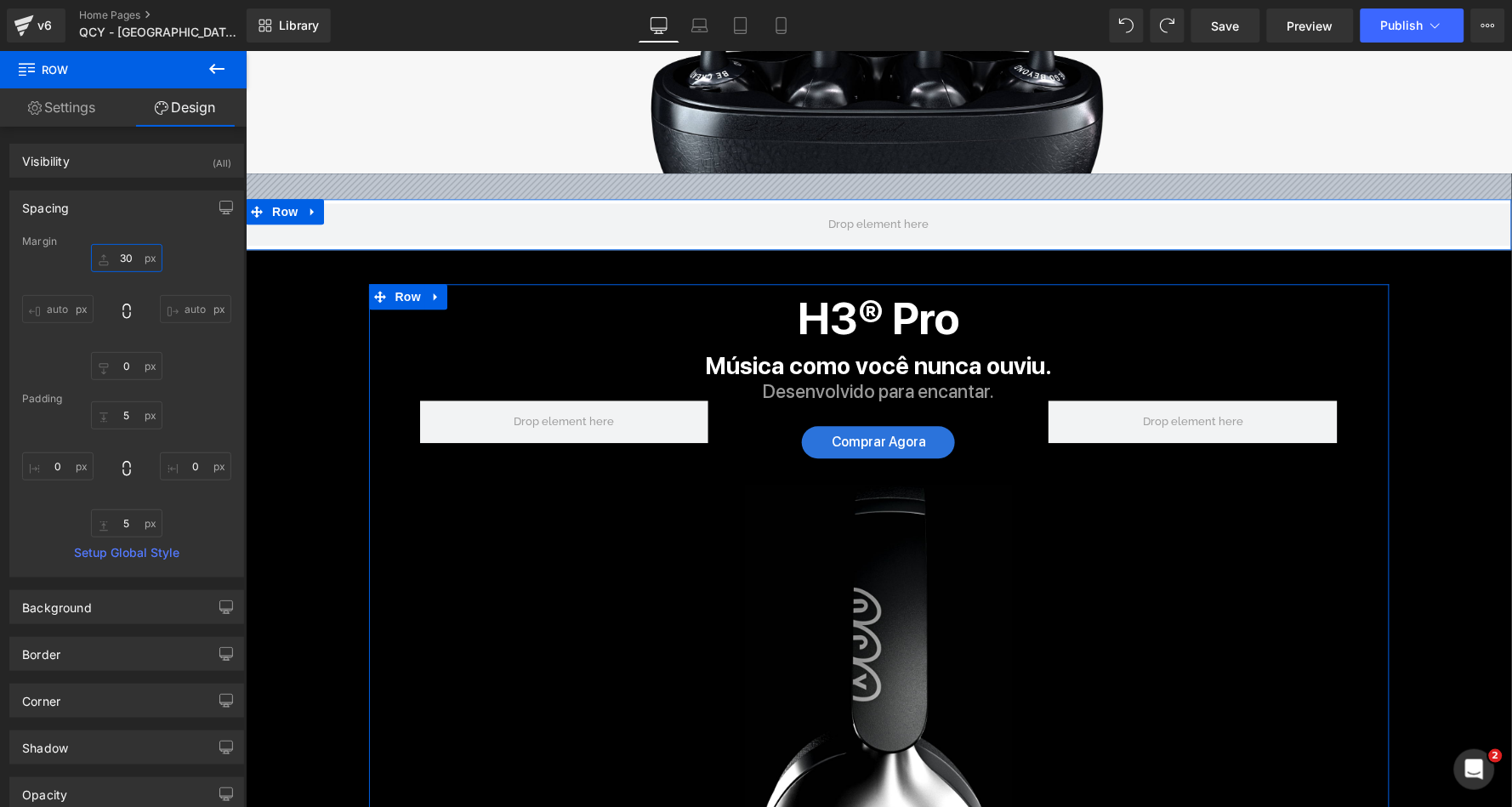
click at [131, 258] on input "30" at bounding box center [127, 258] width 72 height 28
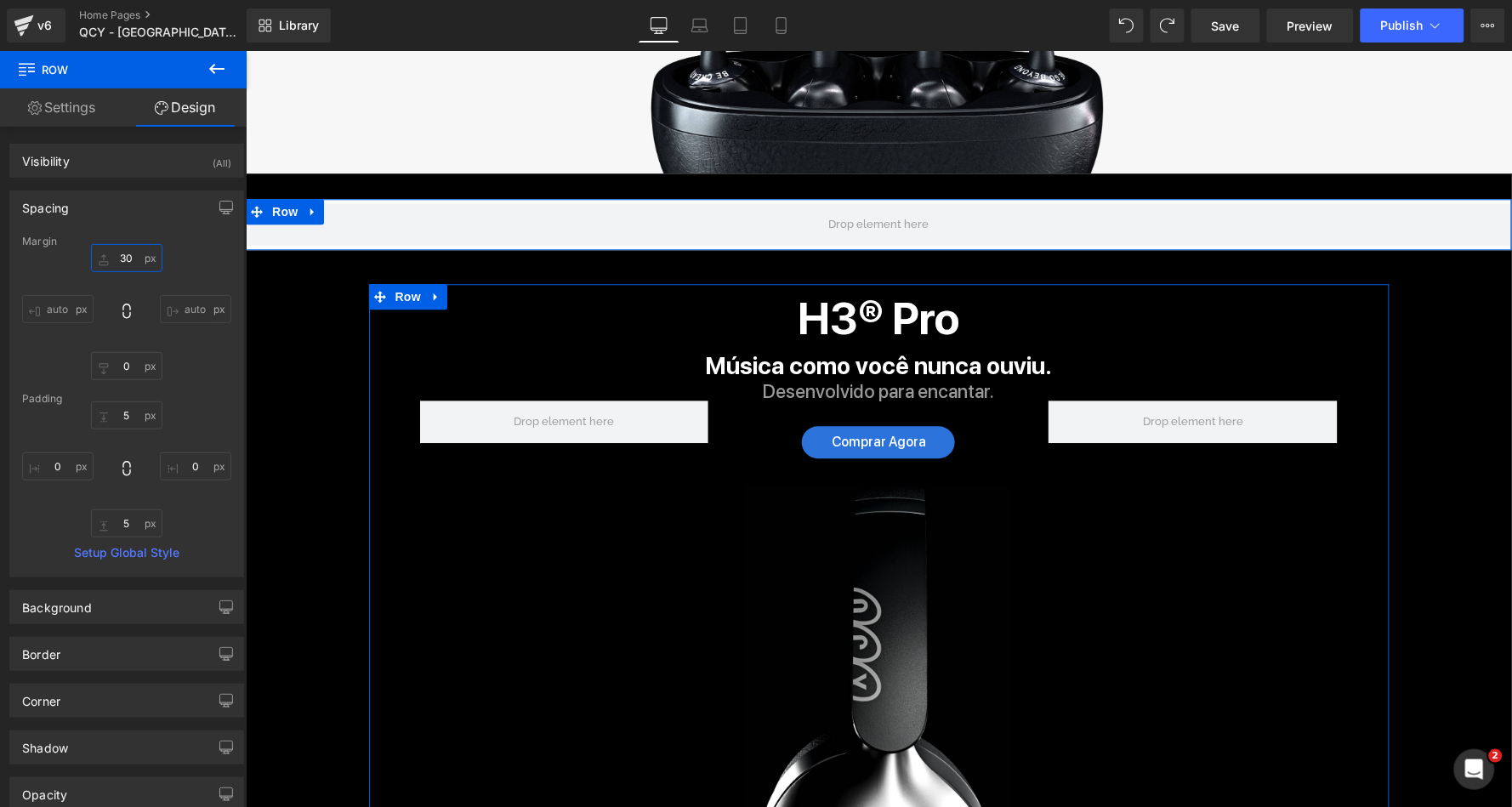
type input "0"
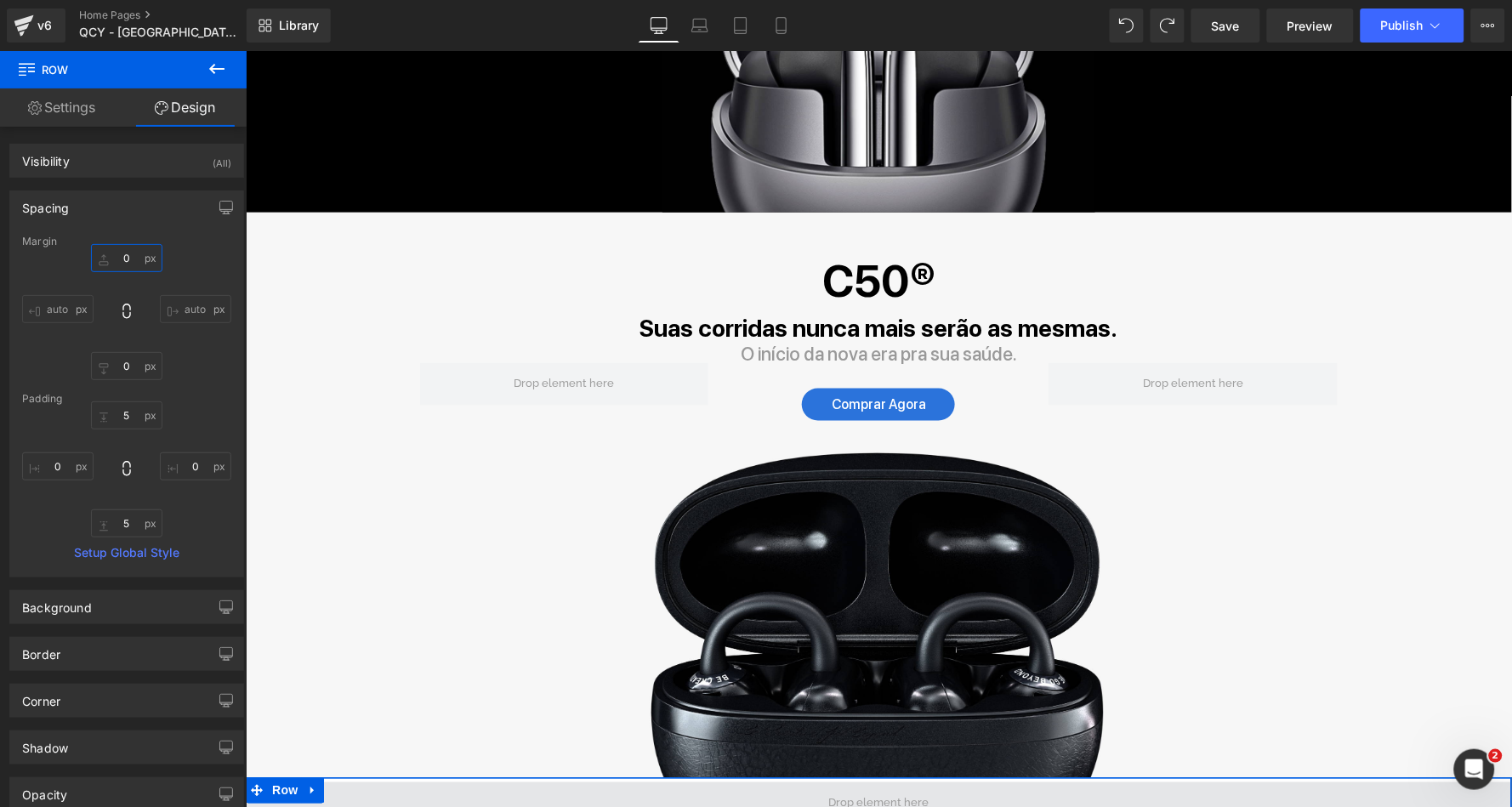
scroll to position [498, 0]
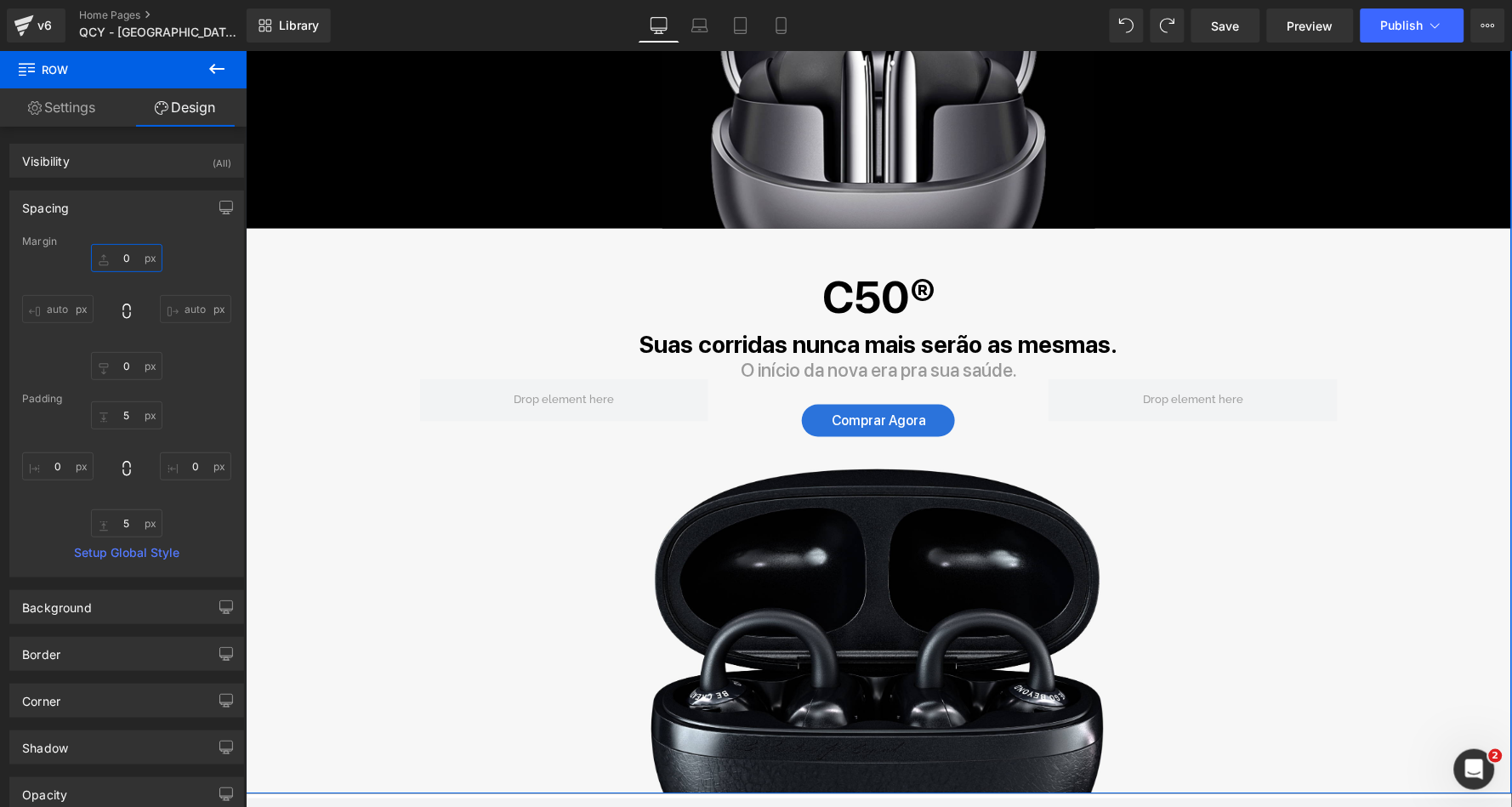
click at [304, 255] on div "HT08® Pro Heading À prova de todos os estilos musicais. Text Block A nossa obra…" at bounding box center [878, 236] width 1267 height 1114
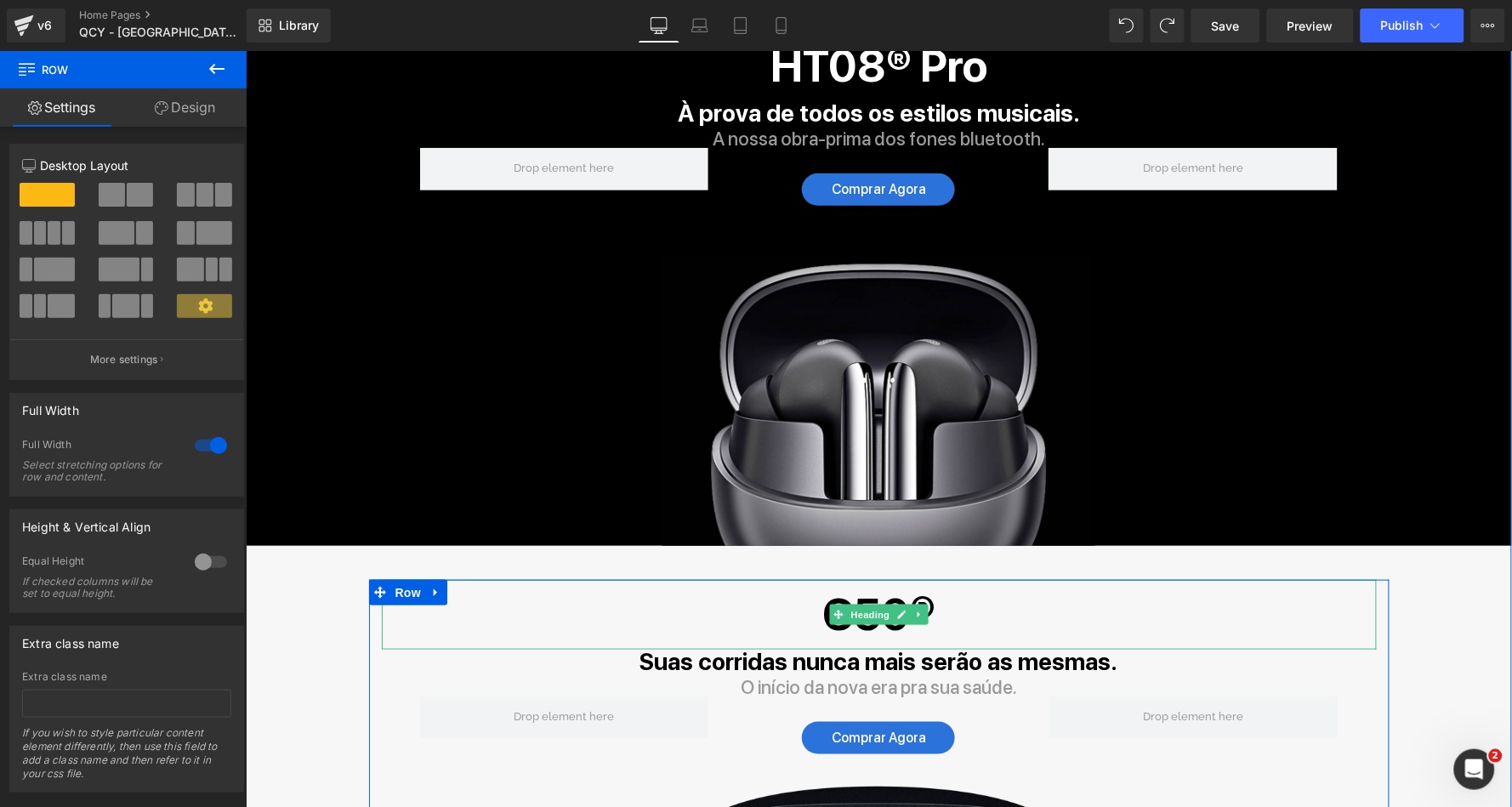
scroll to position [66, 0]
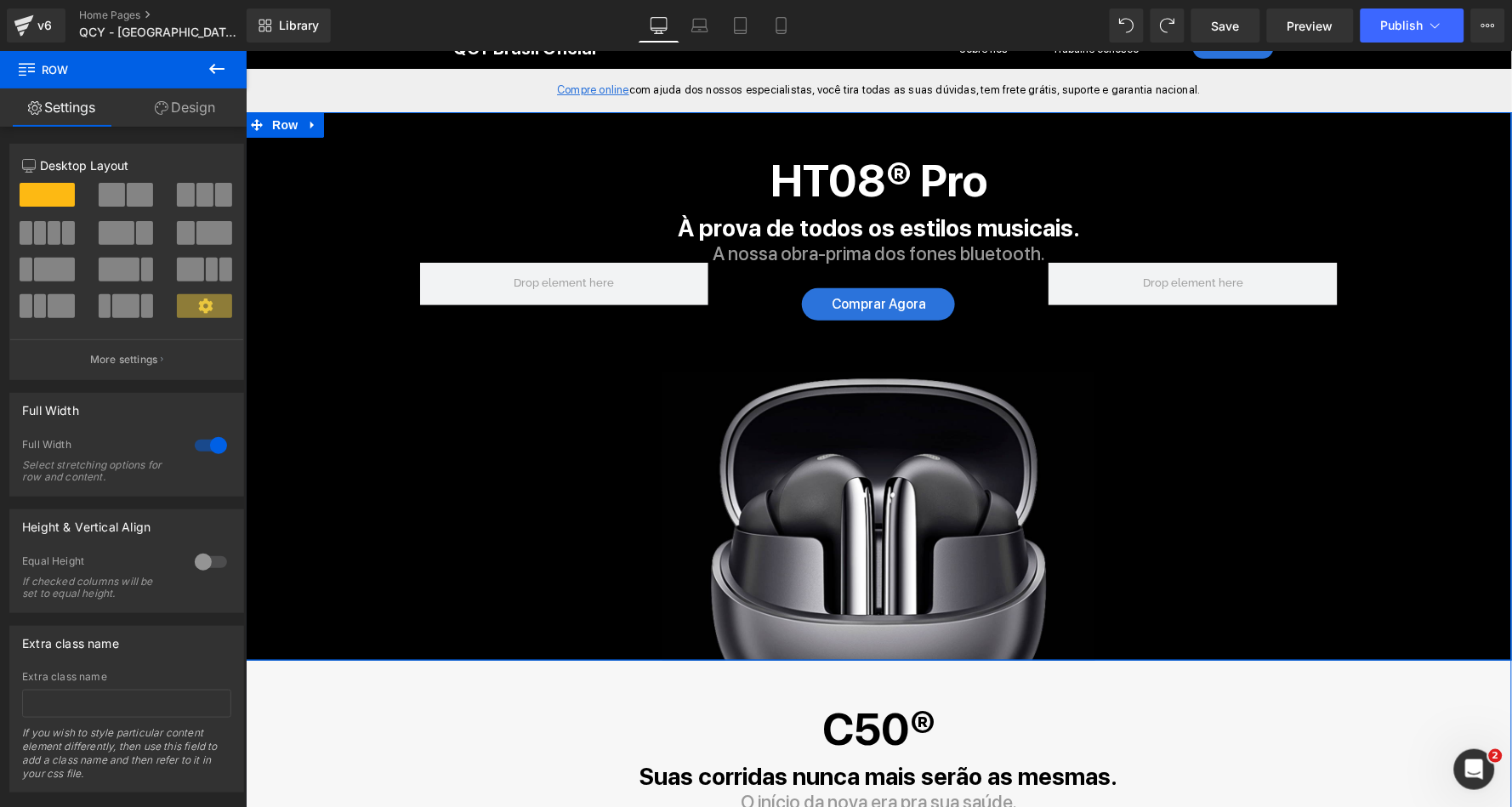
click at [314, 161] on div "HT08® Pro Heading À prova de todos os estilos musicais. Text Block A nossa obra…" at bounding box center [878, 386] width 1267 height 549
click at [206, 109] on link "Design" at bounding box center [185, 107] width 123 height 39
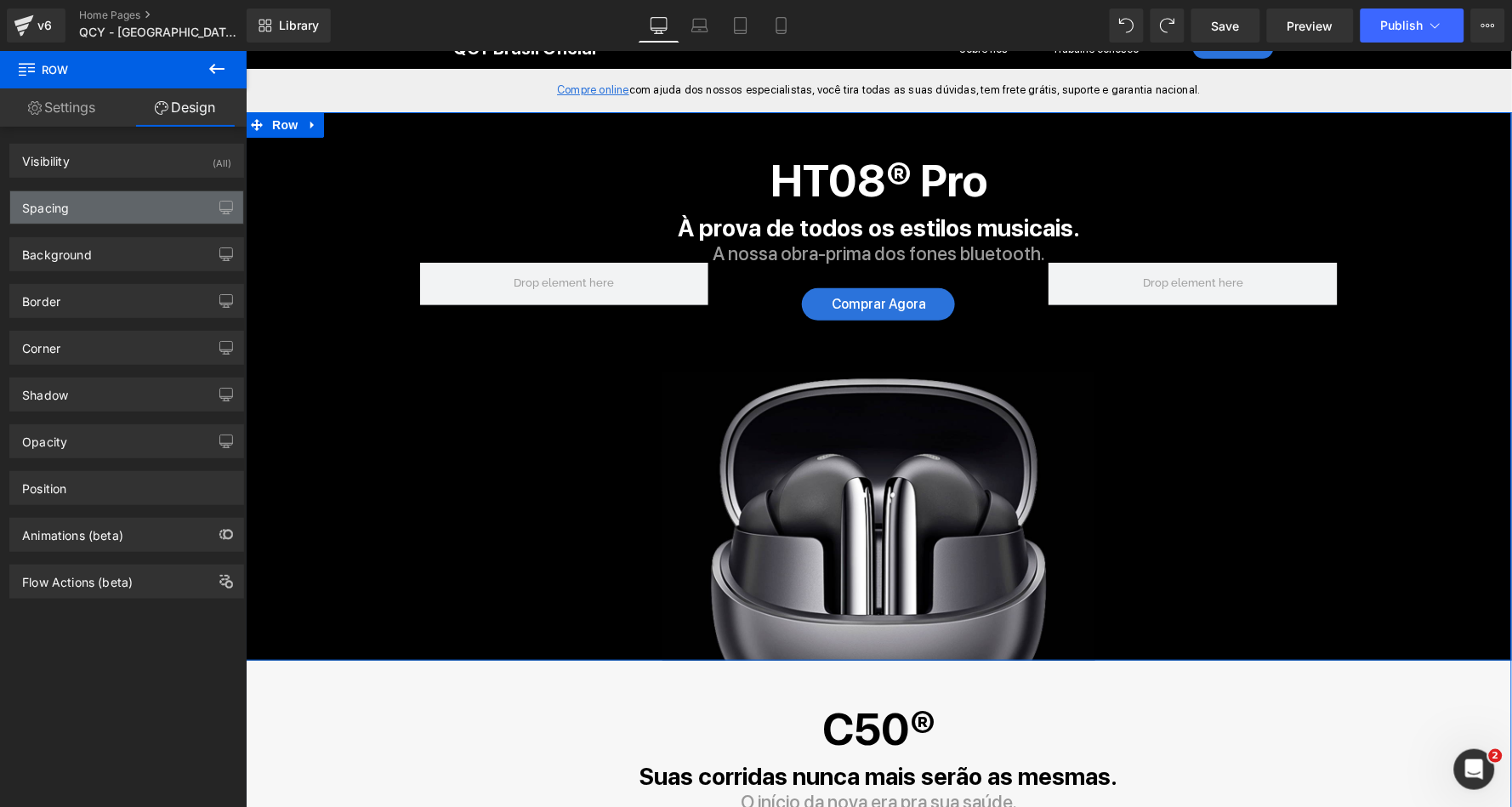
click at [168, 222] on div "Spacing" at bounding box center [126, 208] width 233 height 33
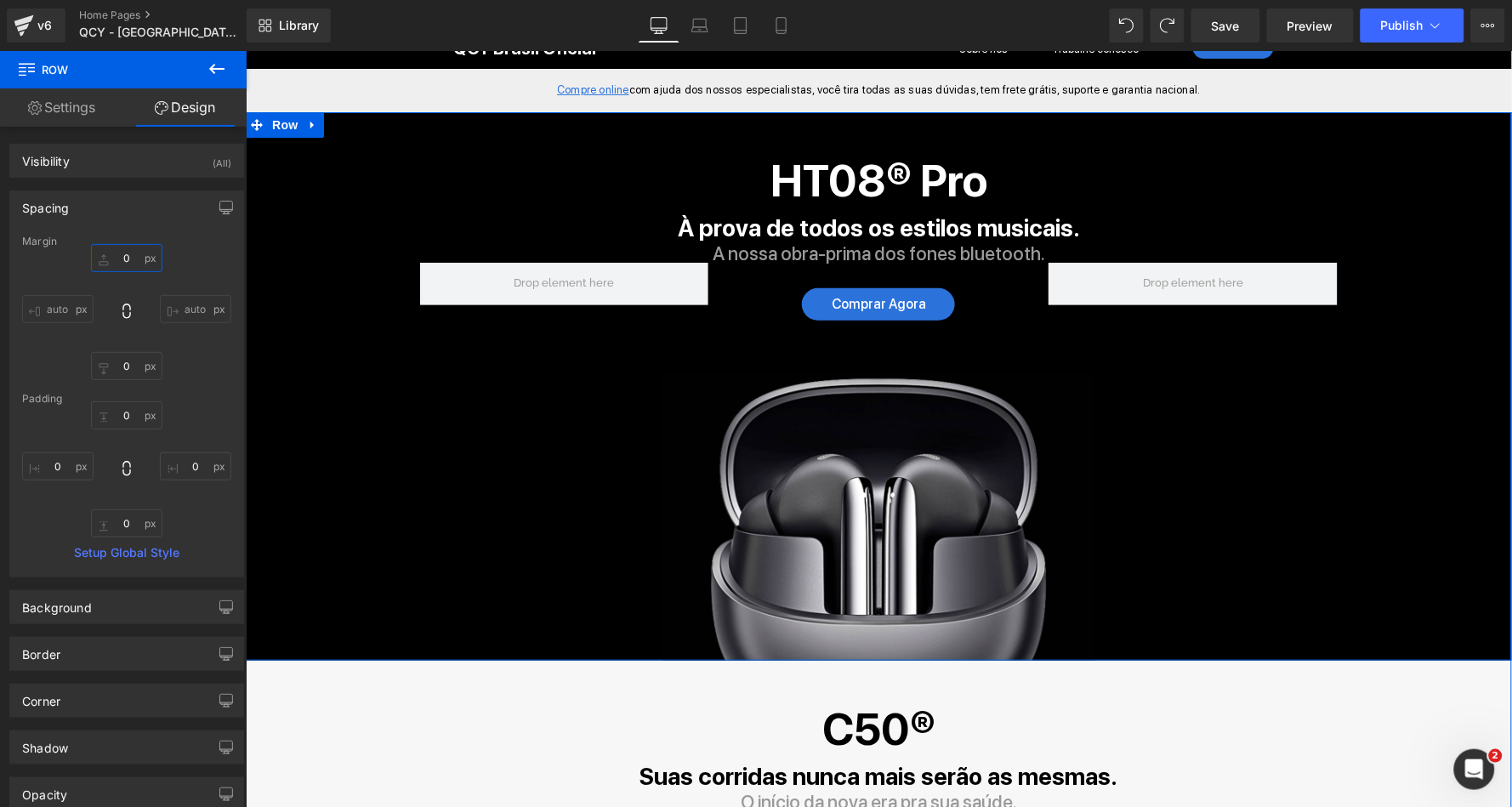
click at [114, 257] on input "text" at bounding box center [127, 258] width 72 height 28
type input "30"
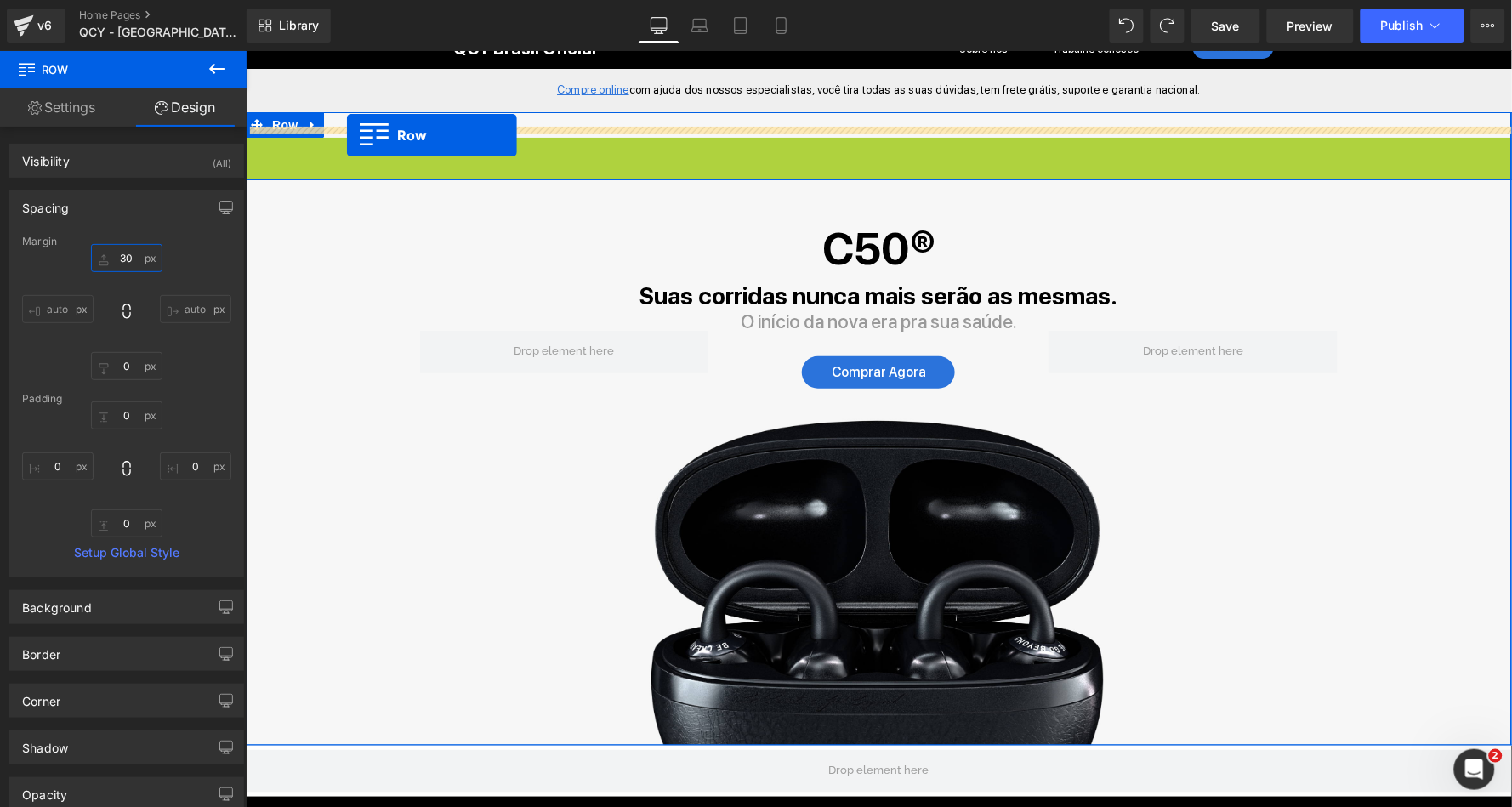
scroll to position [0, 0]
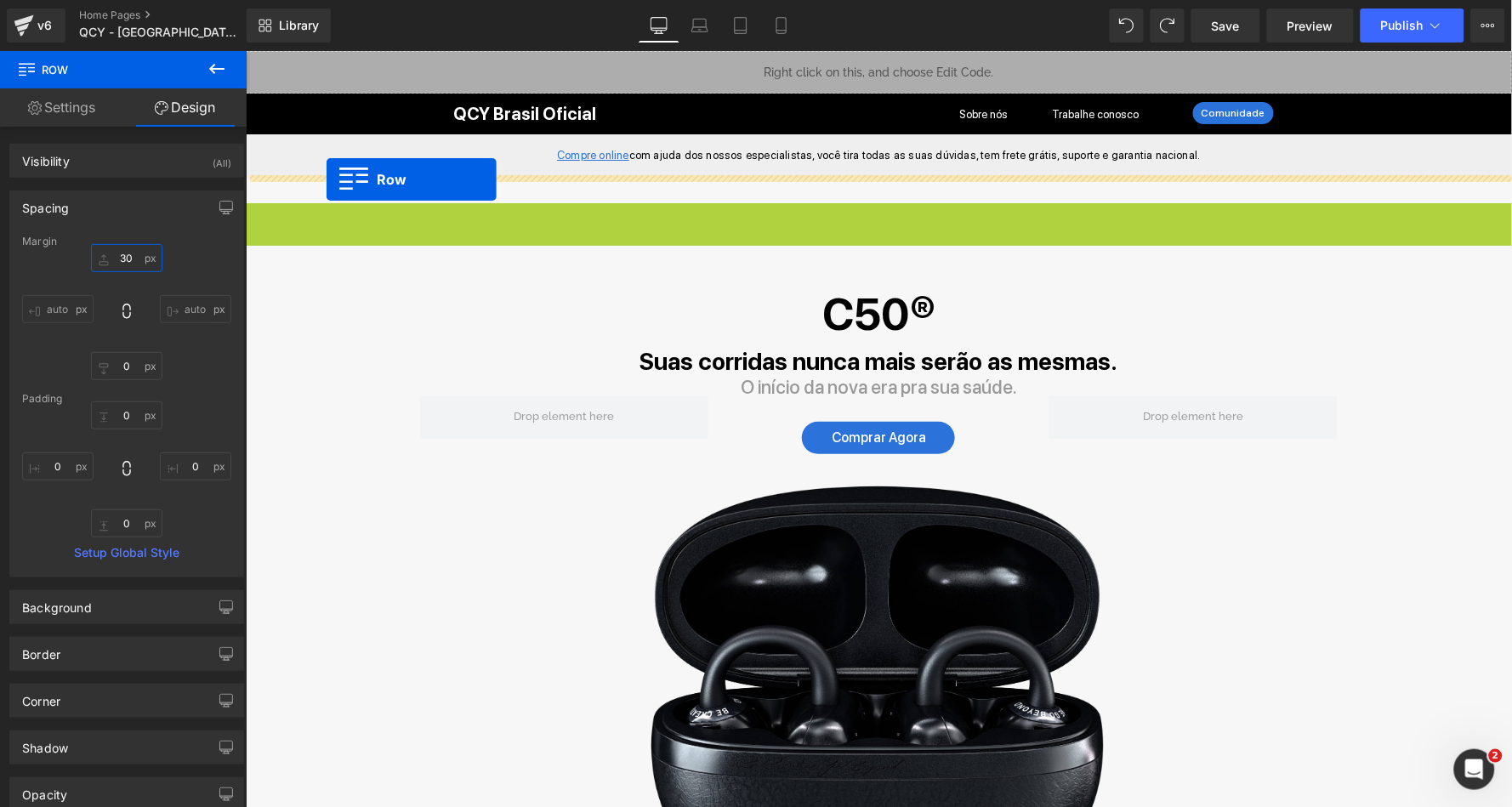
drag, startPoint x: 255, startPoint y: 150, endPoint x: 325, endPoint y: 178, distance: 75.4
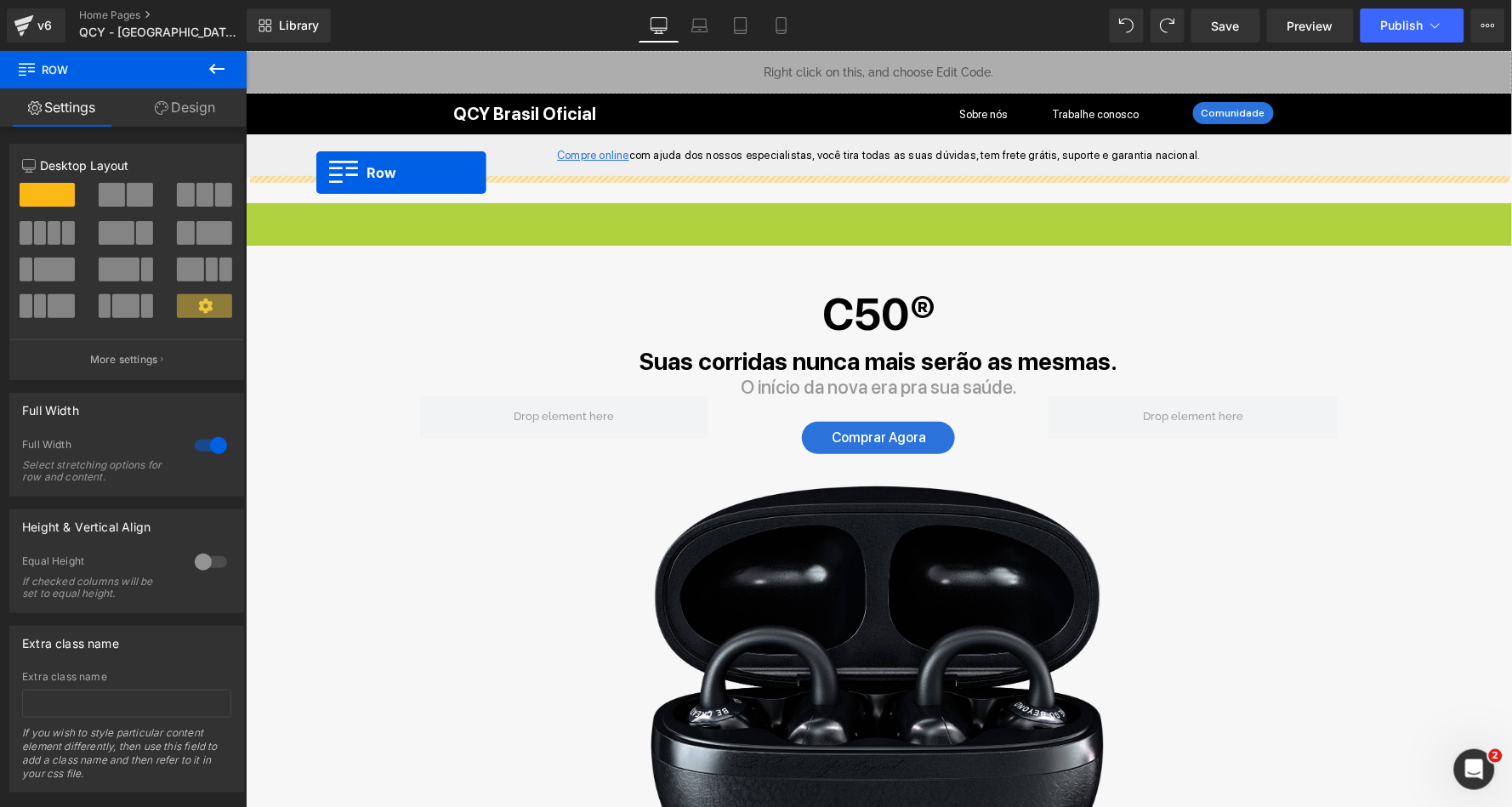
drag, startPoint x: 254, startPoint y: 217, endPoint x: 315, endPoint y: 172, distance: 75.8
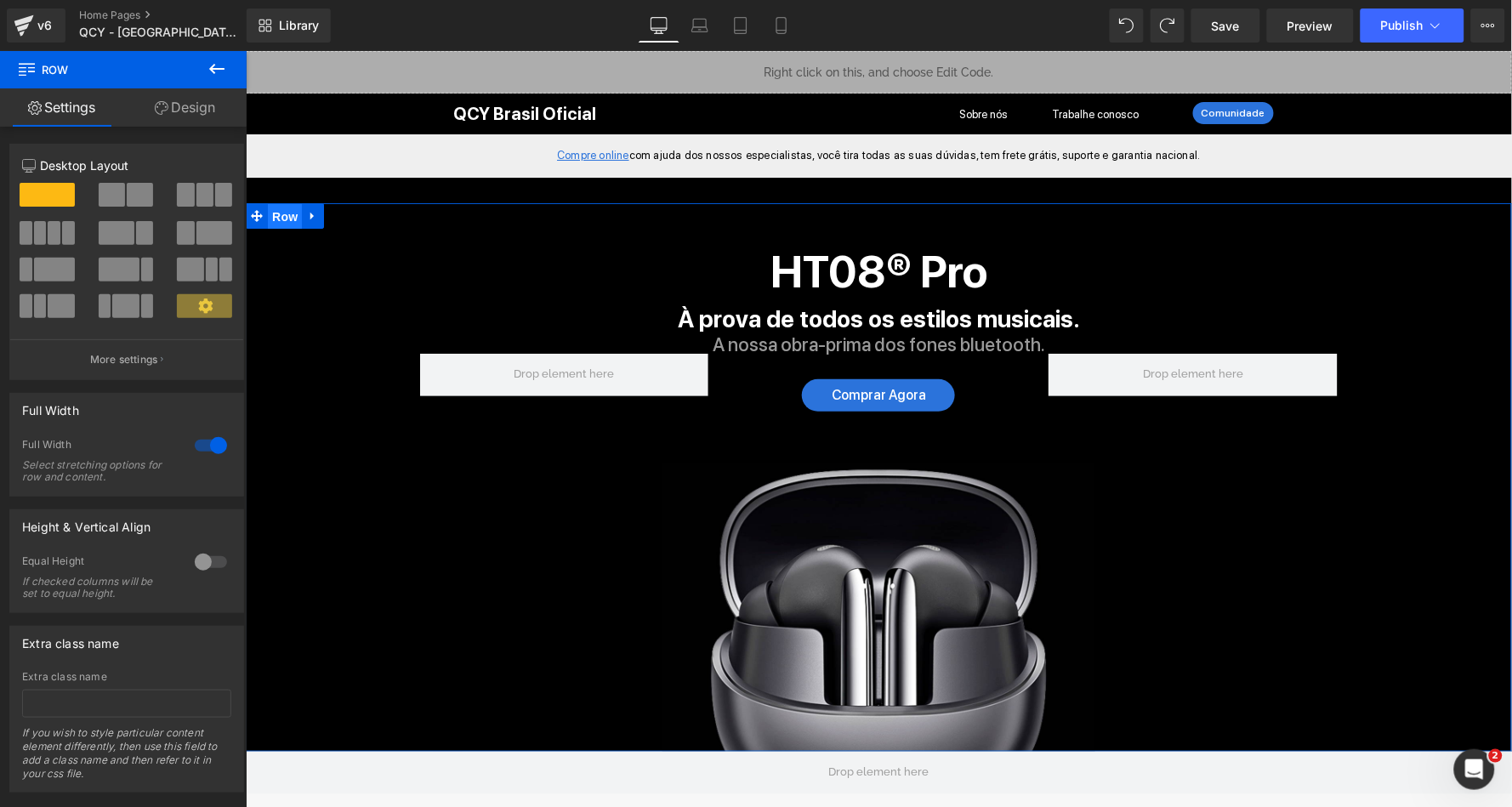
click at [282, 212] on span "Row" at bounding box center [284, 217] width 34 height 26
click at [157, 98] on link "Design" at bounding box center [185, 107] width 123 height 39
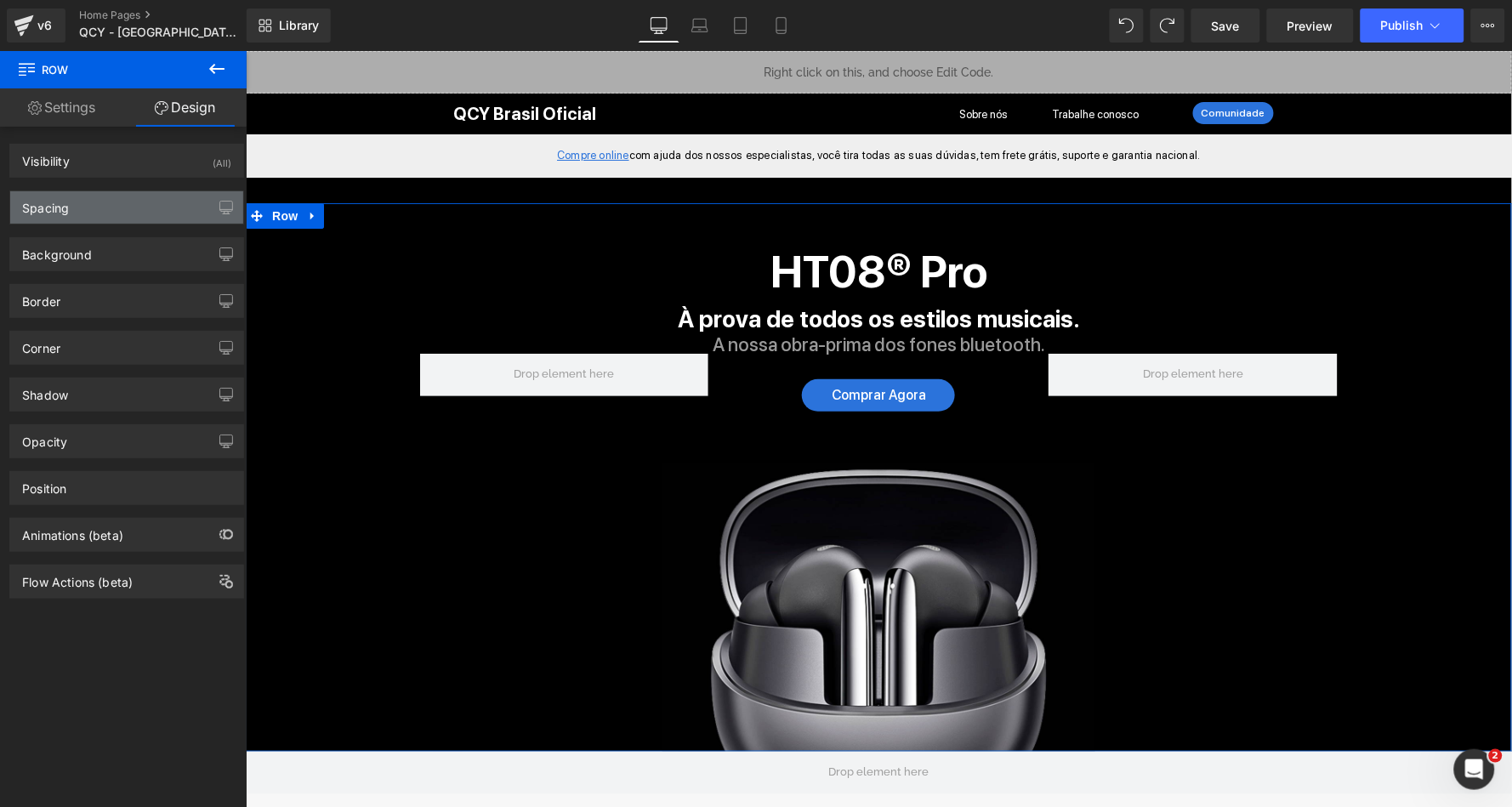
click at [121, 211] on div "Spacing" at bounding box center [126, 208] width 233 height 33
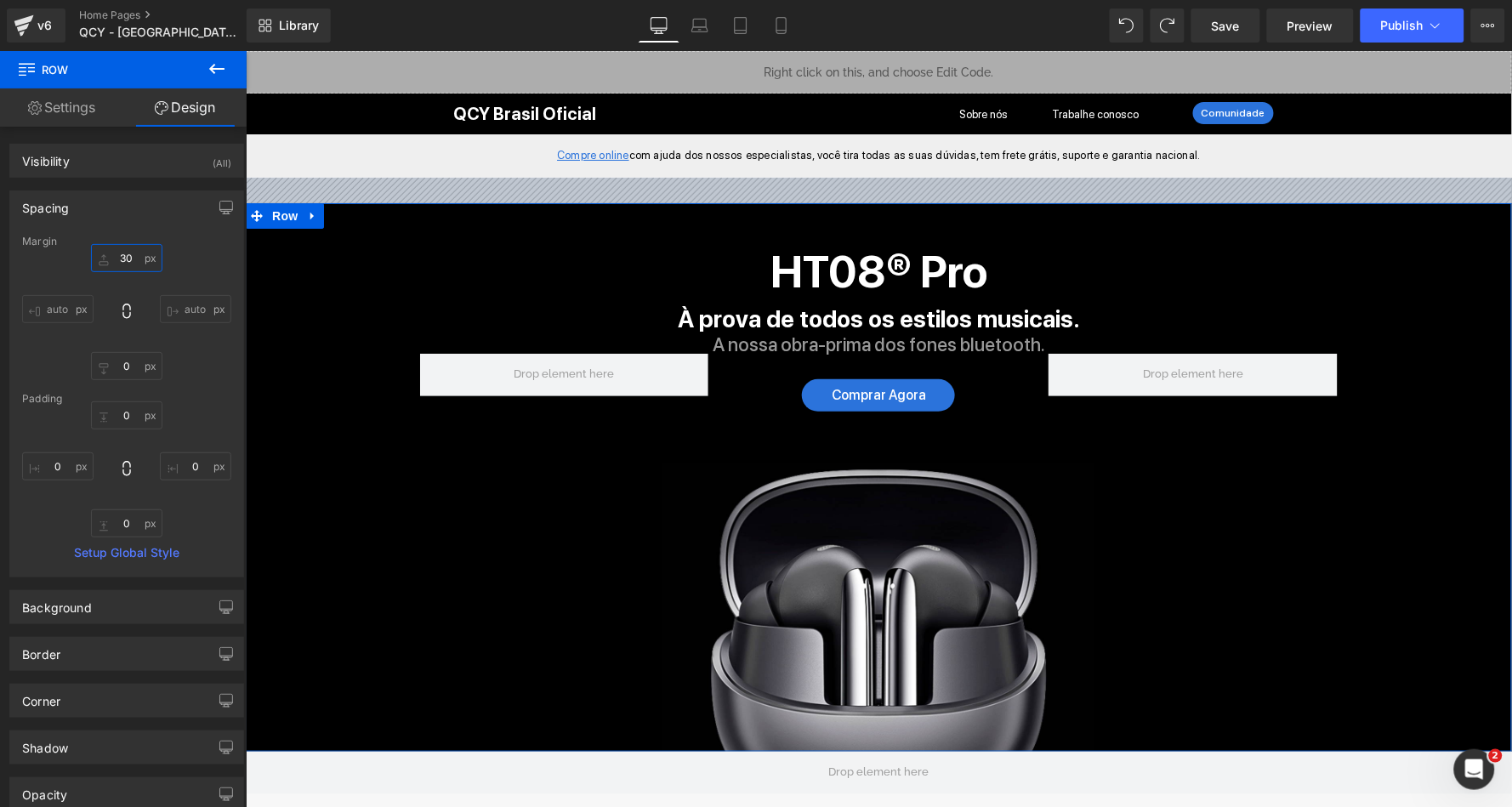
click at [118, 252] on input "text" at bounding box center [127, 258] width 72 height 28
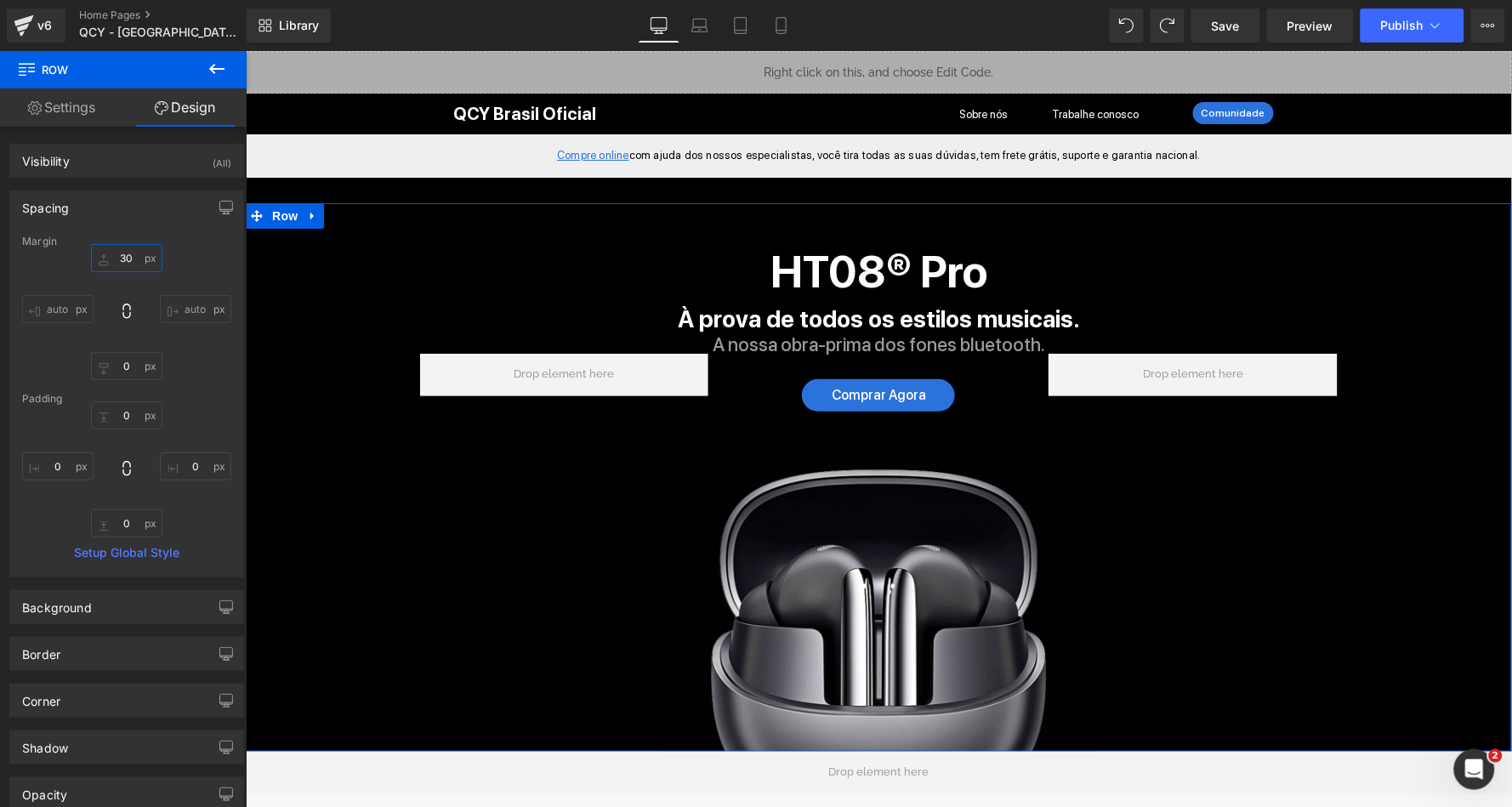
type input "0"
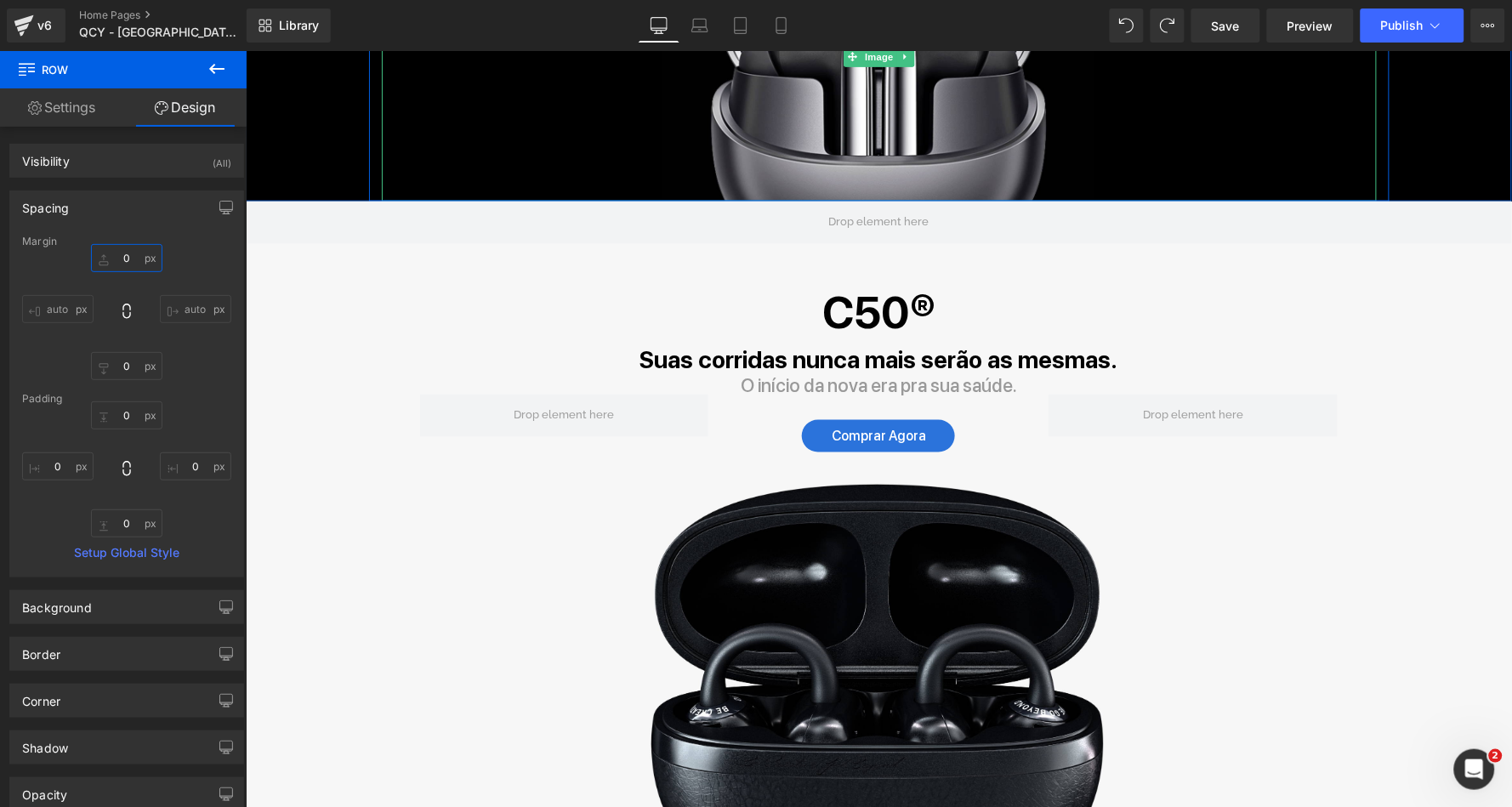
scroll to position [605, 0]
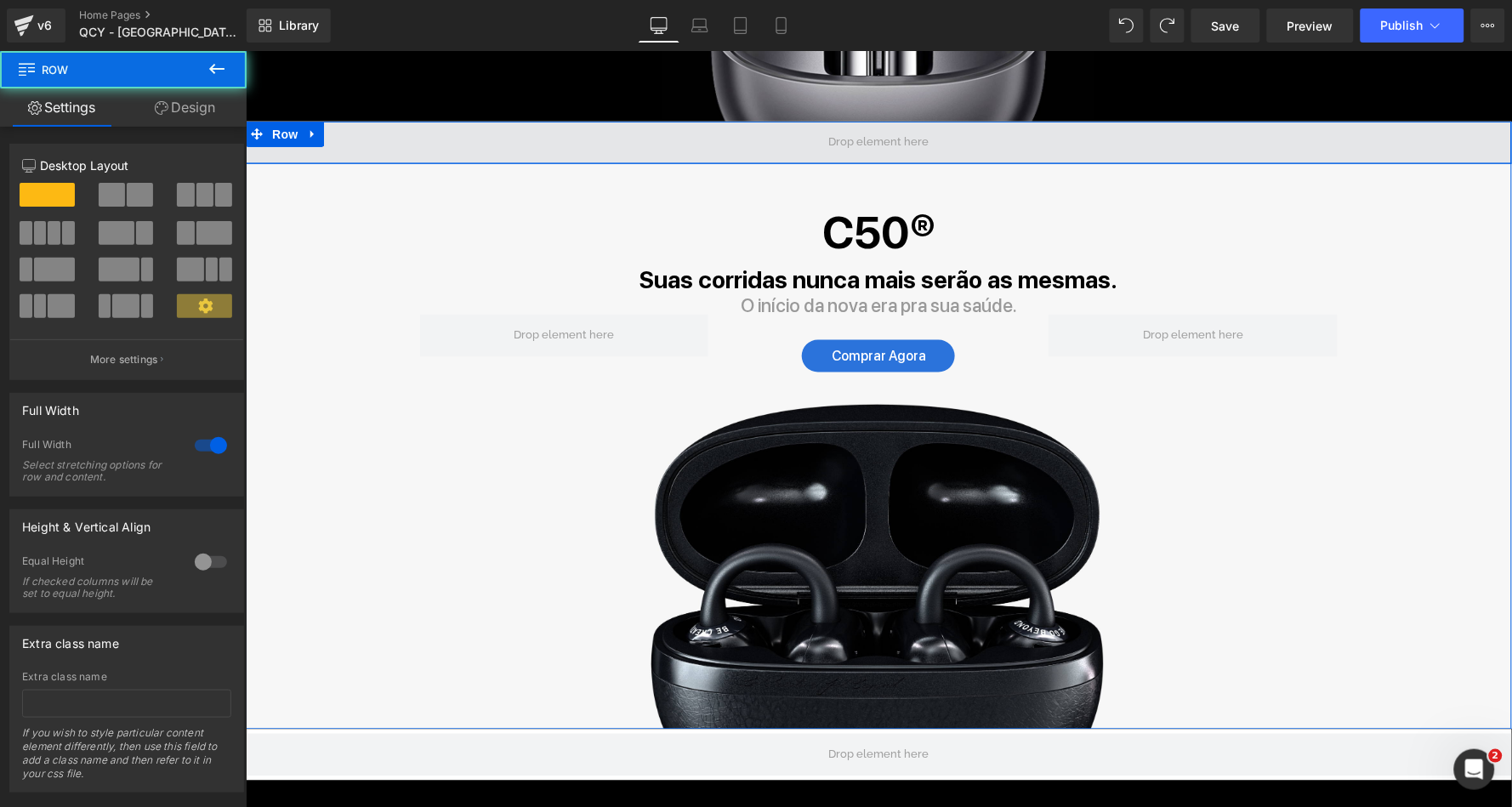
click at [395, 139] on span at bounding box center [878, 142] width 1267 height 43
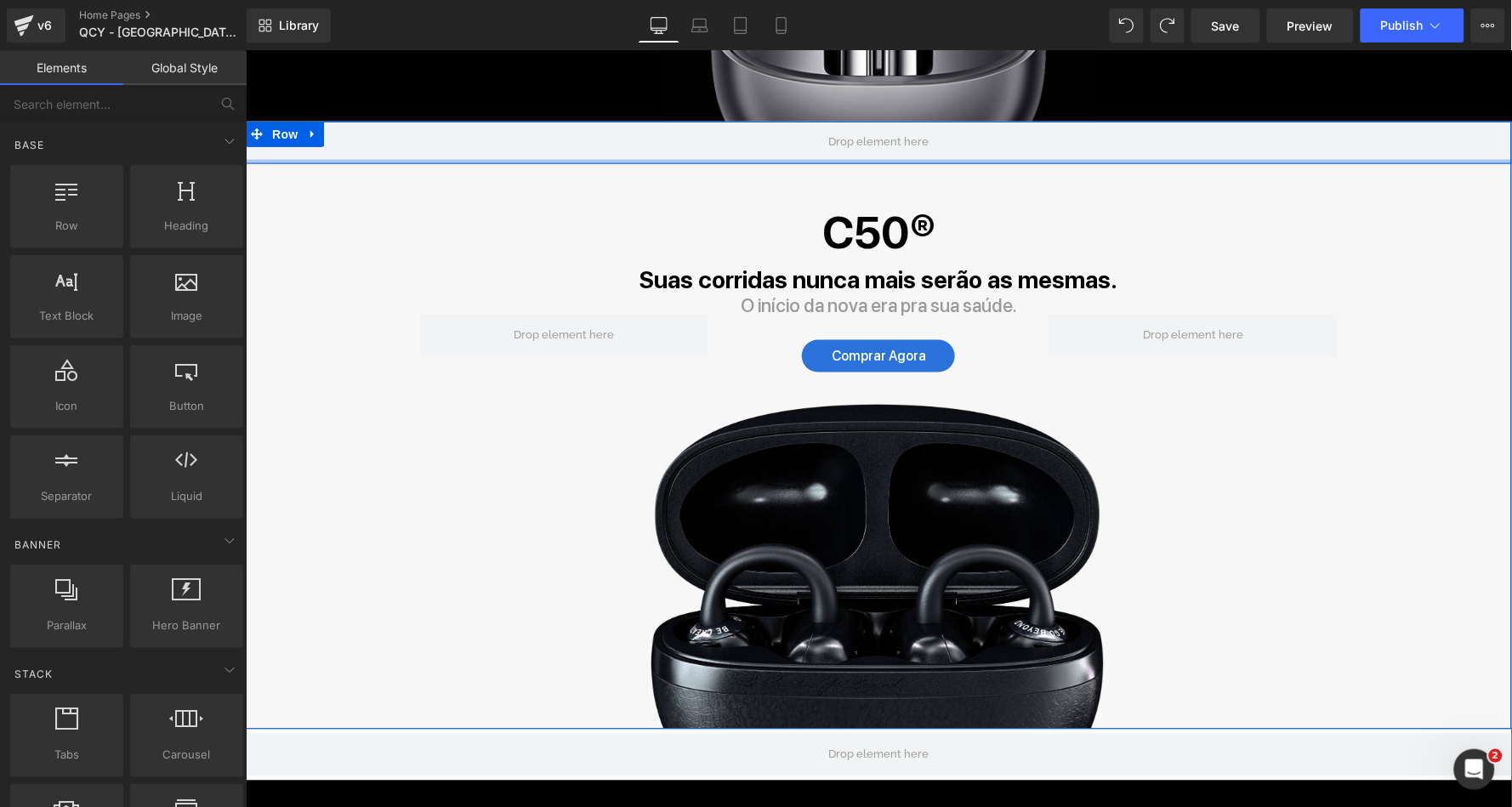
drag, startPoint x: 594, startPoint y: 382, endPoint x: 349, endPoint y: 331, distance: 250.3
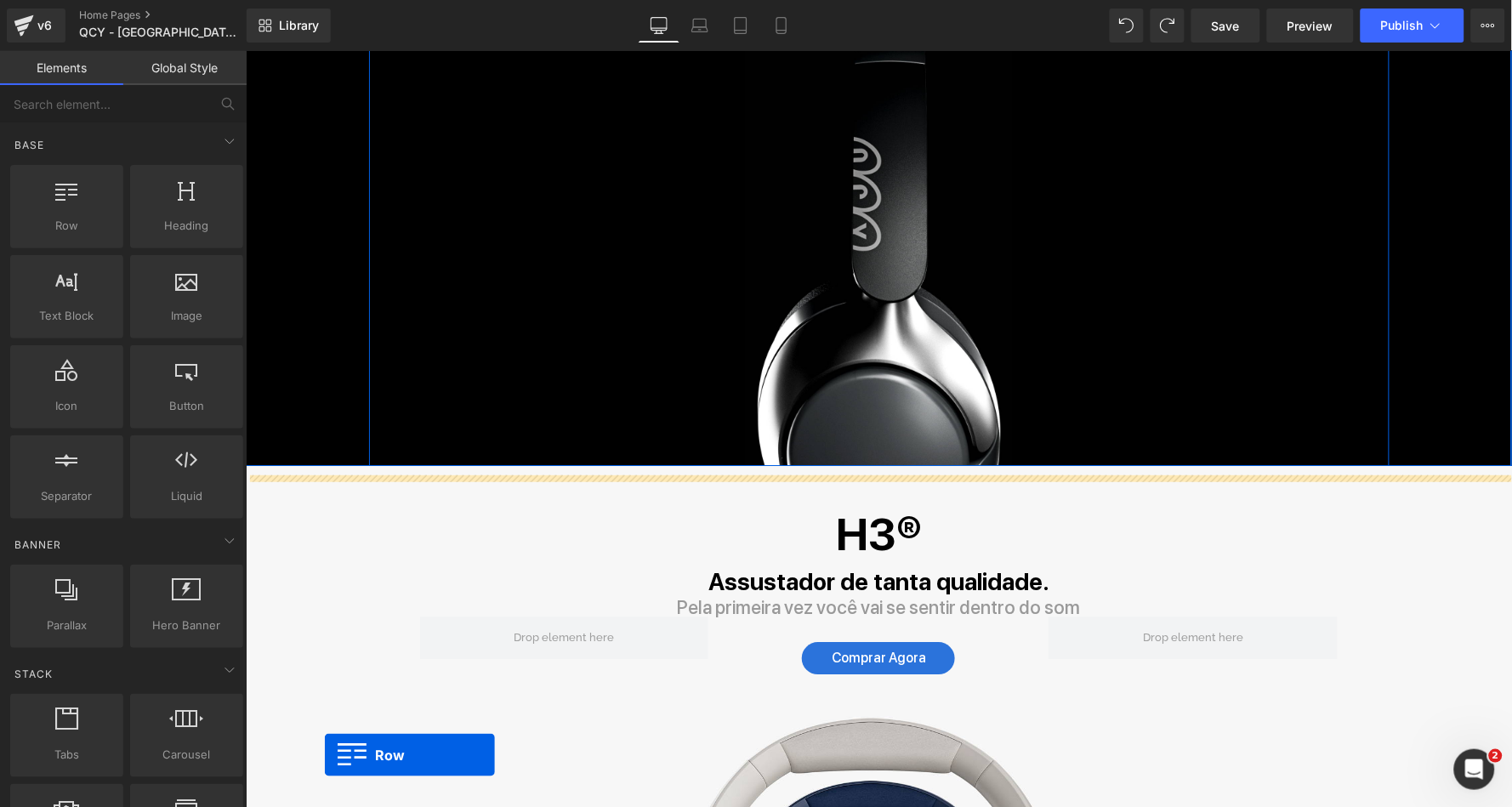
scroll to position [1106, 0]
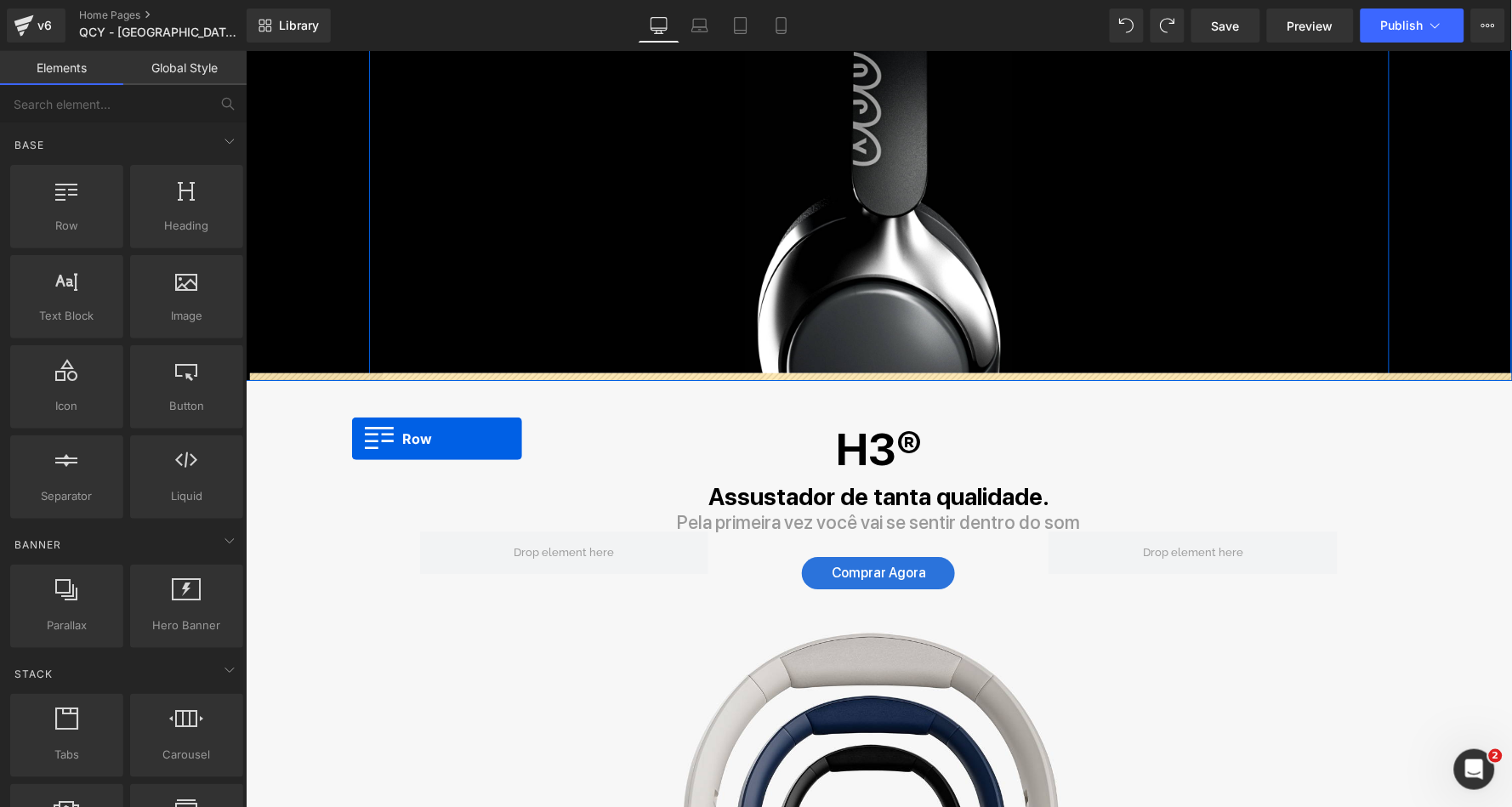
drag, startPoint x: 251, startPoint y: 203, endPoint x: 351, endPoint y: 438, distance: 255.4
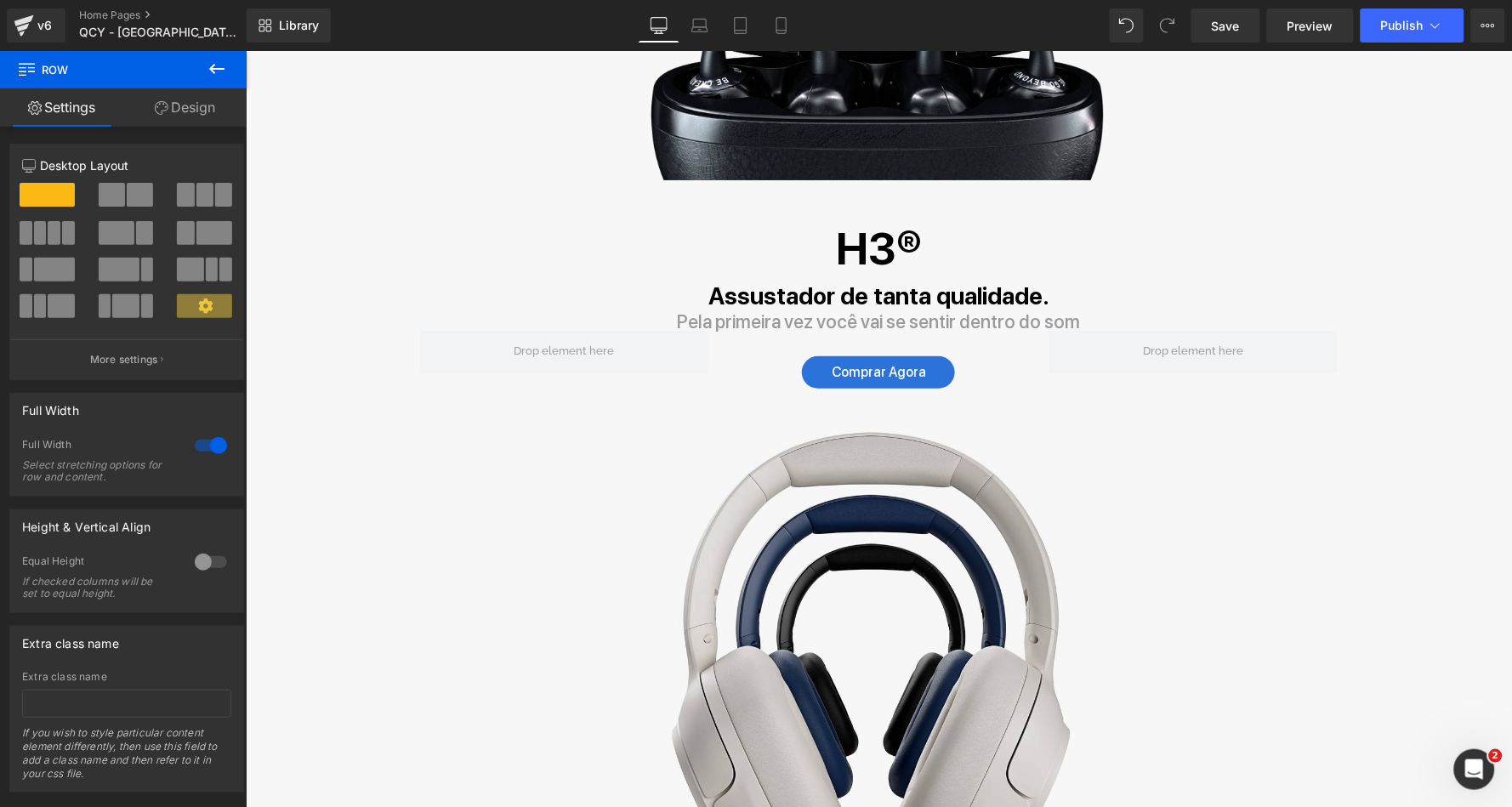
scroll to position [1846, 0]
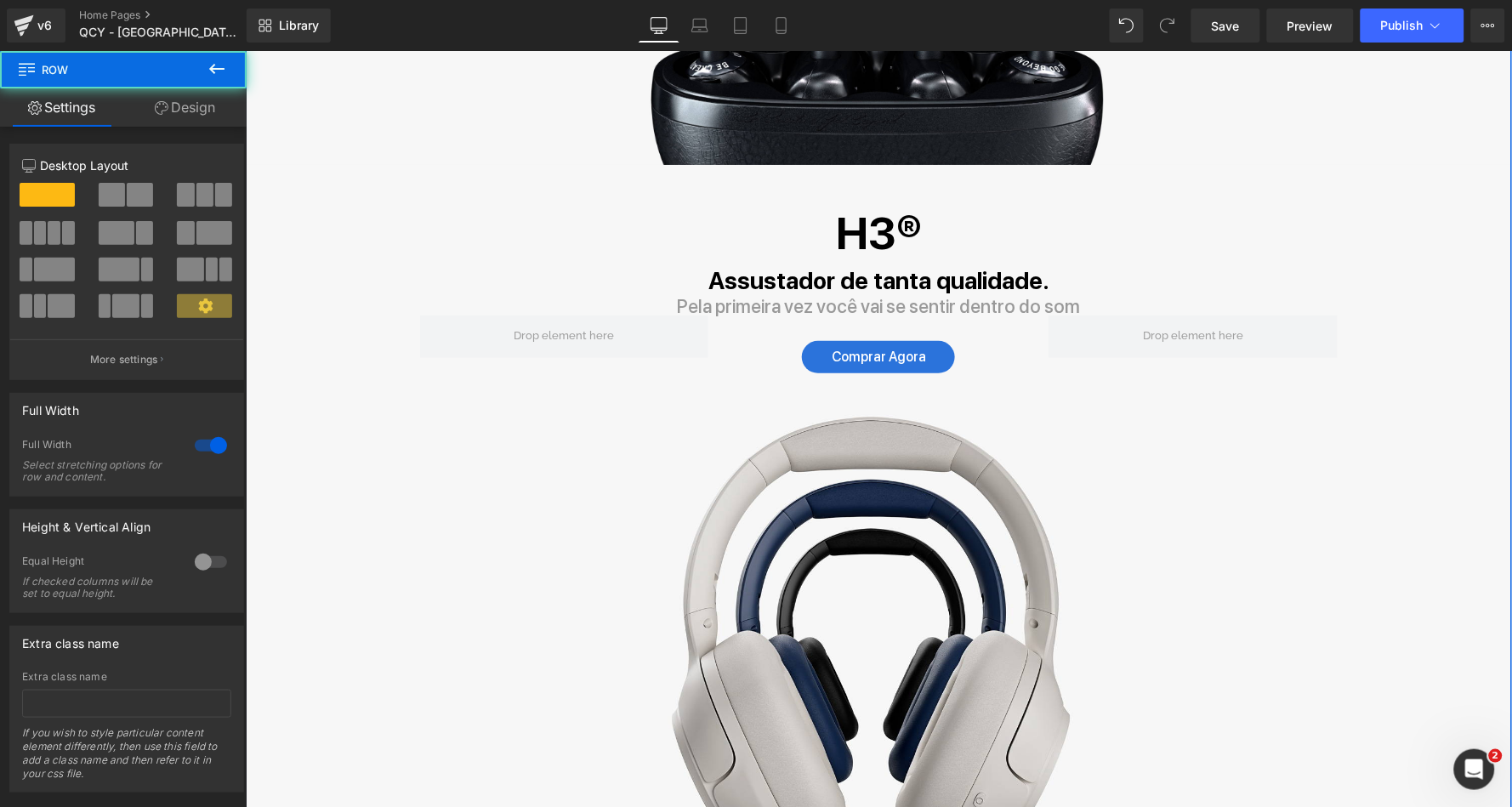
click at [325, 245] on div "C50® Heading Suas corridas nunca mais serão as mesmas. Text Block O início da n…" at bounding box center [878, 233] width 1267 height 1268
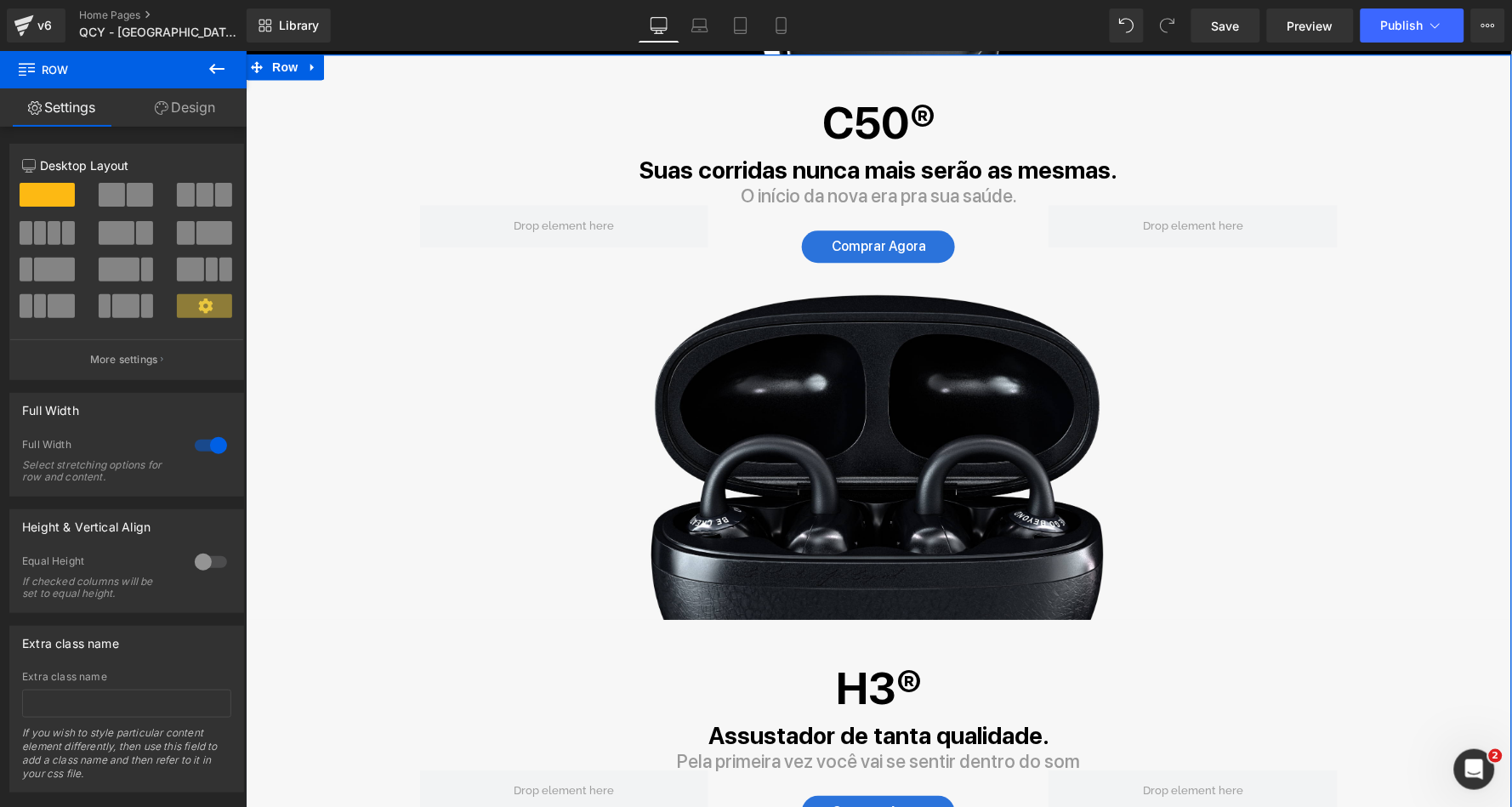
scroll to position [1161, 0]
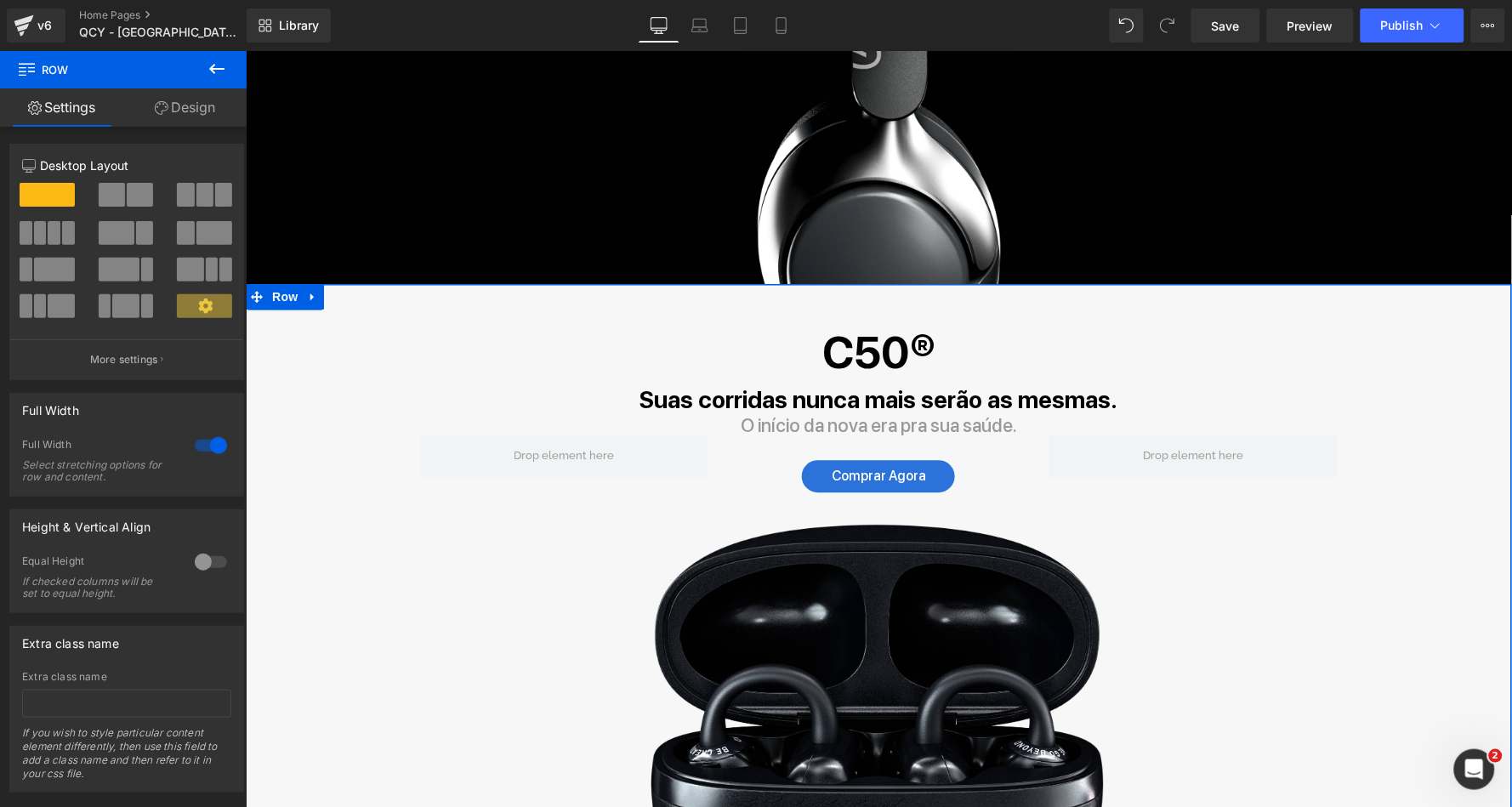
click at [319, 440] on div "C50® Heading Suas corridas nunca mais serão as mesmas. Text Block O início da n…" at bounding box center [878, 565] width 1267 height 565
click at [192, 114] on link "Design" at bounding box center [185, 107] width 123 height 39
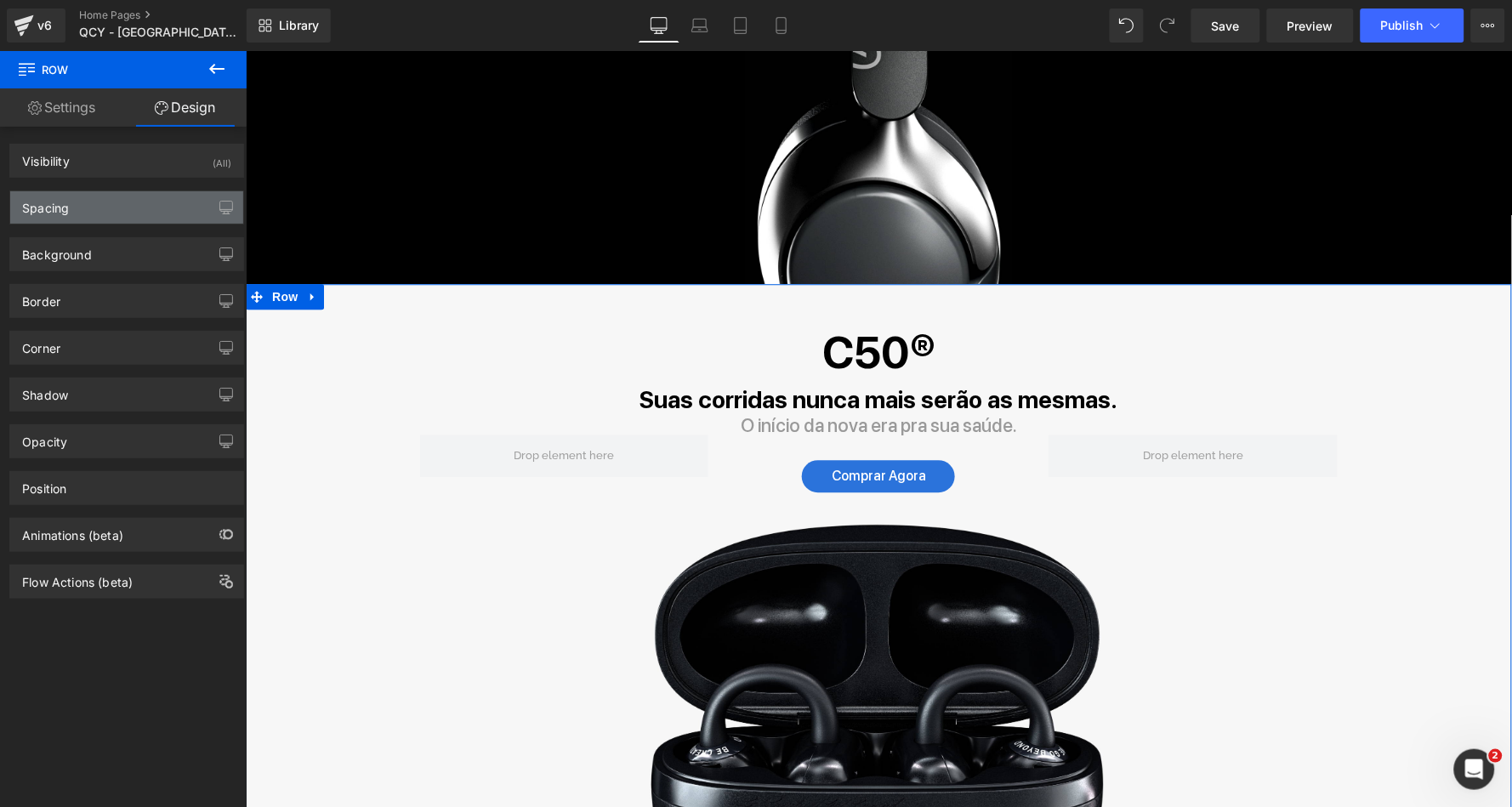
click at [133, 215] on div "Spacing" at bounding box center [126, 208] width 233 height 33
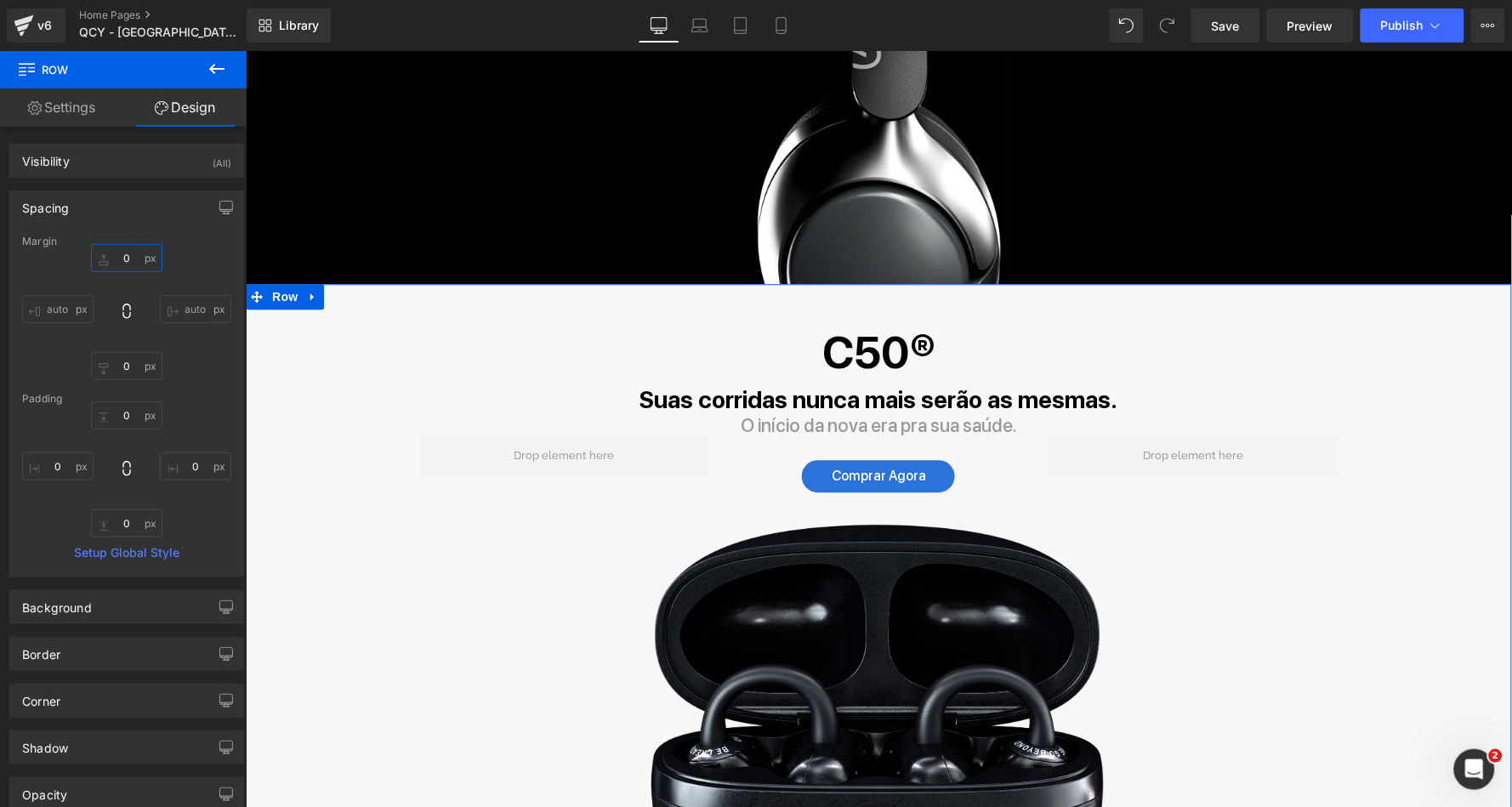
click at [112, 258] on input "text" at bounding box center [127, 258] width 72 height 28
type input "30"
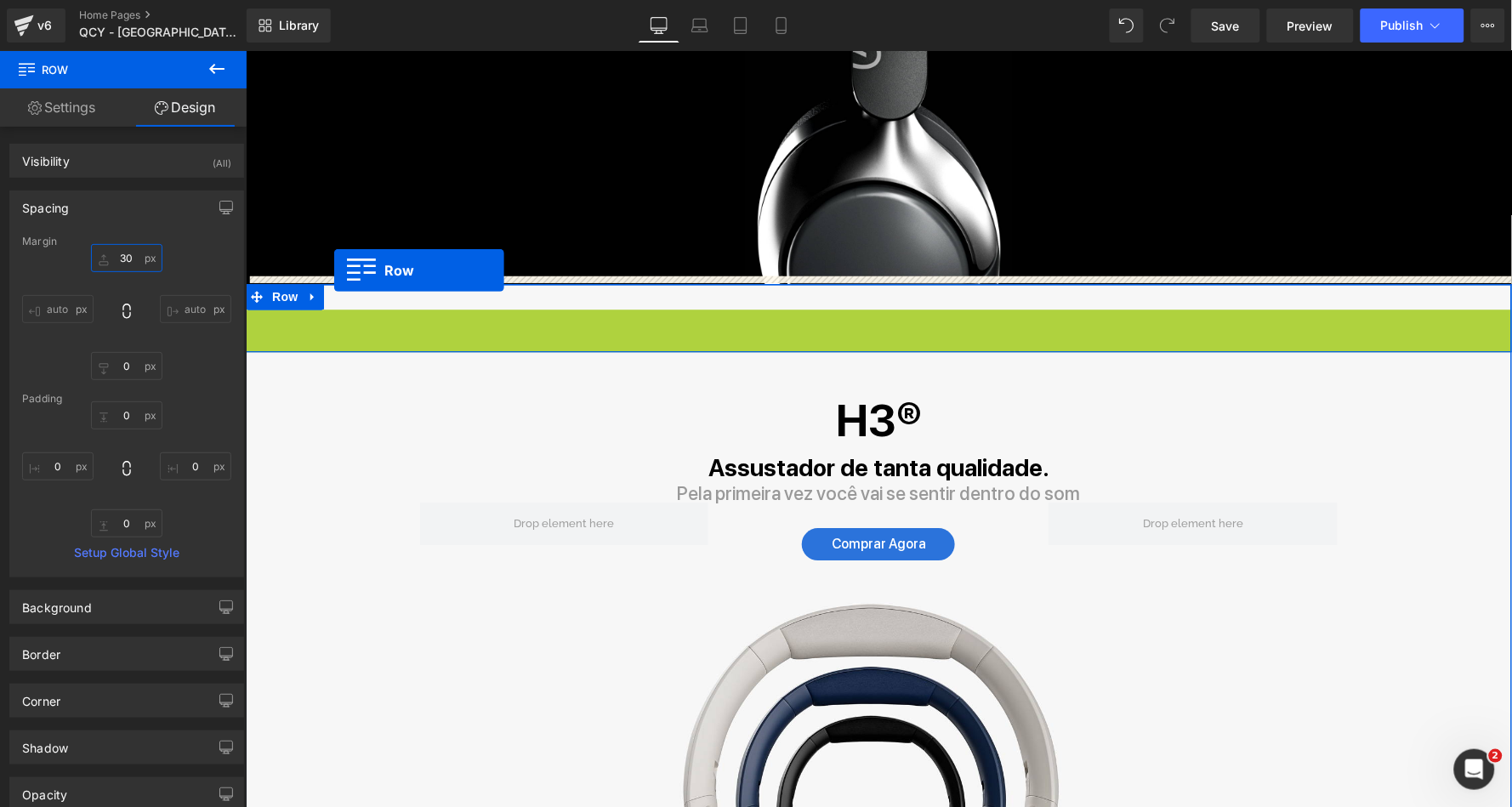
drag, startPoint x: 253, startPoint y: 315, endPoint x: 333, endPoint y: 269, distance: 92.3
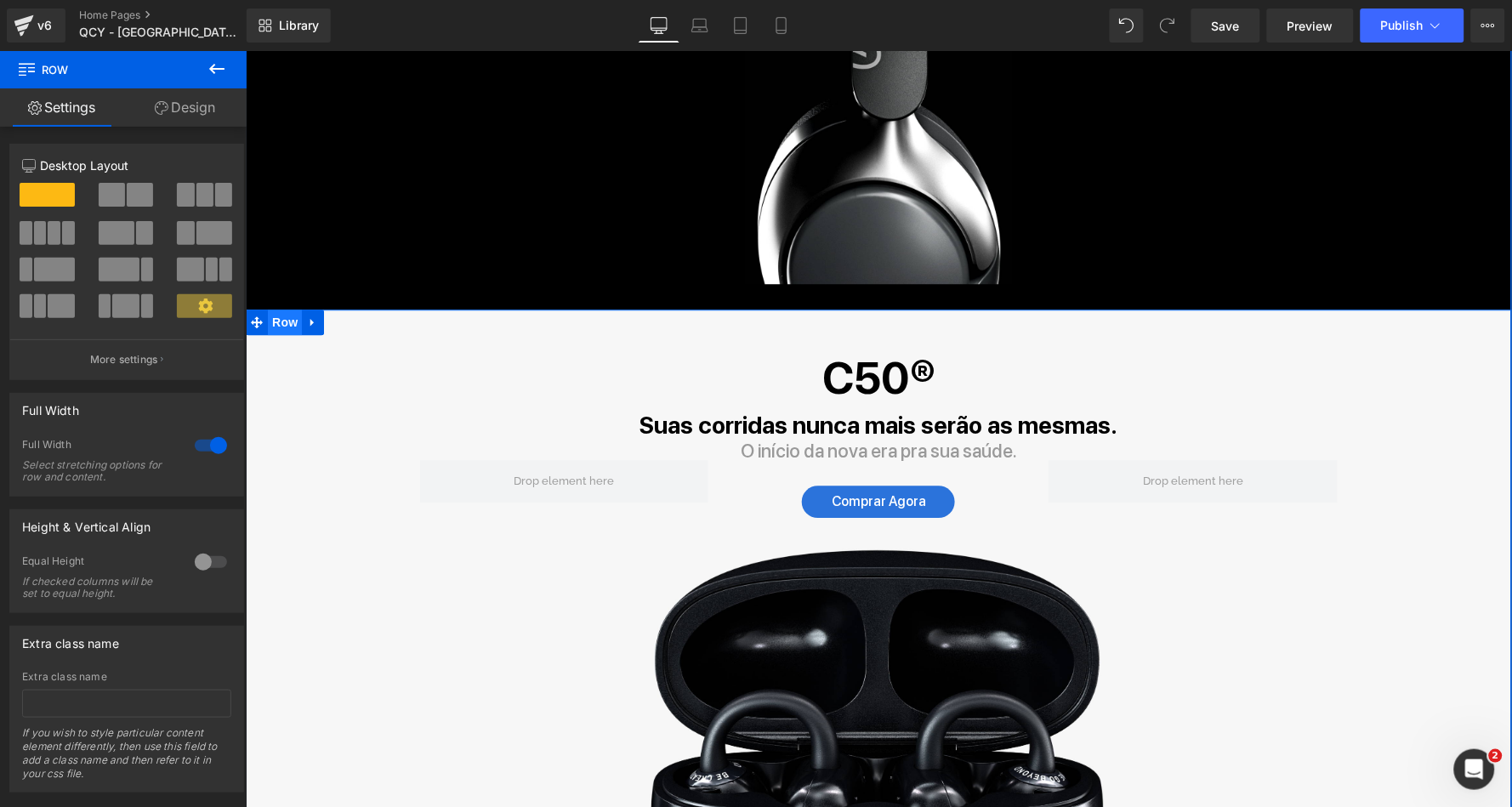
click at [280, 314] on span "Row" at bounding box center [284, 322] width 34 height 26
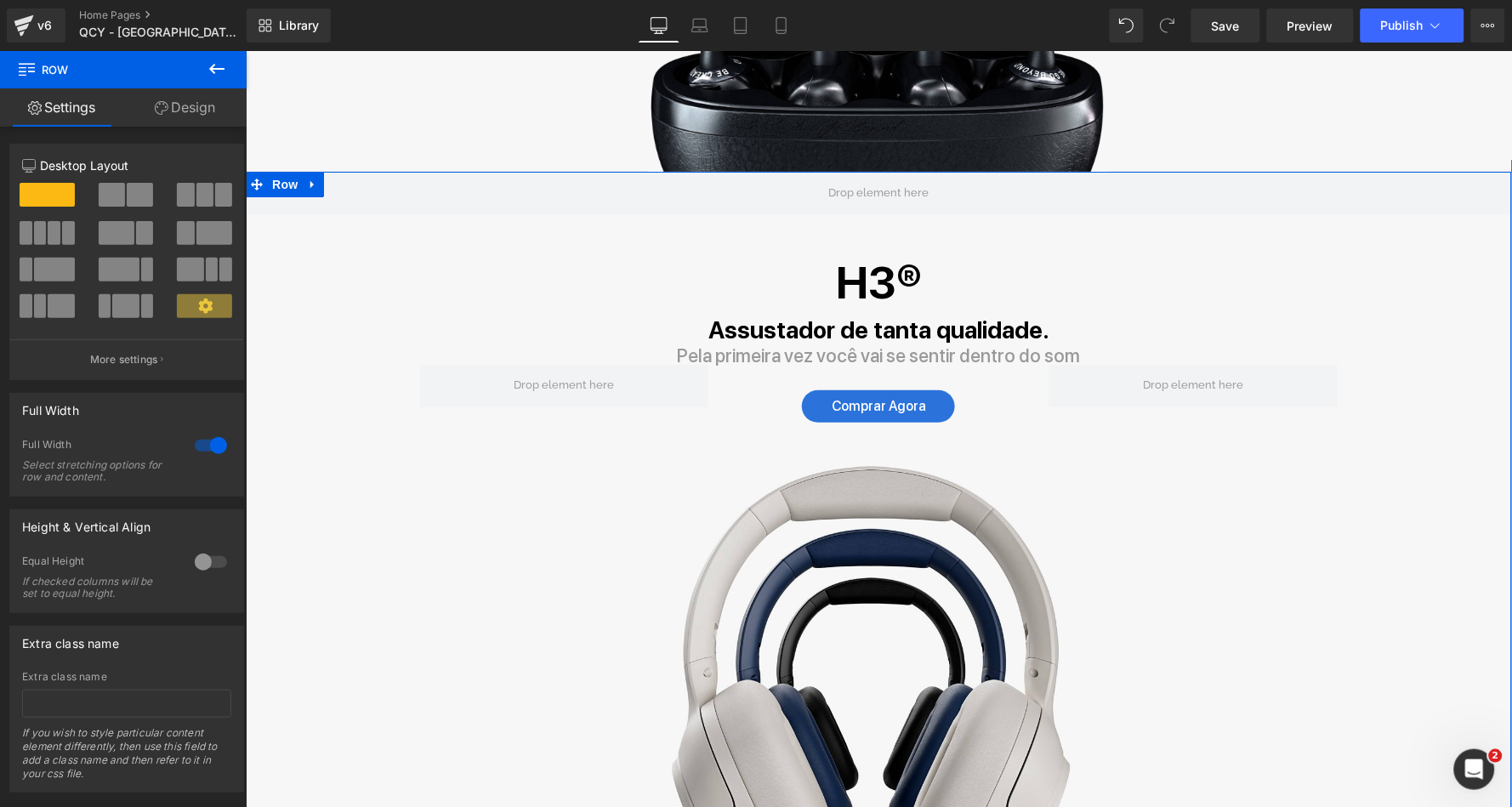
scroll to position [1801, 0]
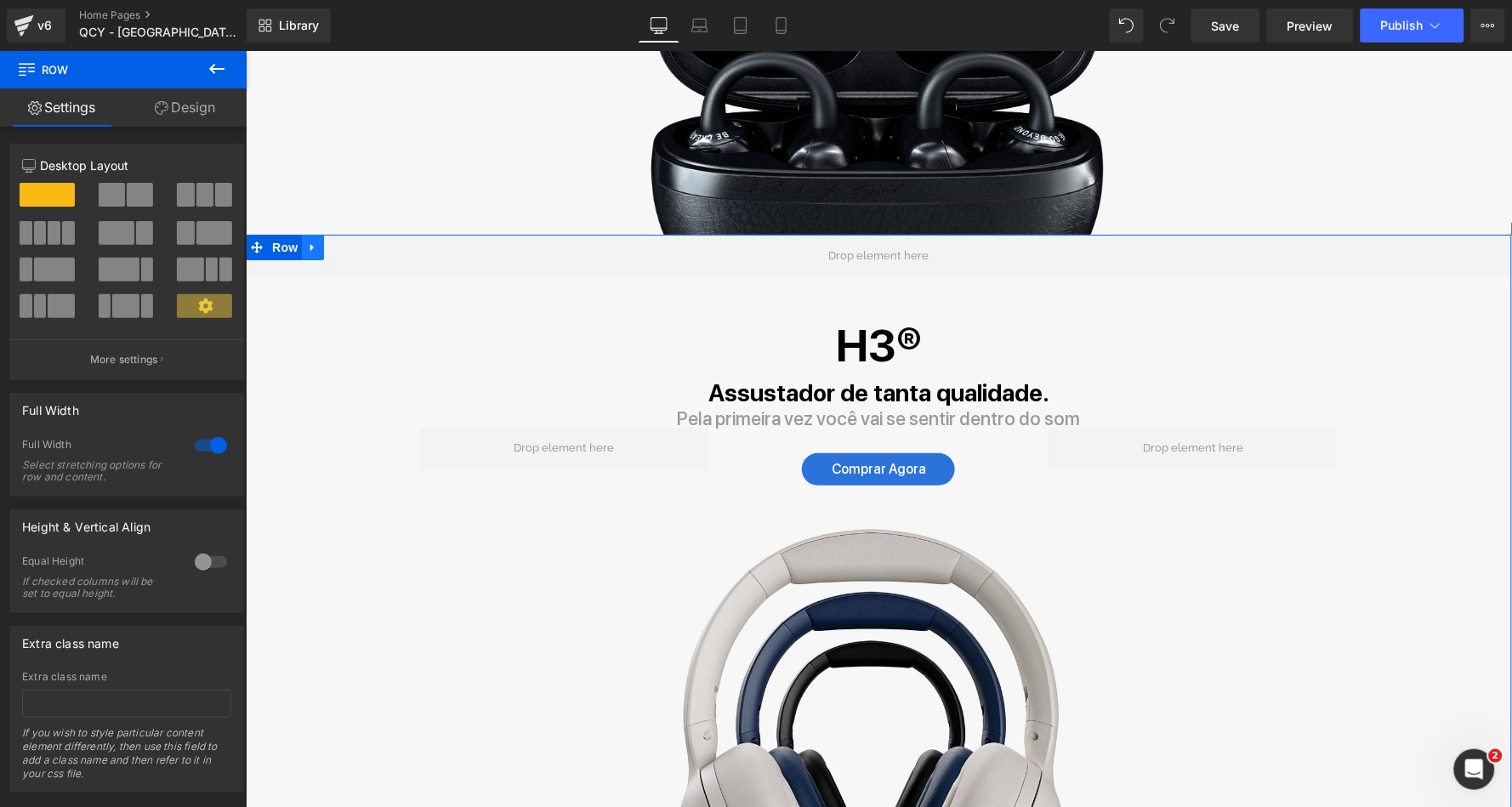
click at [312, 240] on icon at bounding box center [312, 245] width 12 height 13
click at [353, 241] on icon at bounding box center [357, 246] width 12 height 12
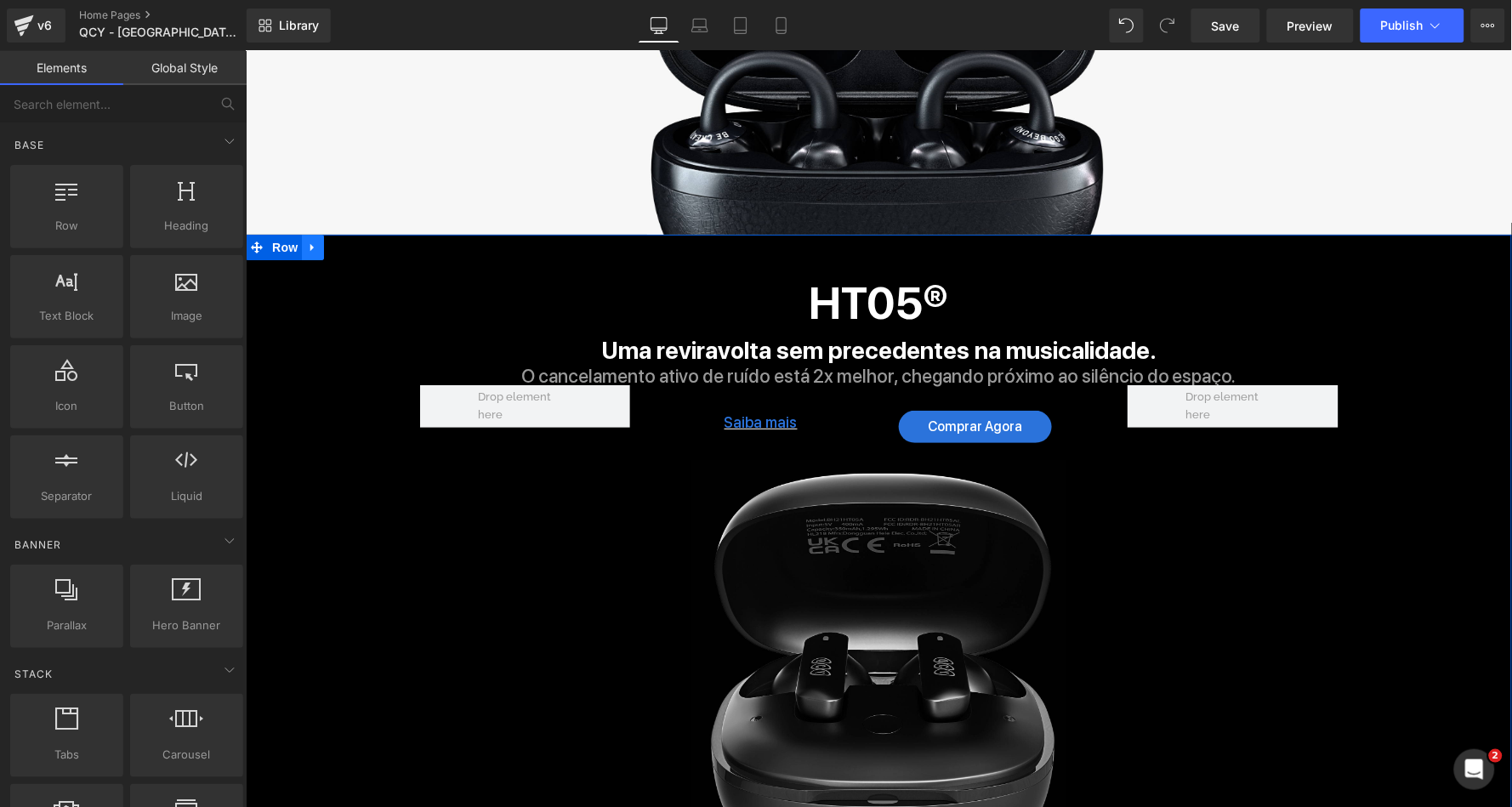
click at [310, 243] on icon at bounding box center [311, 247] width 3 height 8
click at [355, 240] on icon at bounding box center [357, 245] width 12 height 13
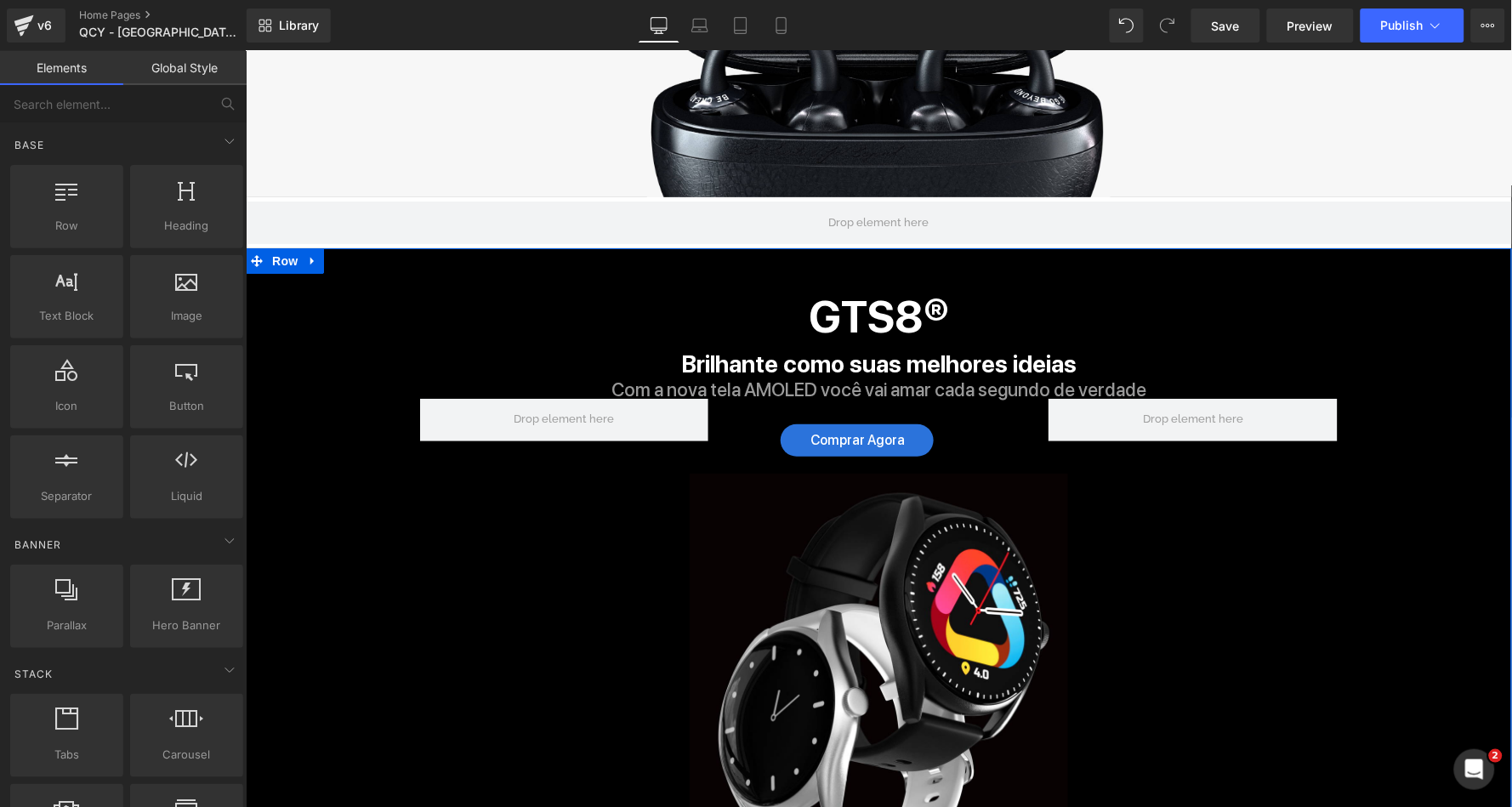
scroll to position [1842, 0]
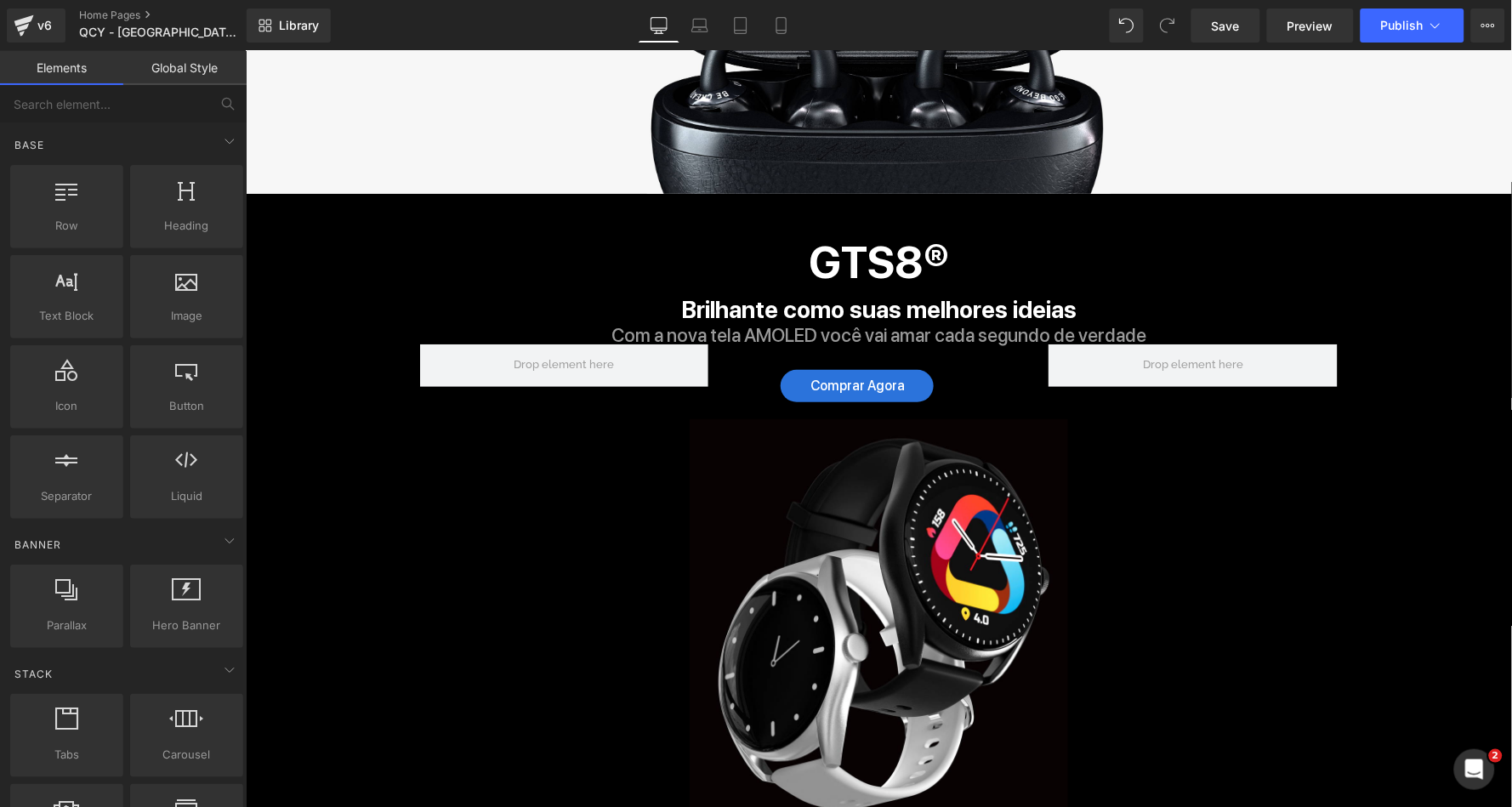
drag, startPoint x: 581, startPoint y: 440, endPoint x: 334, endPoint y: 390, distance: 252.0
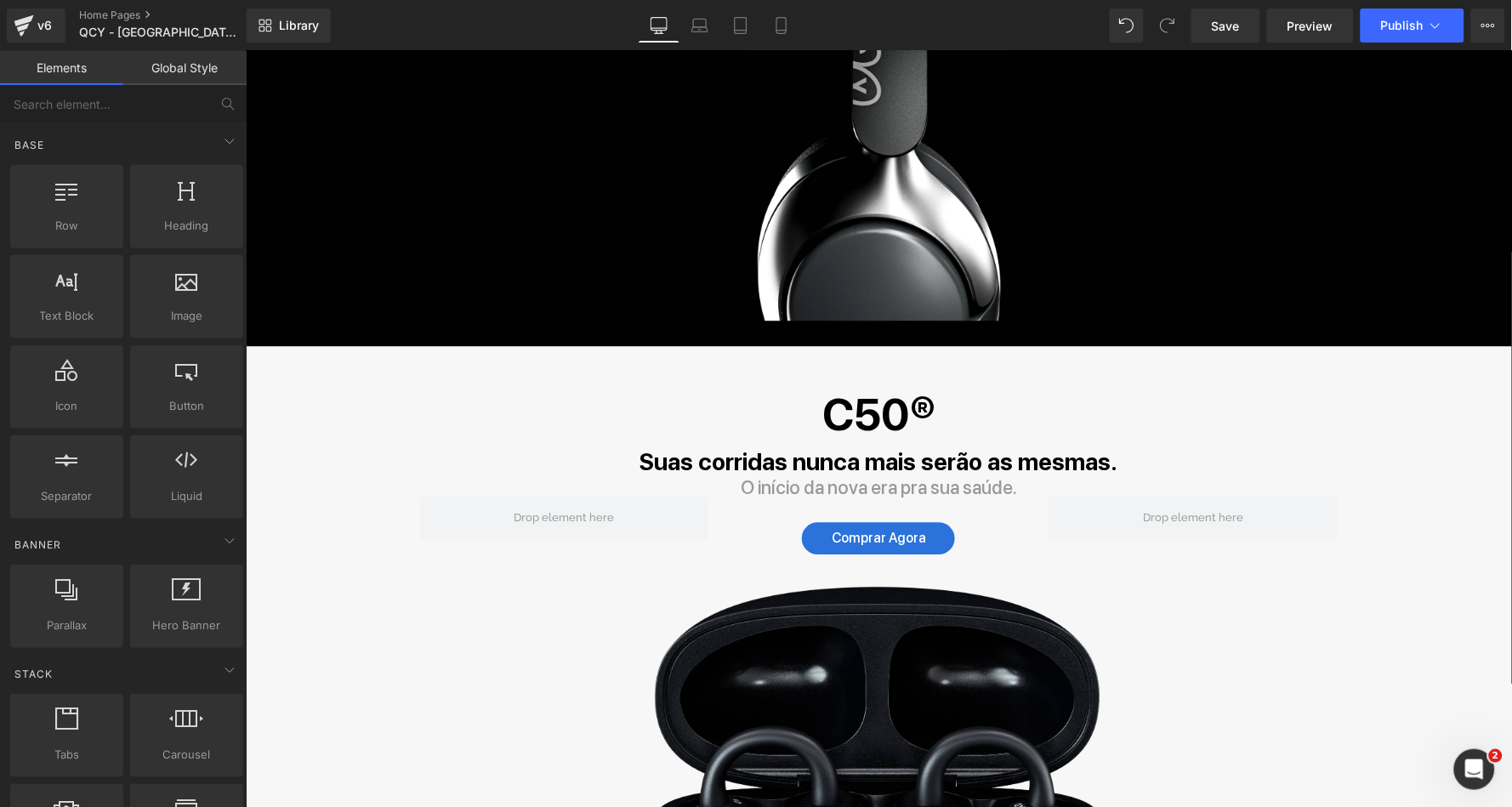
scroll to position [1040, 0]
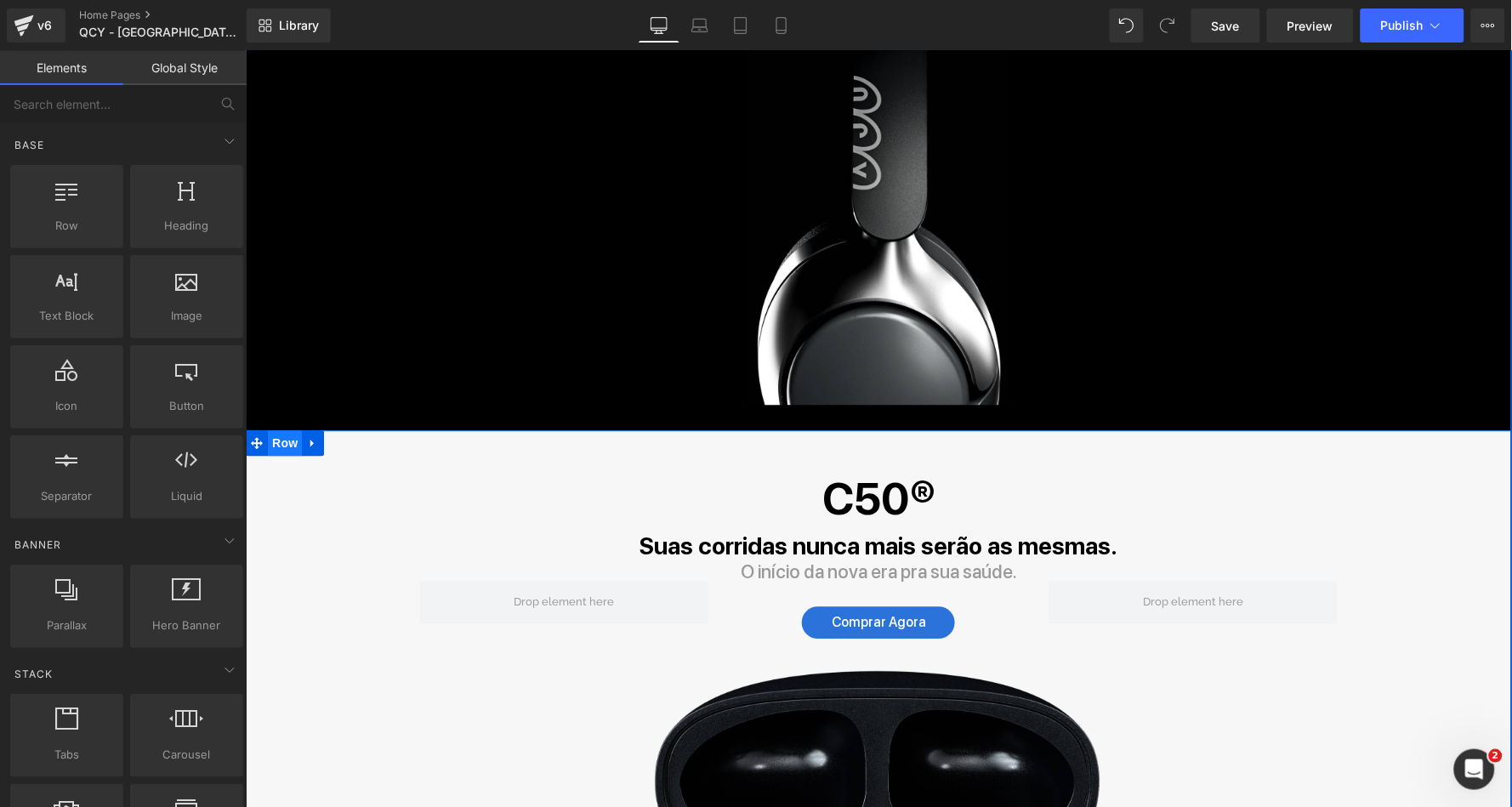
click at [281, 434] on span "Row" at bounding box center [284, 442] width 34 height 26
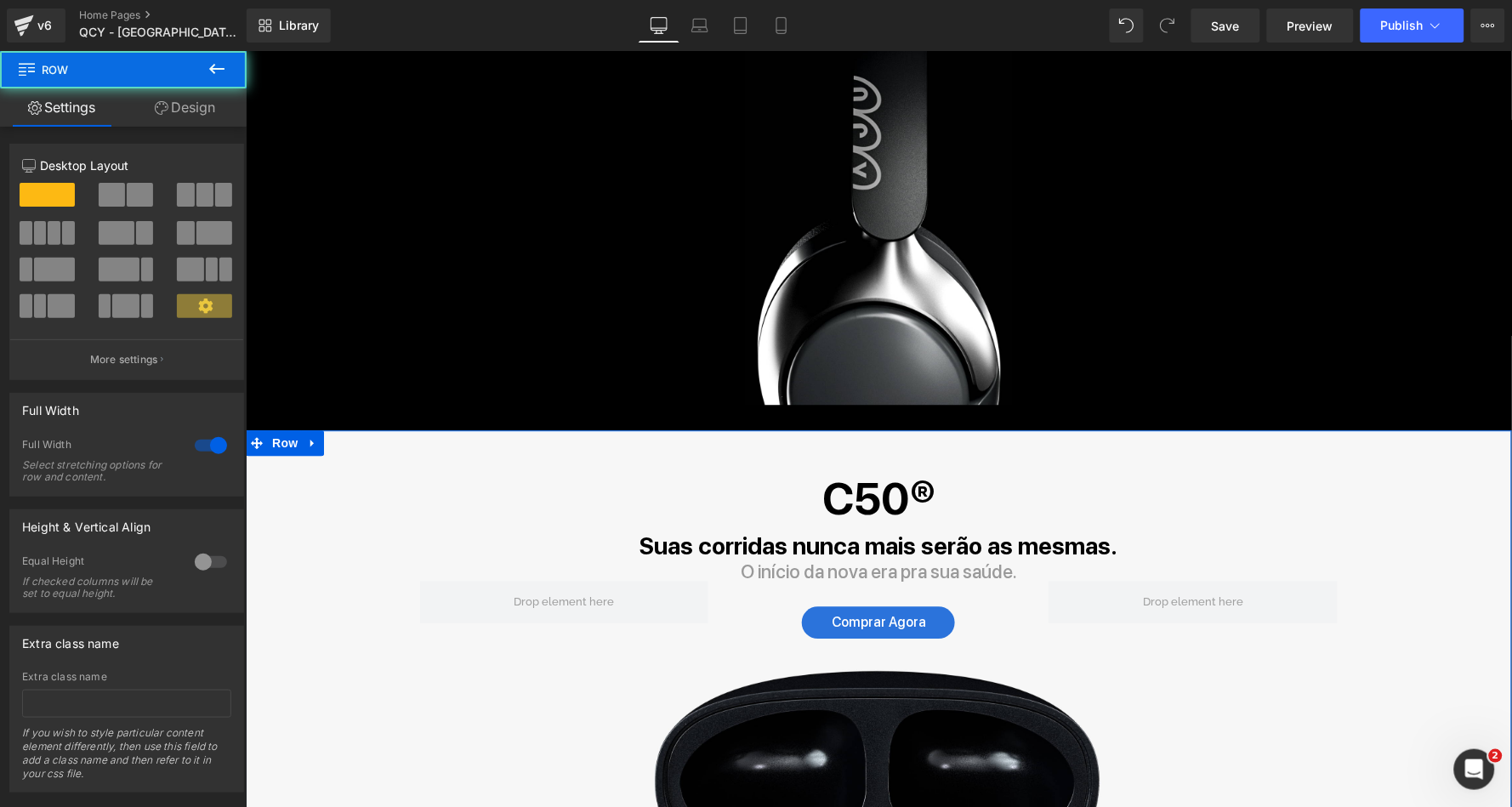
click at [186, 118] on link "Design" at bounding box center [185, 107] width 123 height 39
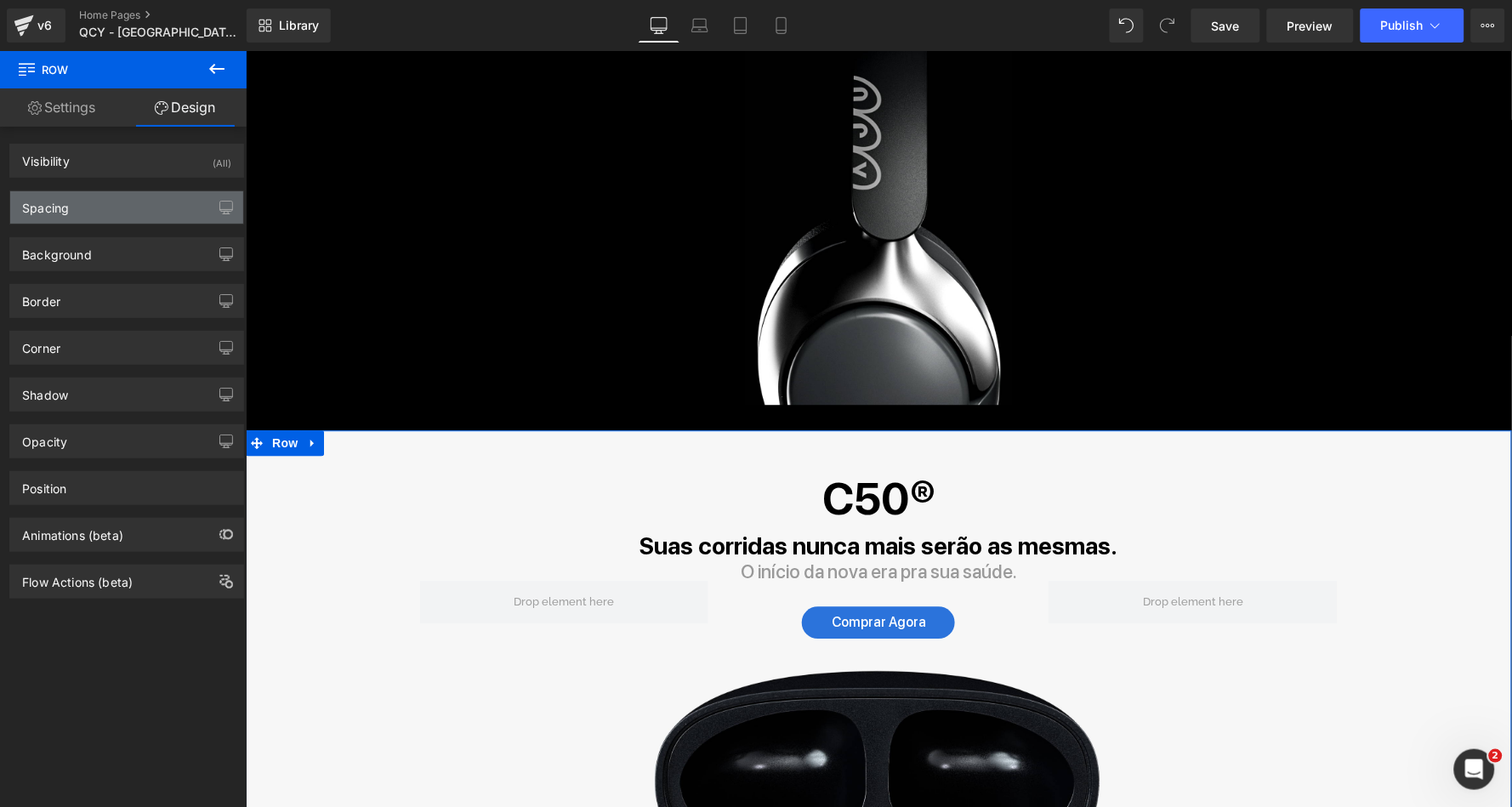
click at [115, 223] on div "Spacing" at bounding box center [126, 208] width 233 height 33
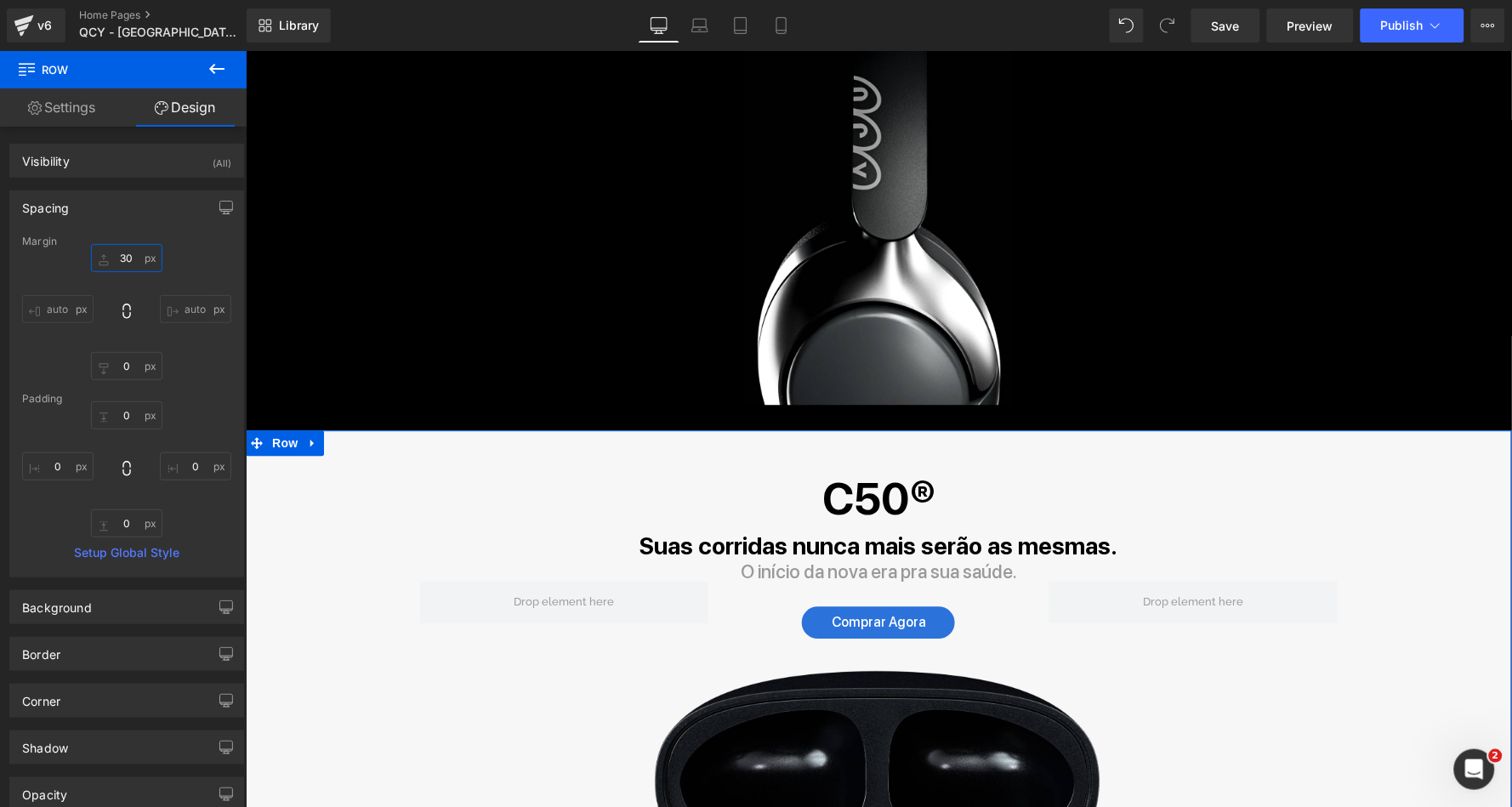
click at [121, 256] on input "30" at bounding box center [127, 258] width 72 height 28
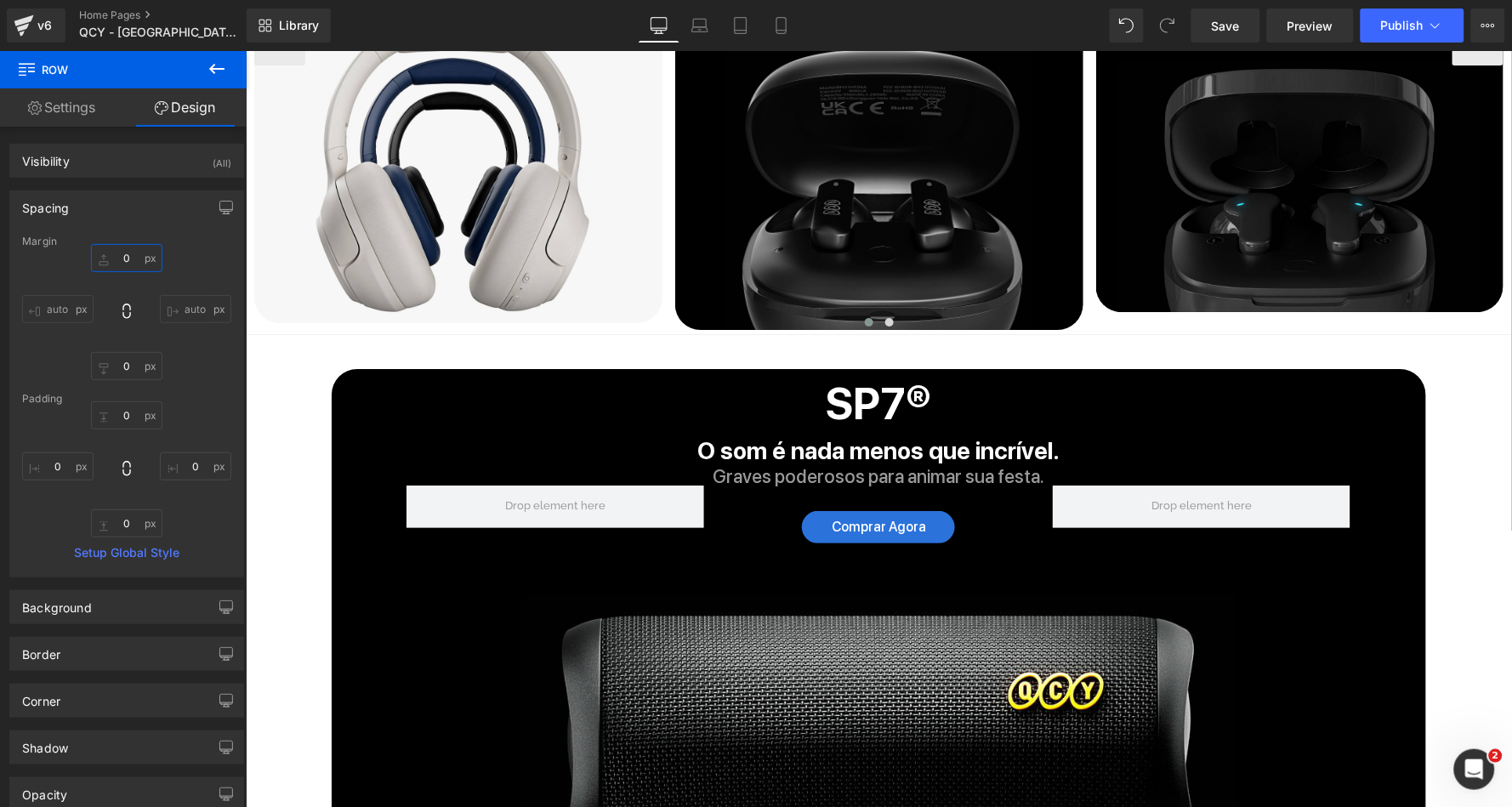
scroll to position [3486, 0]
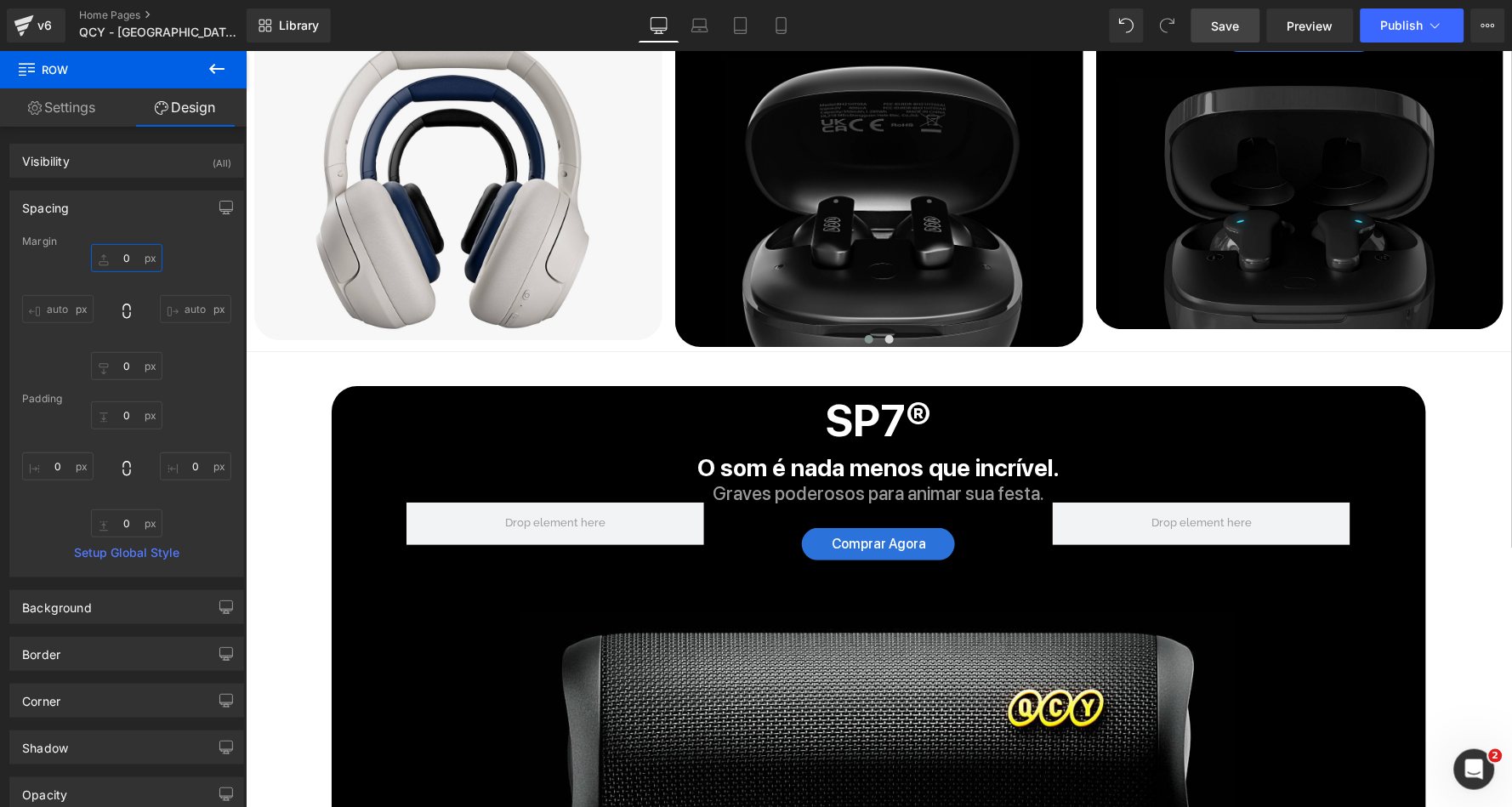
type input "0"
click at [1235, 25] on span "Save" at bounding box center [1226, 26] width 28 height 18
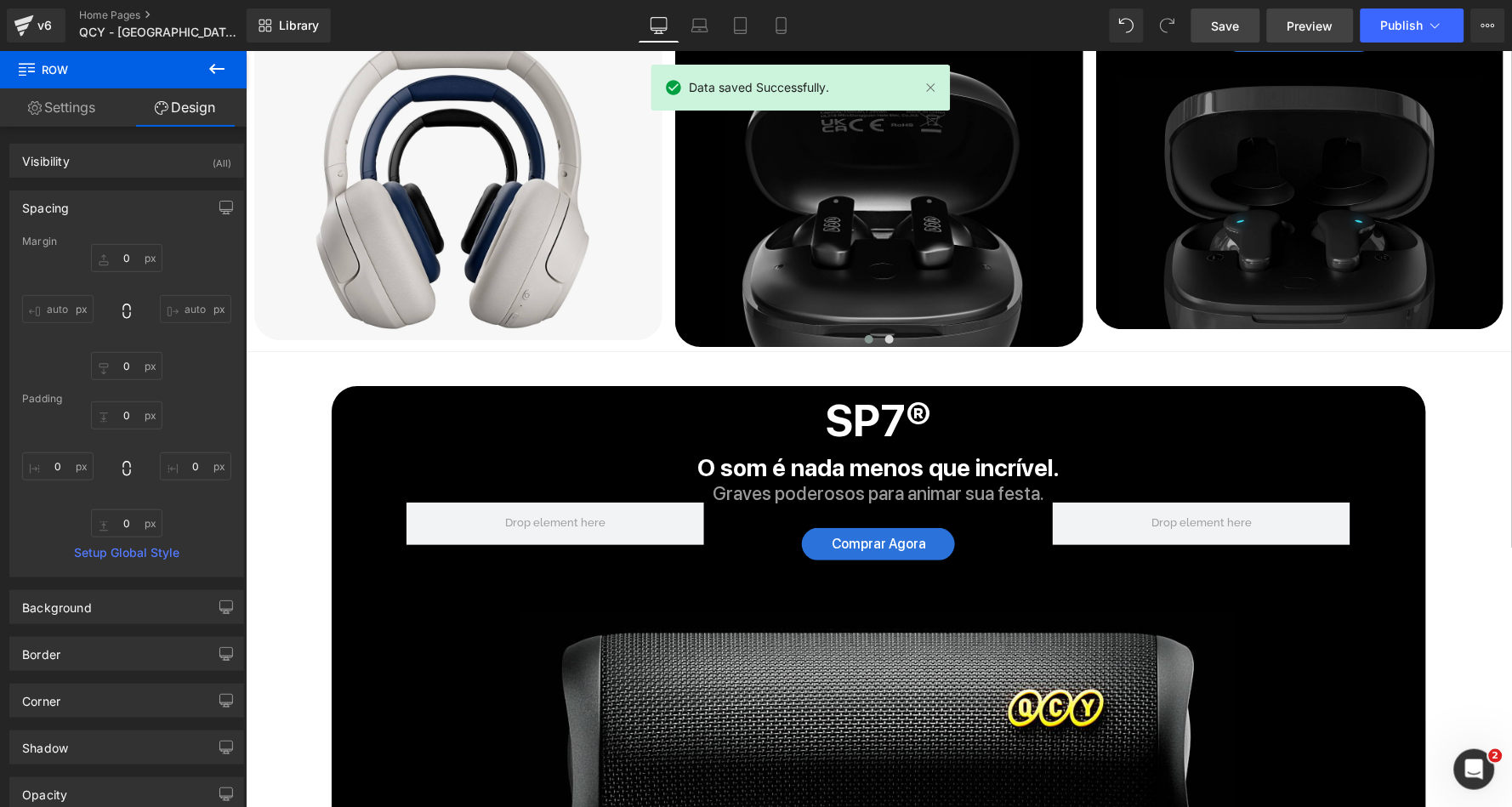
click at [1301, 27] on span "Preview" at bounding box center [1310, 26] width 46 height 18
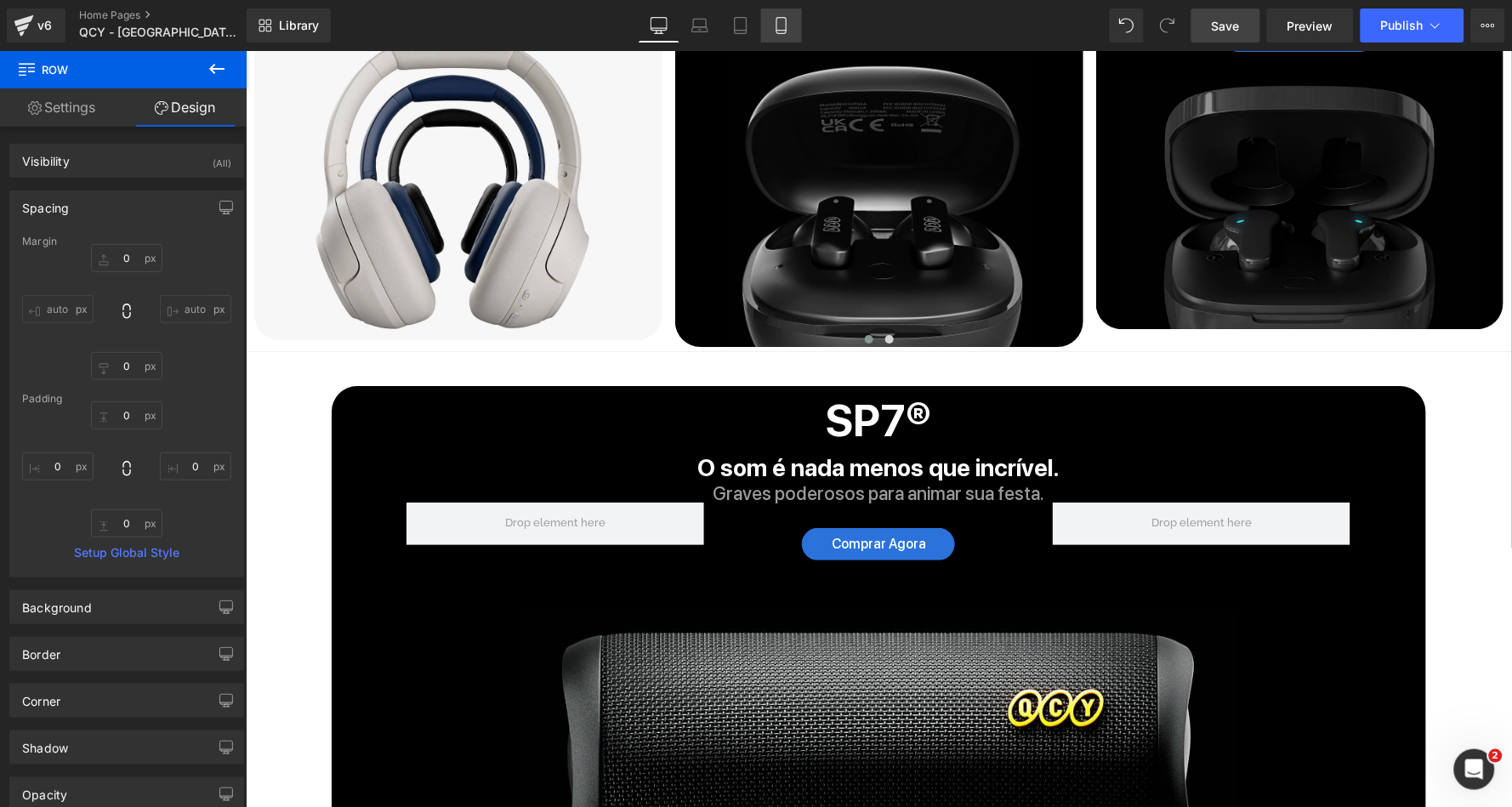
click at [773, 31] on icon at bounding box center [781, 25] width 17 height 17
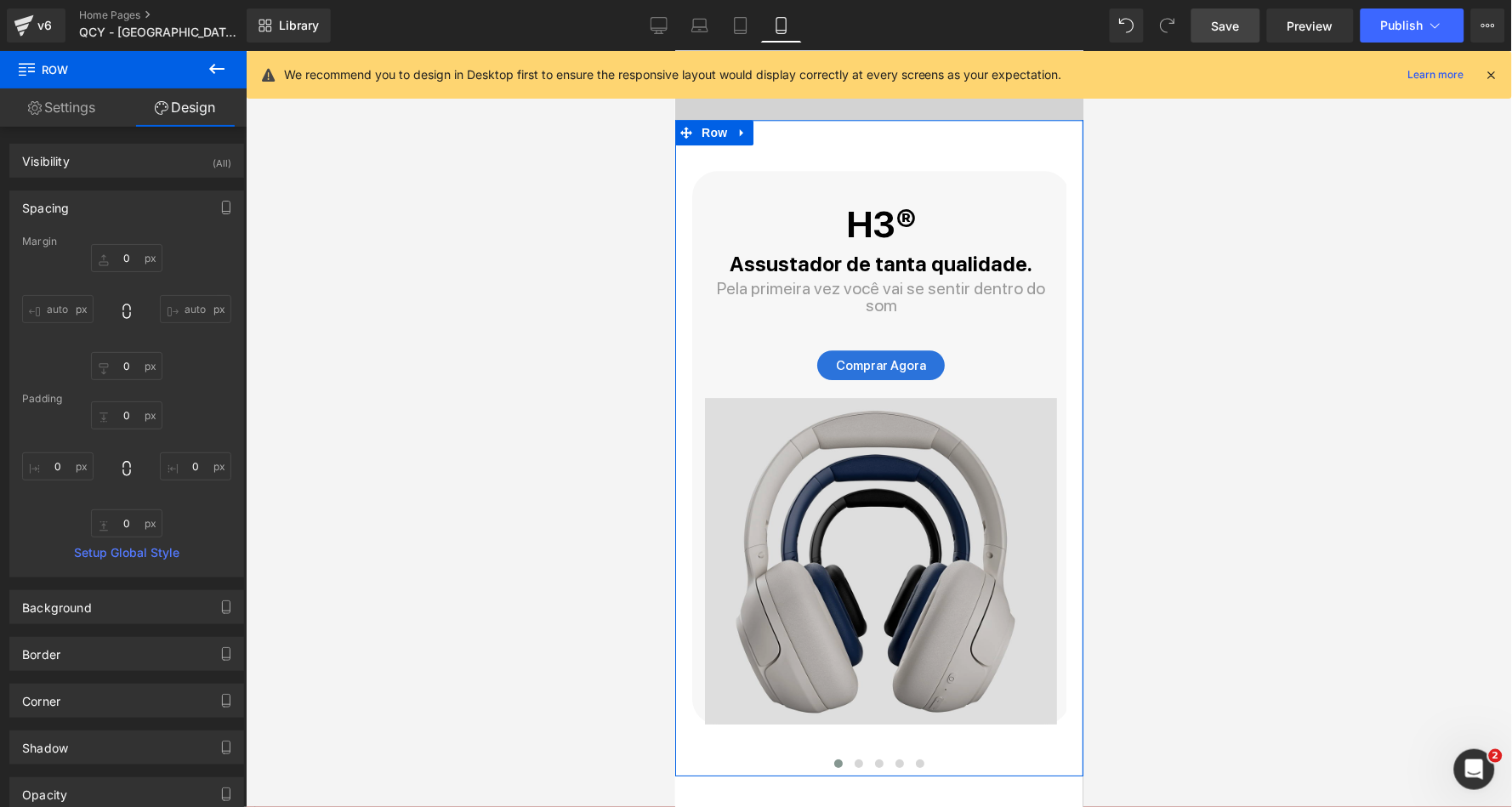
scroll to position [3135, 0]
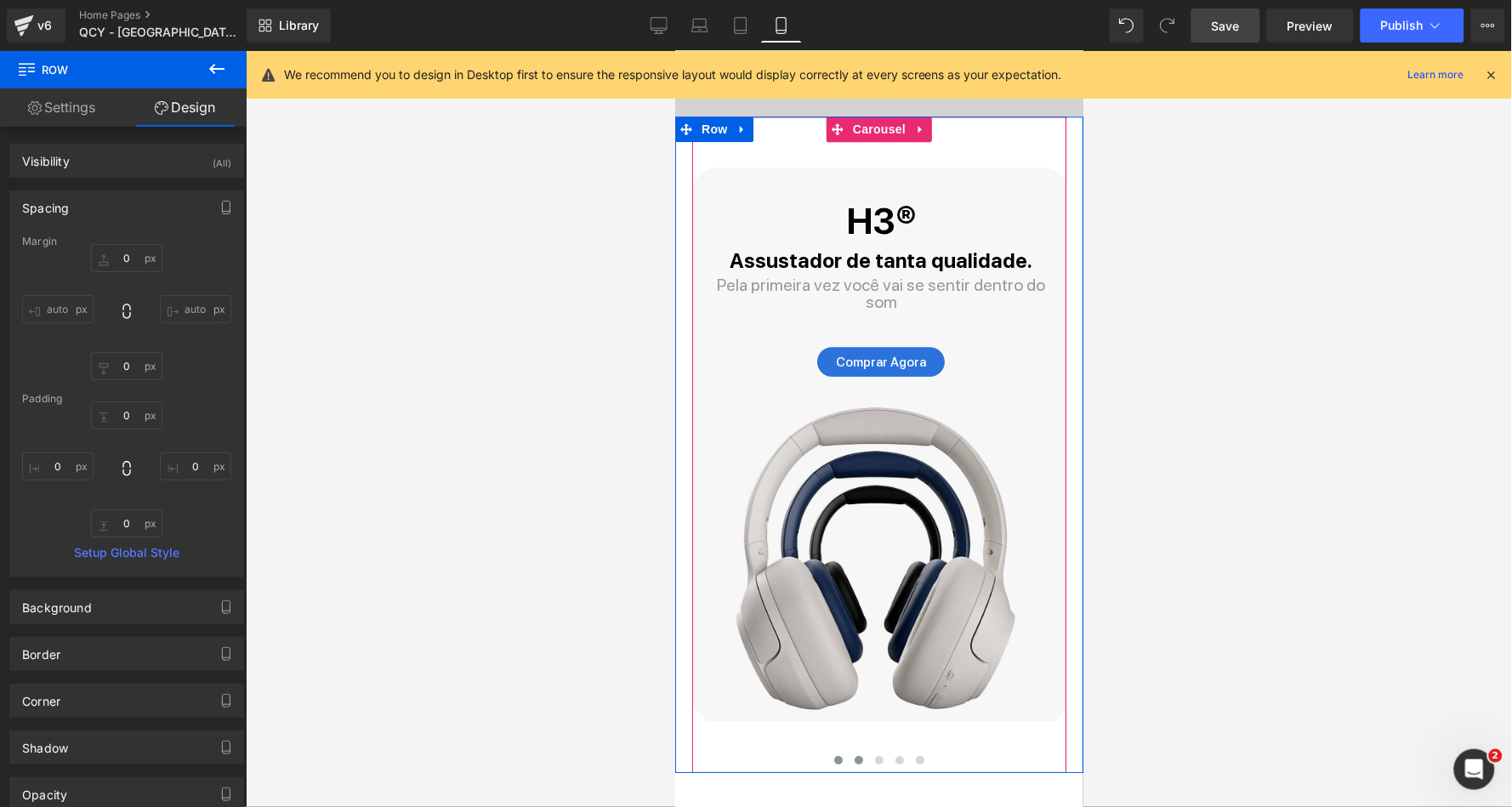
click at [853, 755] on span at bounding box center [857, 759] width 9 height 9
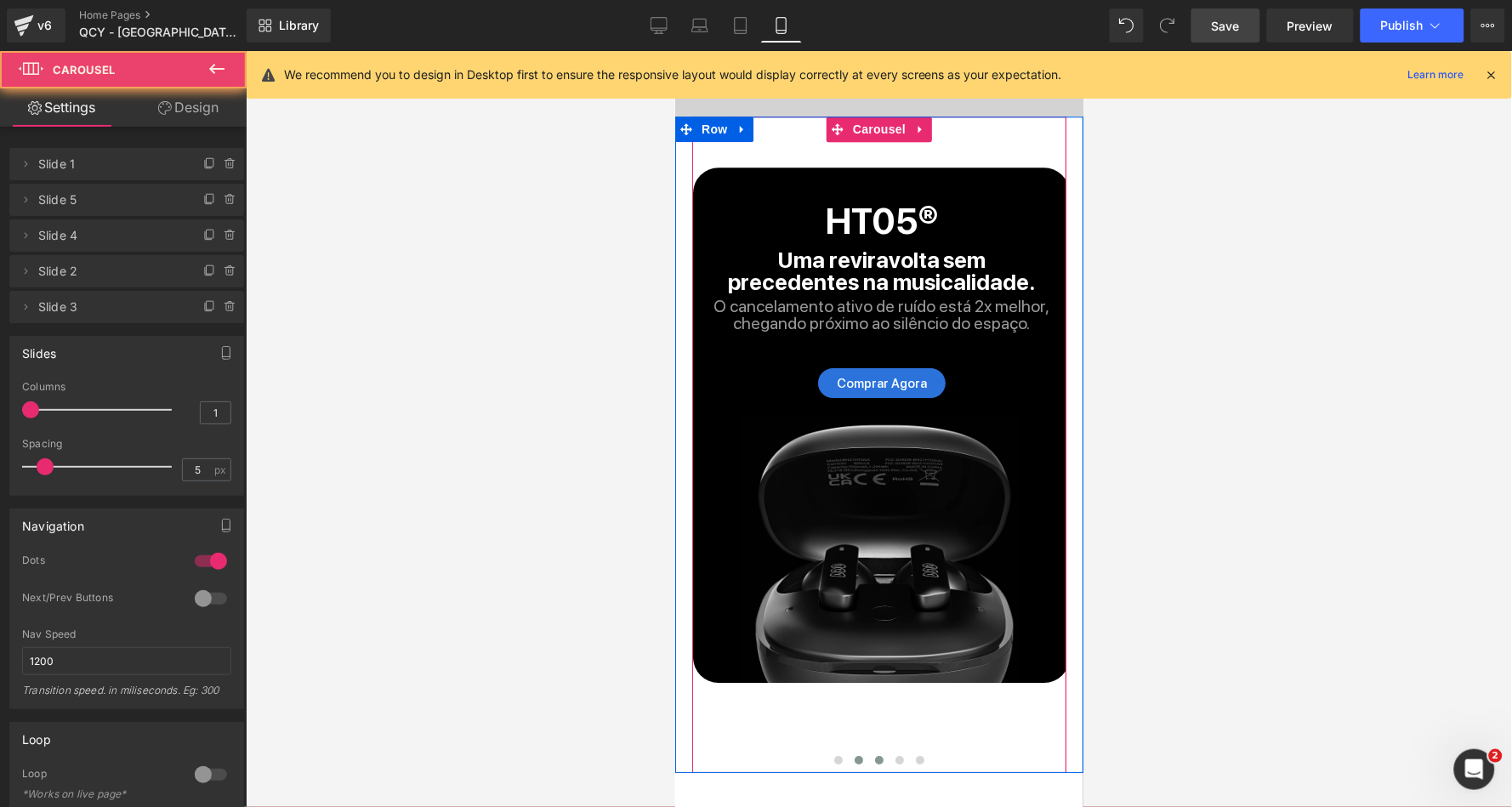
click at [874, 755] on span at bounding box center [878, 759] width 9 height 9
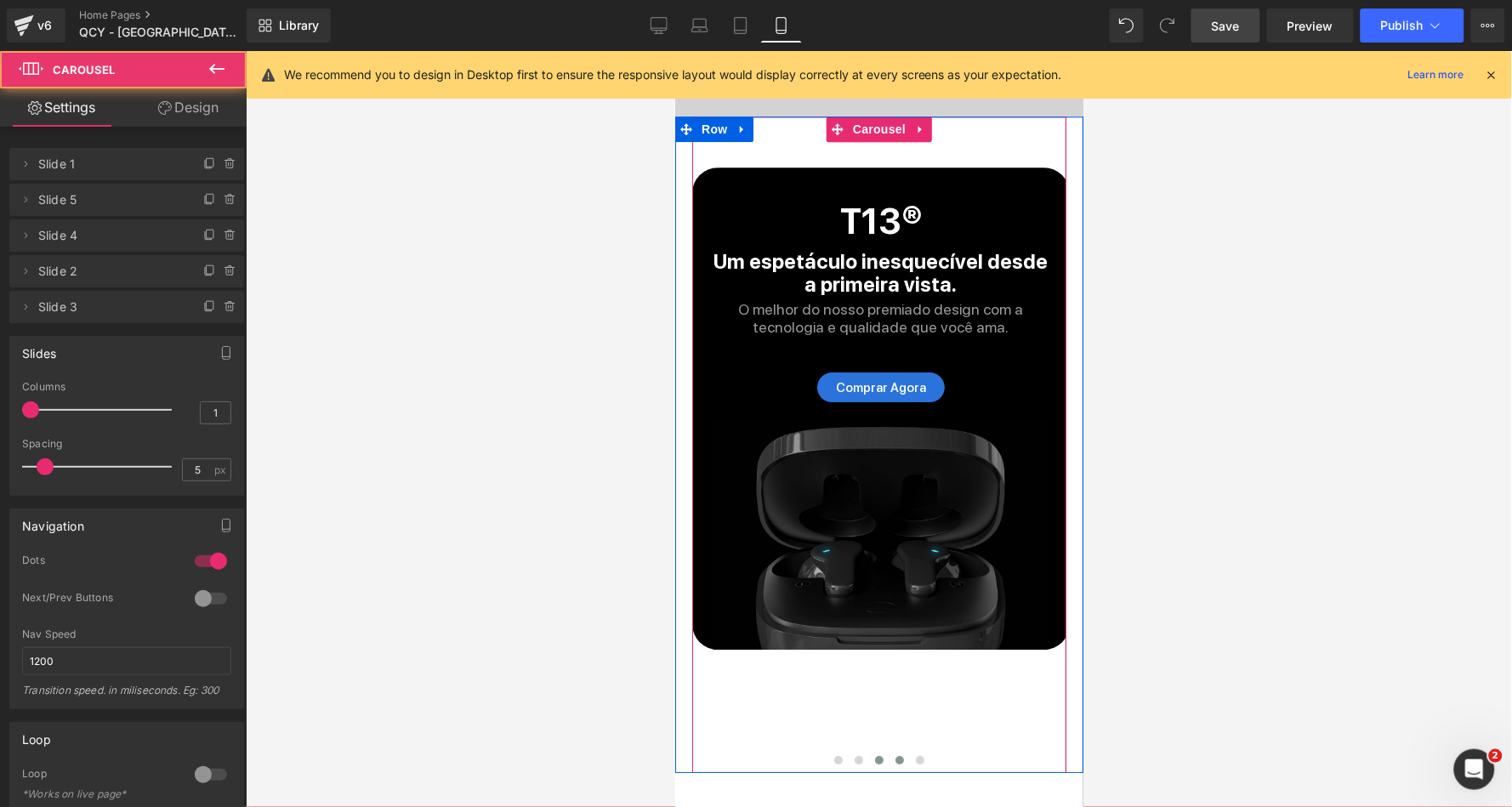
click at [895, 755] on span at bounding box center [899, 759] width 9 height 9
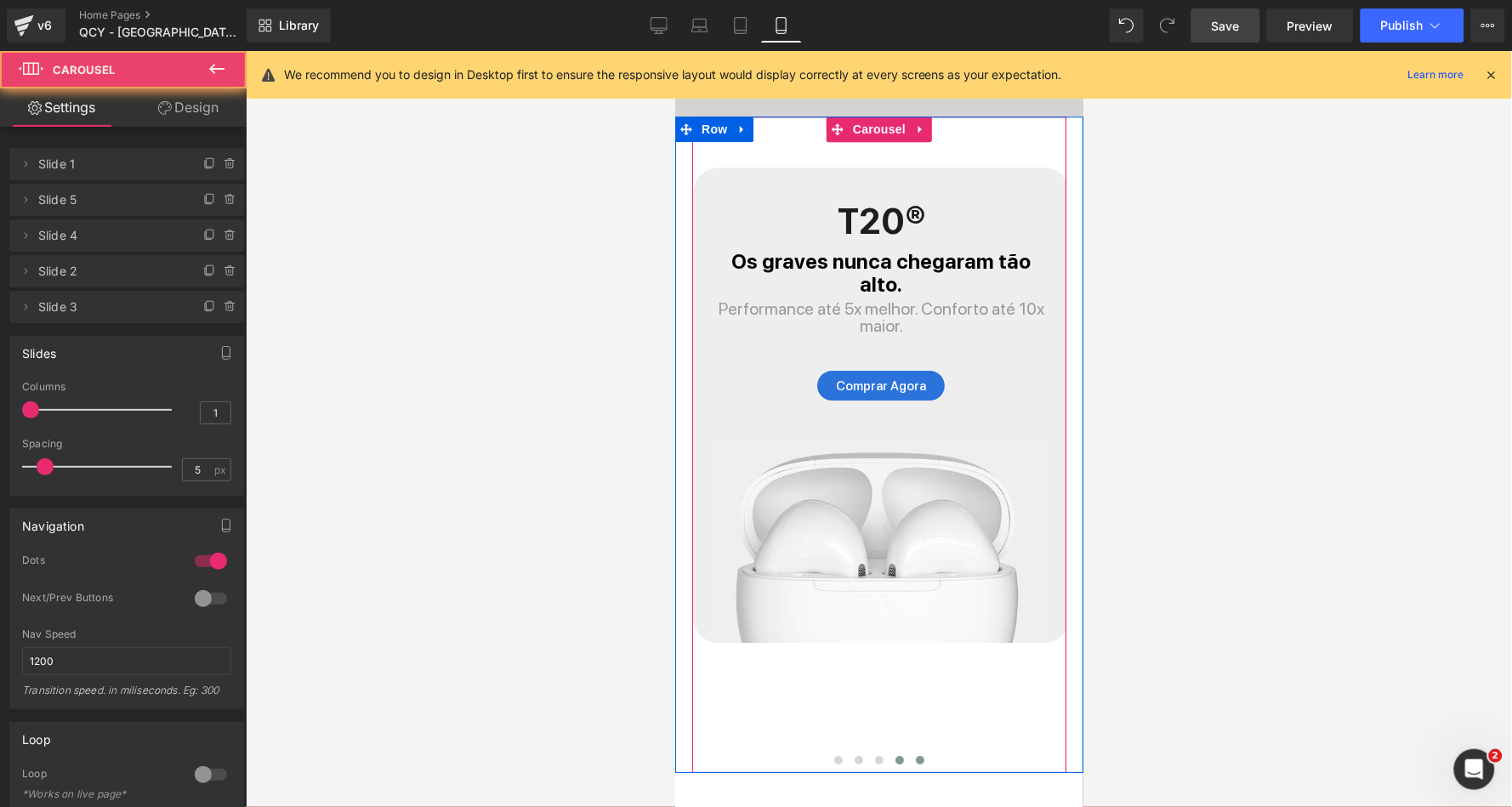
click at [917, 755] on span at bounding box center [919, 759] width 9 height 9
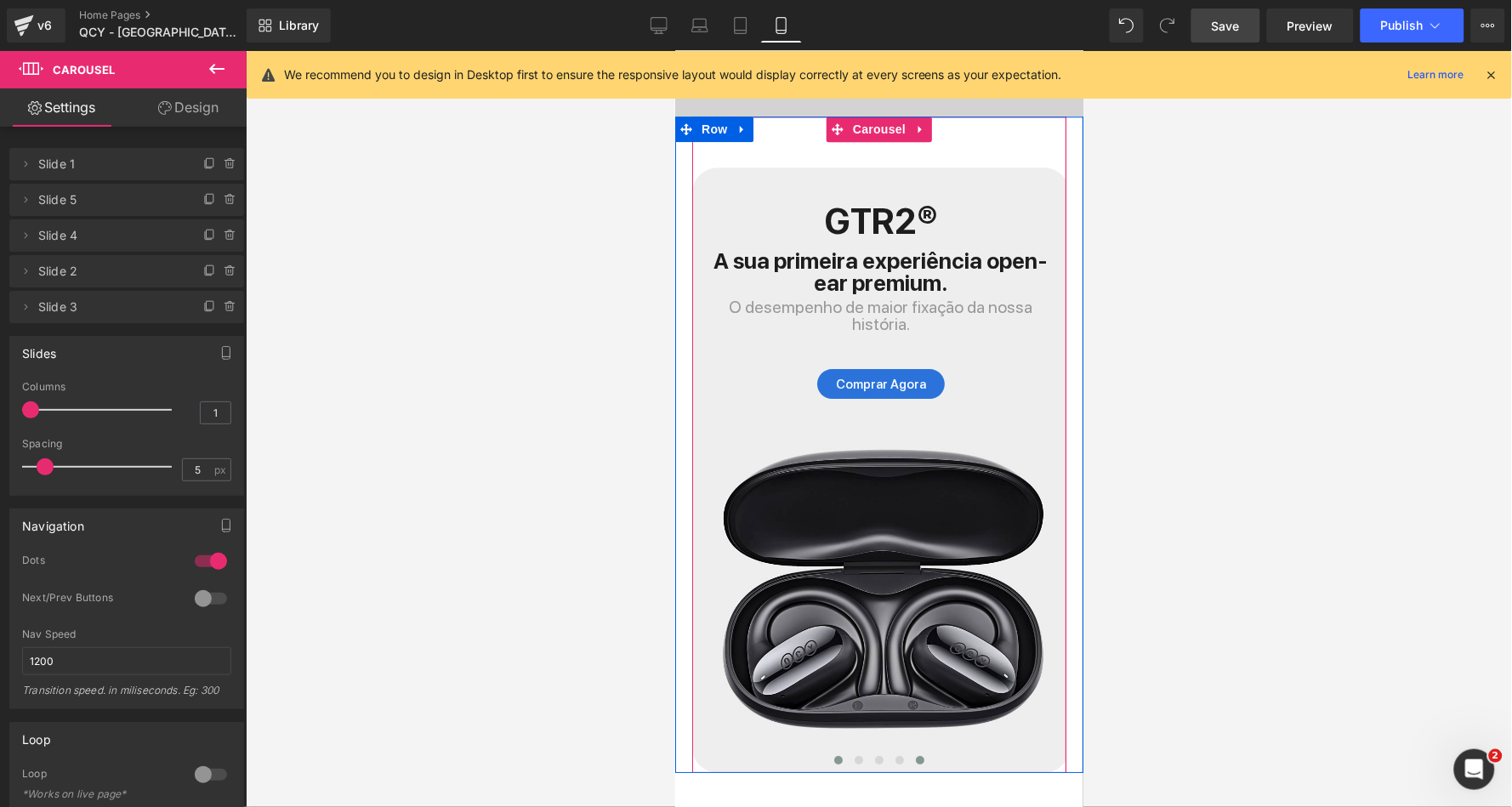
click at [834, 755] on span at bounding box center [837, 759] width 9 height 9
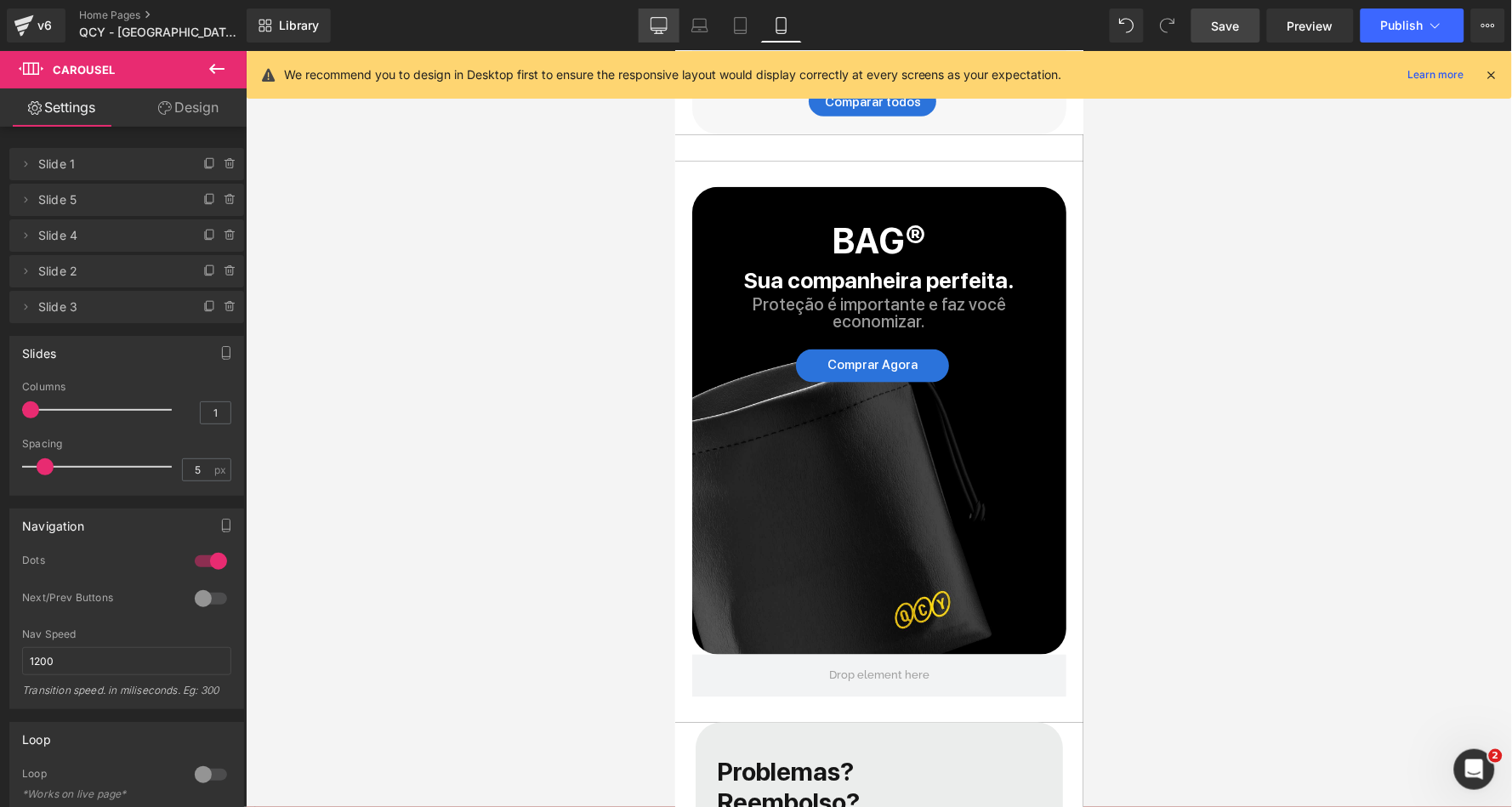
click at [659, 19] on icon at bounding box center [659, 25] width 17 height 17
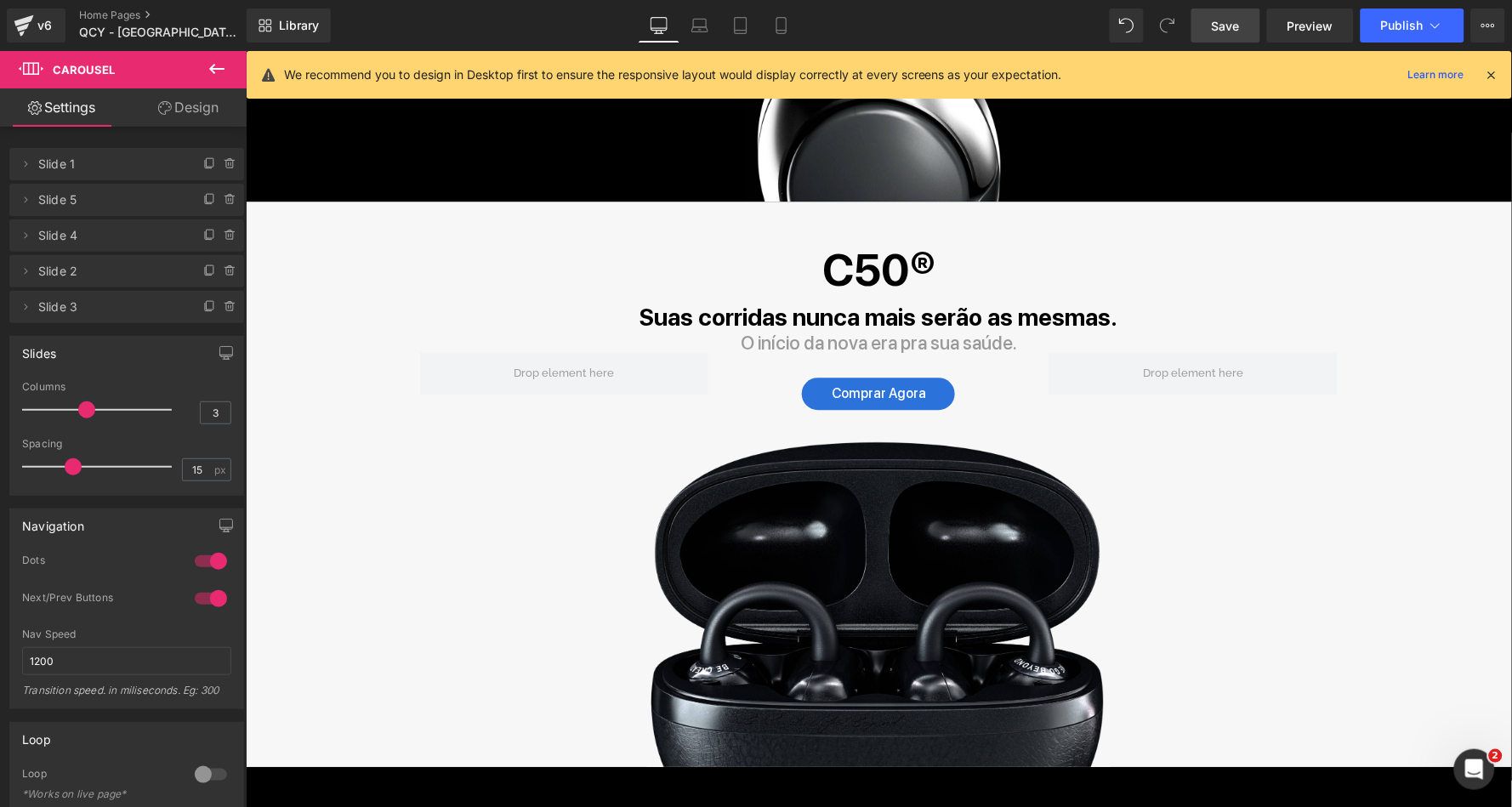
scroll to position [1232, 0]
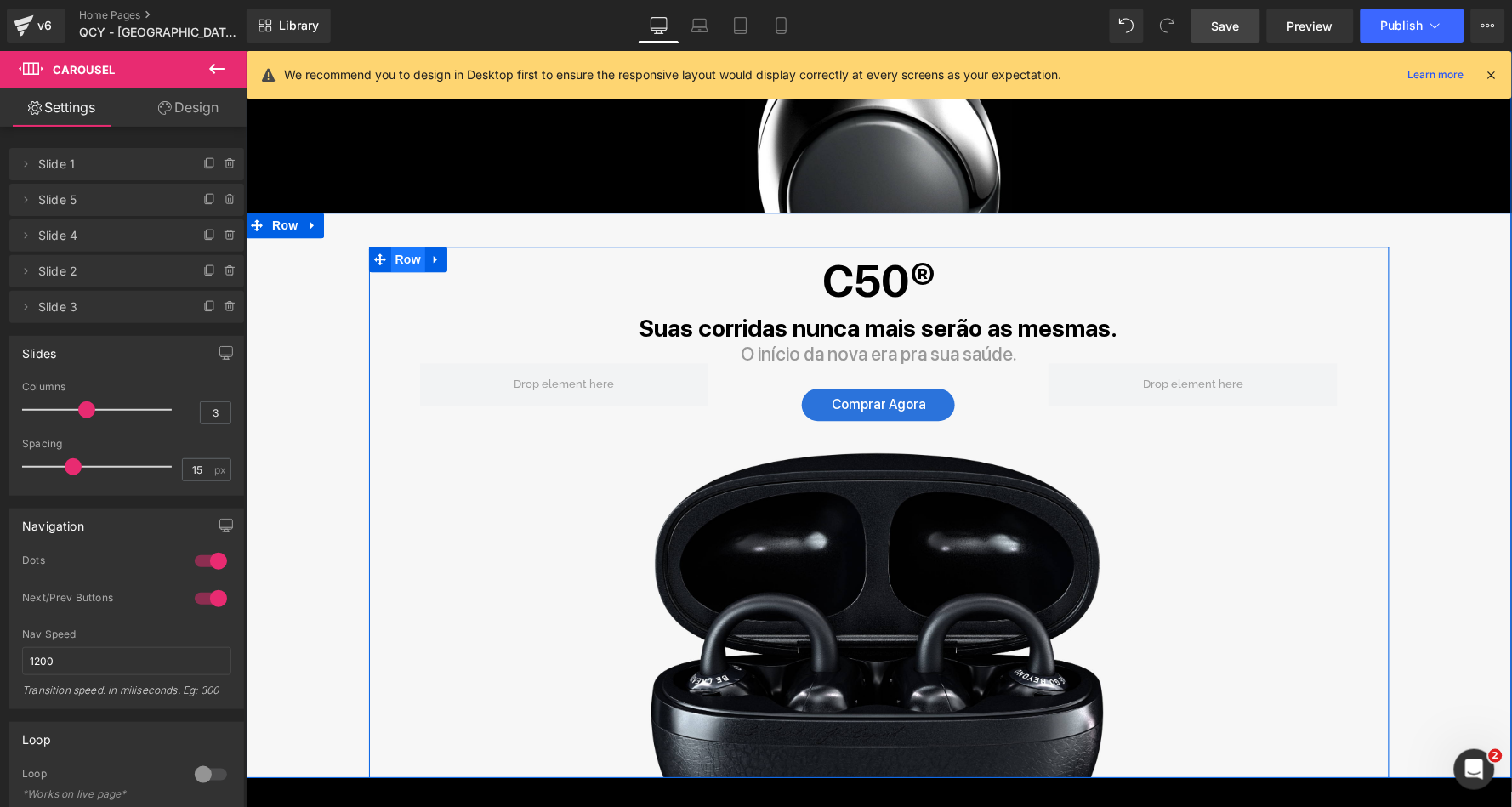
click at [401, 246] on span "Row" at bounding box center [407, 258] width 34 height 26
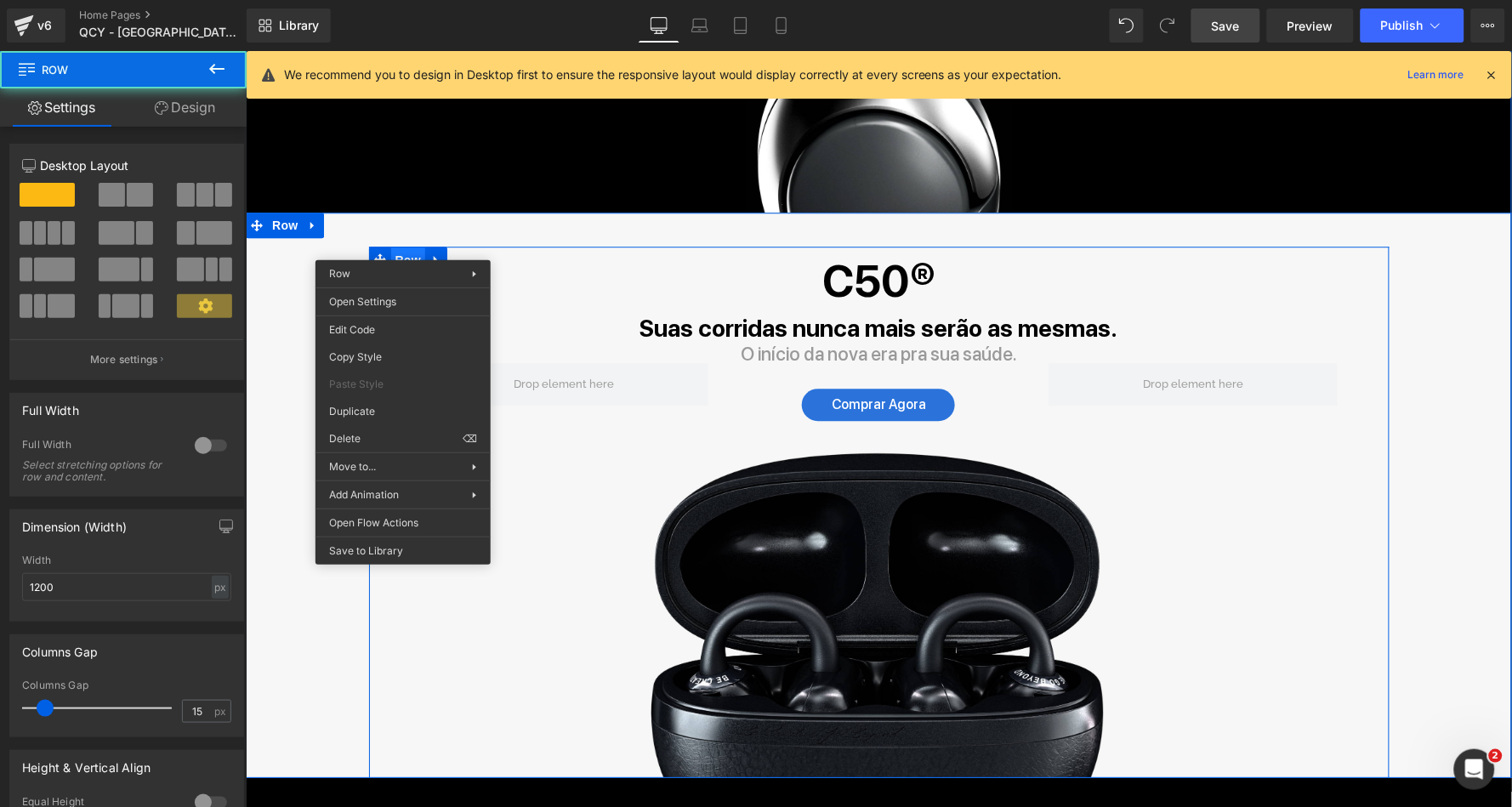
drag, startPoint x: 401, startPoint y: 246, endPoint x: 648, endPoint y: 367, distance: 275.0
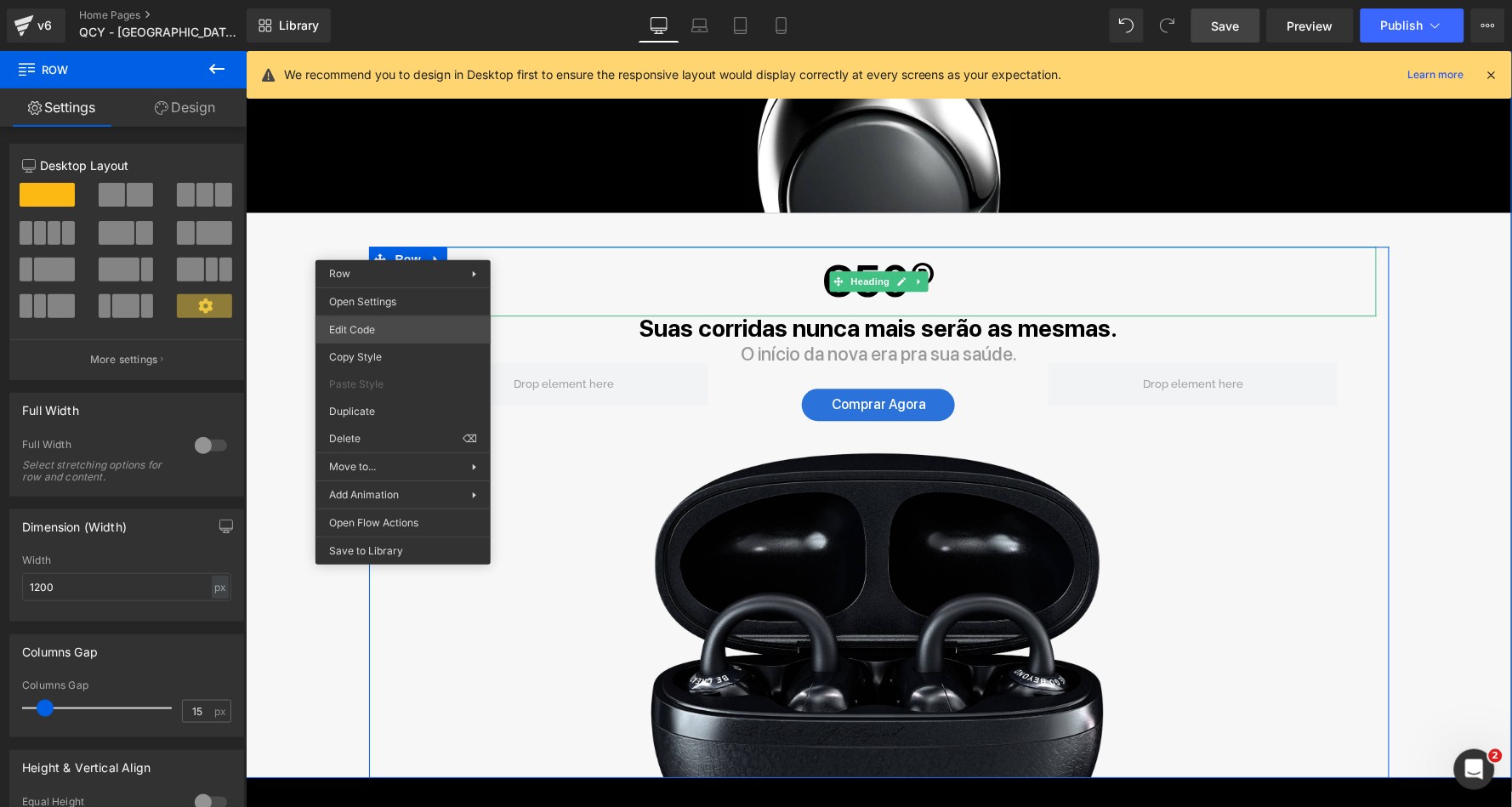
click at [398, 0] on div "Row You are previewing how the will restyle your page. You can not edit Element…" at bounding box center [756, 0] width 1512 height 0
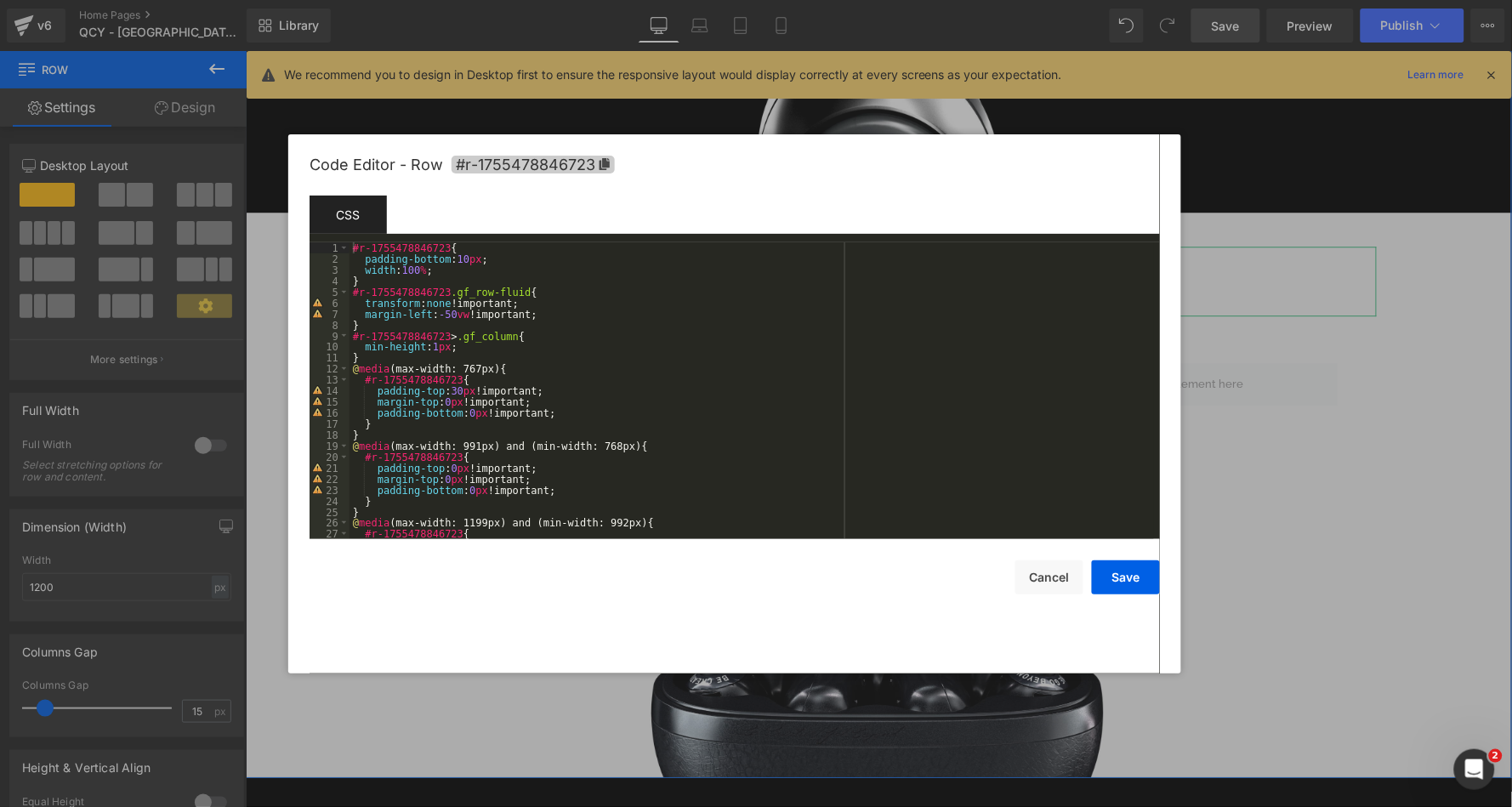
click at [607, 163] on icon at bounding box center [605, 164] width 10 height 12
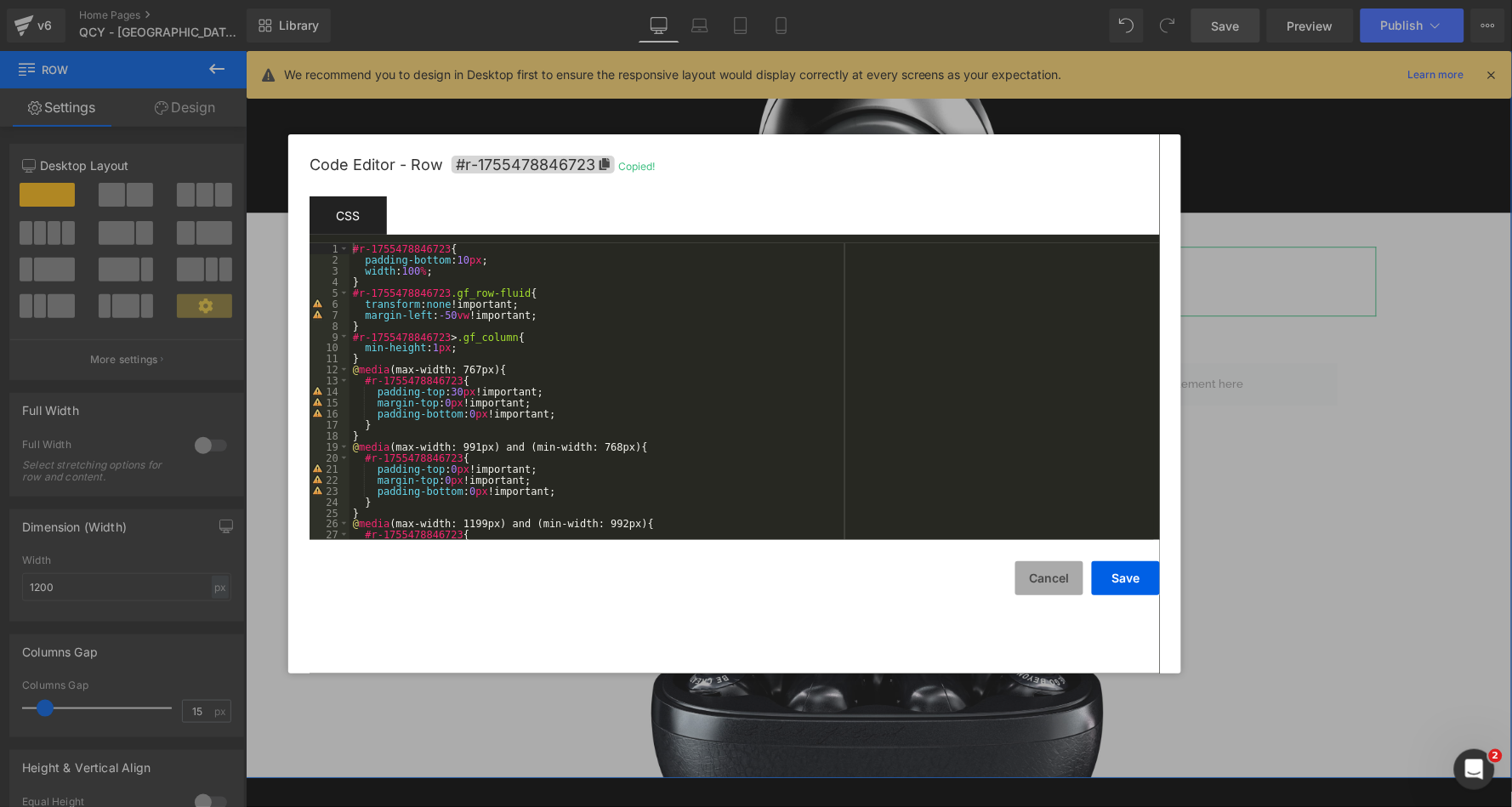
click at [1054, 588] on button "Cancel" at bounding box center [1049, 578] width 68 height 34
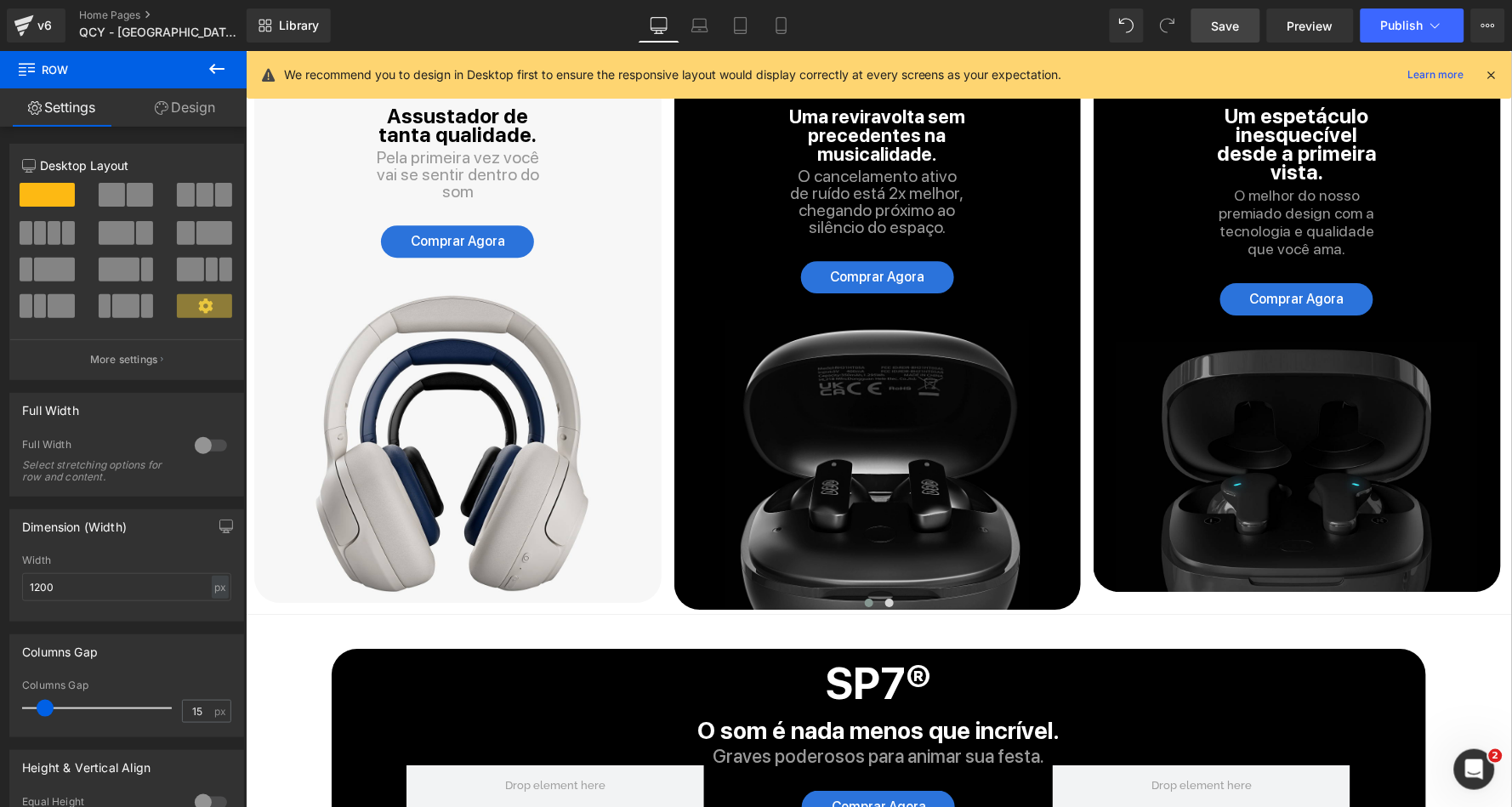
scroll to position [3061, 0]
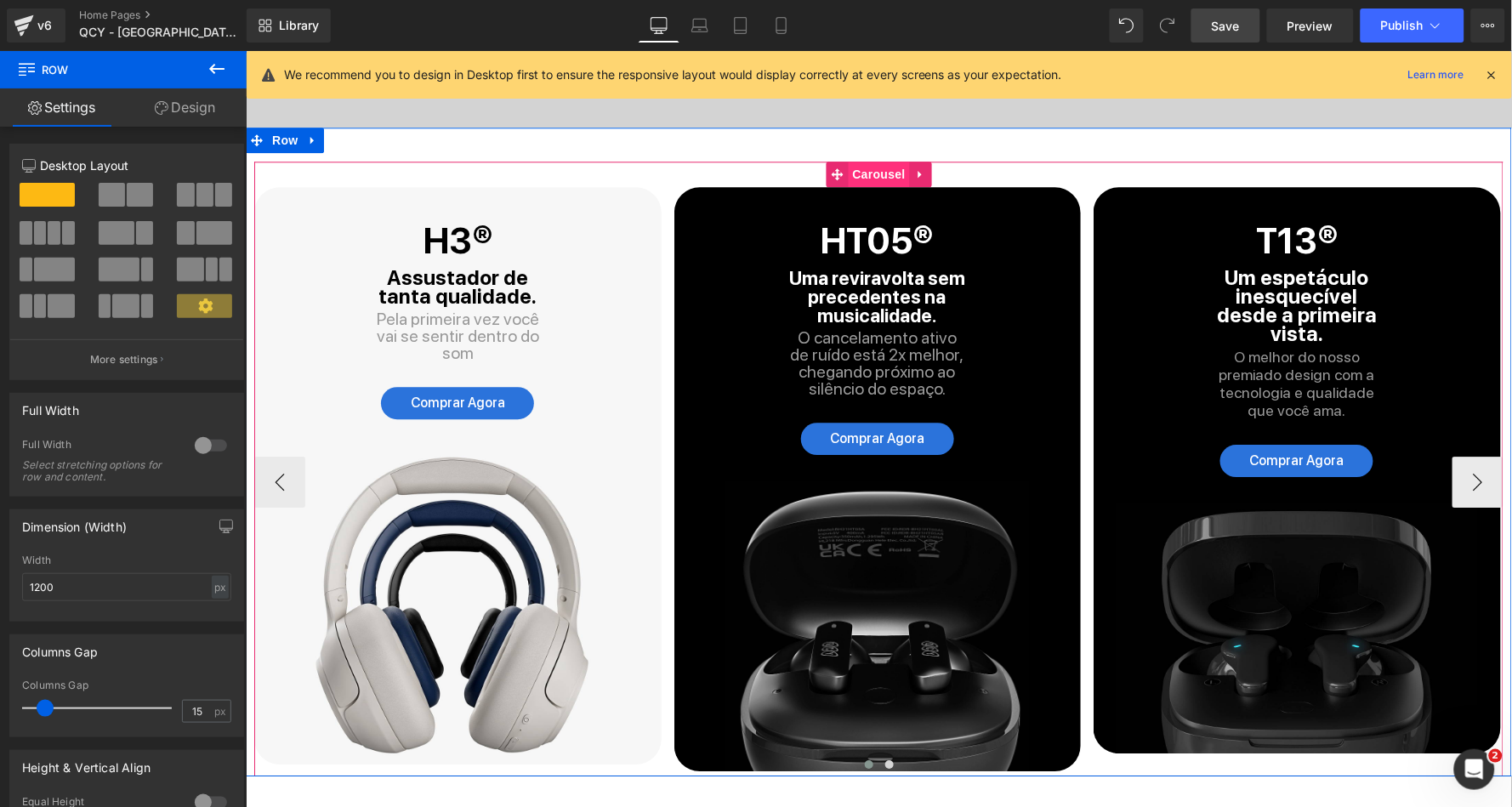
click at [883, 161] on span "Carousel" at bounding box center [878, 174] width 62 height 26
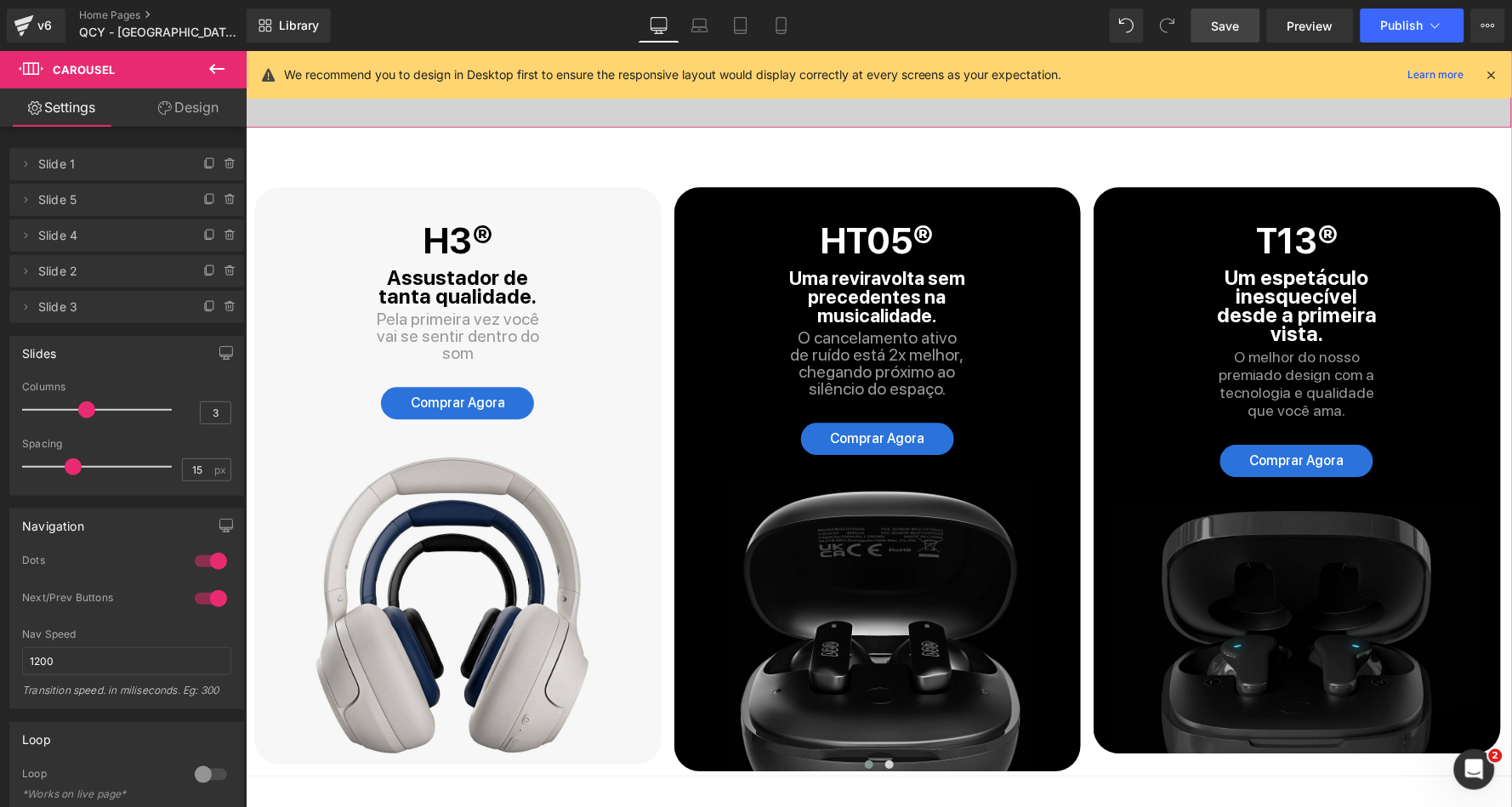
click at [1224, 23] on span "Save" at bounding box center [1226, 26] width 28 height 18
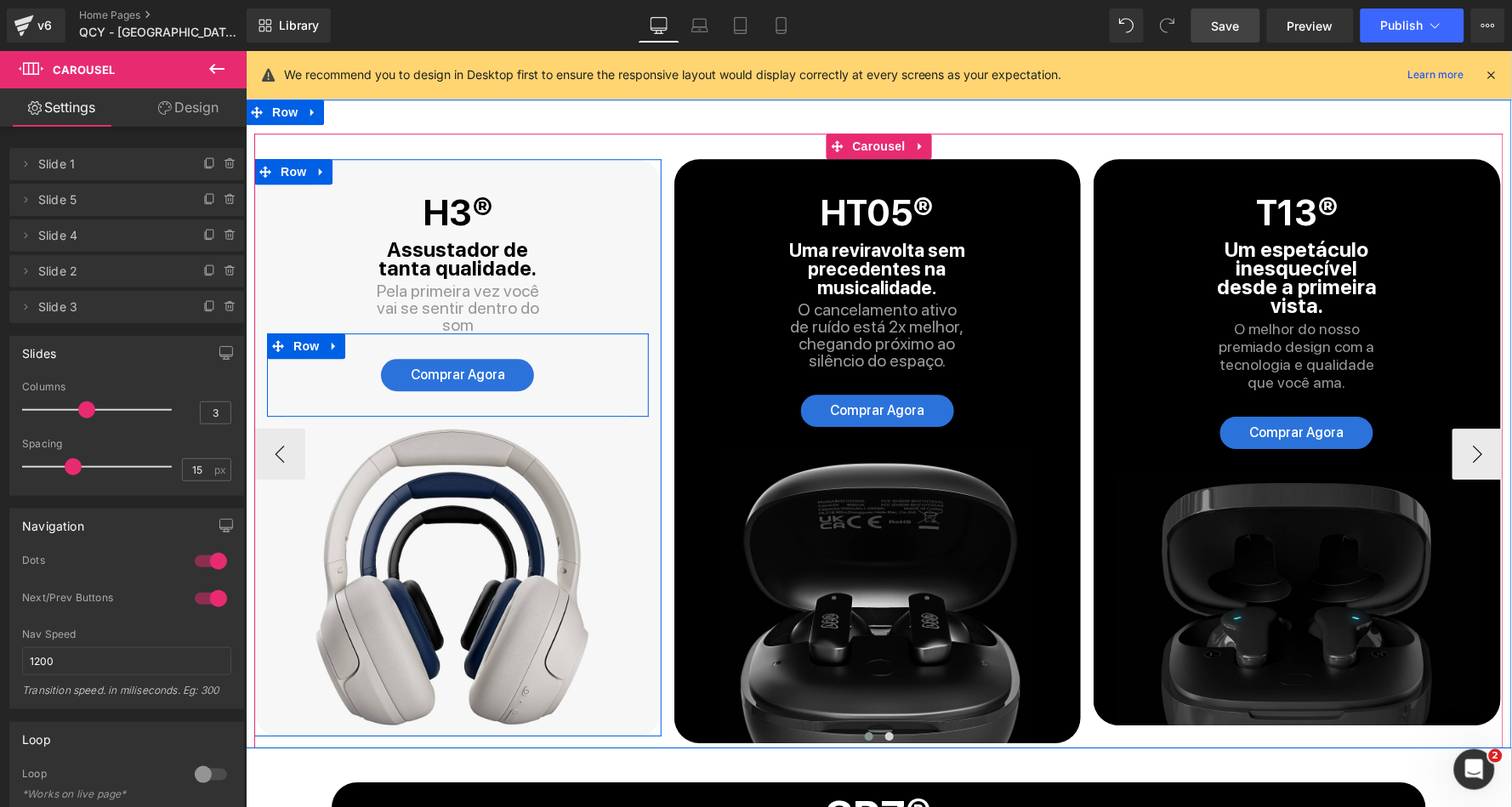
scroll to position [3097, 0]
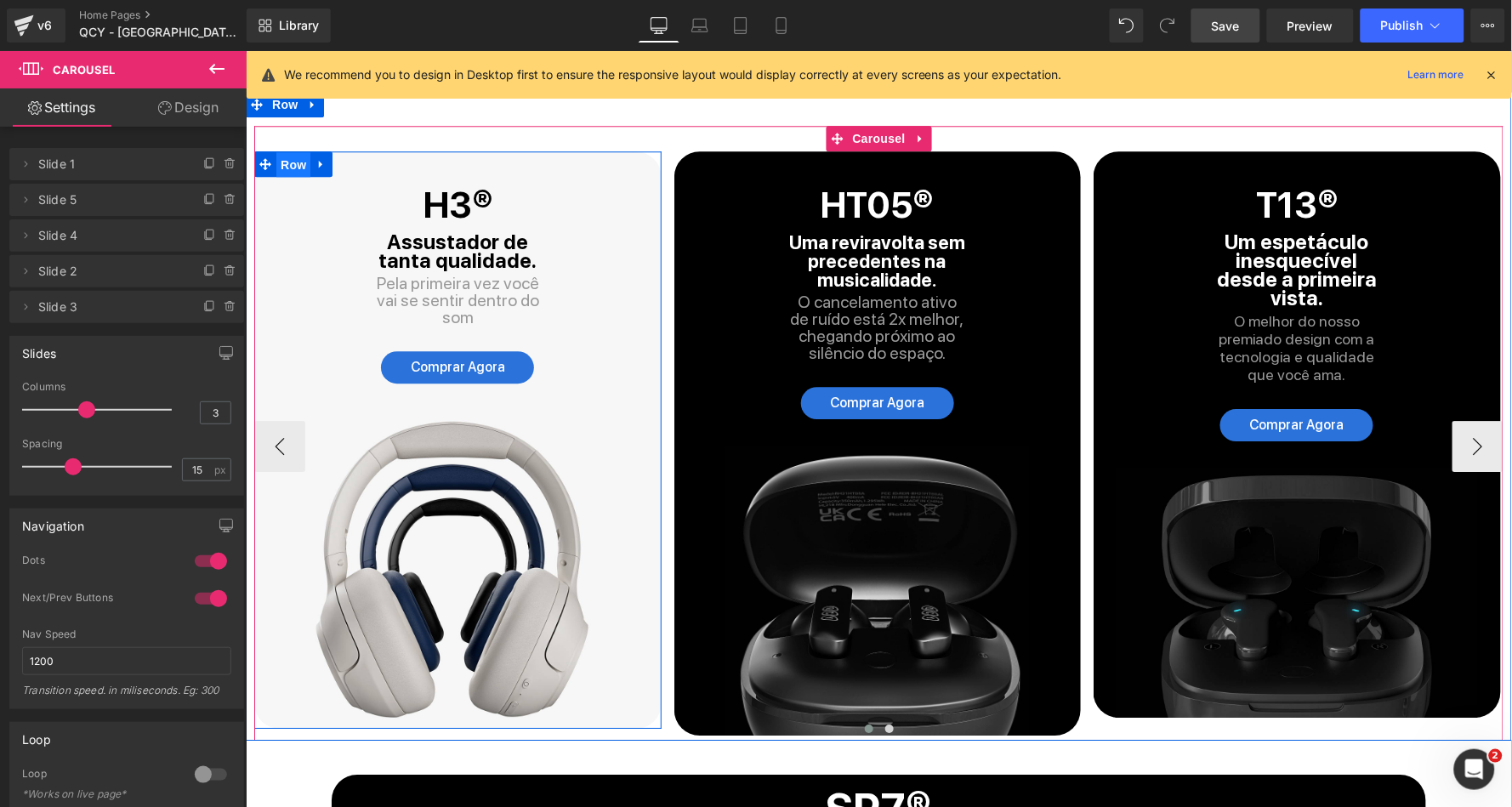
click at [298, 151] on span "Row" at bounding box center [292, 164] width 34 height 26
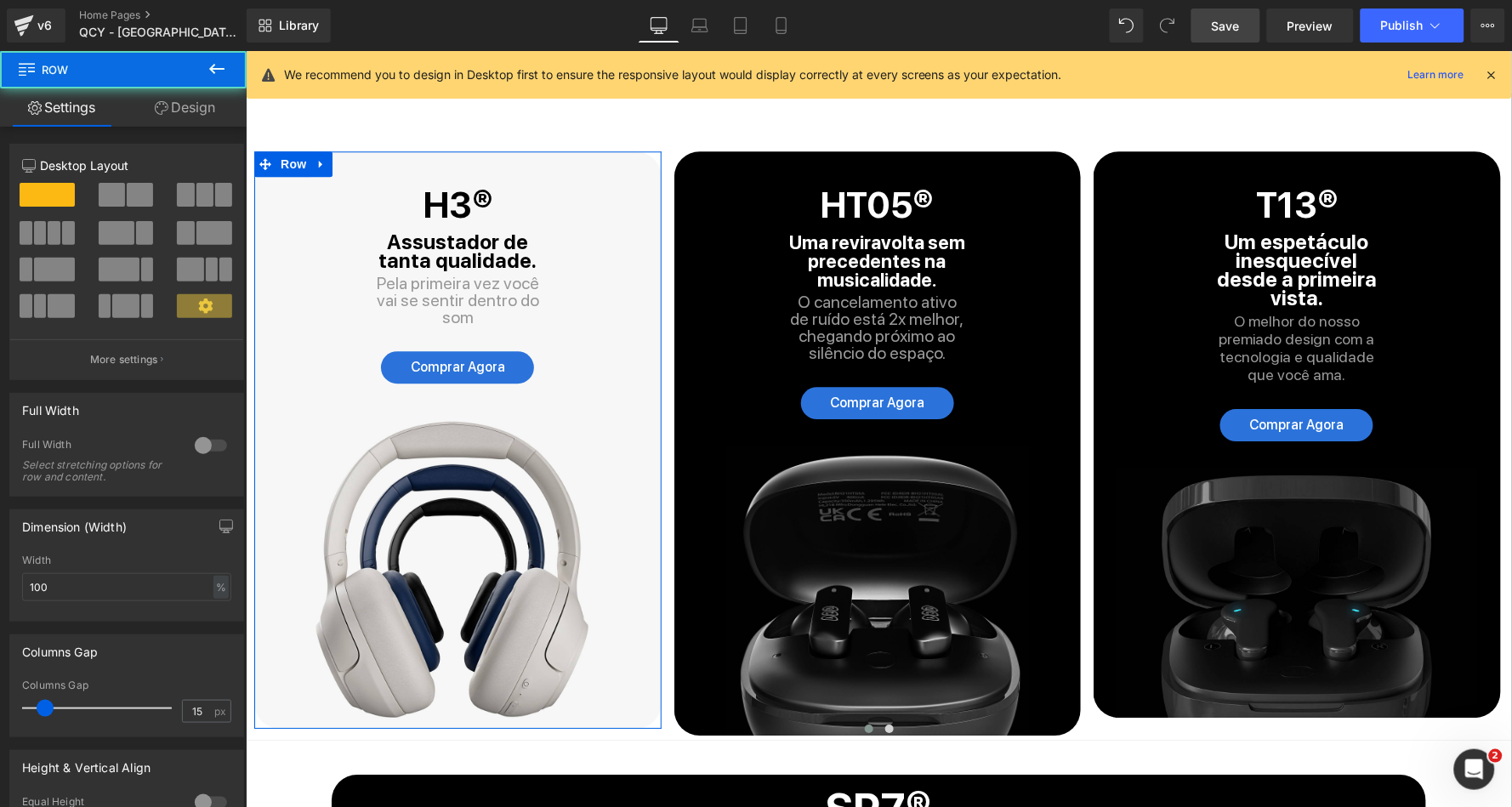
click at [169, 112] on link "Design" at bounding box center [185, 107] width 123 height 39
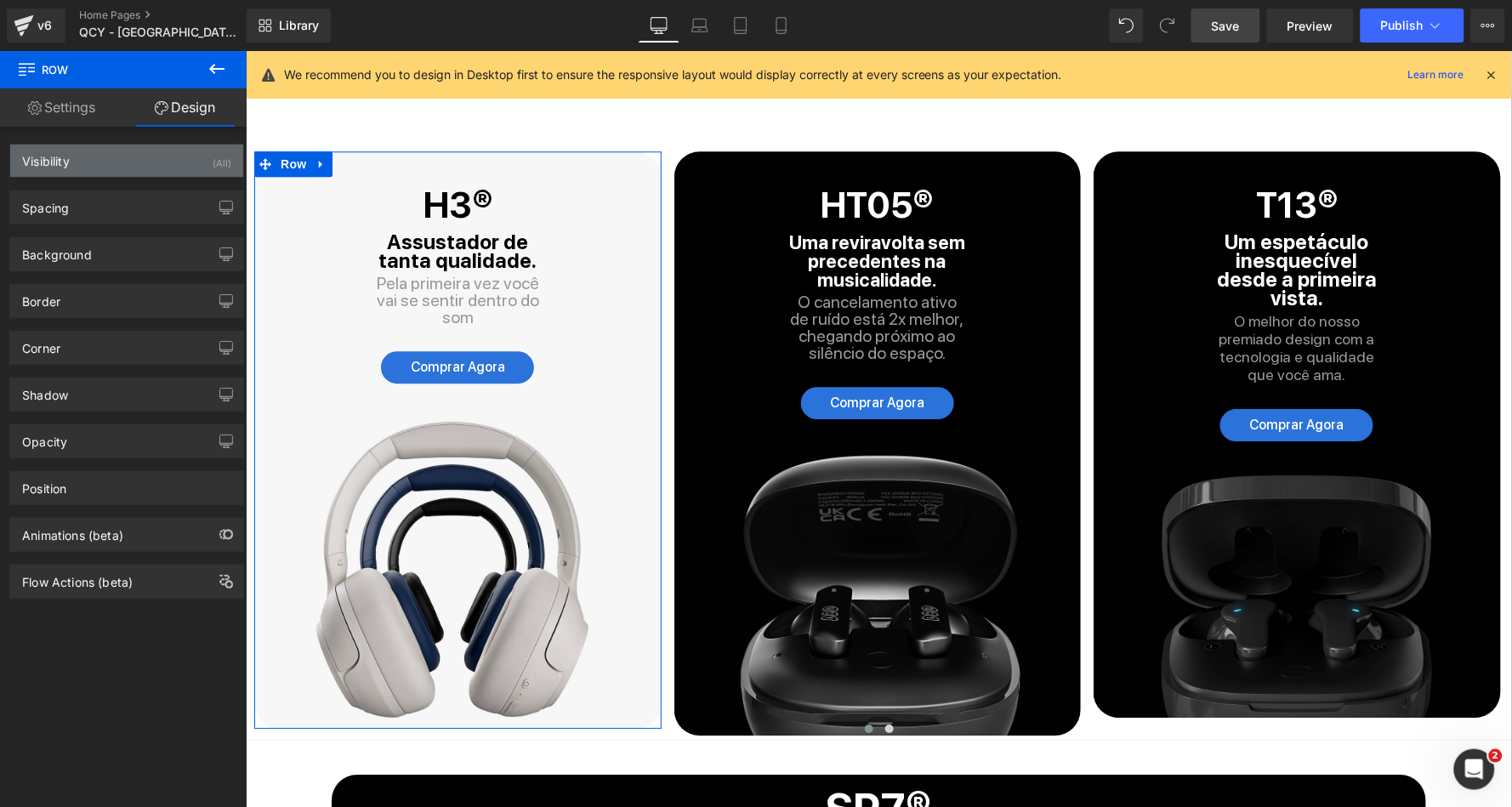
click at [160, 167] on div "Visibility (All)" at bounding box center [126, 161] width 233 height 33
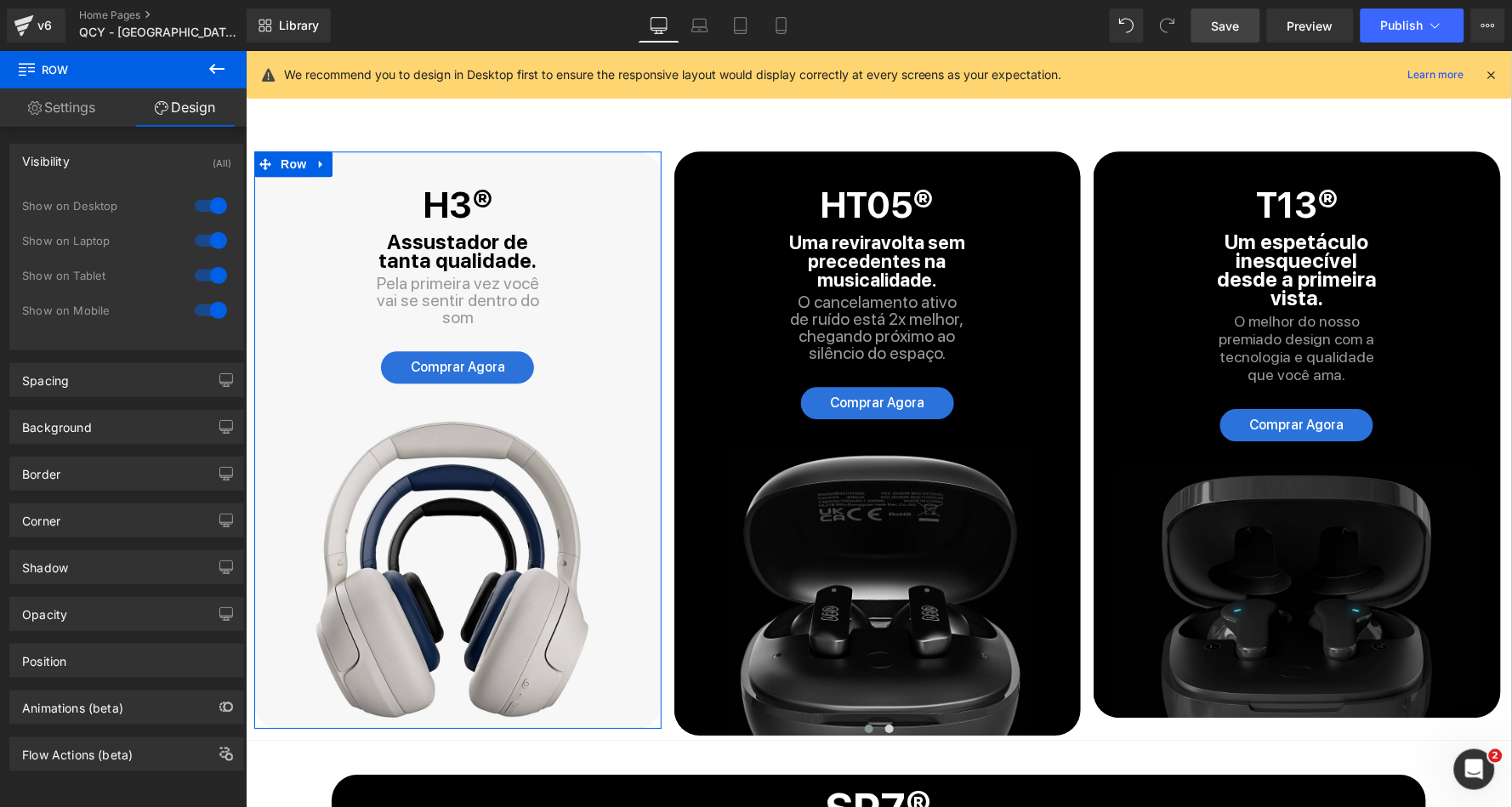
click at [159, 163] on div "Visibility (All)" at bounding box center [126, 161] width 233 height 33
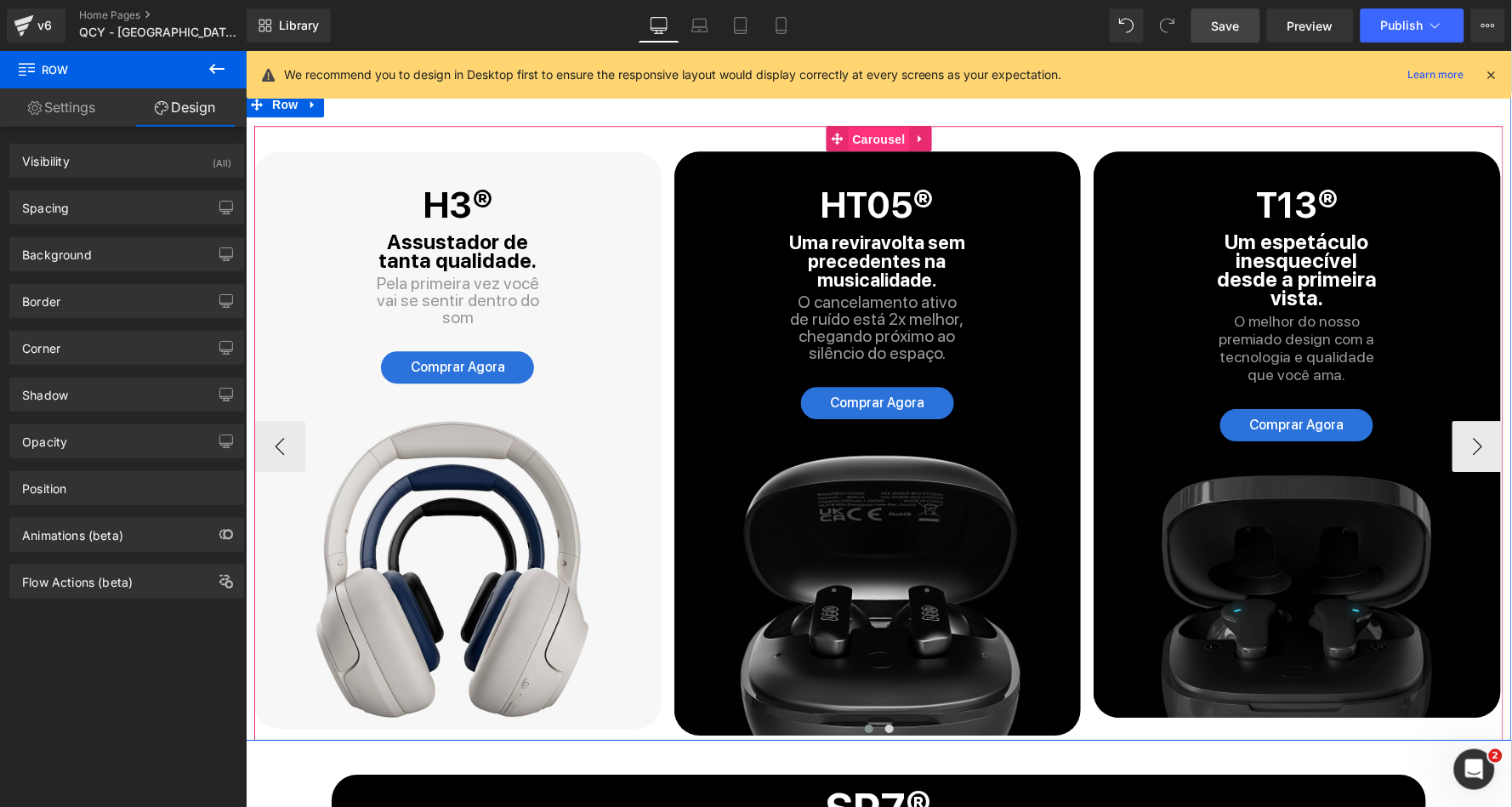
click at [881, 126] on span "Carousel" at bounding box center [878, 139] width 62 height 26
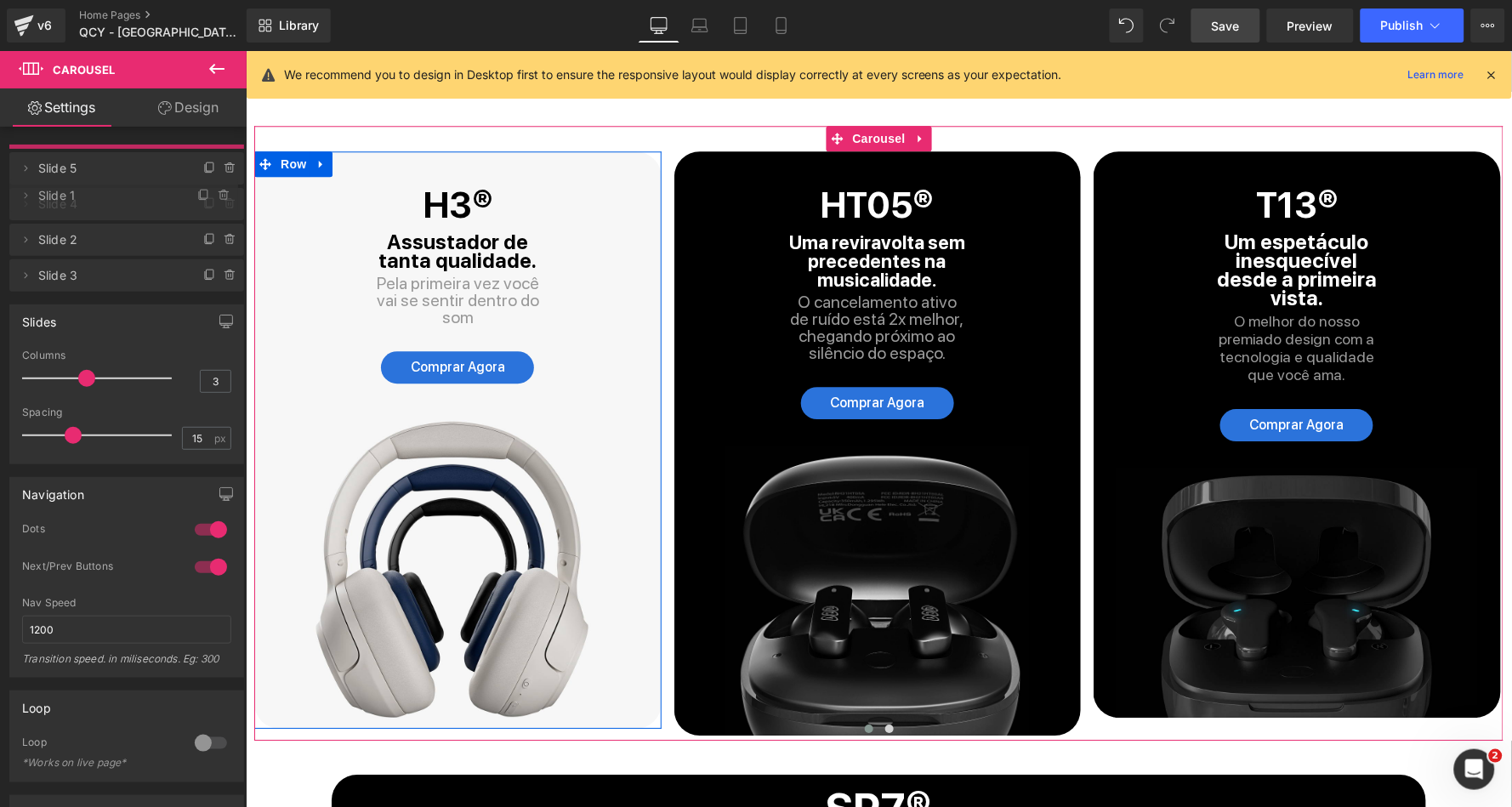
drag, startPoint x: 109, startPoint y: 160, endPoint x: 109, endPoint y: 191, distance: 31.0
drag, startPoint x: 104, startPoint y: 162, endPoint x: 105, endPoint y: 198, distance: 36.0
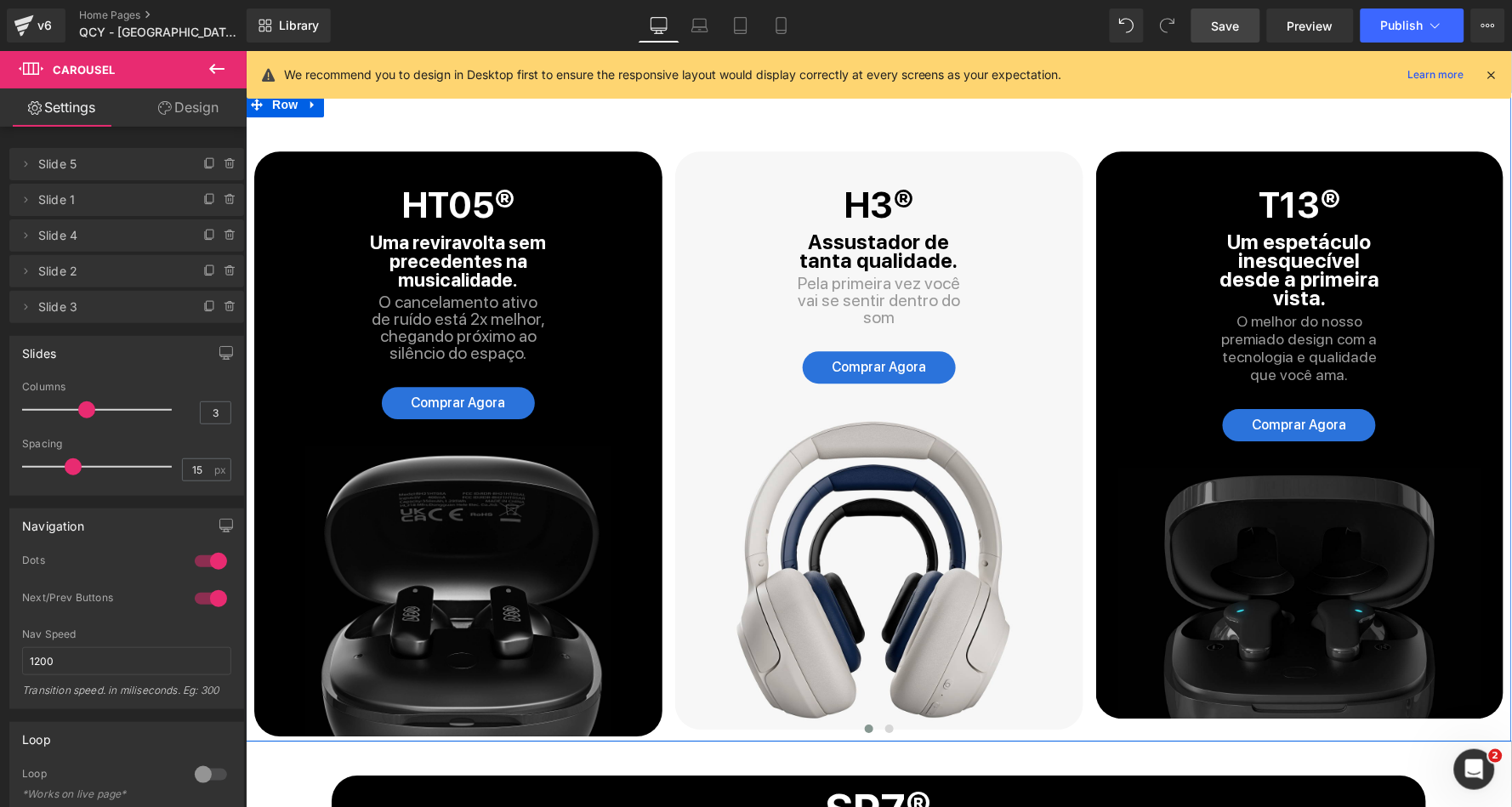
click at [1237, 15] on link "Save" at bounding box center [1225, 26] width 69 height 34
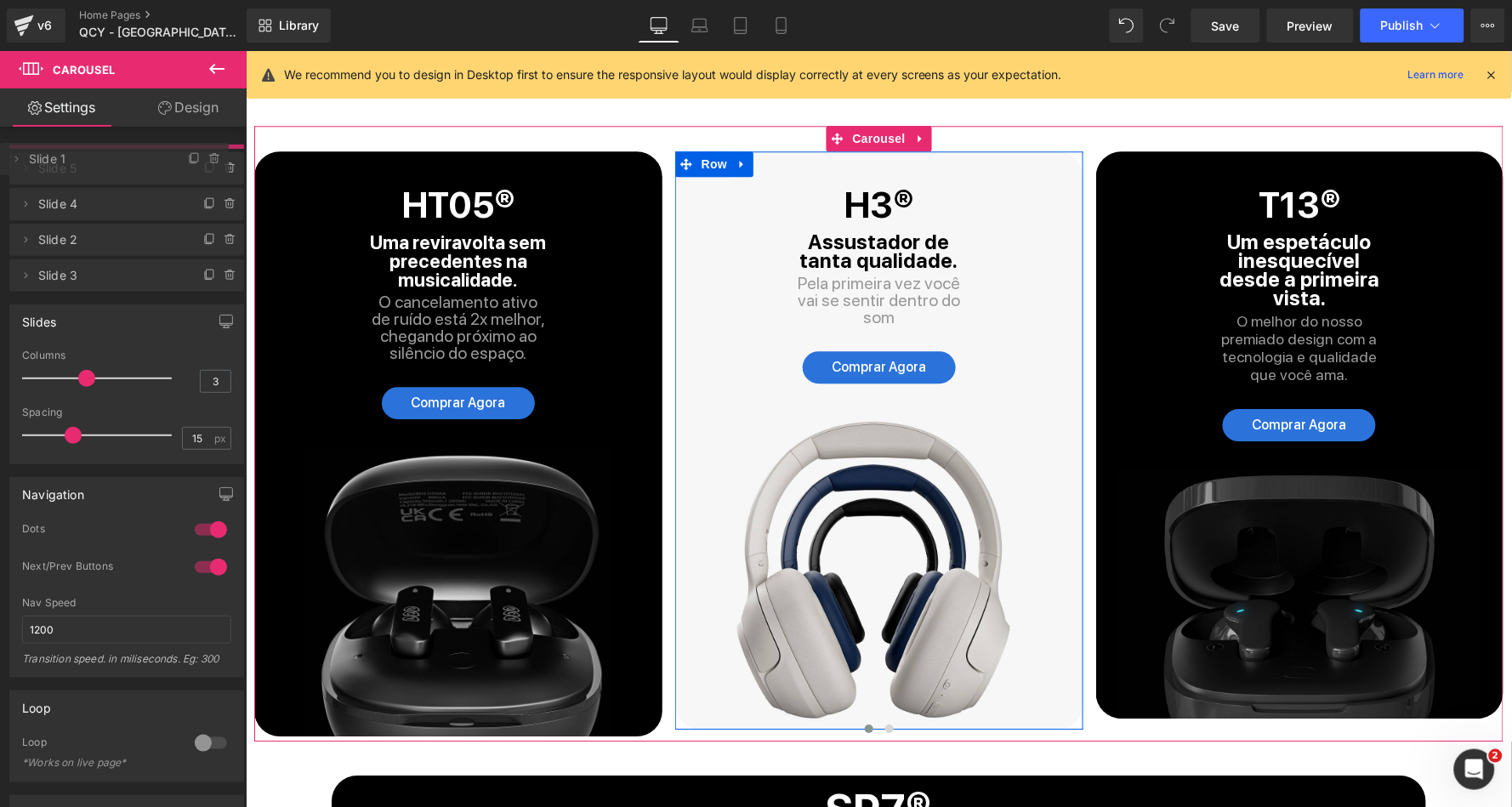
drag, startPoint x: 77, startPoint y: 200, endPoint x: 85, endPoint y: 159, distance: 41.8
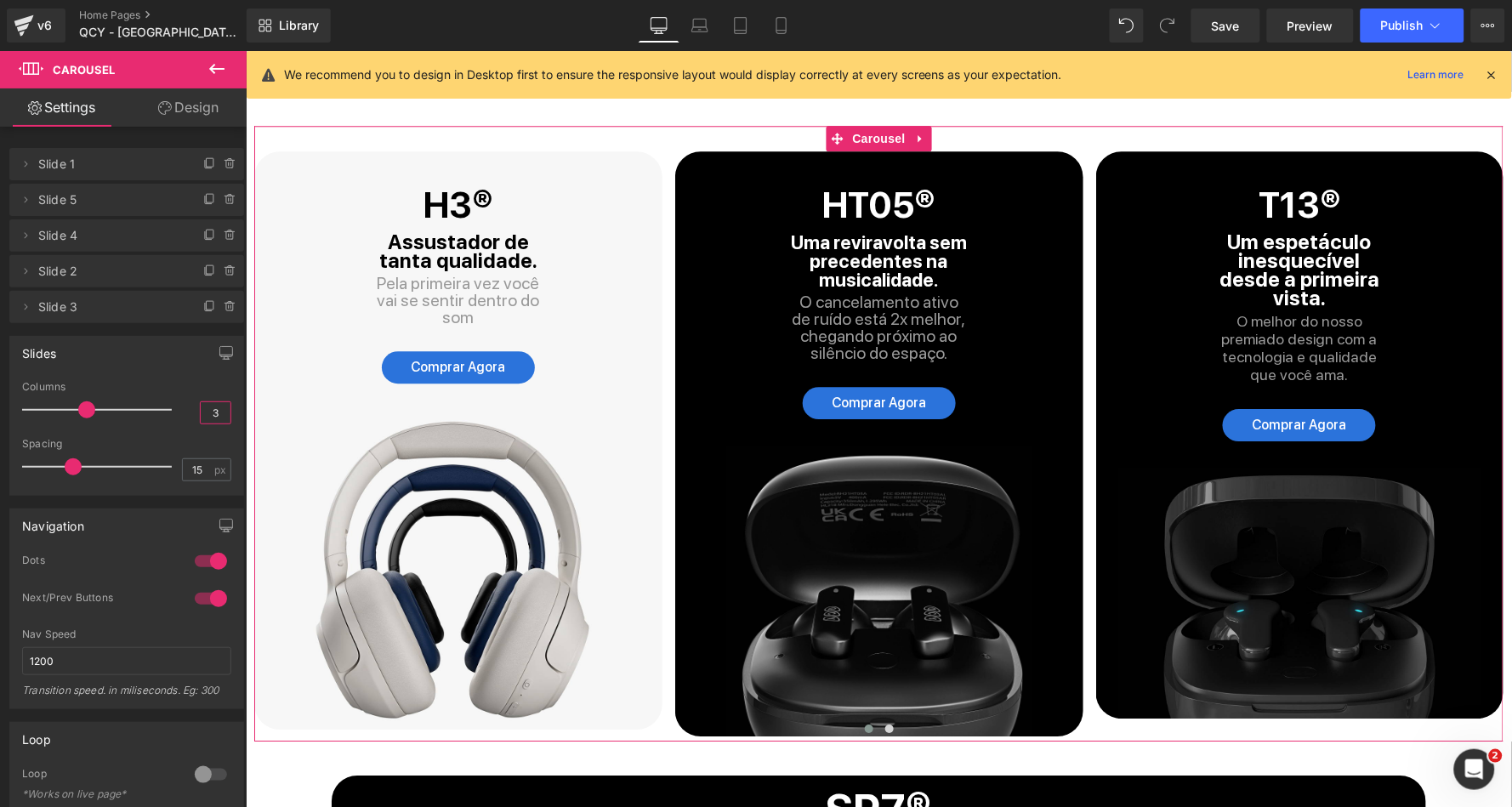
click at [213, 409] on input "3" at bounding box center [216, 412] width 30 height 21
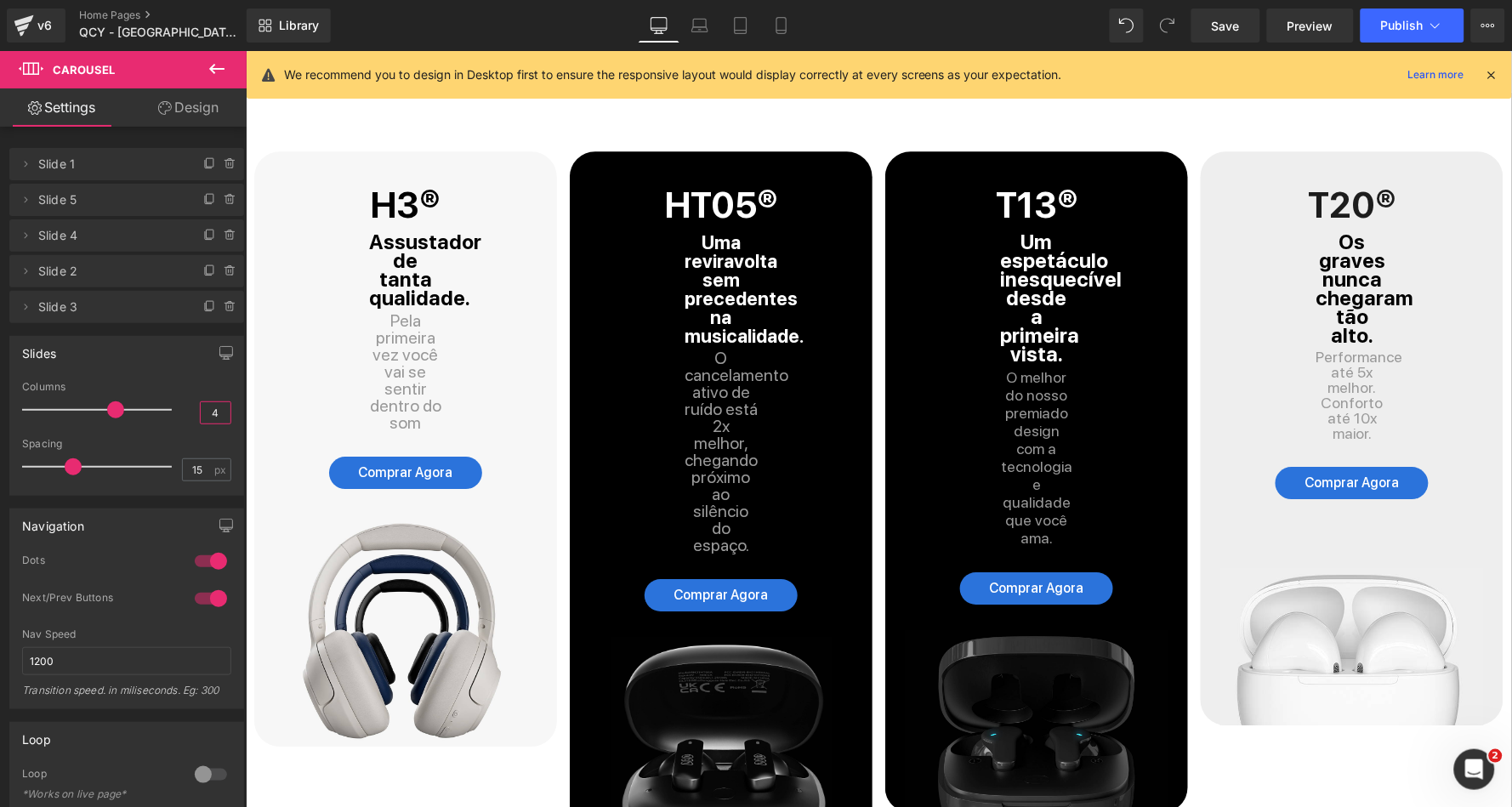
type input "3"
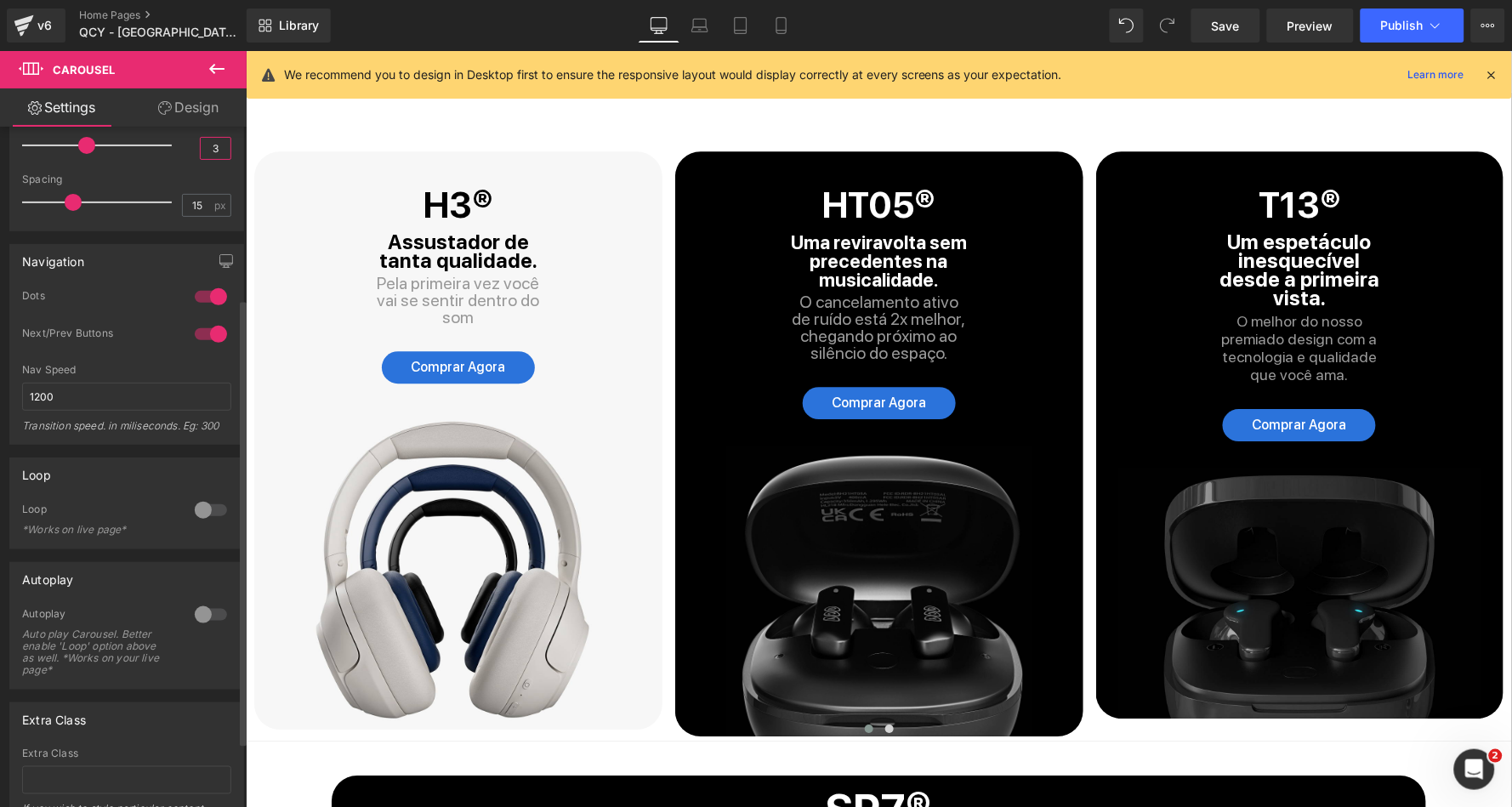
scroll to position [234, 0]
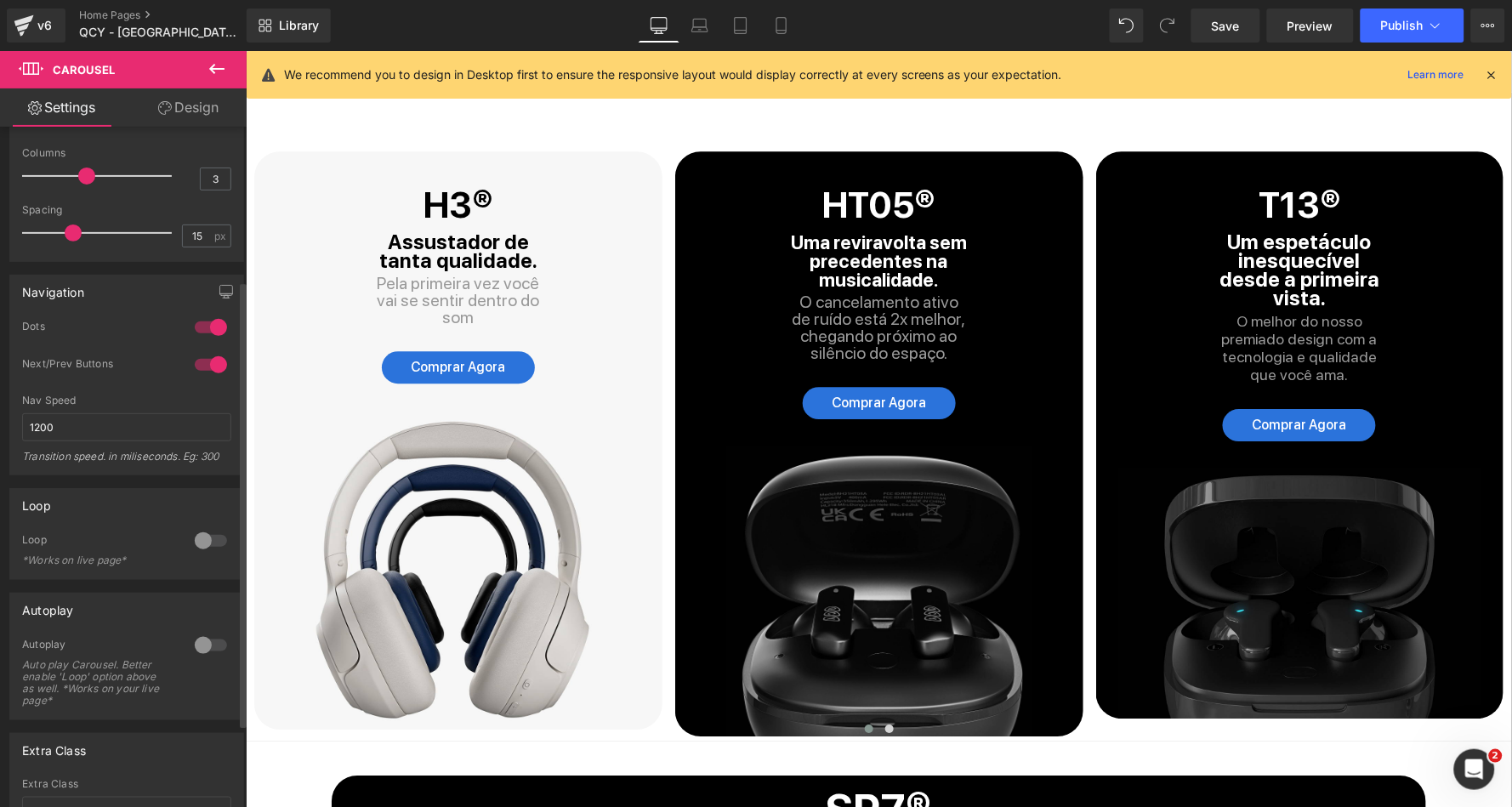
click at [208, 528] on div at bounding box center [211, 541] width 41 height 27
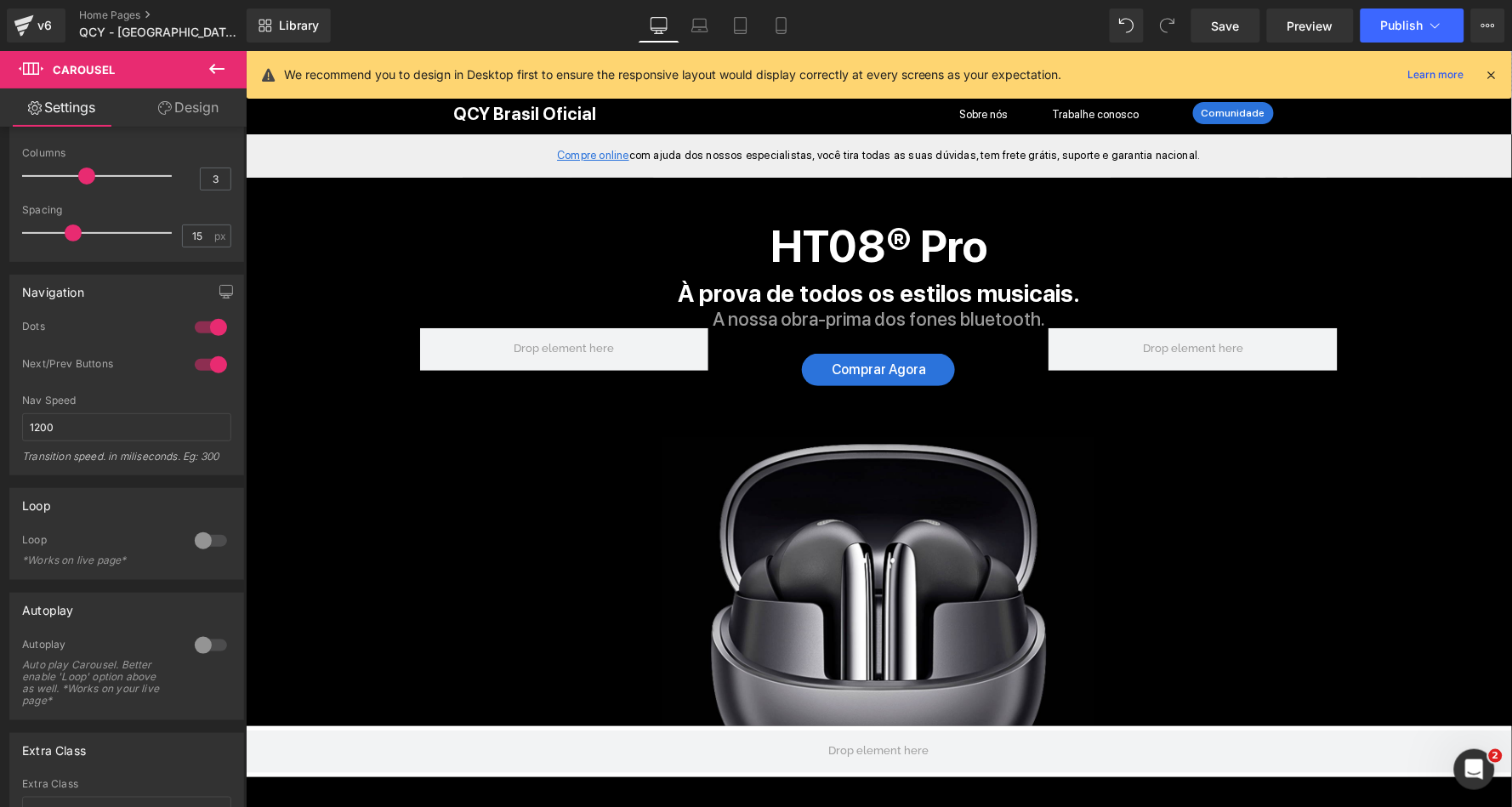
scroll to position [0, 0]
click at [1402, 13] on button "Publish" at bounding box center [1413, 26] width 103 height 34
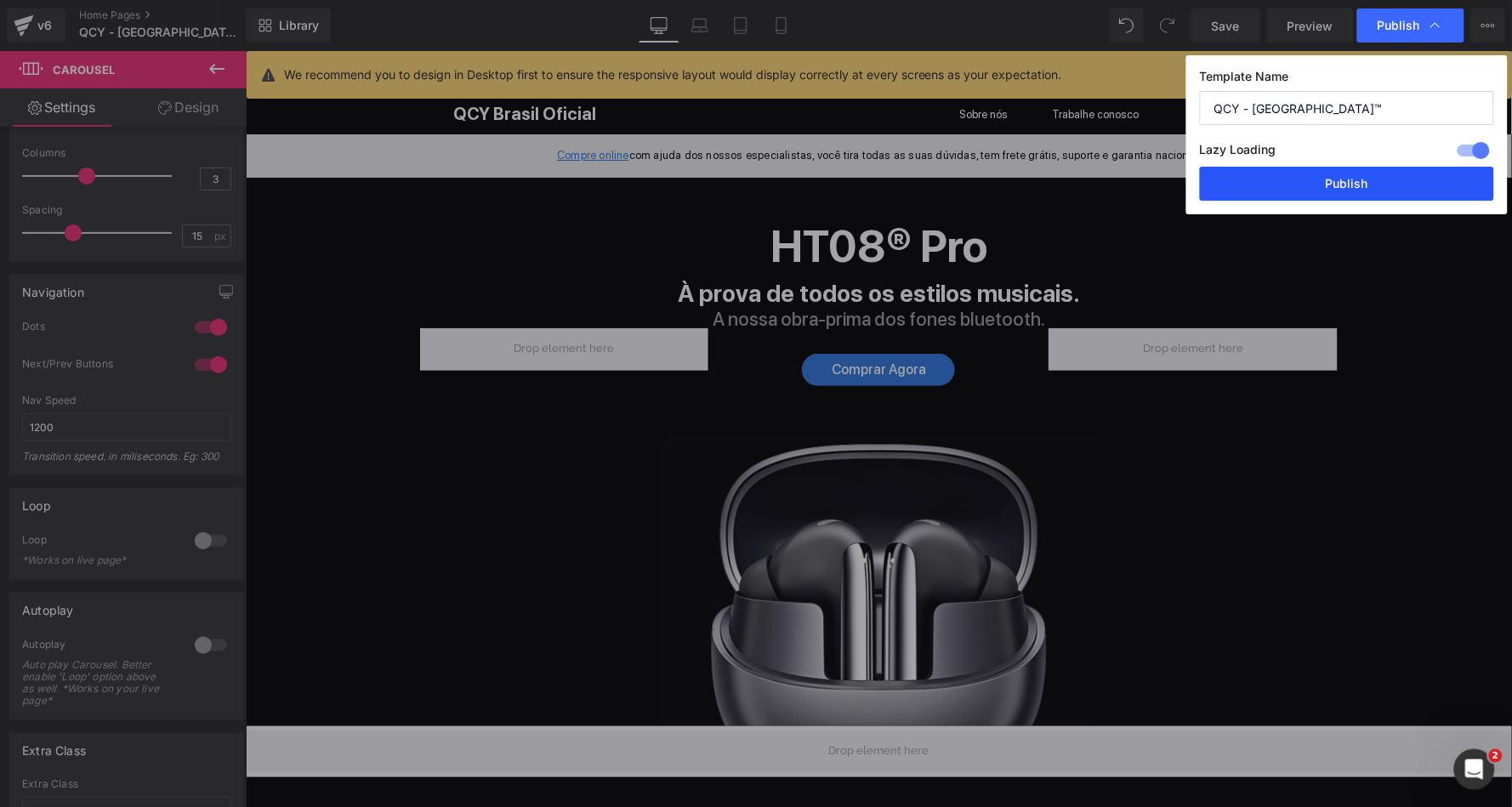
click at [1285, 176] on button "Publish" at bounding box center [1347, 184] width 294 height 34
